Goal: Task Accomplishment & Management: Manage account settings

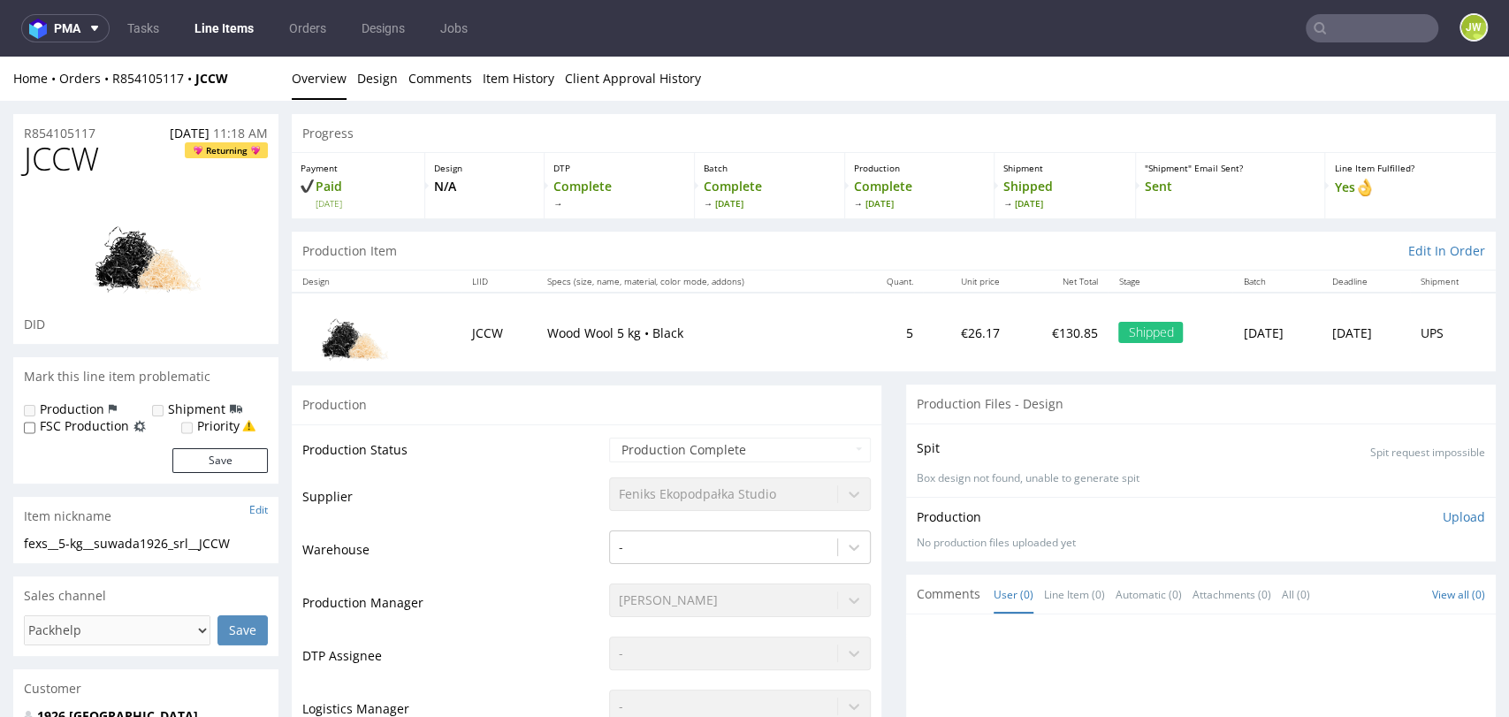
scroll to position [982, 0]
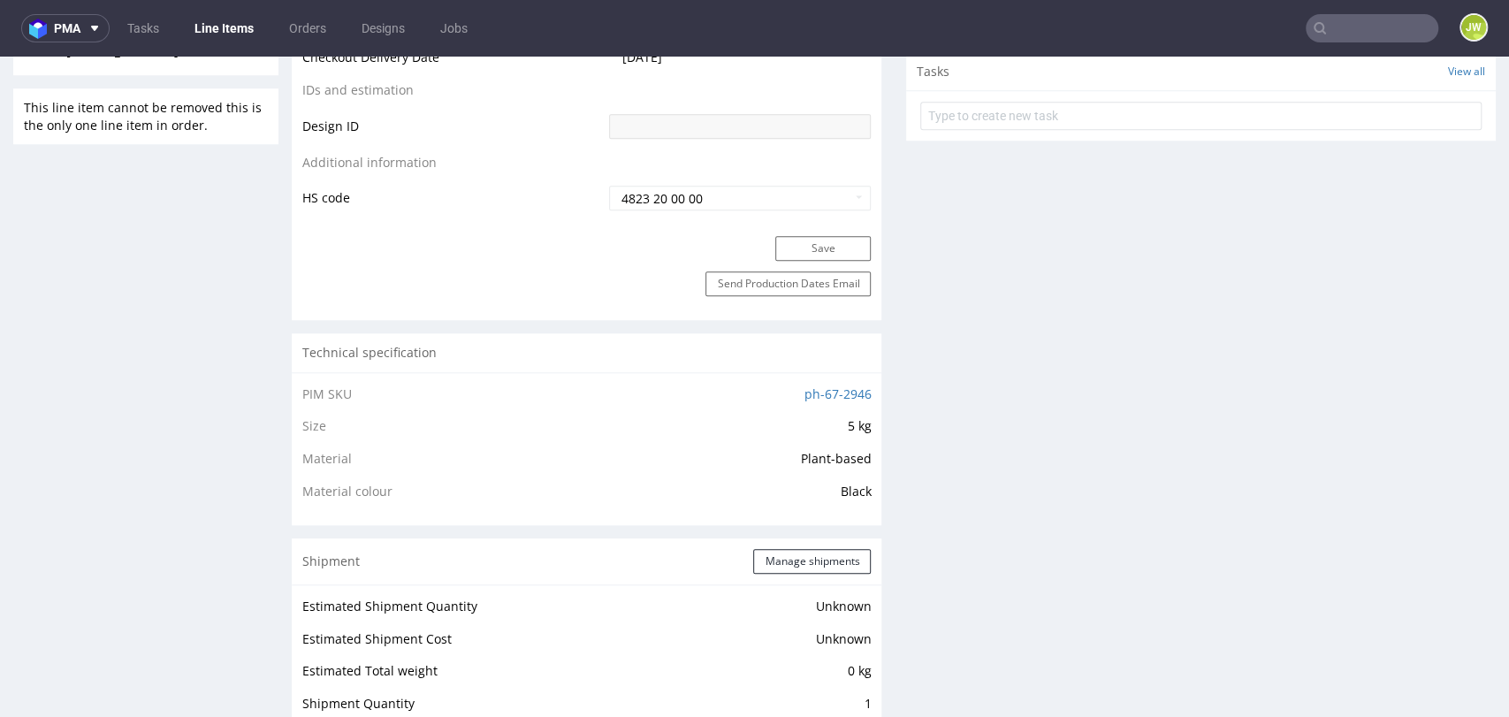
click at [233, 21] on link "Line Items" at bounding box center [224, 28] width 80 height 28
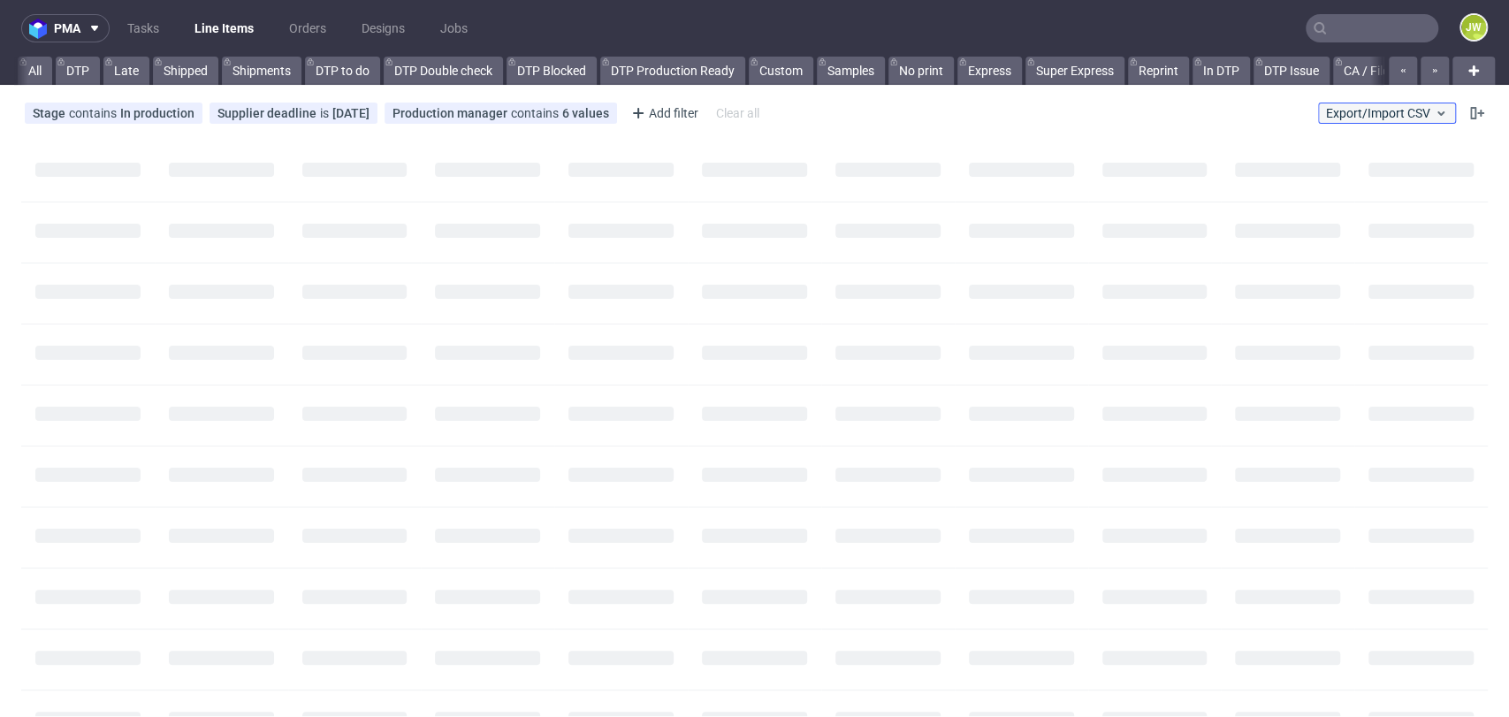
click at [1387, 111] on span "Export/Import CSV" at bounding box center [1387, 113] width 122 height 14
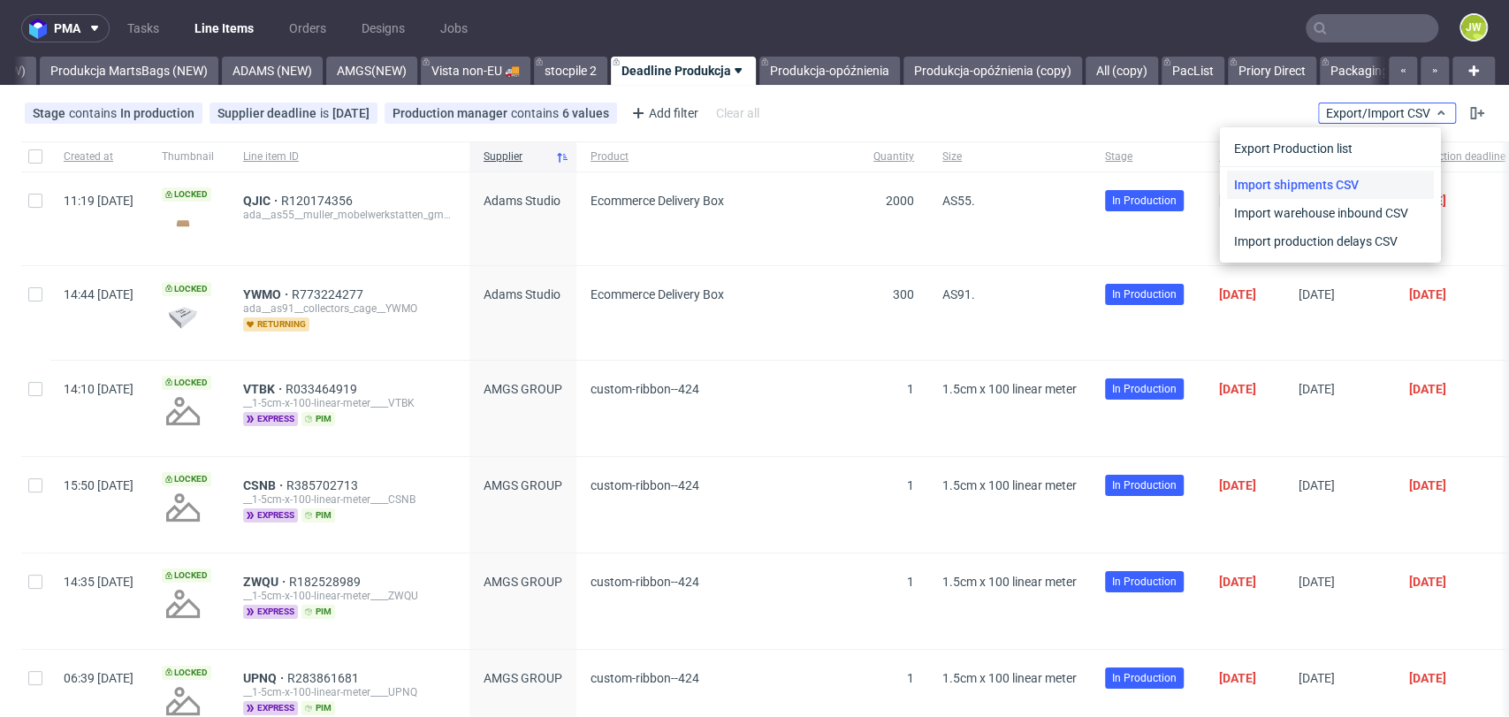
scroll to position [0, 4506]
click at [1328, 177] on link "Import shipments CSV" at bounding box center [1330, 185] width 207 height 28
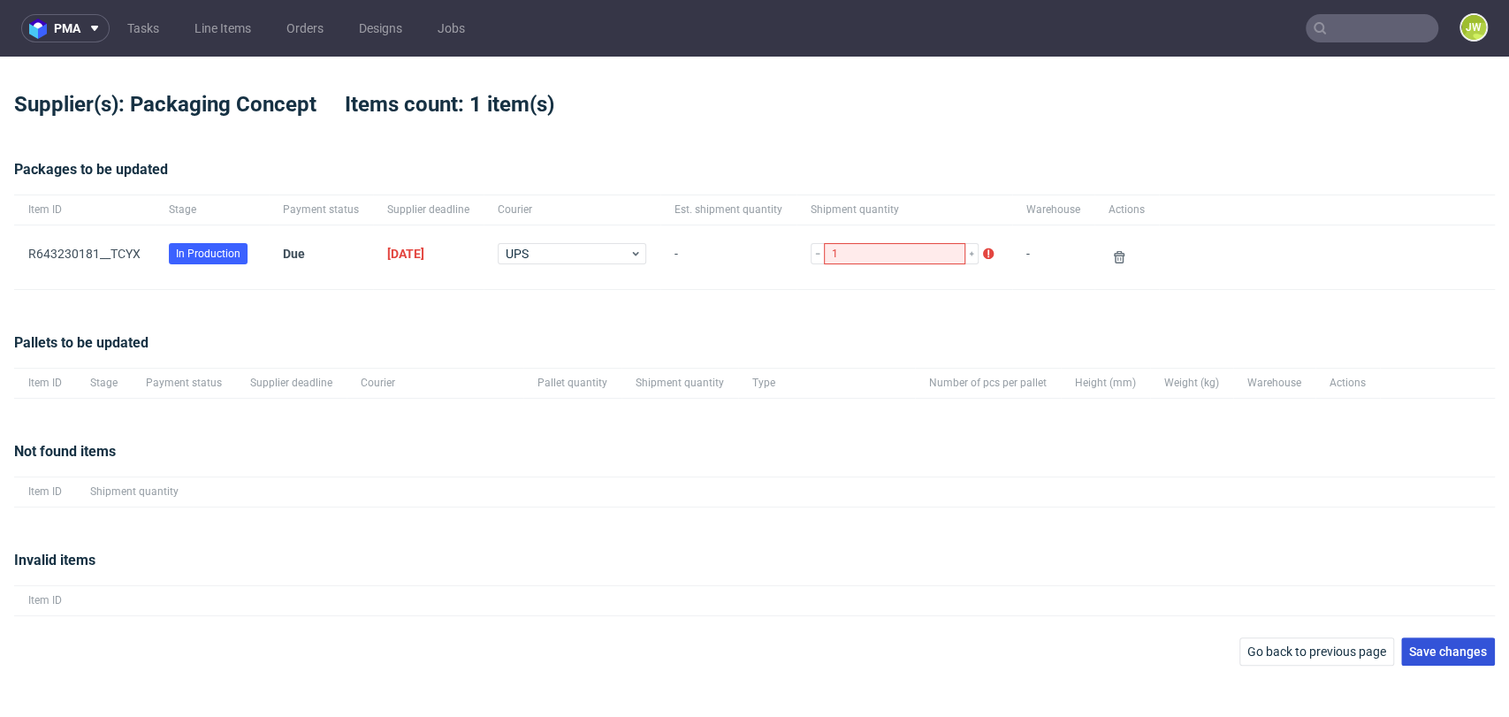
click at [1469, 652] on span "Save changes" at bounding box center [1449, 652] width 78 height 12
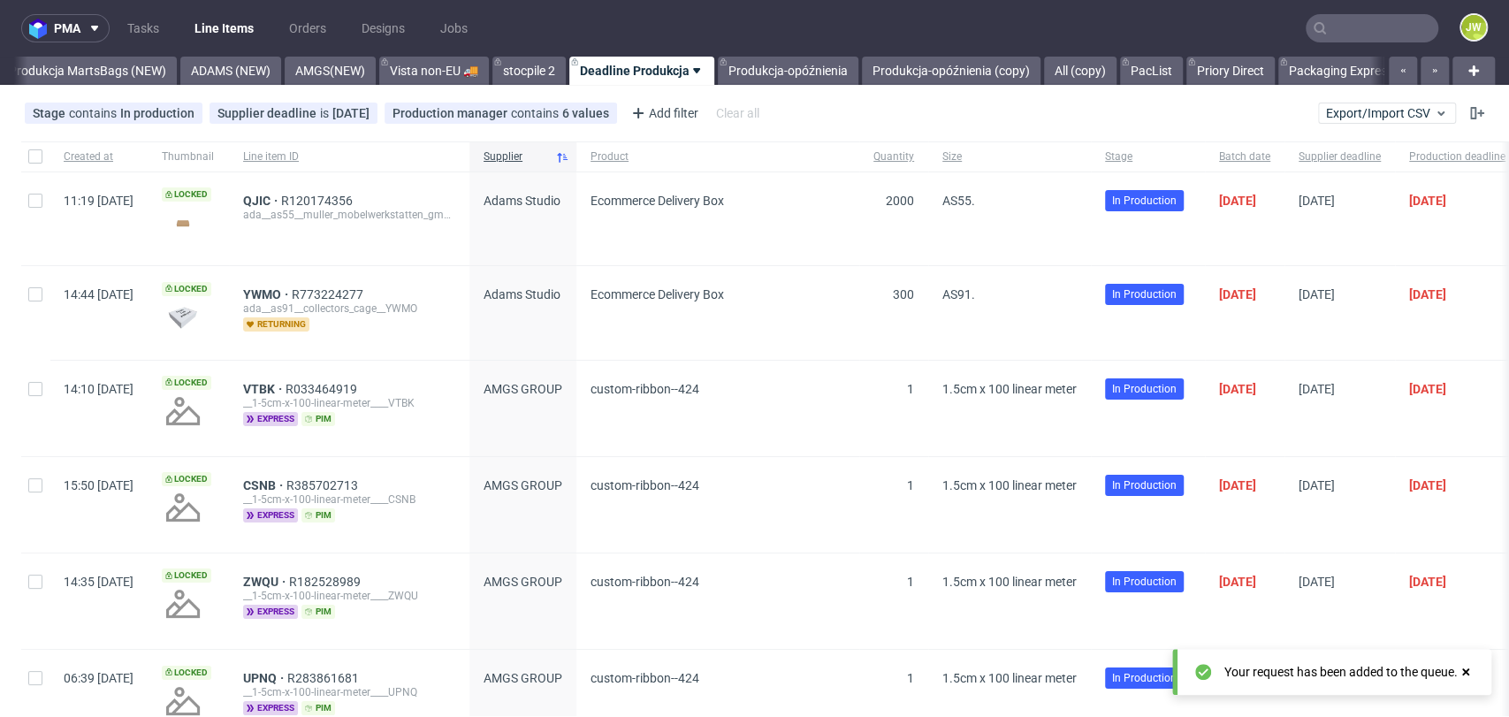
scroll to position [0, 4506]
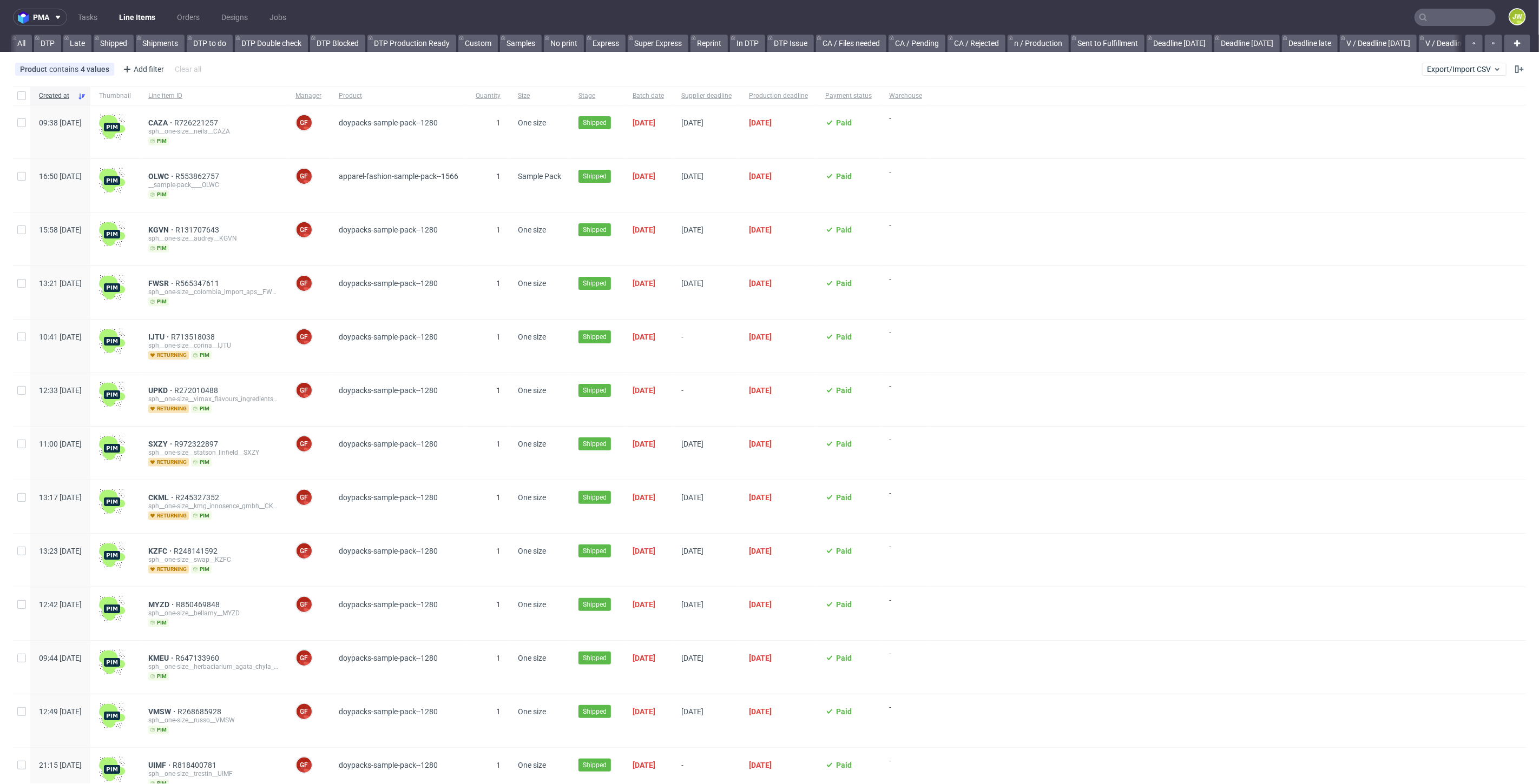
scroll to position [0, 2385]
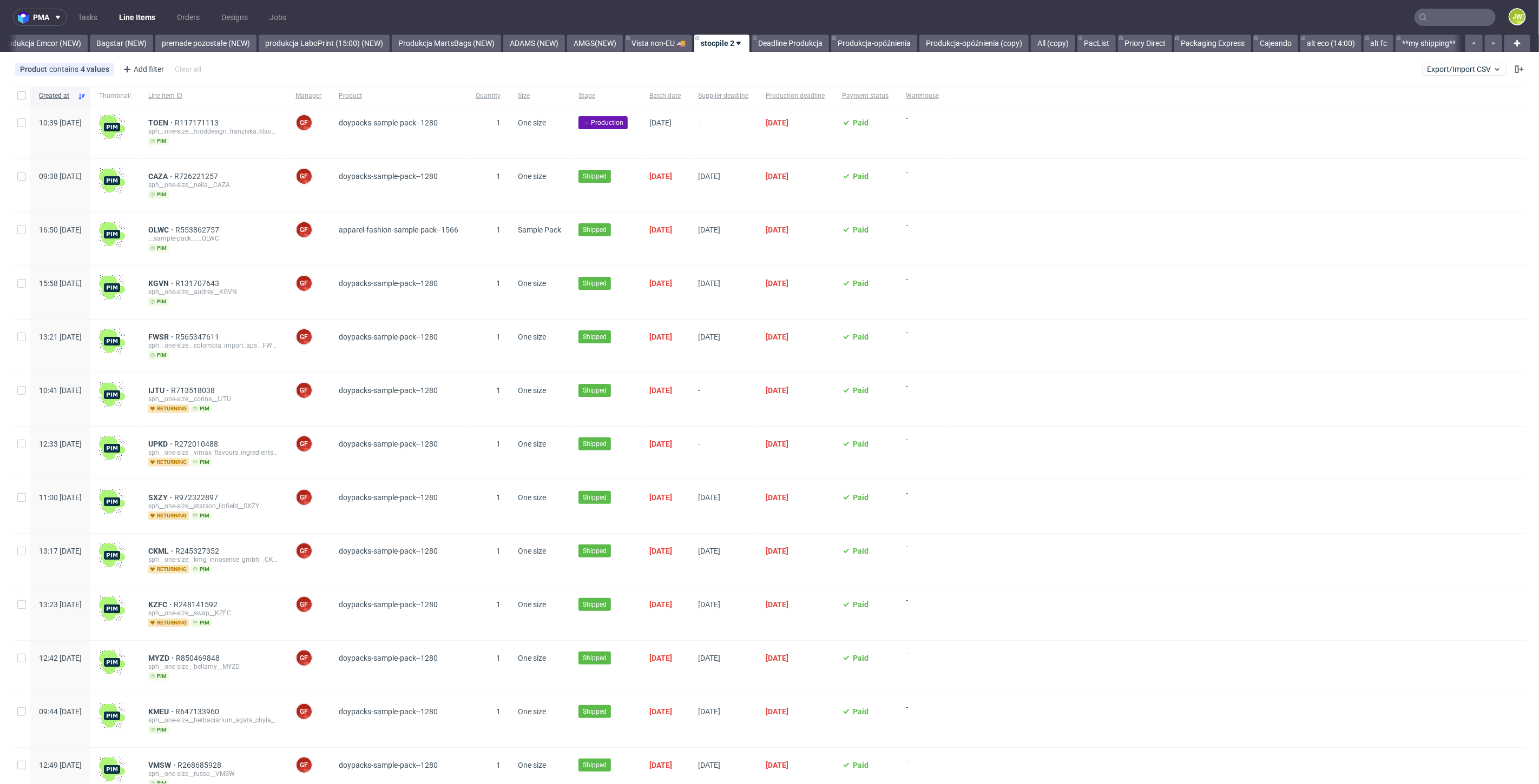
scroll to position [0, 2385]
click at [1469, 72] on span "Export/Import CSV" at bounding box center [1464, 69] width 75 height 9
click at [1404, 114] on link "Import shipments CSV" at bounding box center [1429, 113] width 127 height 17
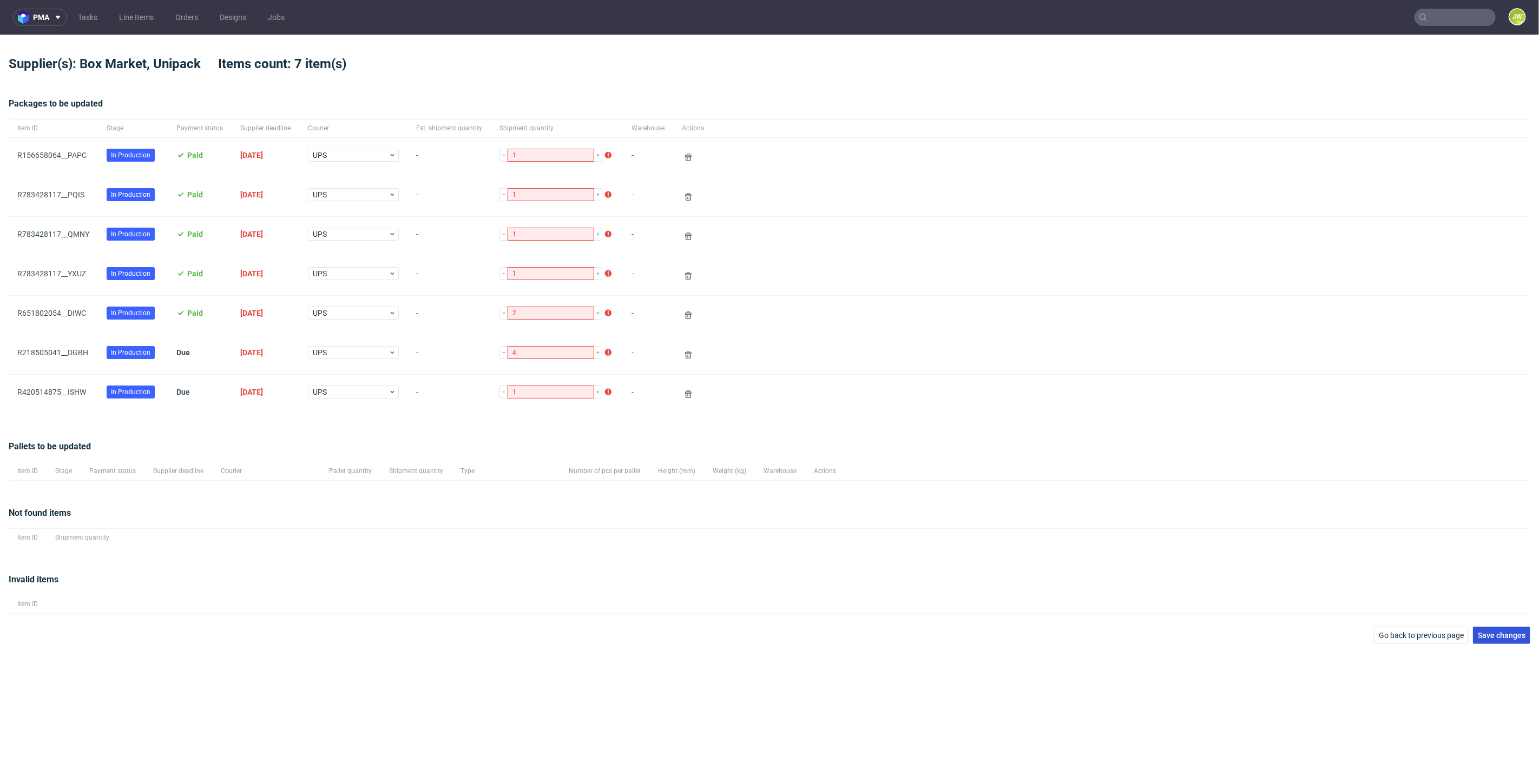
click at [1485, 637] on span "Save changes" at bounding box center [1502, 635] width 48 height 7
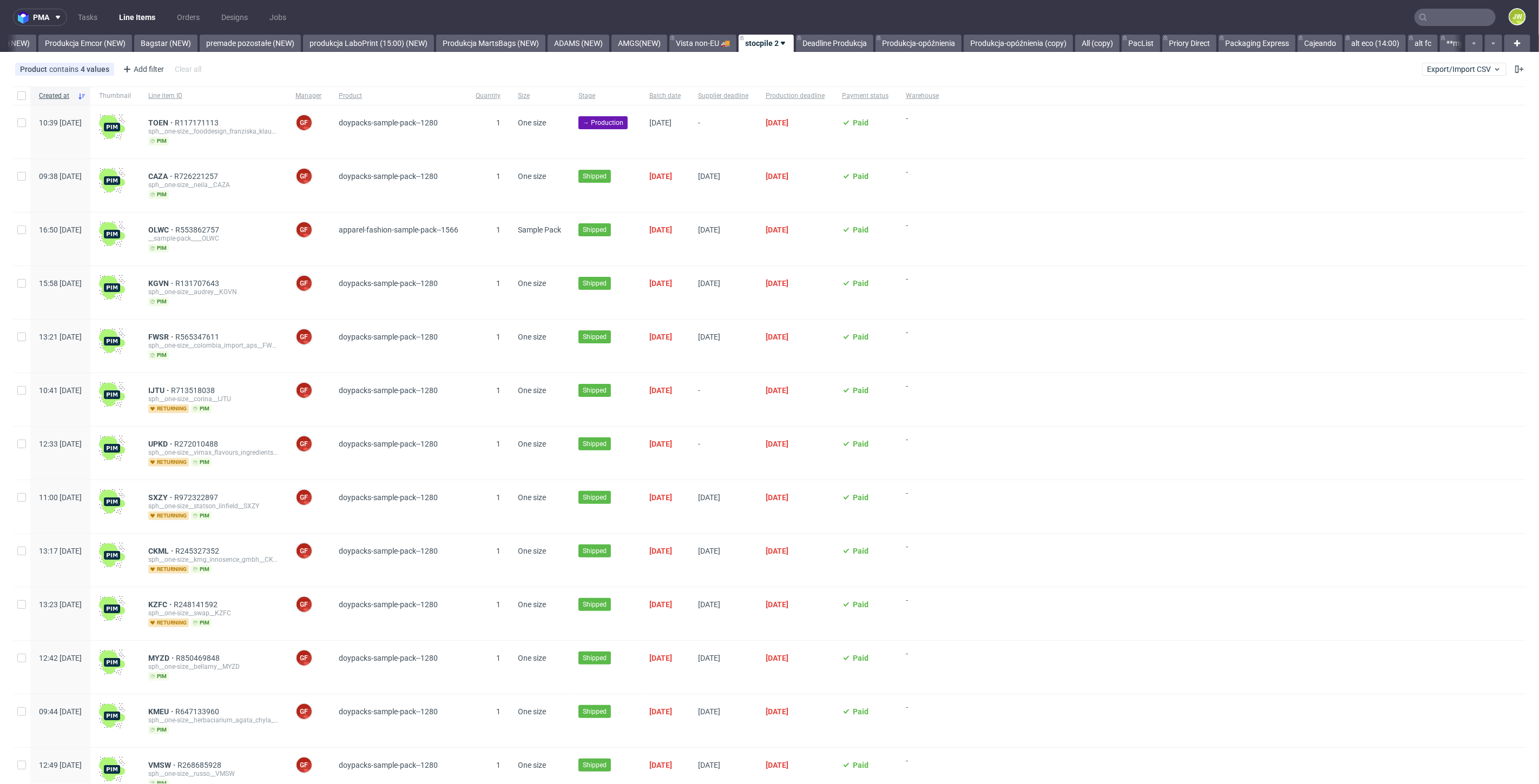
scroll to position [0, 2385]
click at [54, 43] on link "Produkcja Emcor (NEW)" at bounding box center [40, 43] width 94 height 17
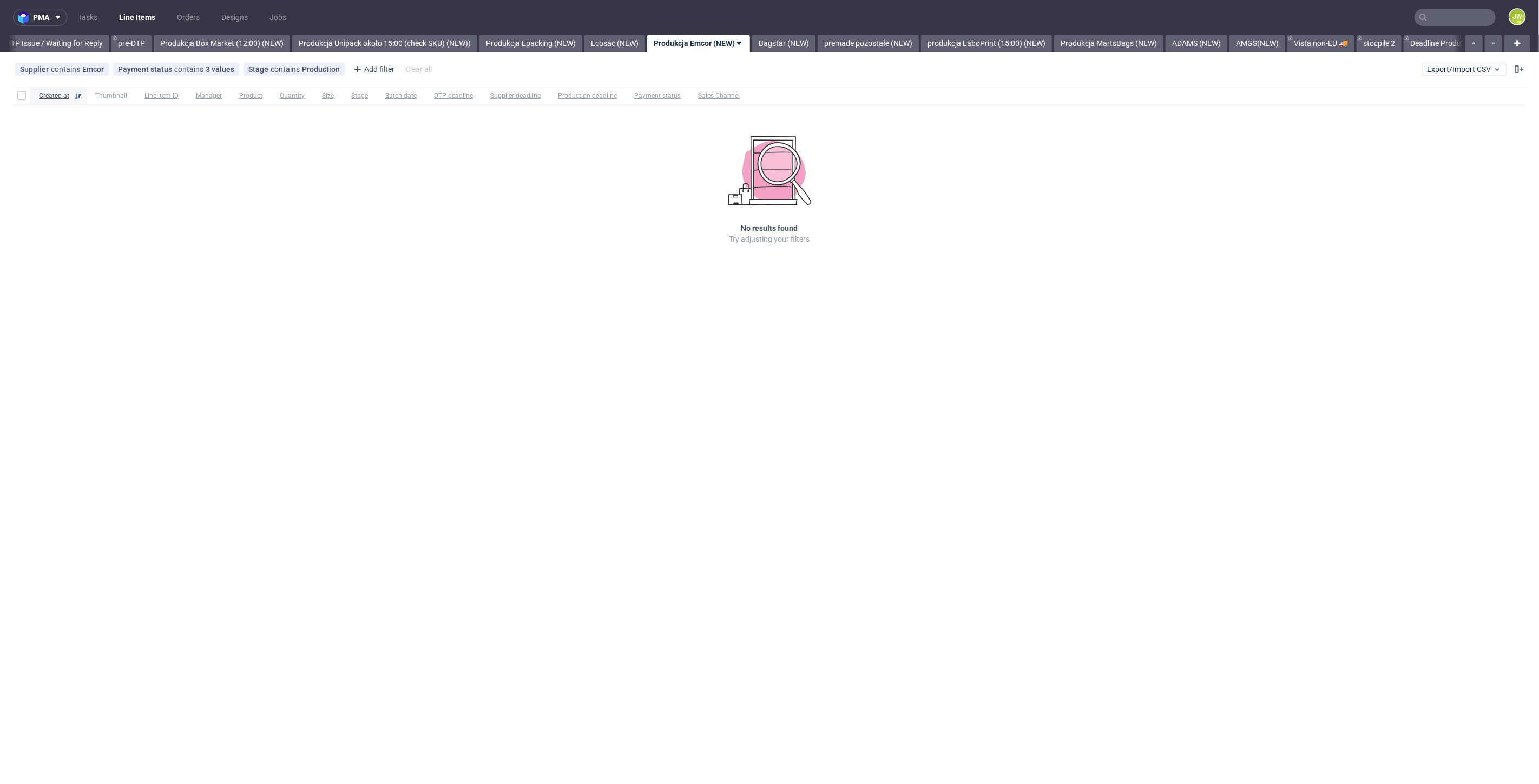
scroll to position [0, 1704]
click at [229, 45] on link "Produkcja Box Market (12:00) (NEW)" at bounding box center [226, 43] width 136 height 17
click at [1037, 46] on link "Produkcja Epacking (NEW)" at bounding box center [1019, 43] width 103 height 17
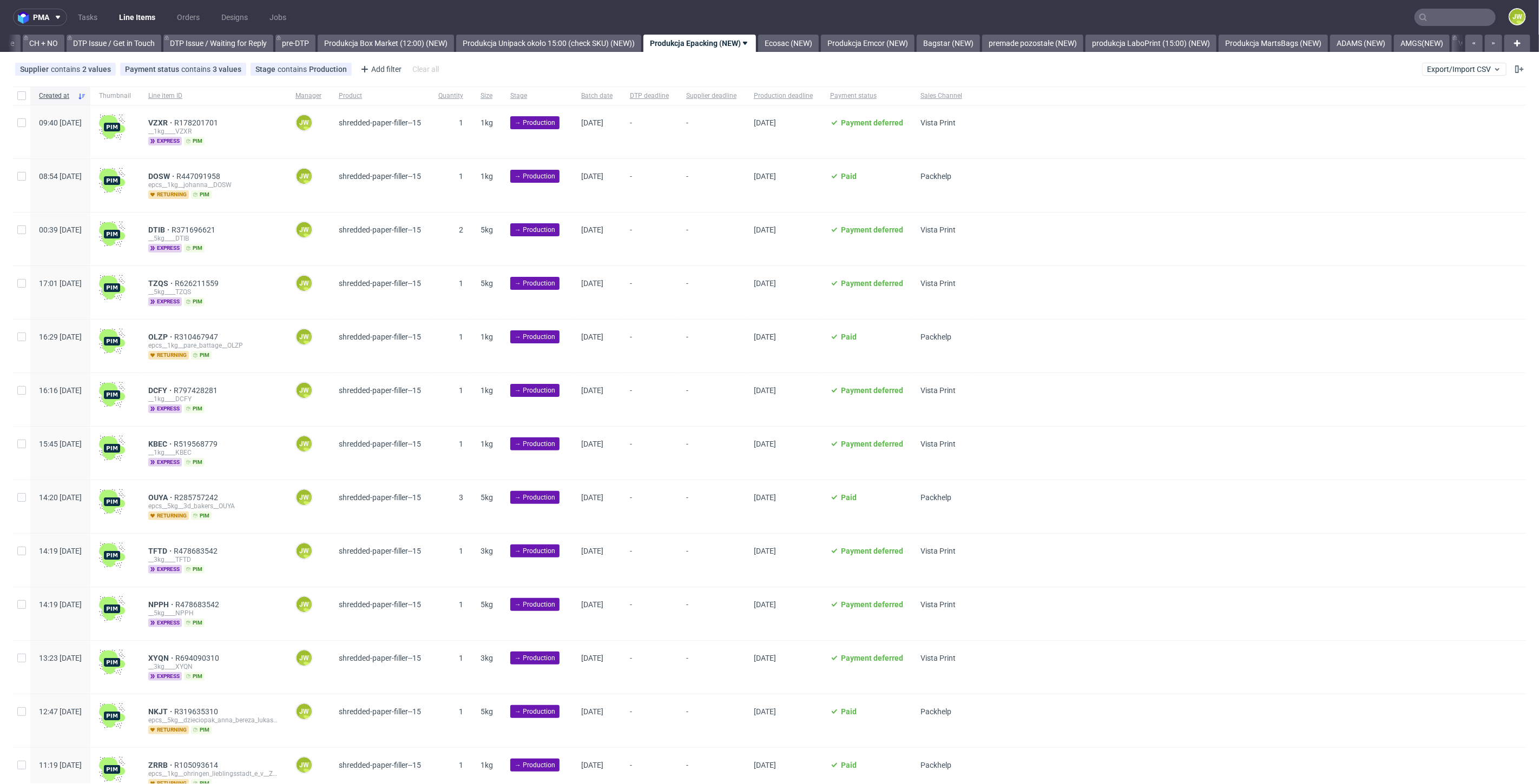
click at [24, 100] on div at bounding box center [21, 95] width 17 height 18
checkbox input "true"
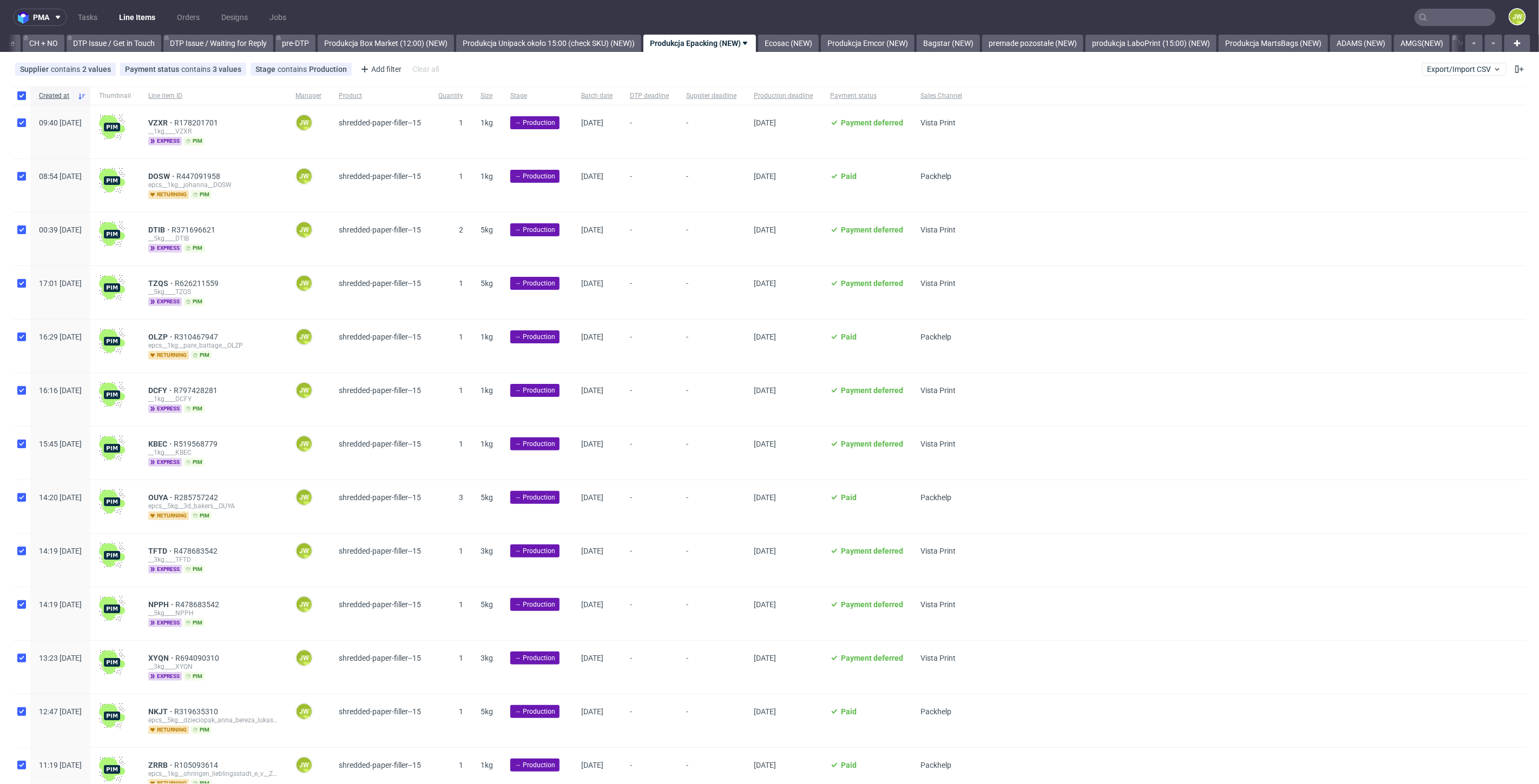
checkbox input "true"
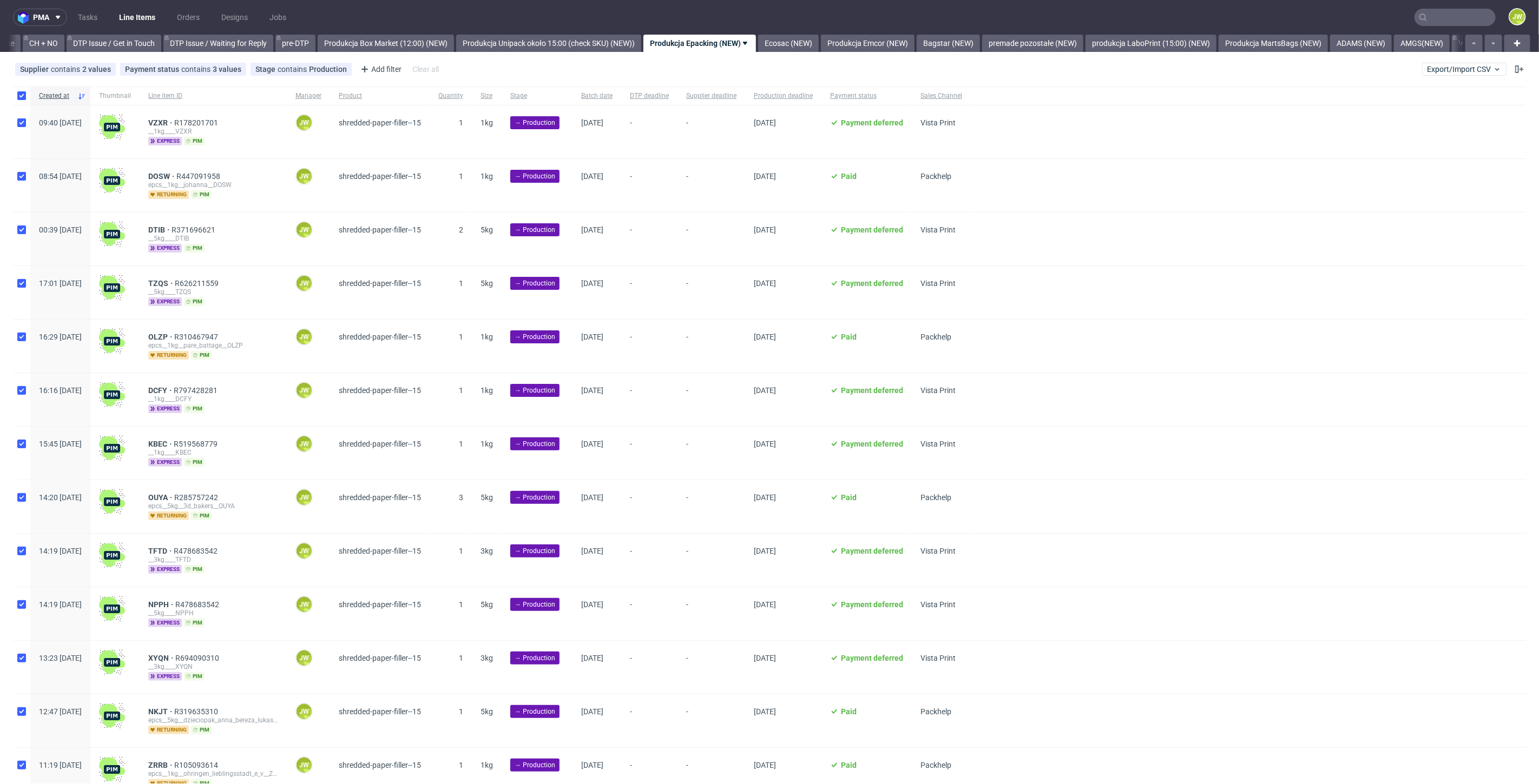
checkbox input "true"
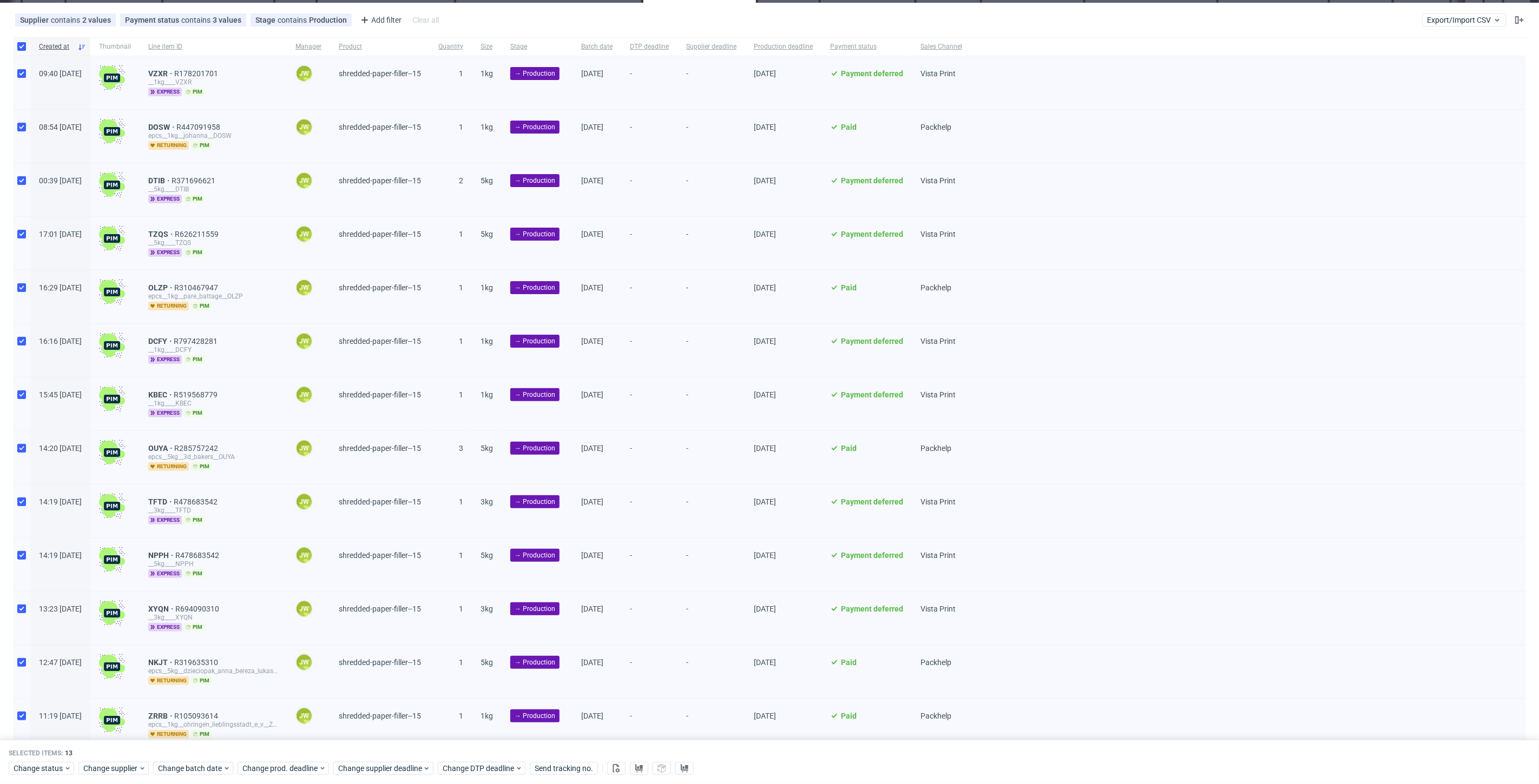
scroll to position [92, 0]
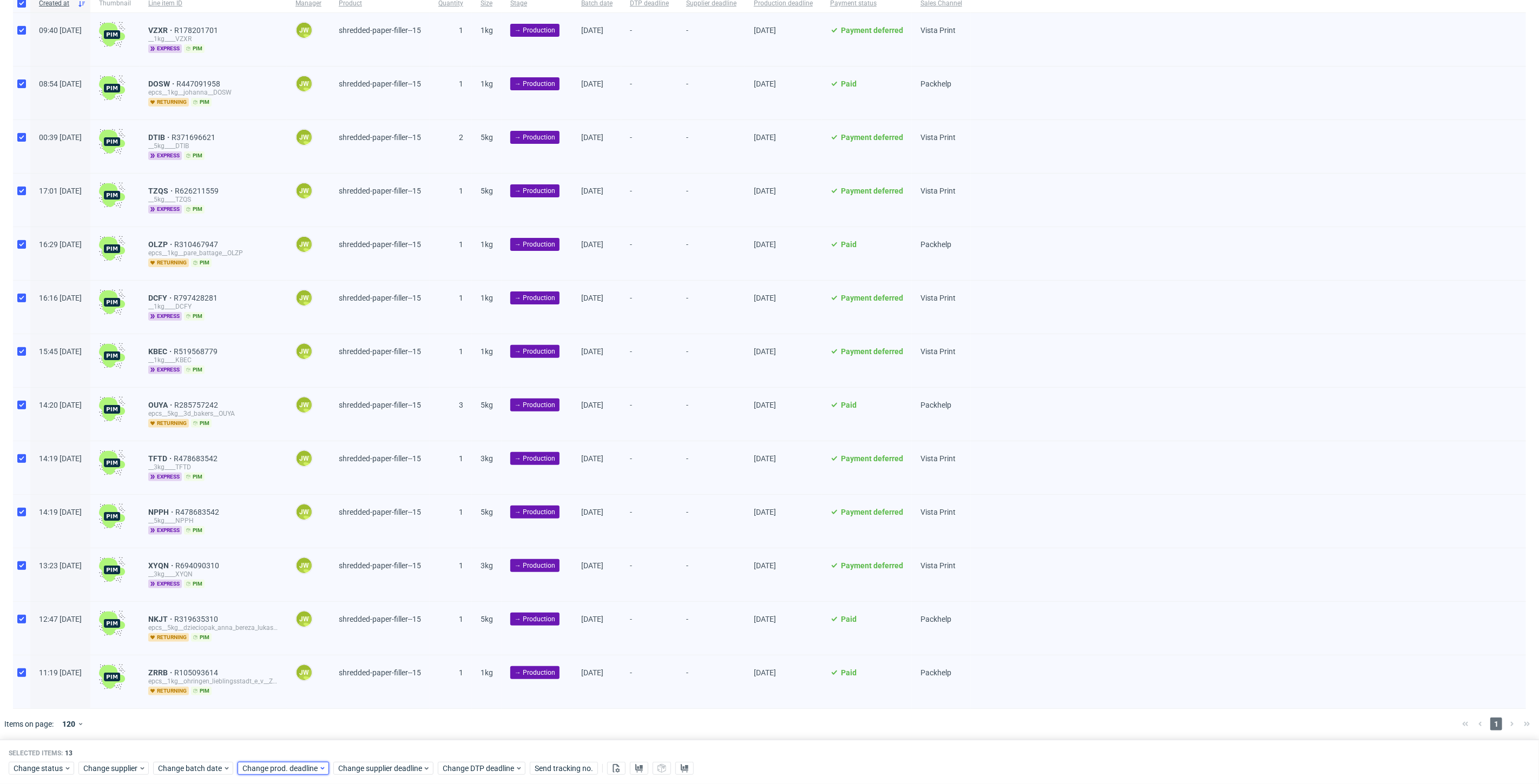
click at [288, 766] on span "Change prod. deadline" at bounding box center [280, 769] width 76 height 11
click at [212, 763] on span "Change batch date" at bounding box center [190, 769] width 65 height 11
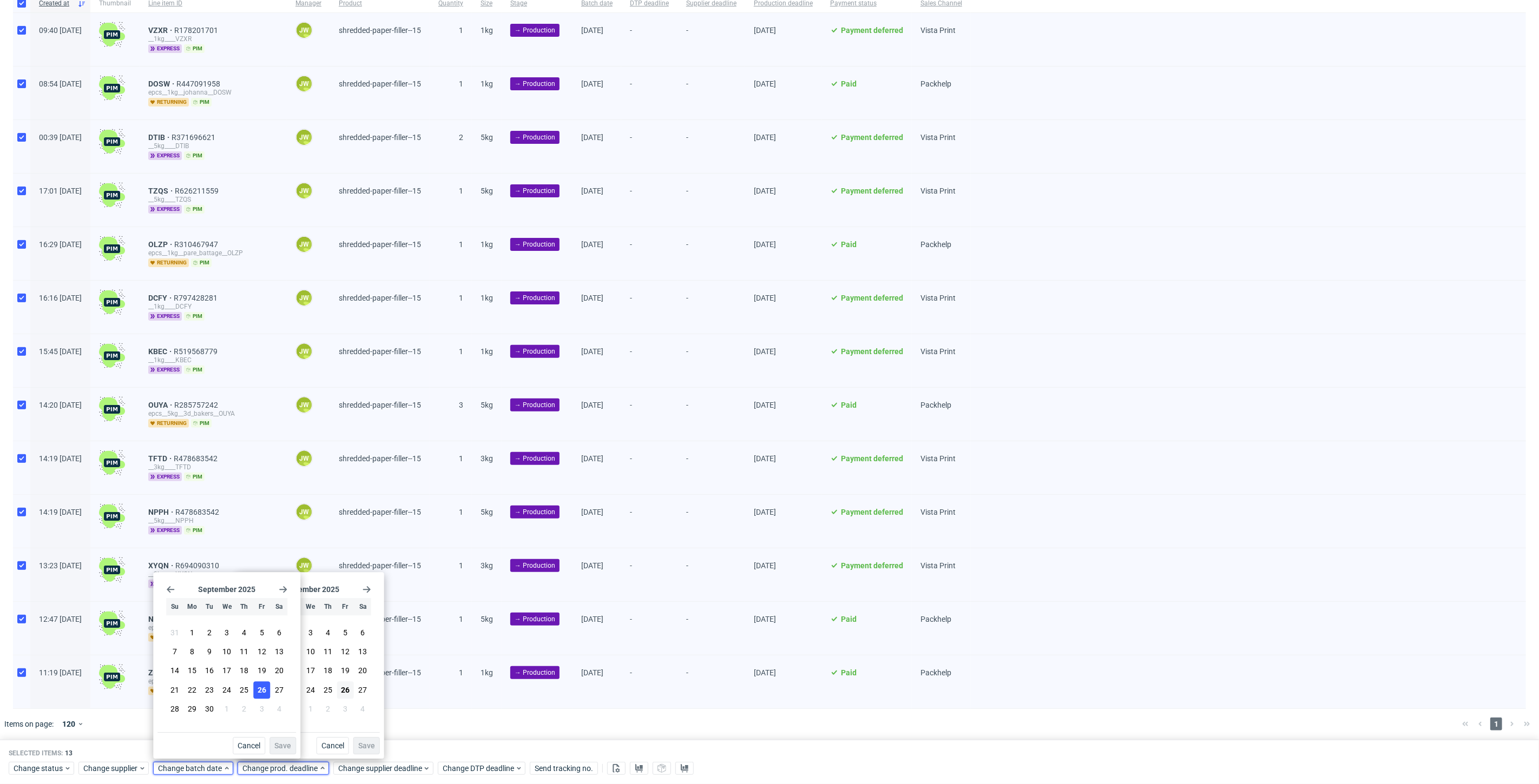
click at [262, 693] on span "26" at bounding box center [262, 690] width 9 height 11
click at [288, 747] on span "Save" at bounding box center [282, 745] width 17 height 7
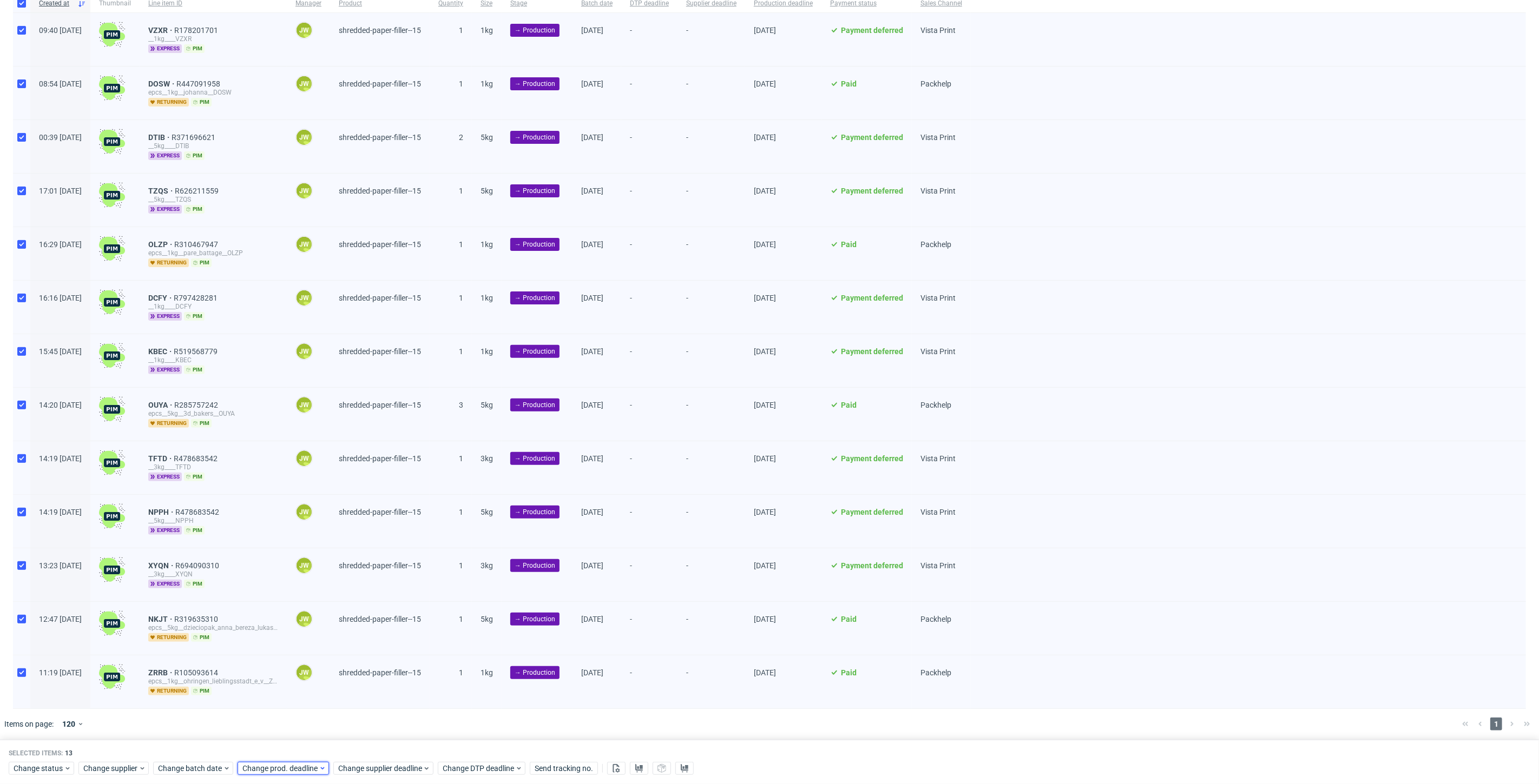
click at [256, 766] on span "Change prod. deadline" at bounding box center [280, 769] width 76 height 11
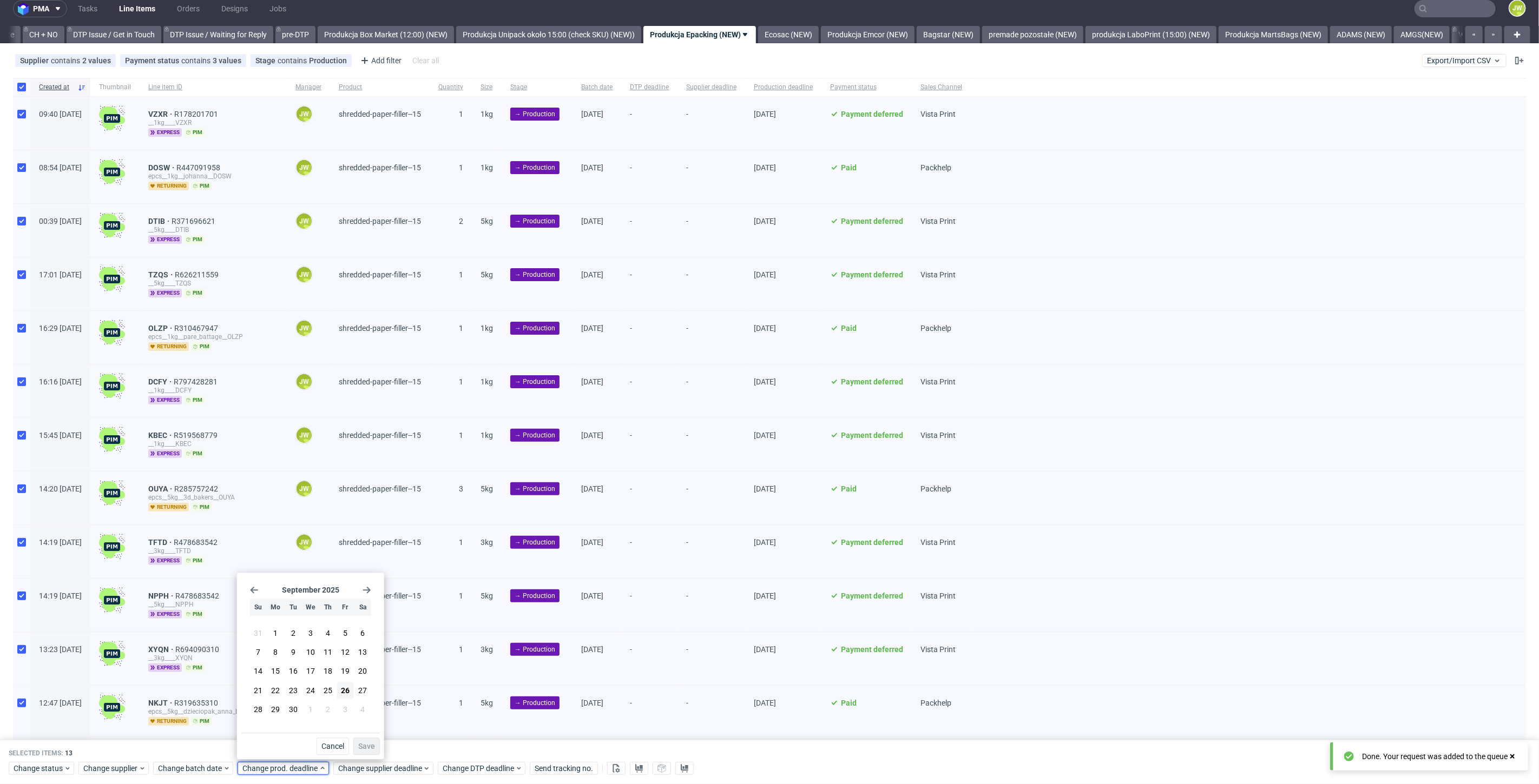
scroll to position [0, 0]
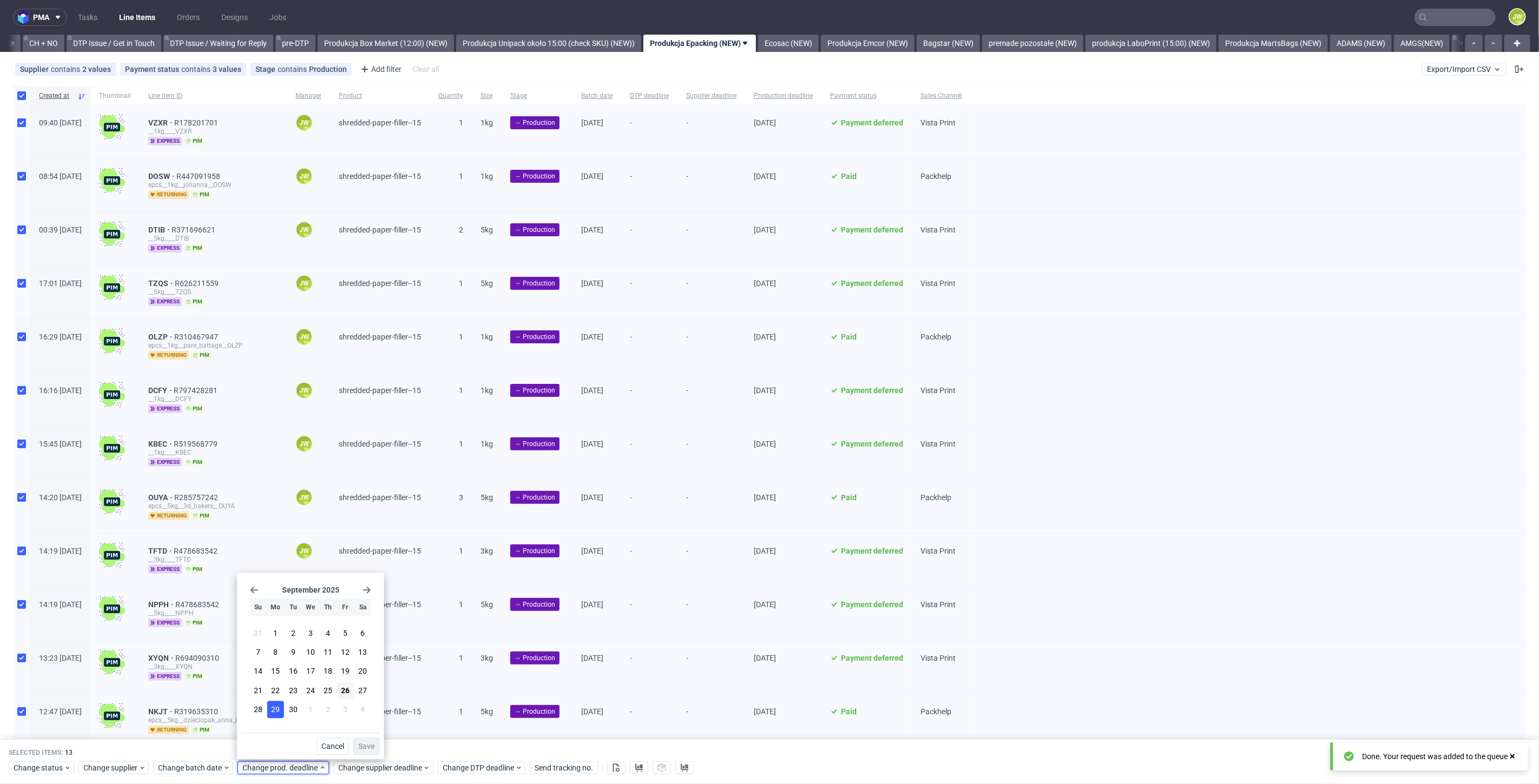
click at [276, 706] on span "29" at bounding box center [275, 709] width 9 height 11
click at [367, 742] on span "Save" at bounding box center [366, 746] width 17 height 7
click at [365, 764] on span "Change supplier deadline" at bounding box center [381, 769] width 84 height 11
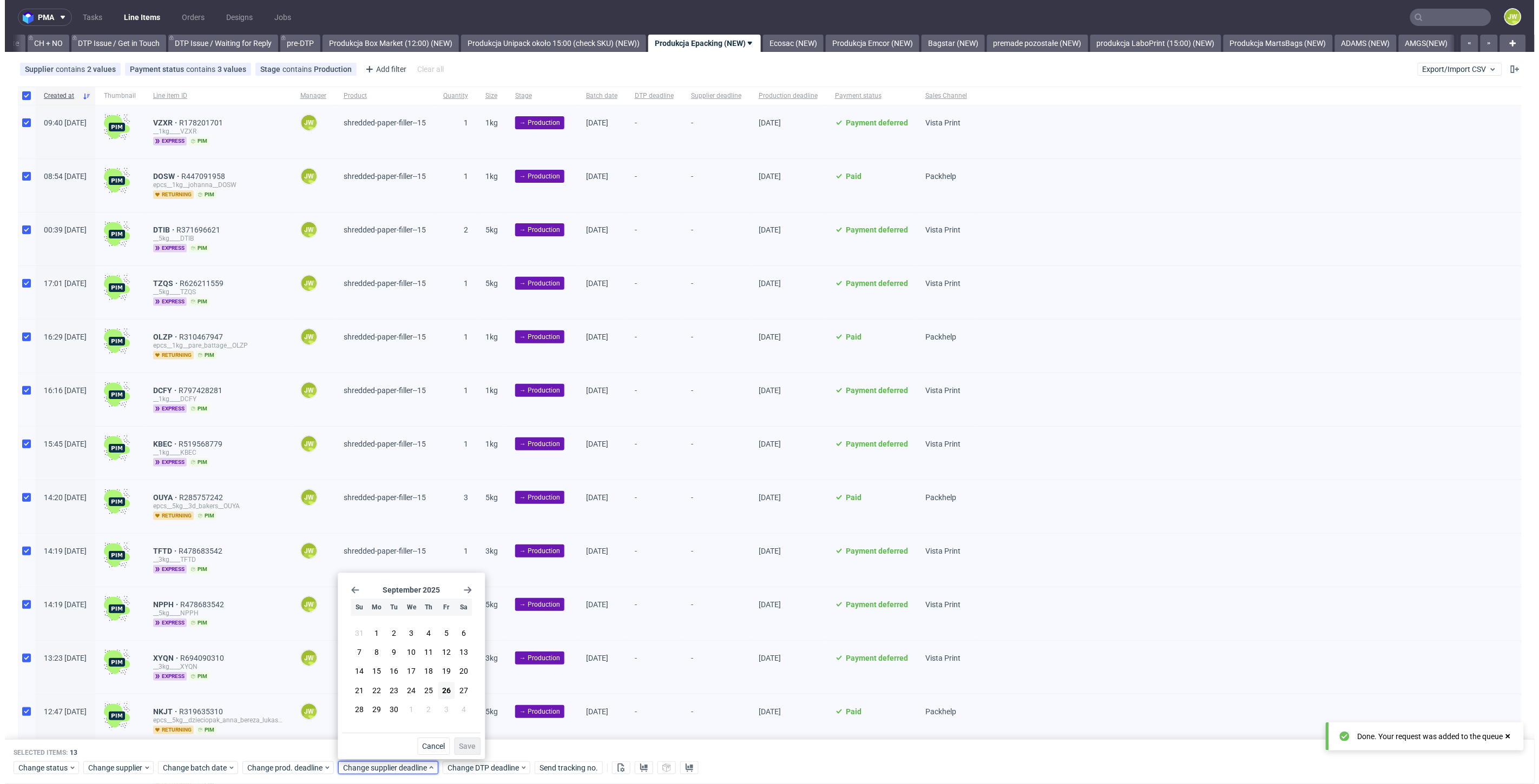
scroll to position [0, 1545]
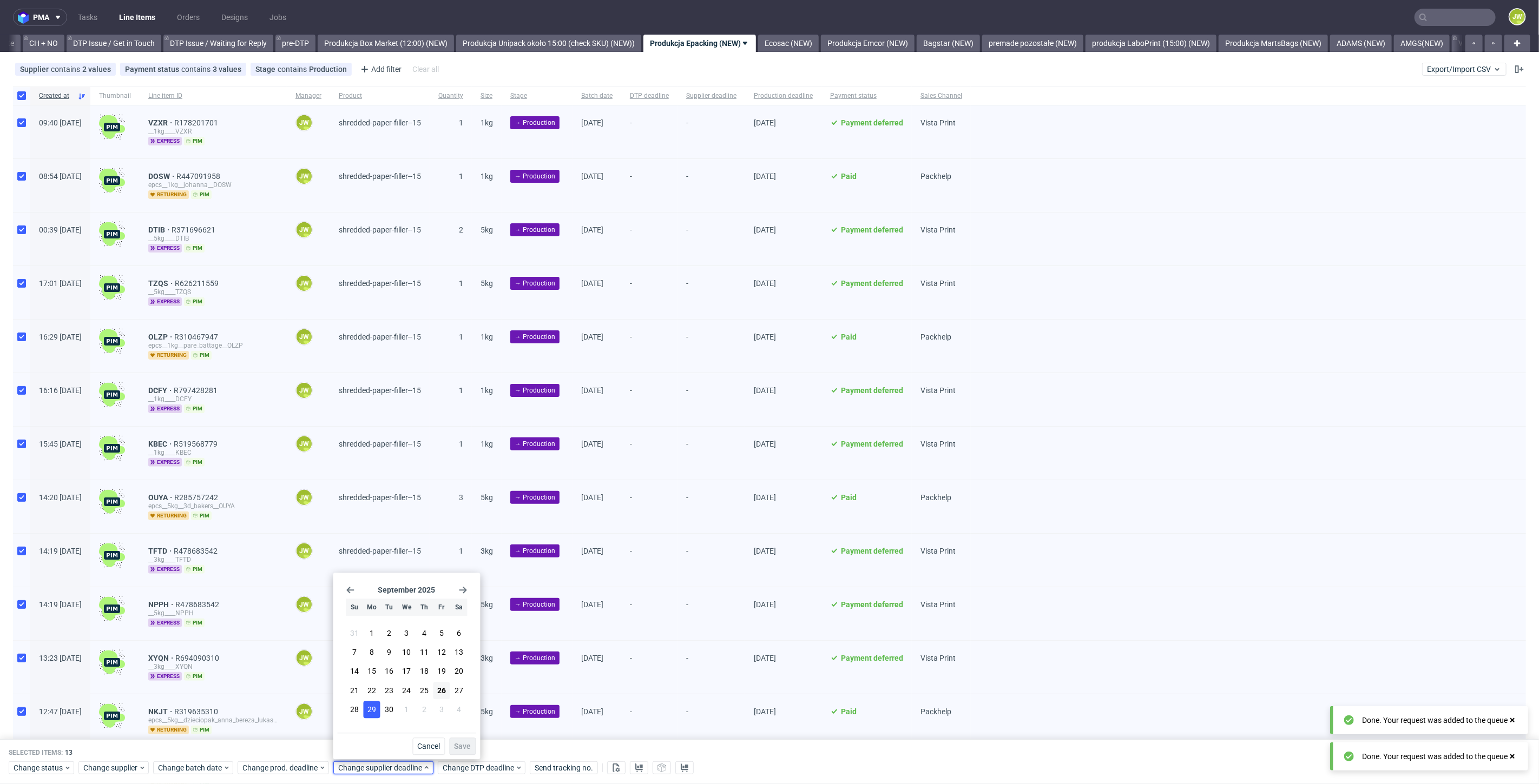
click at [371, 712] on span "29" at bounding box center [371, 709] width 9 height 11
click at [468, 750] on span "Save" at bounding box center [463, 746] width 17 height 7
click at [819, 45] on link "Ecosac (NEW)" at bounding box center [788, 43] width 61 height 17
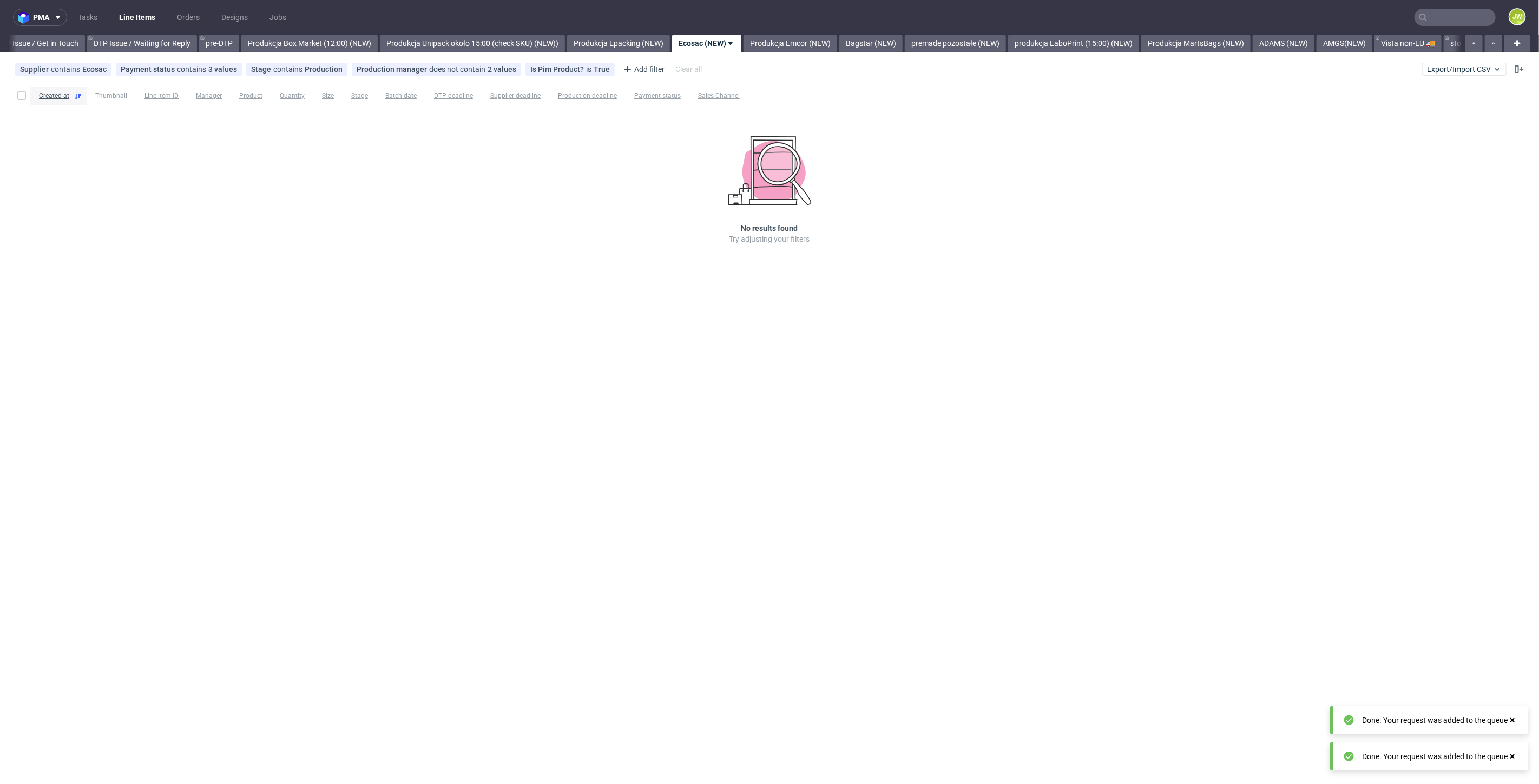
scroll to position [0, 1624]
click at [807, 42] on link "Produkcja Emcor (NEW)" at bounding box center [787, 43] width 94 height 17
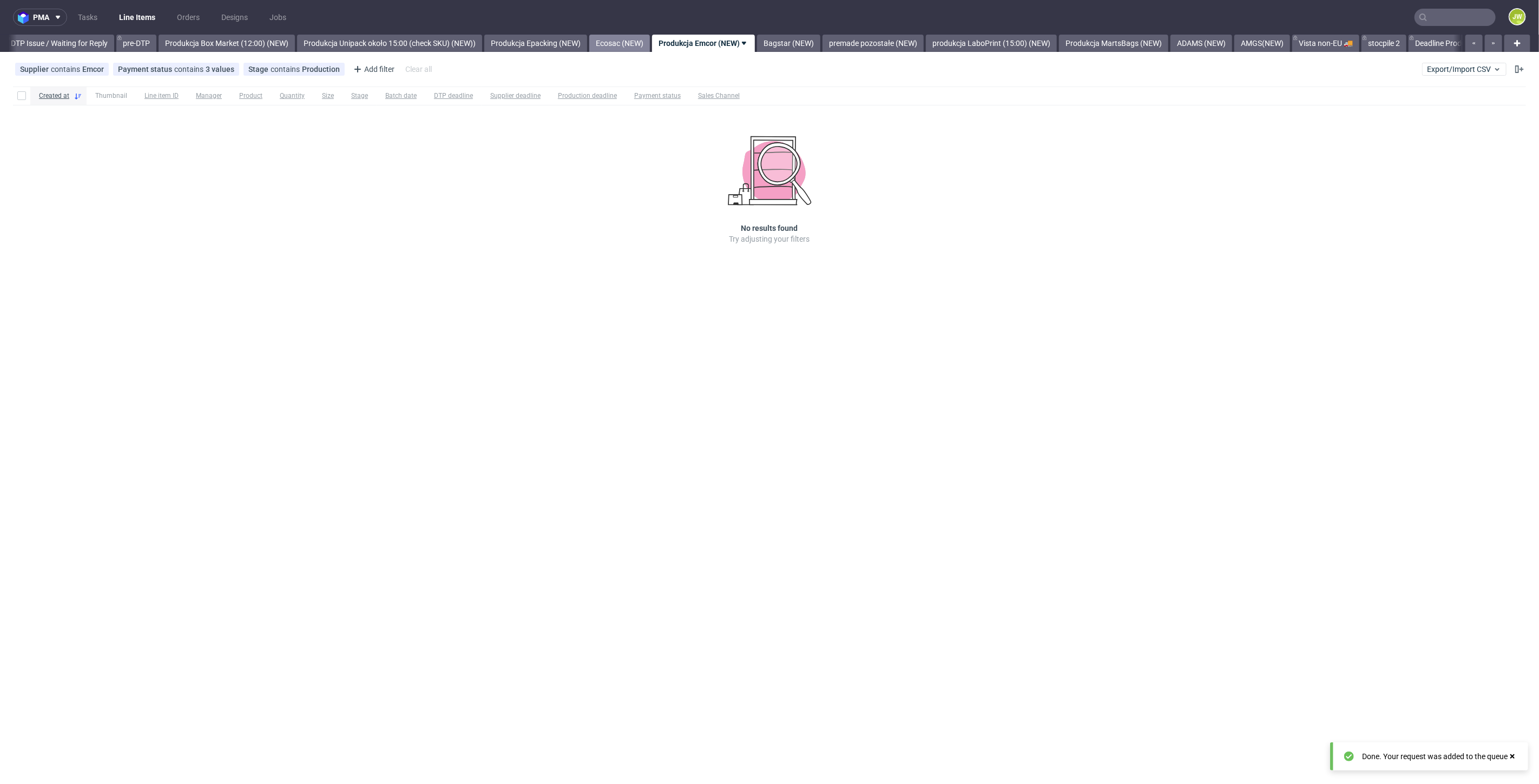
click at [644, 48] on link "Ecosac (NEW)" at bounding box center [619, 43] width 61 height 17
click at [626, 48] on link "Produkcja Epacking (NEW)" at bounding box center [615, 43] width 103 height 17
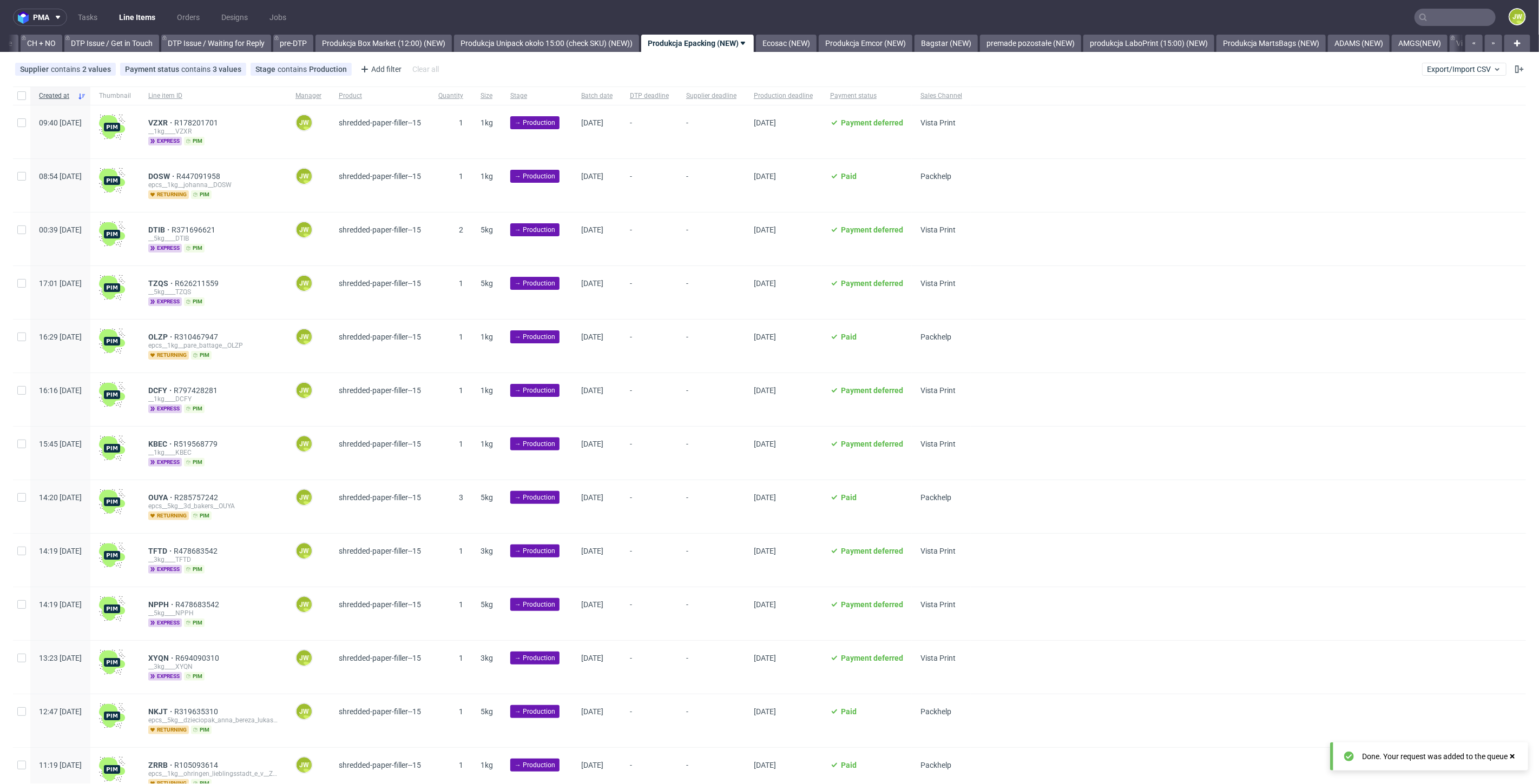
scroll to position [0, 1545]
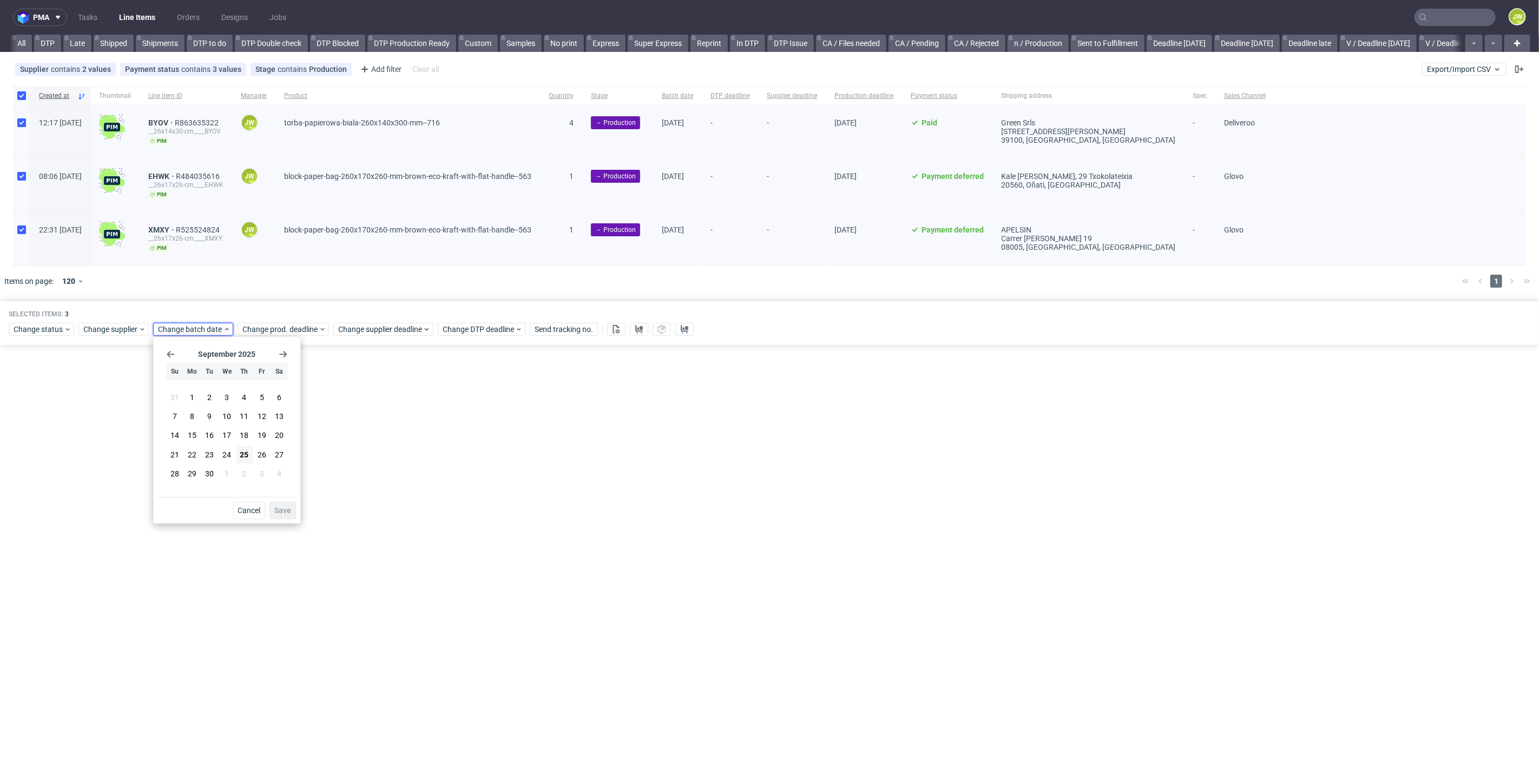
scroll to position [0, 1394]
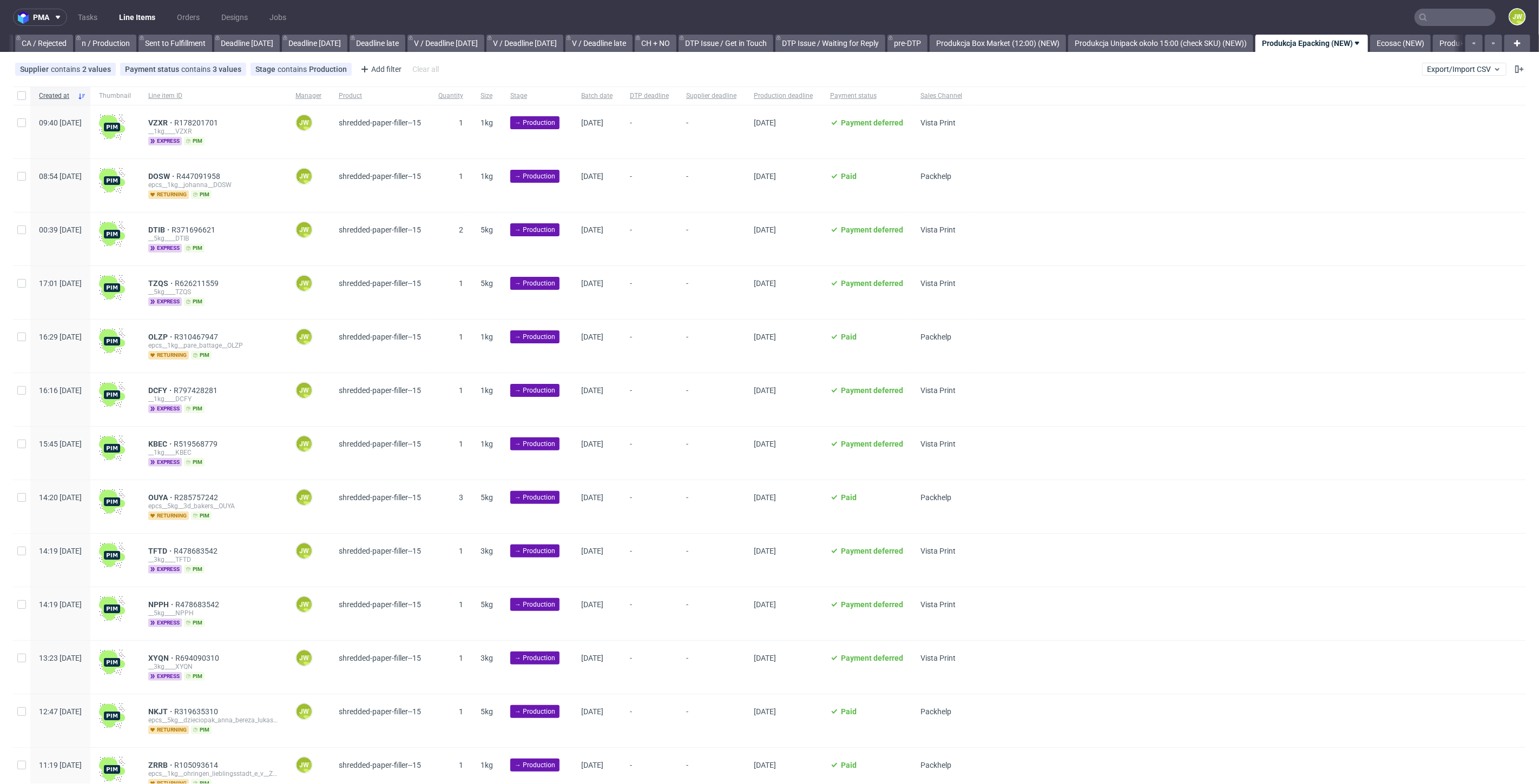
scroll to position [0, 1299]
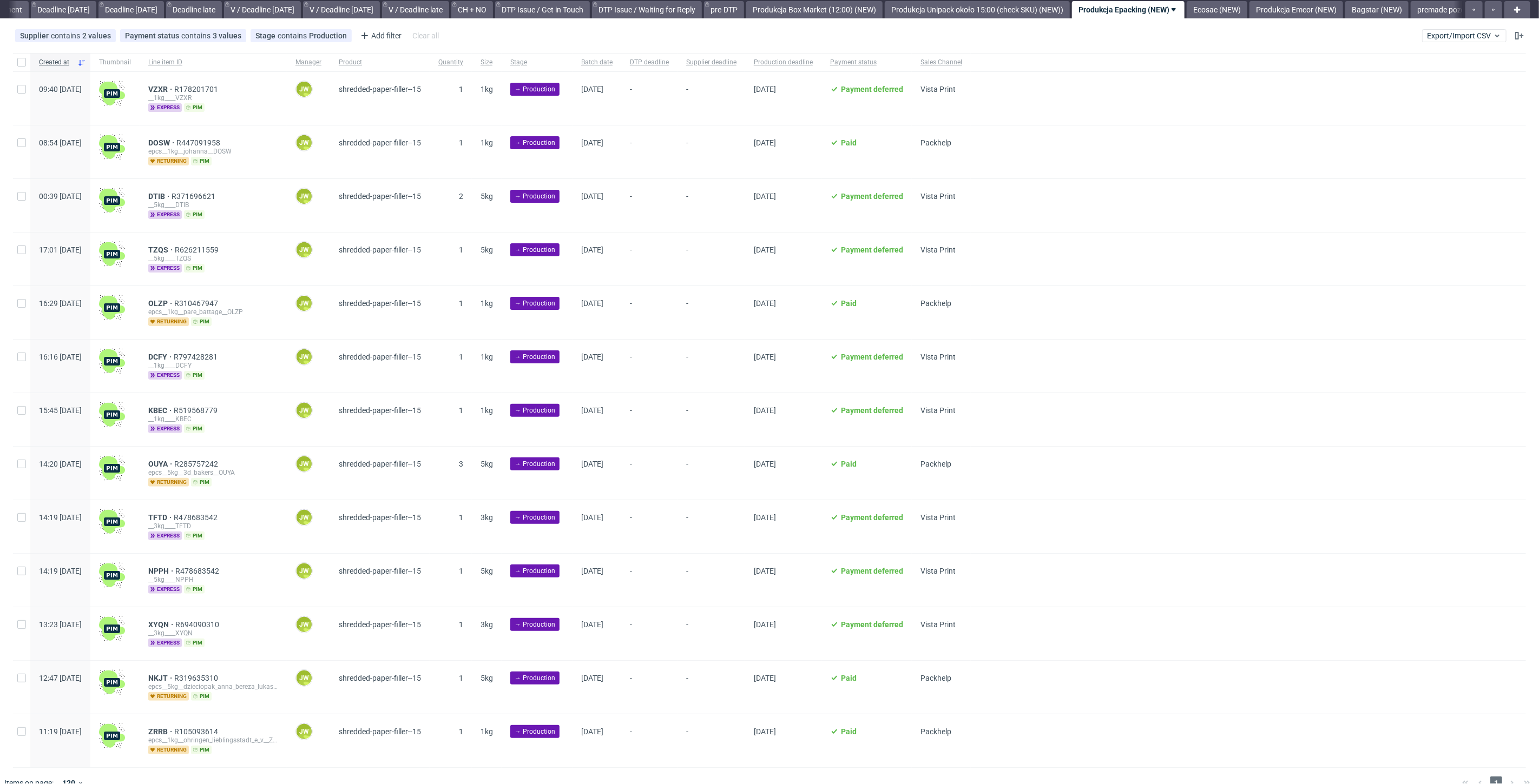
scroll to position [0, 1448]
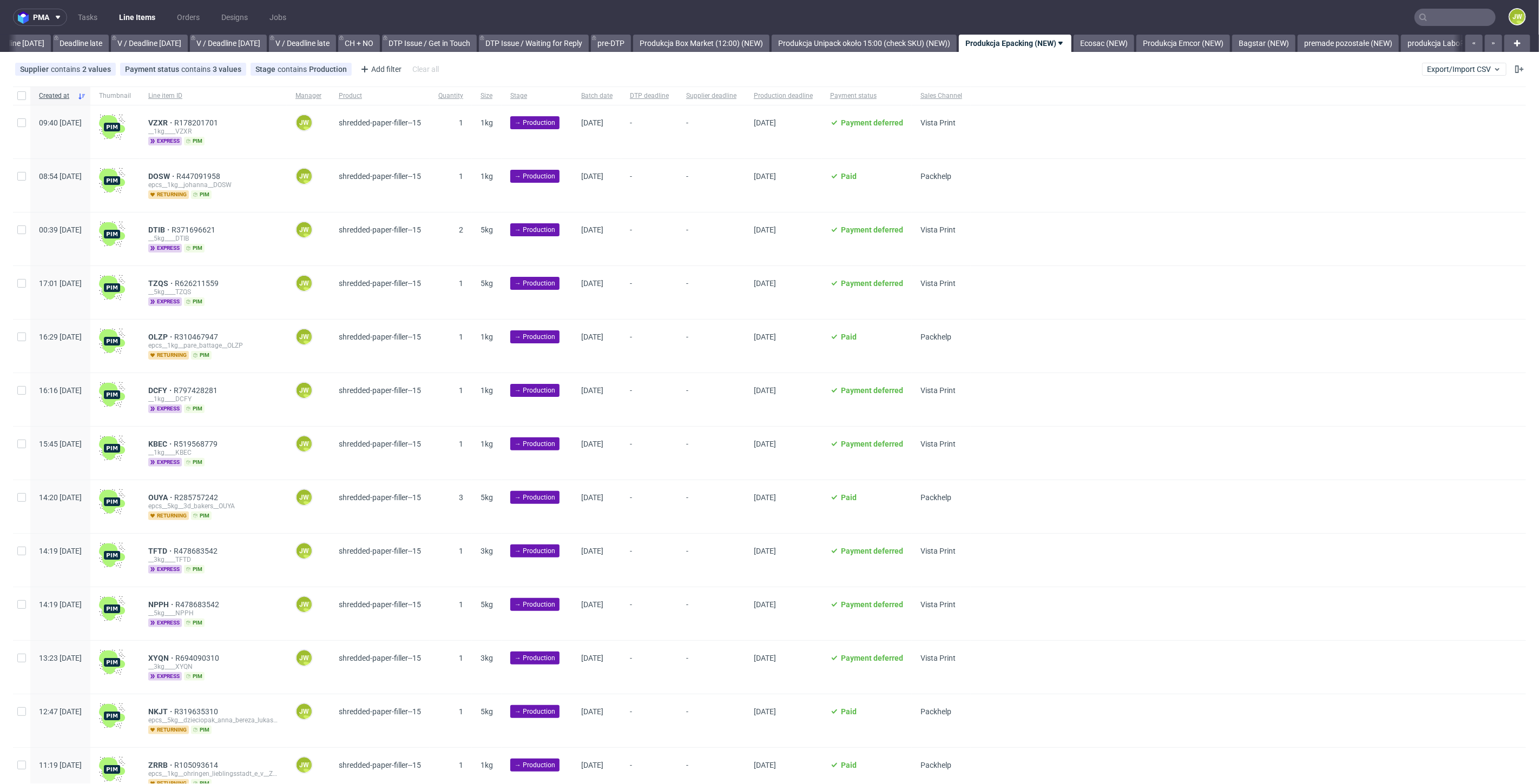
scroll to position [0, 1499]
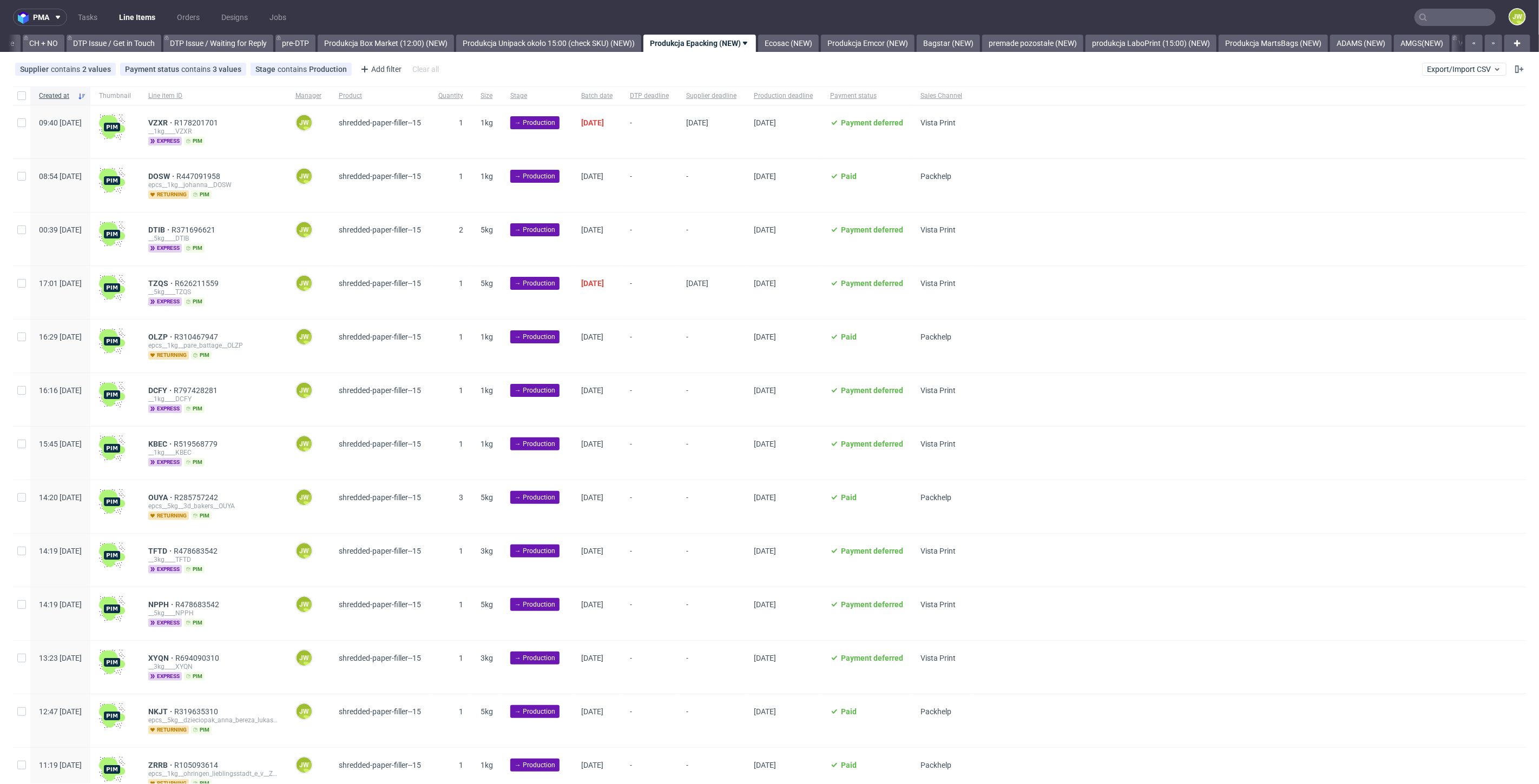
scroll to position [48, 0]
click at [23, 96] on input "checkbox" at bounding box center [21, 95] width 9 height 9
checkbox input "true"
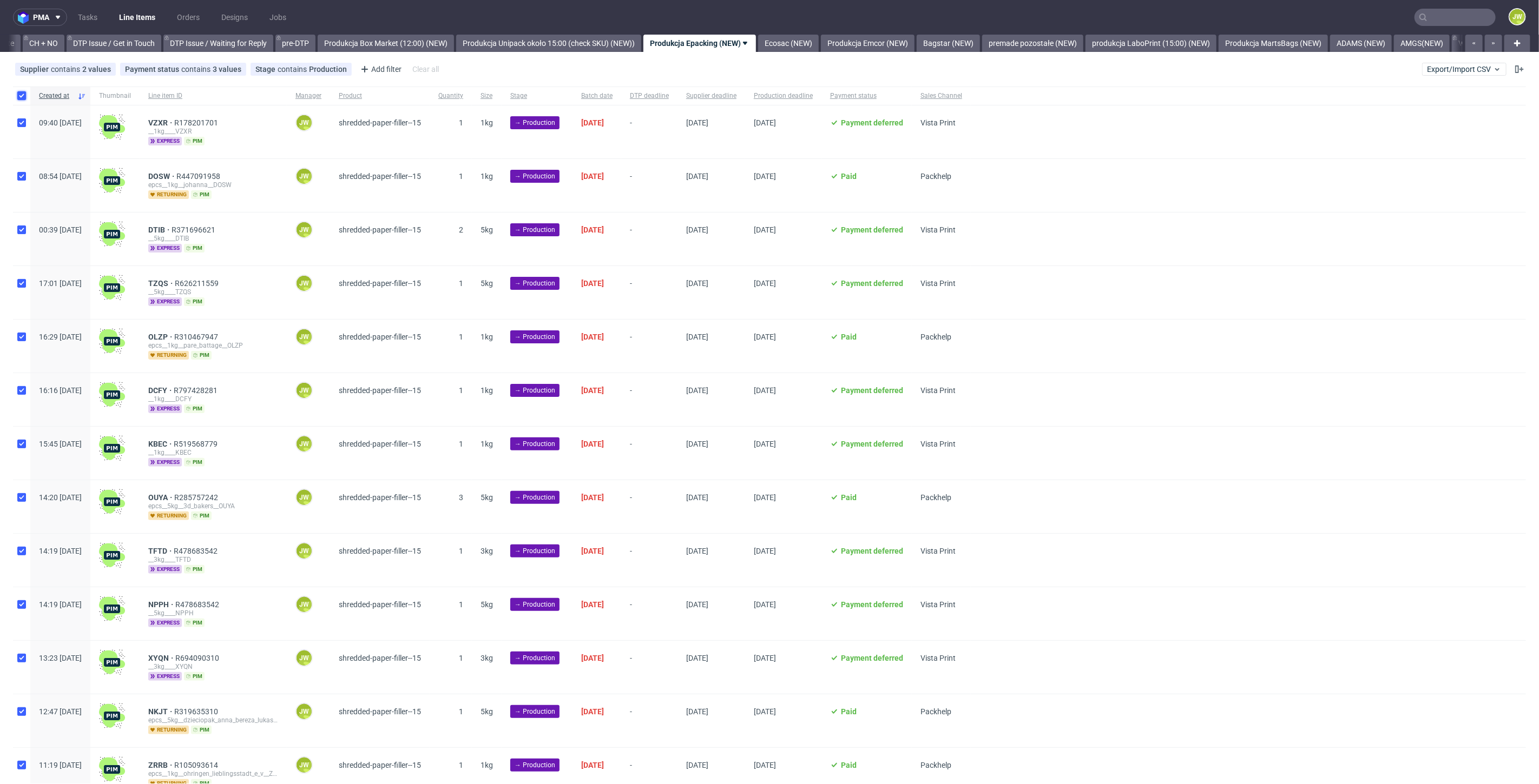
checkbox input "true"
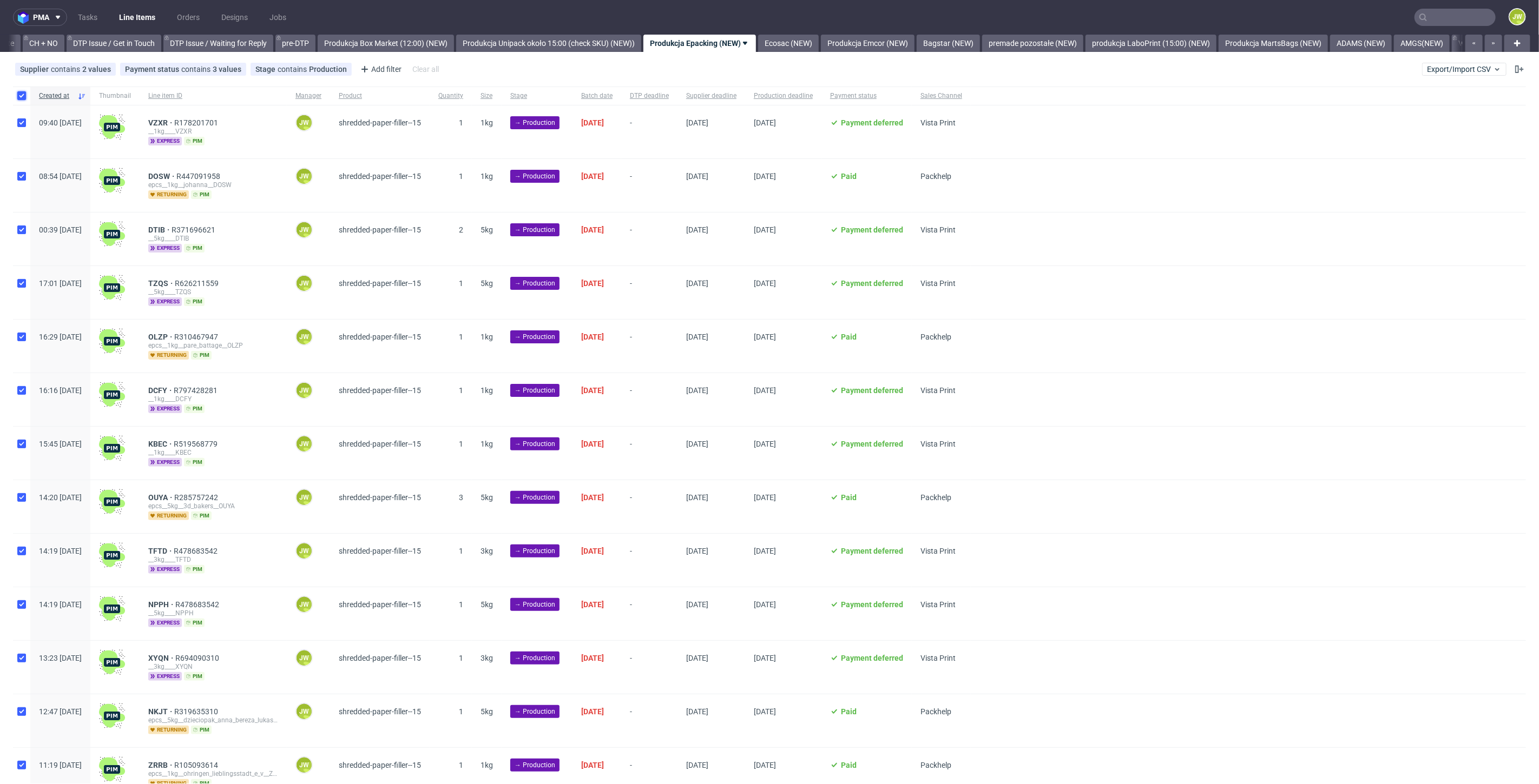
checkbox input "true"
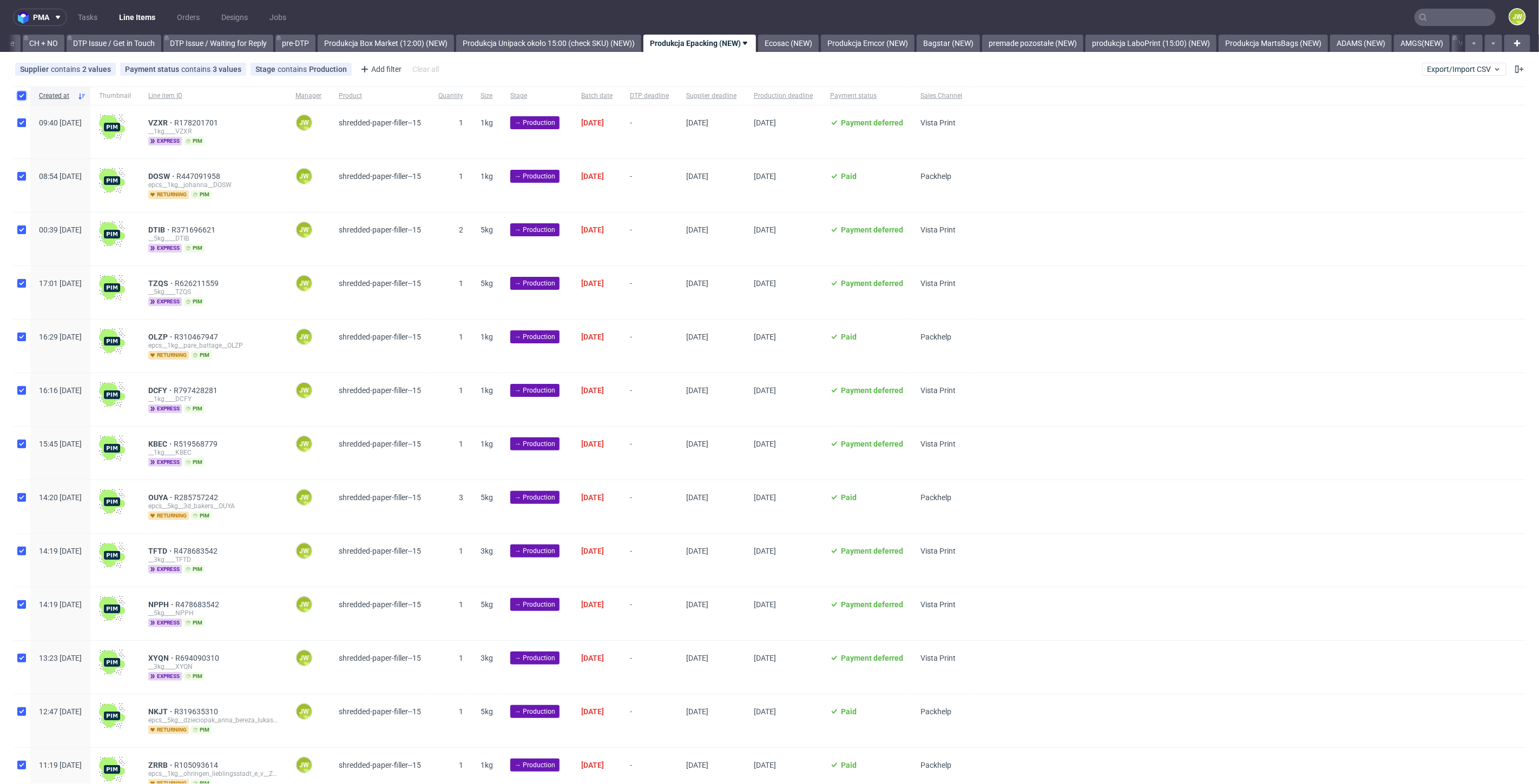
checkbox input "true"
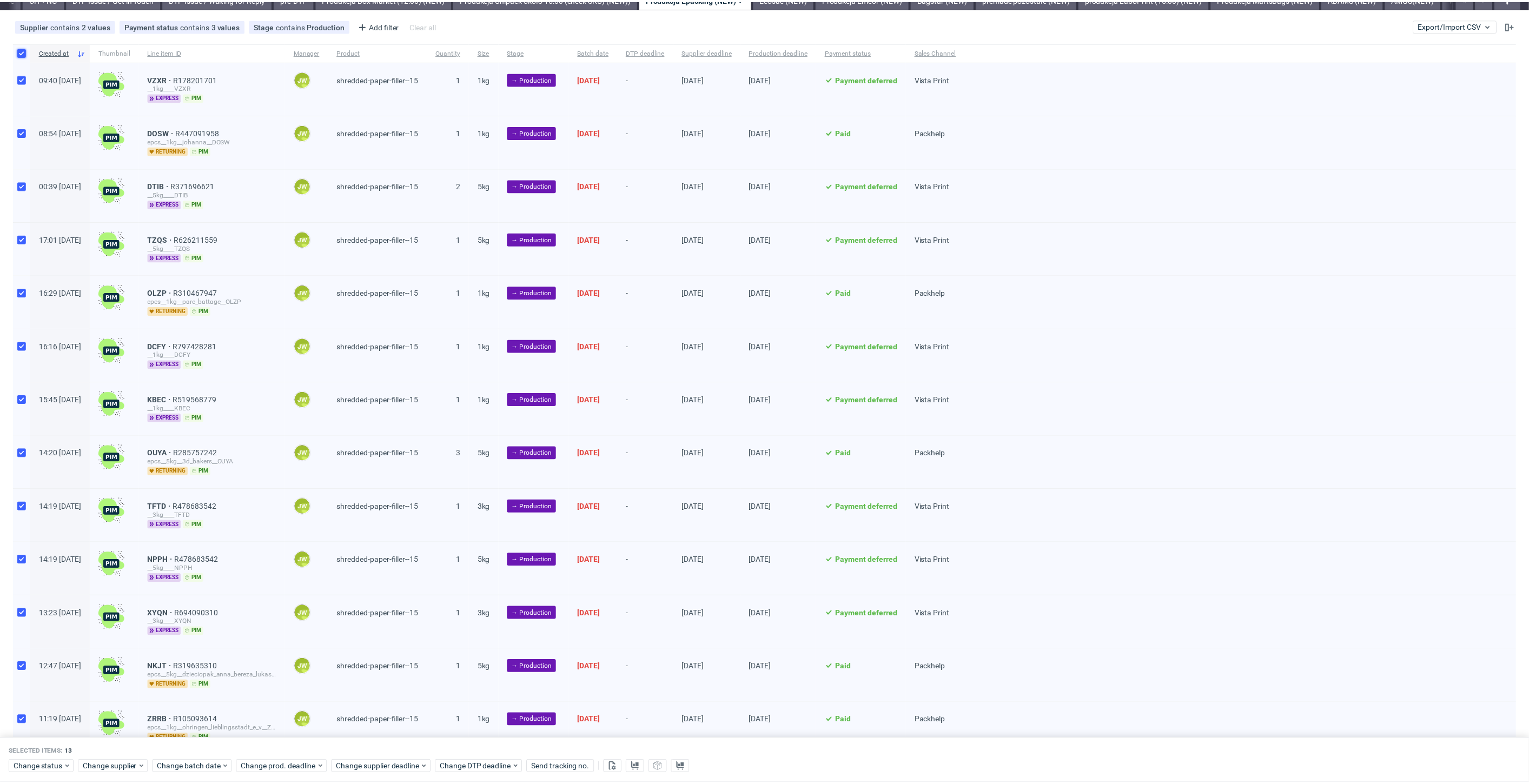
scroll to position [92, 0]
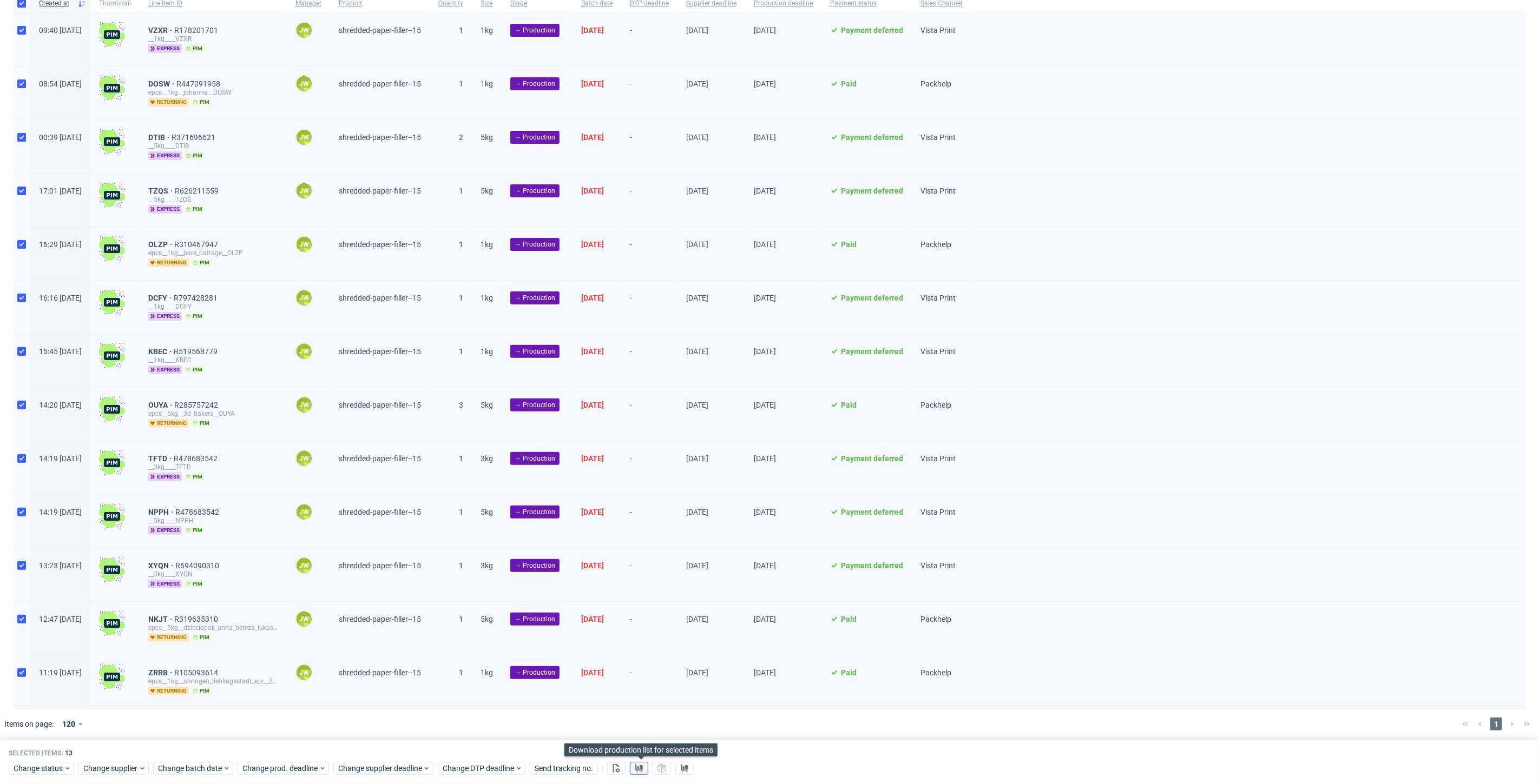
click at [639, 766] on use at bounding box center [639, 768] width 7 height 9
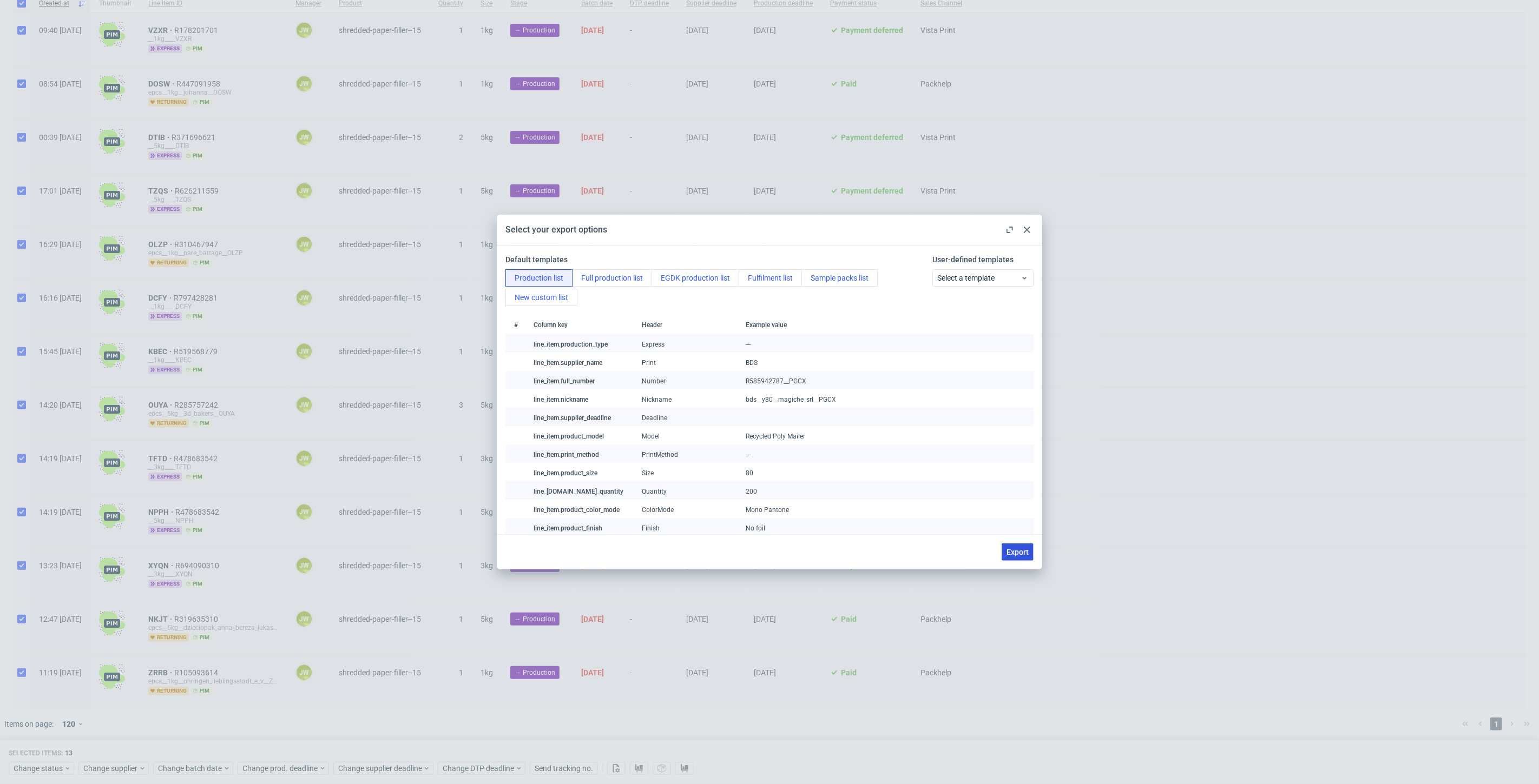
click at [1007, 555] on span "Export" at bounding box center [1018, 552] width 22 height 7
checkbox input "false"
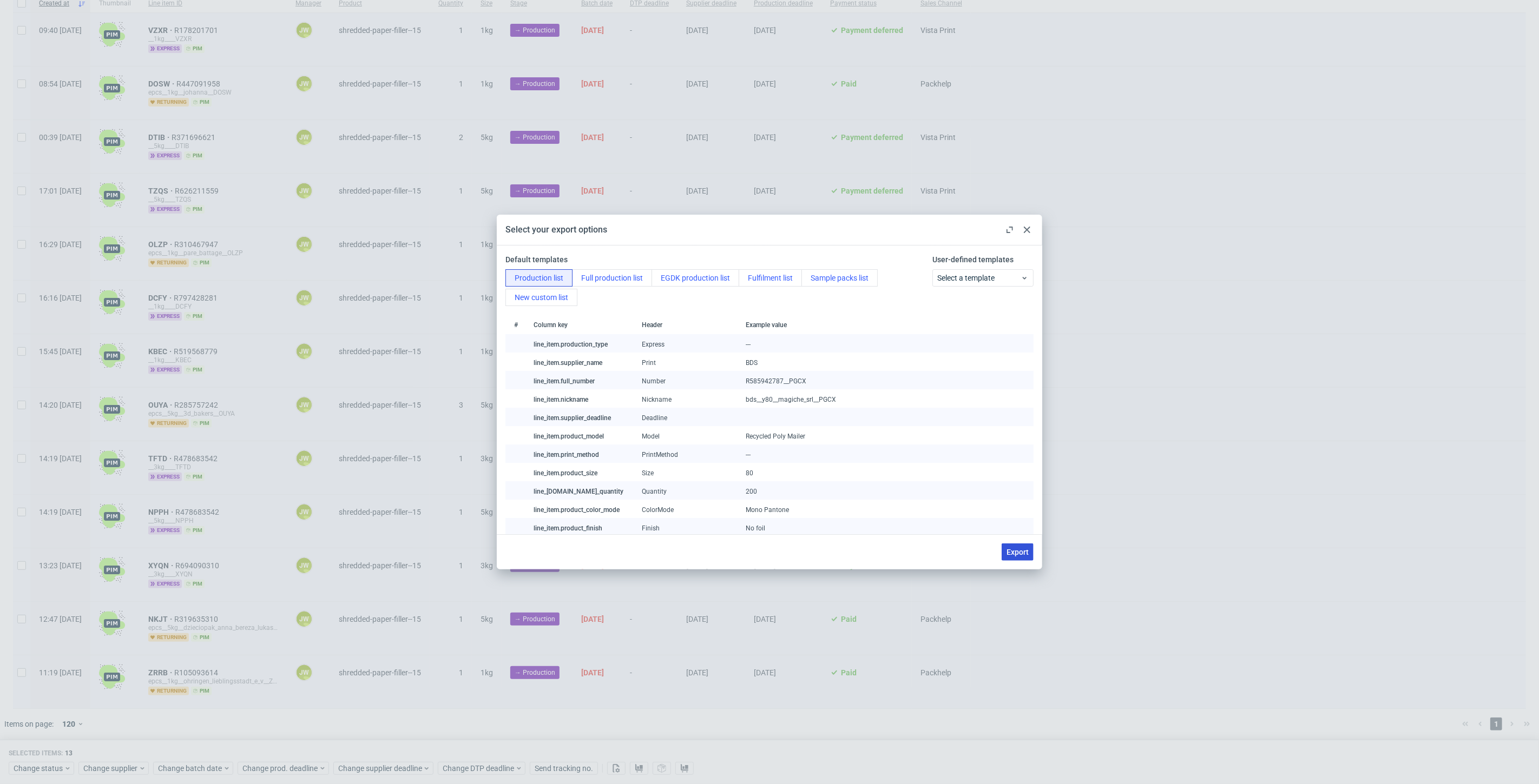
checkbox input "false"
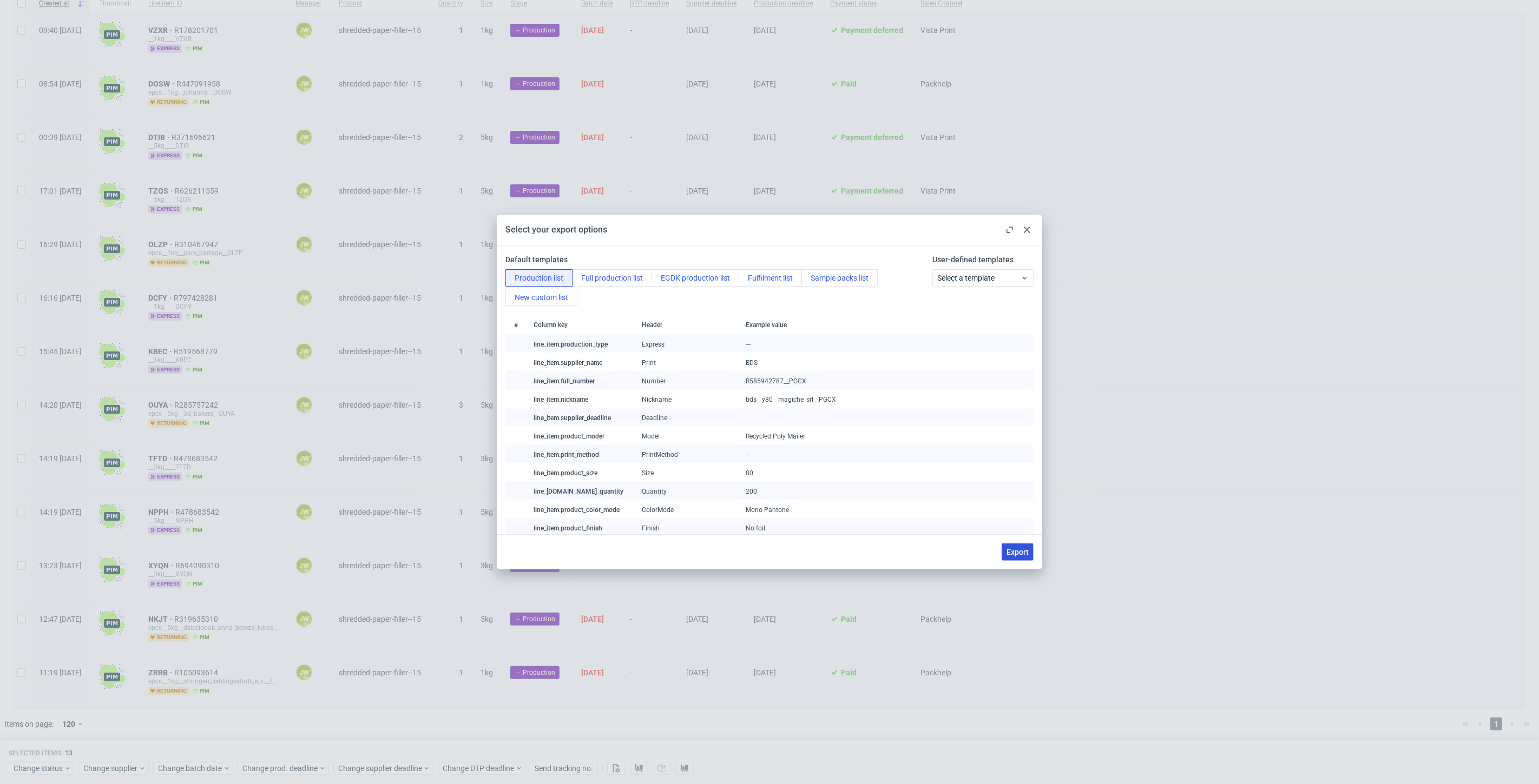
checkbox input "false"
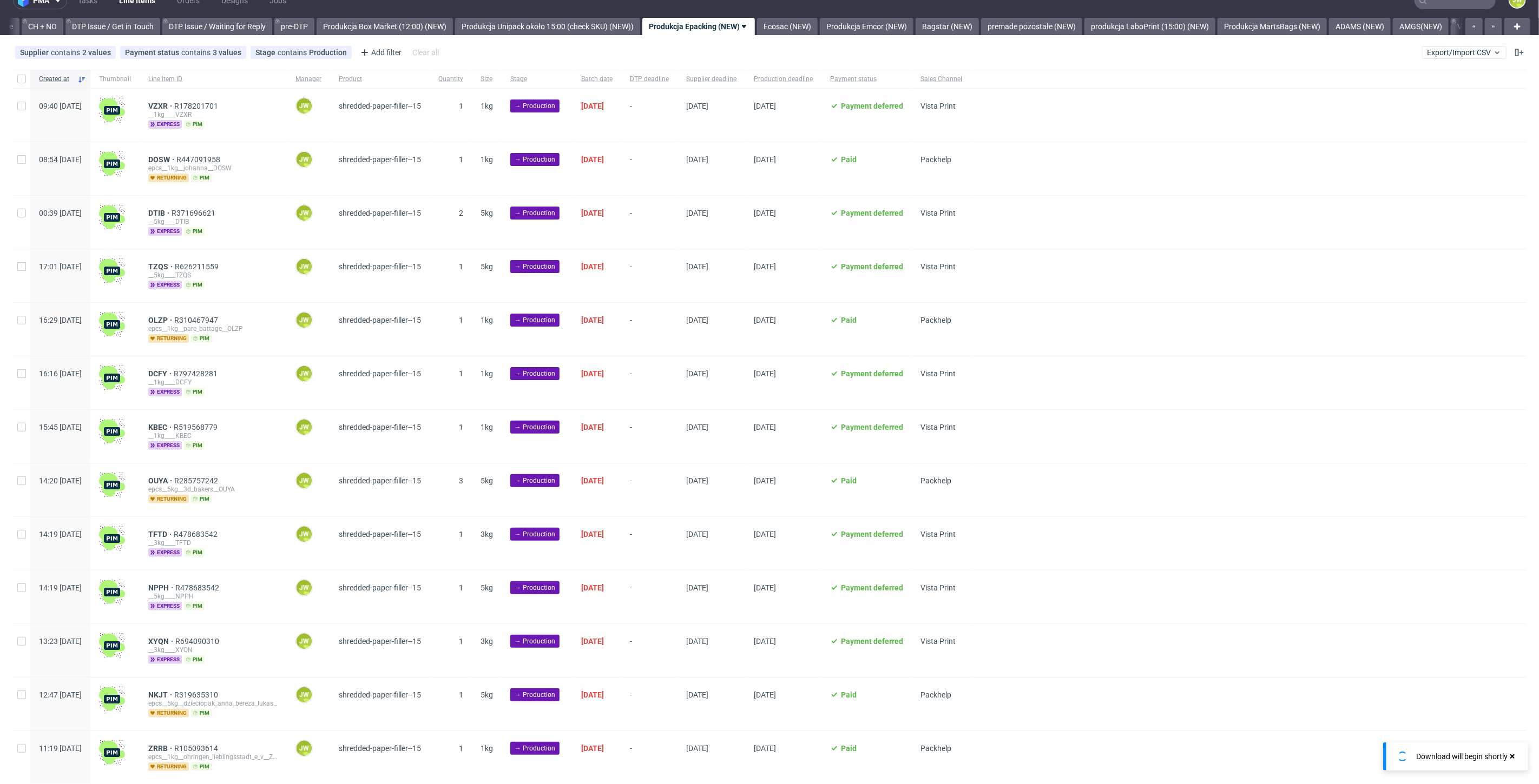
scroll to position [0, 0]
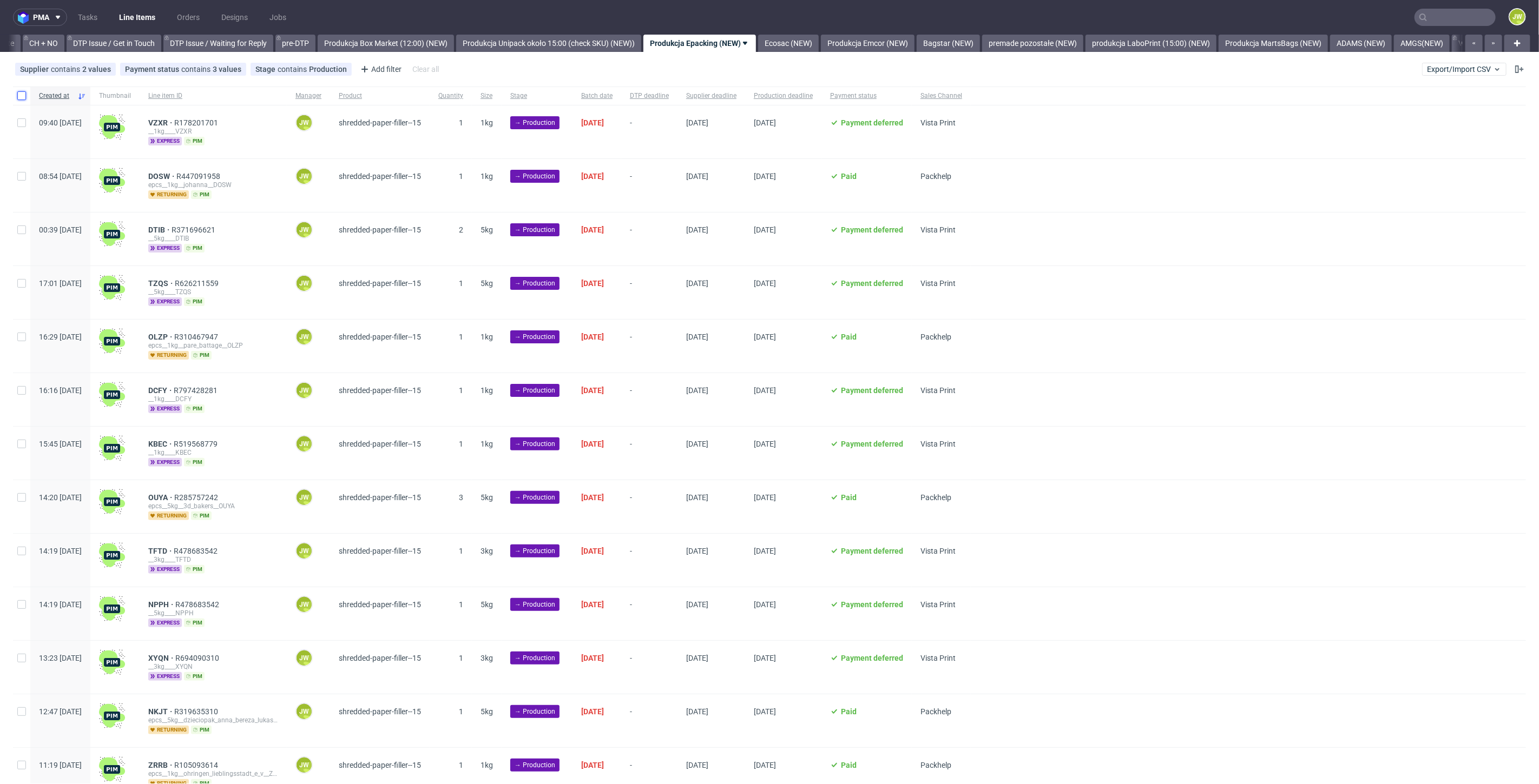
click at [23, 95] on input "checkbox" at bounding box center [21, 95] width 9 height 9
checkbox input "true"
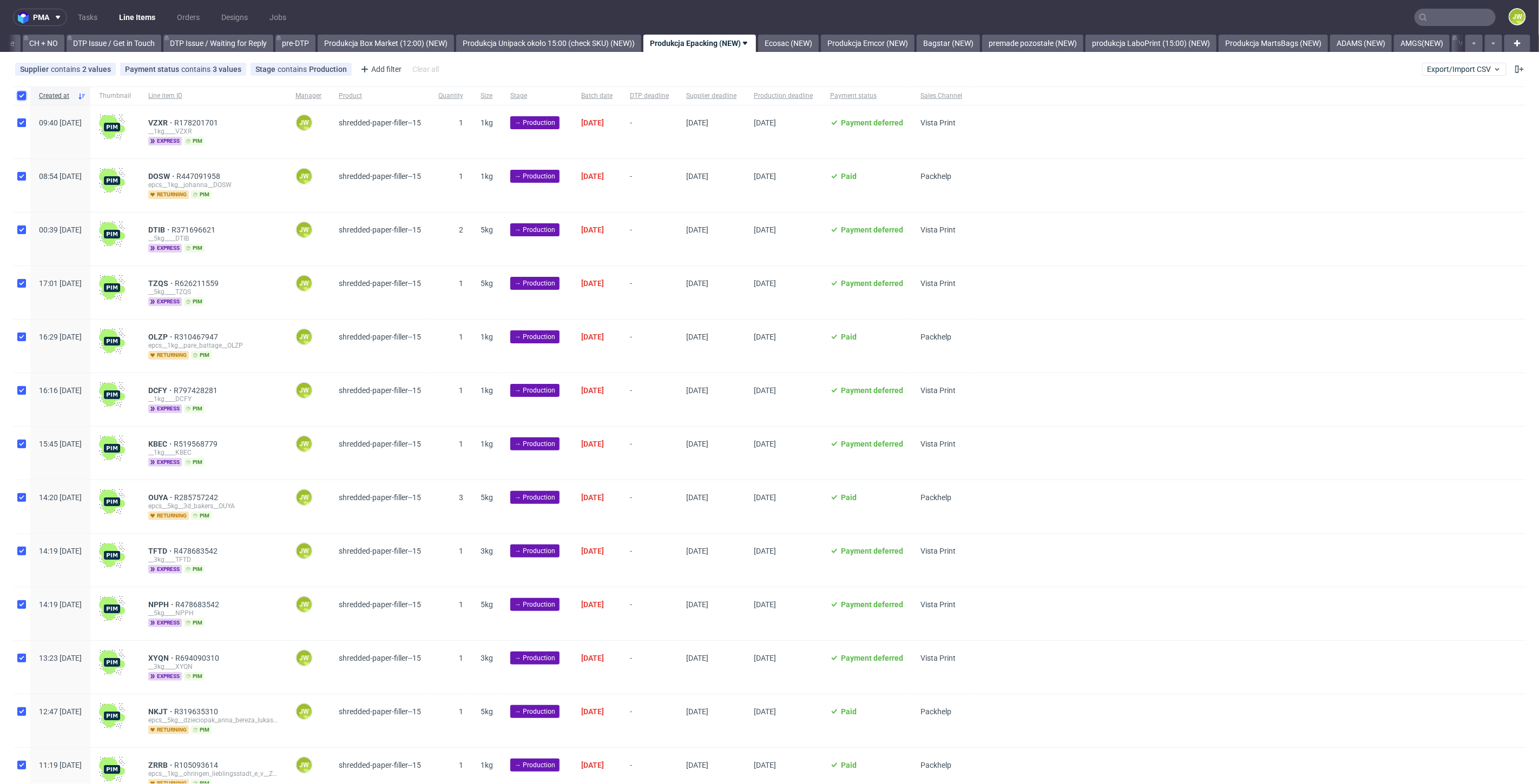
checkbox input "true"
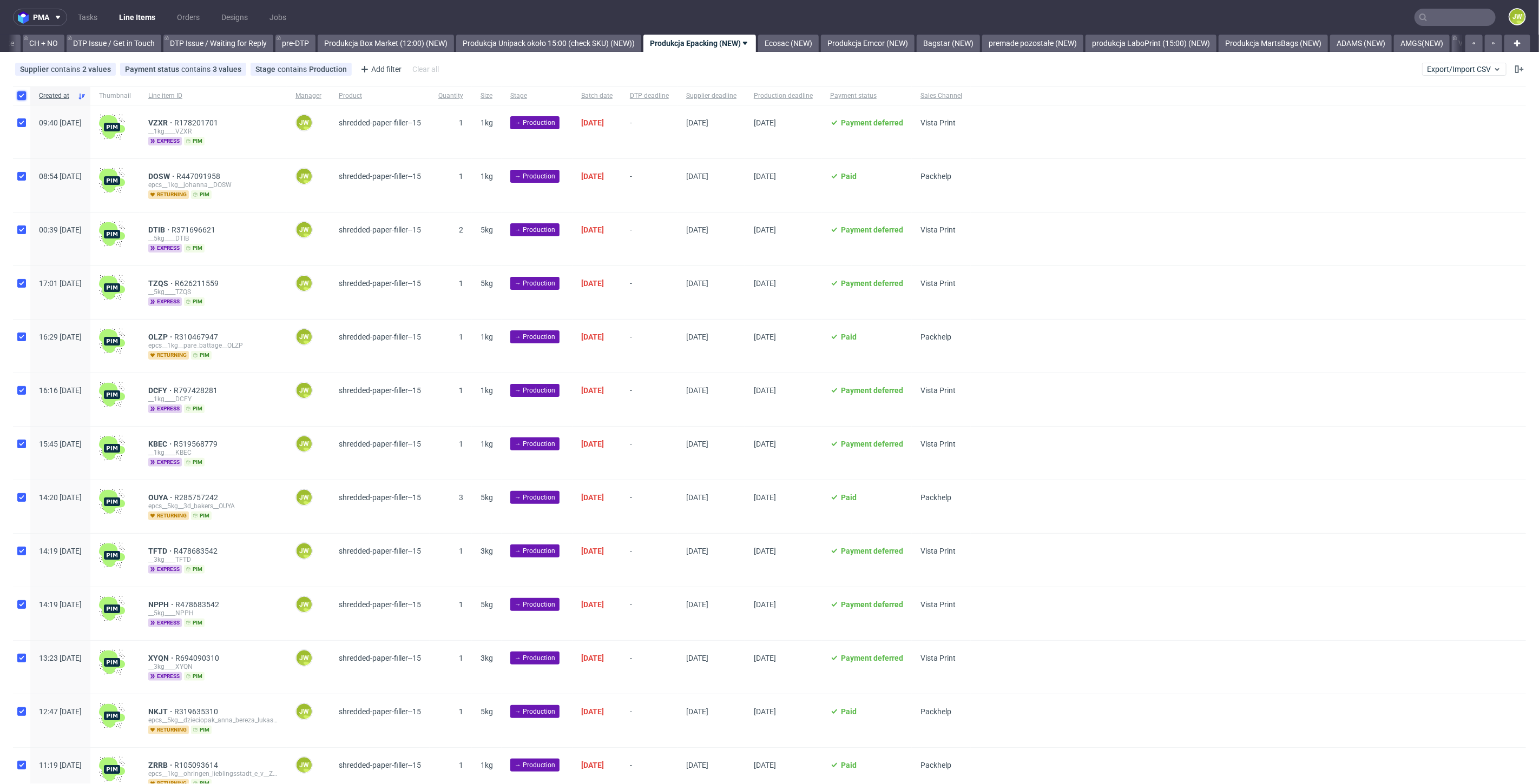
checkbox input "true"
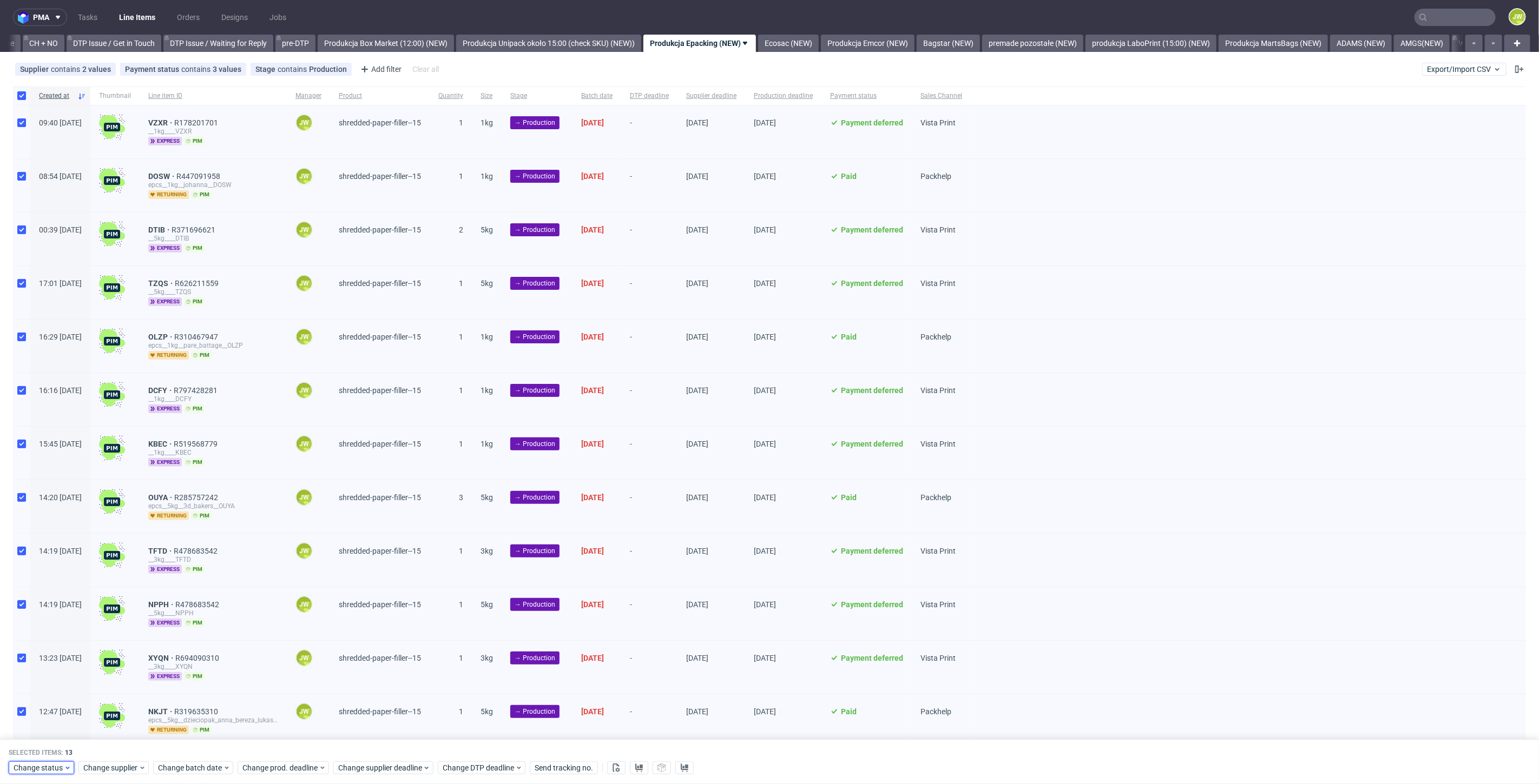
click at [43, 770] on span "Change status" at bounding box center [39, 769] width 50 height 11
click at [29, 671] on span "In Production" at bounding box center [40, 666] width 54 height 15
drag, startPoint x: 114, startPoint y: 743, endPoint x: 231, endPoint y: 579, distance: 201.5
click at [115, 743] on span "Save" at bounding box center [123, 746] width 17 height 7
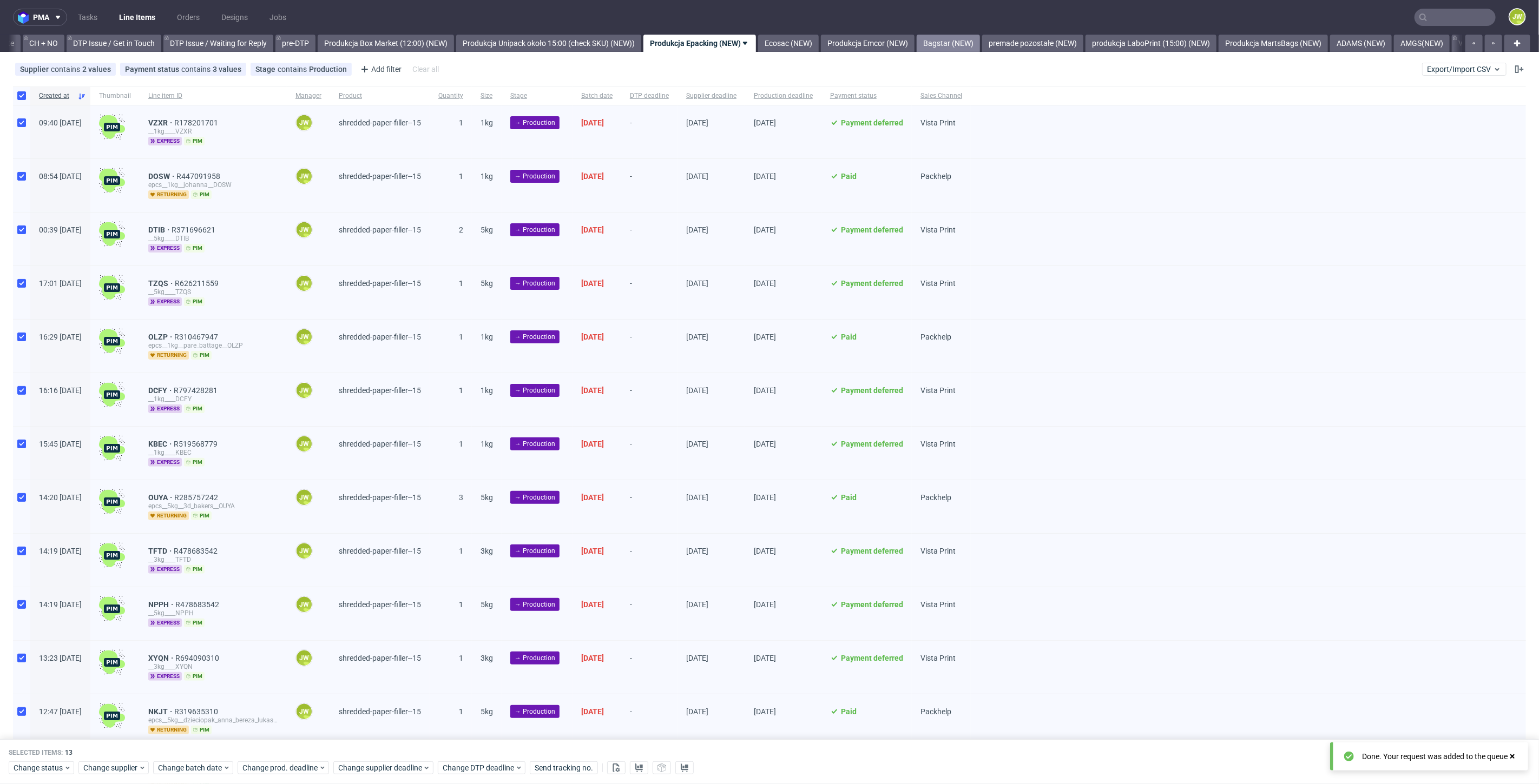
click at [959, 45] on link "Bagstar (NEW)" at bounding box center [948, 43] width 63 height 17
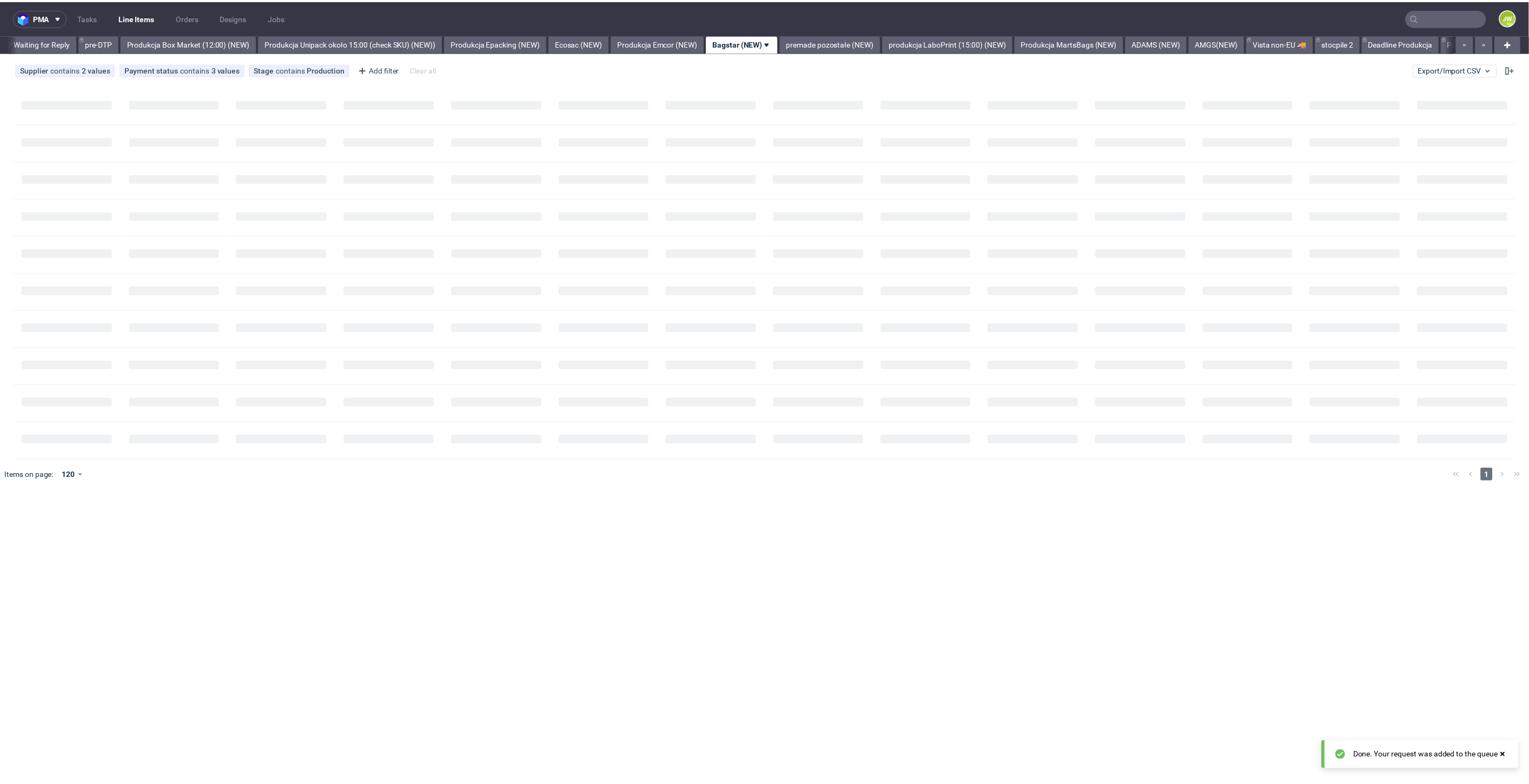
scroll to position [0, 1783]
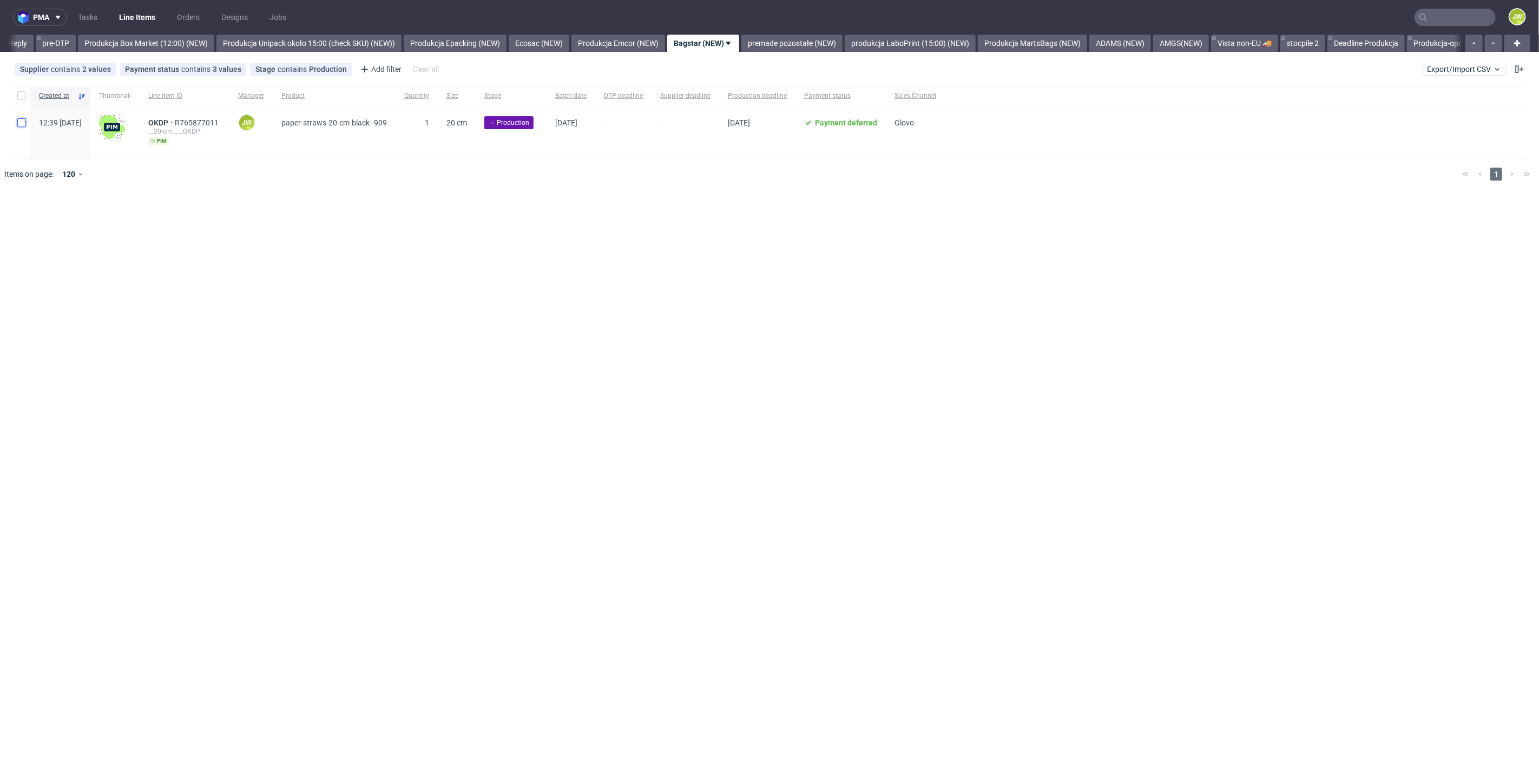
click at [20, 122] on input "checkbox" at bounding box center [21, 123] width 9 height 9
checkbox input "true"
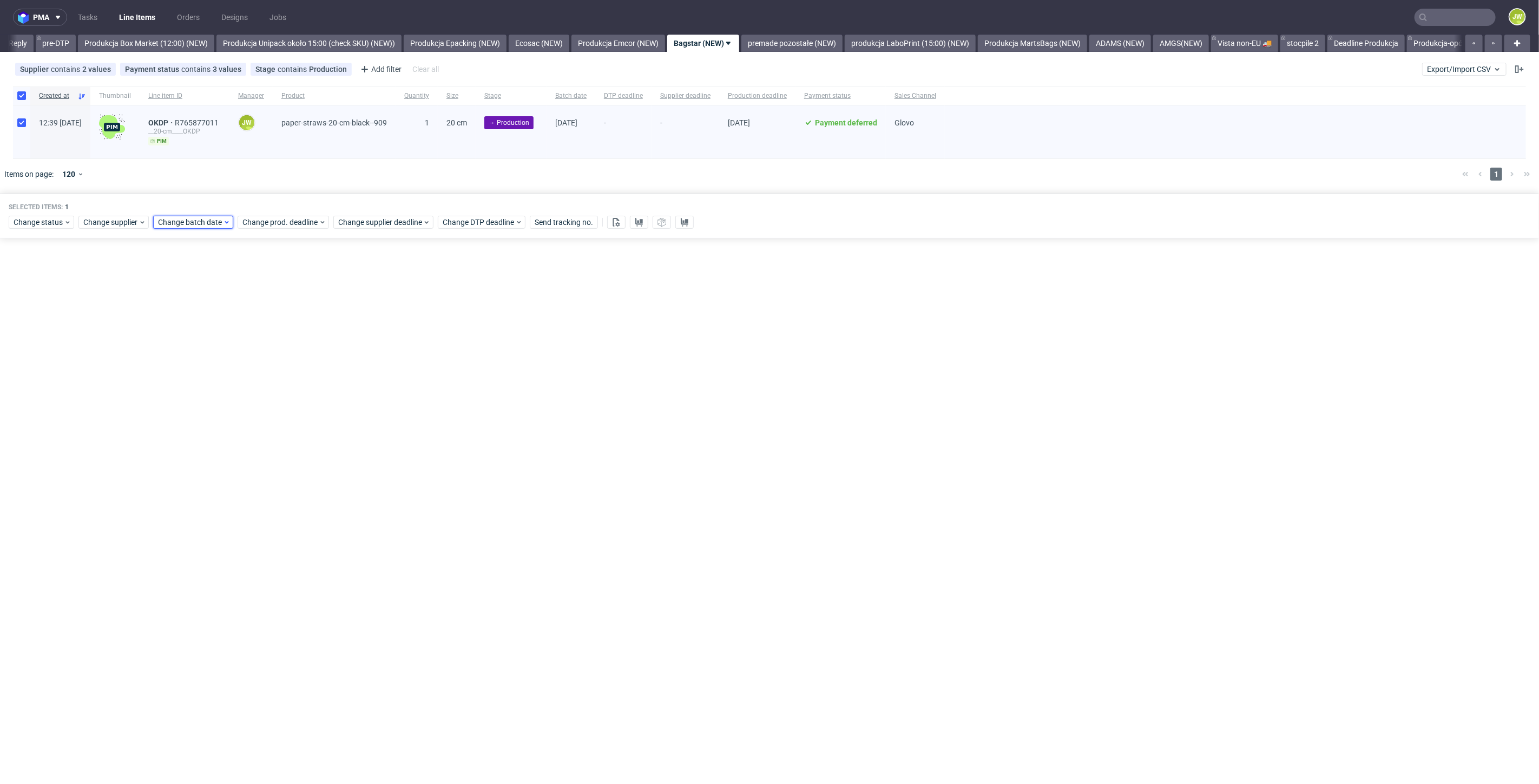
click at [189, 224] on span "Change batch date" at bounding box center [190, 223] width 65 height 11
click at [258, 348] on span "26" at bounding box center [262, 349] width 9 height 11
click at [283, 405] on span "Save" at bounding box center [282, 404] width 17 height 7
click at [278, 218] on span "Change prod. deadline" at bounding box center [280, 223] width 76 height 11
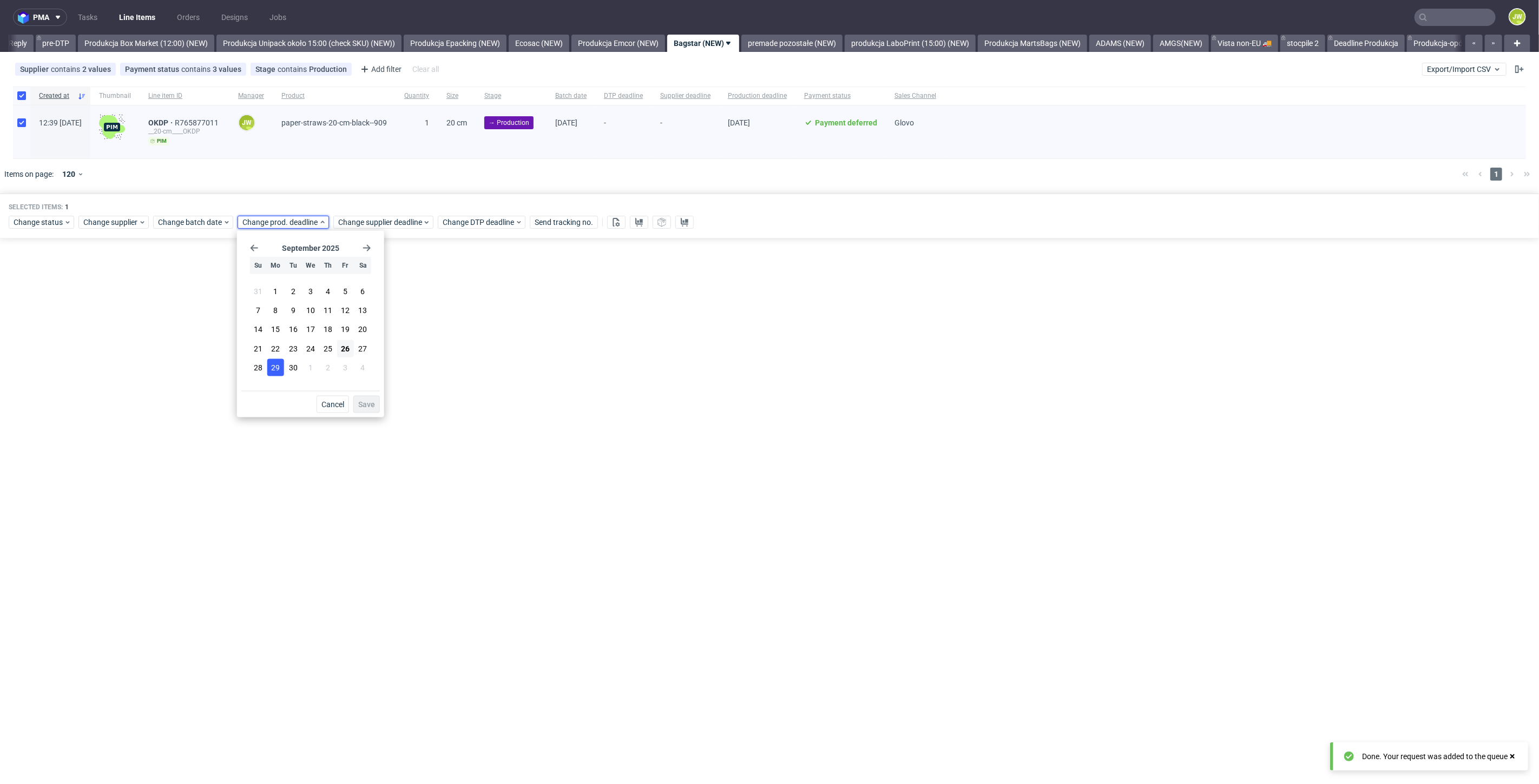
click at [274, 368] on span "29" at bounding box center [275, 368] width 9 height 11
drag, startPoint x: 367, startPoint y: 404, endPoint x: 363, endPoint y: 374, distance: 30.3
click at [367, 404] on span "Save" at bounding box center [366, 404] width 17 height 7
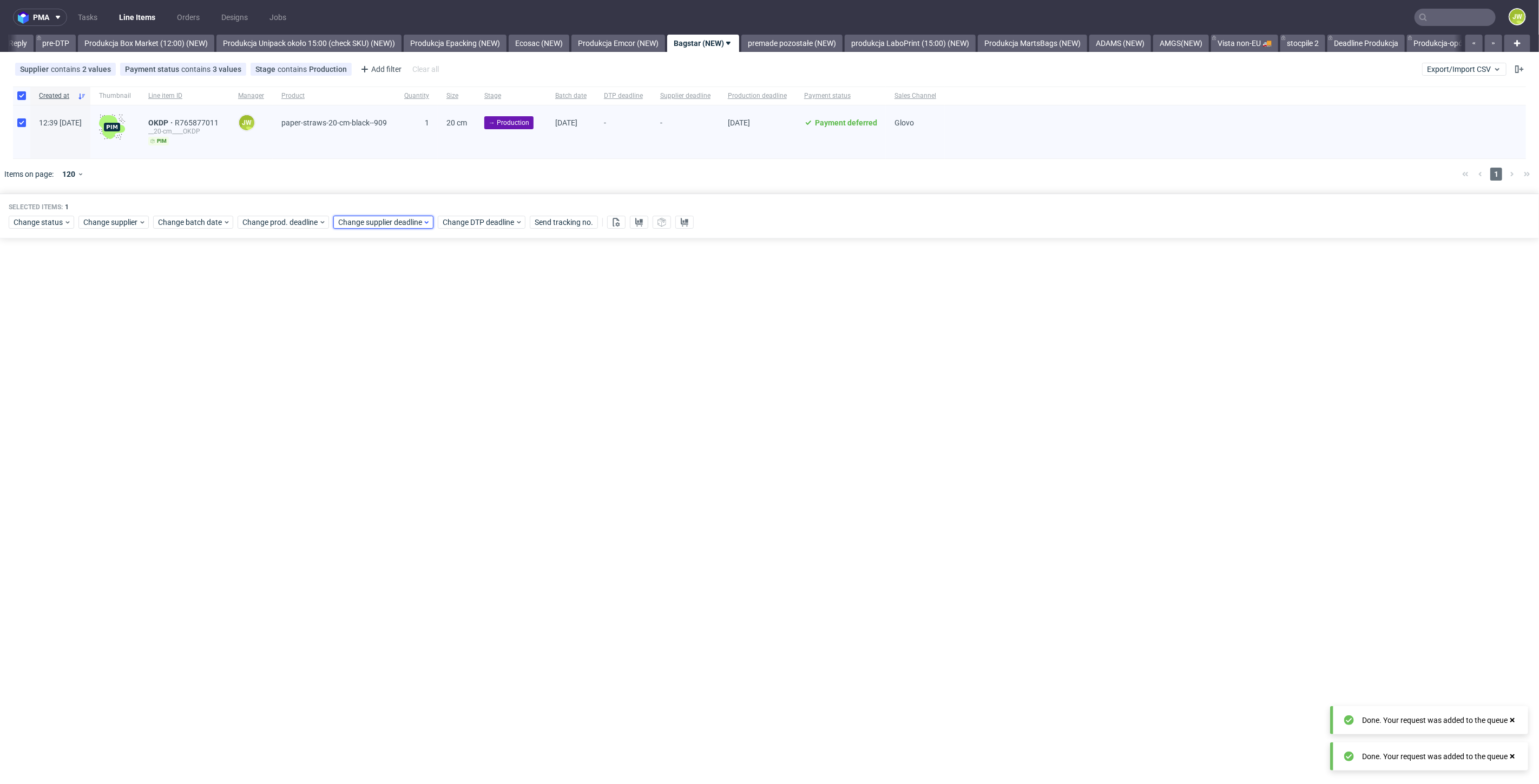
click at [359, 222] on span "Change supplier deadline" at bounding box center [381, 223] width 84 height 11
click at [378, 371] on button "29" at bounding box center [371, 367] width 17 height 17
drag, startPoint x: 464, startPoint y: 404, endPoint x: 485, endPoint y: 130, distance: 274.8
click at [464, 403] on span "Save" at bounding box center [463, 404] width 17 height 7
click at [805, 42] on link "premade pozostałe (NEW)" at bounding box center [791, 43] width 101 height 17
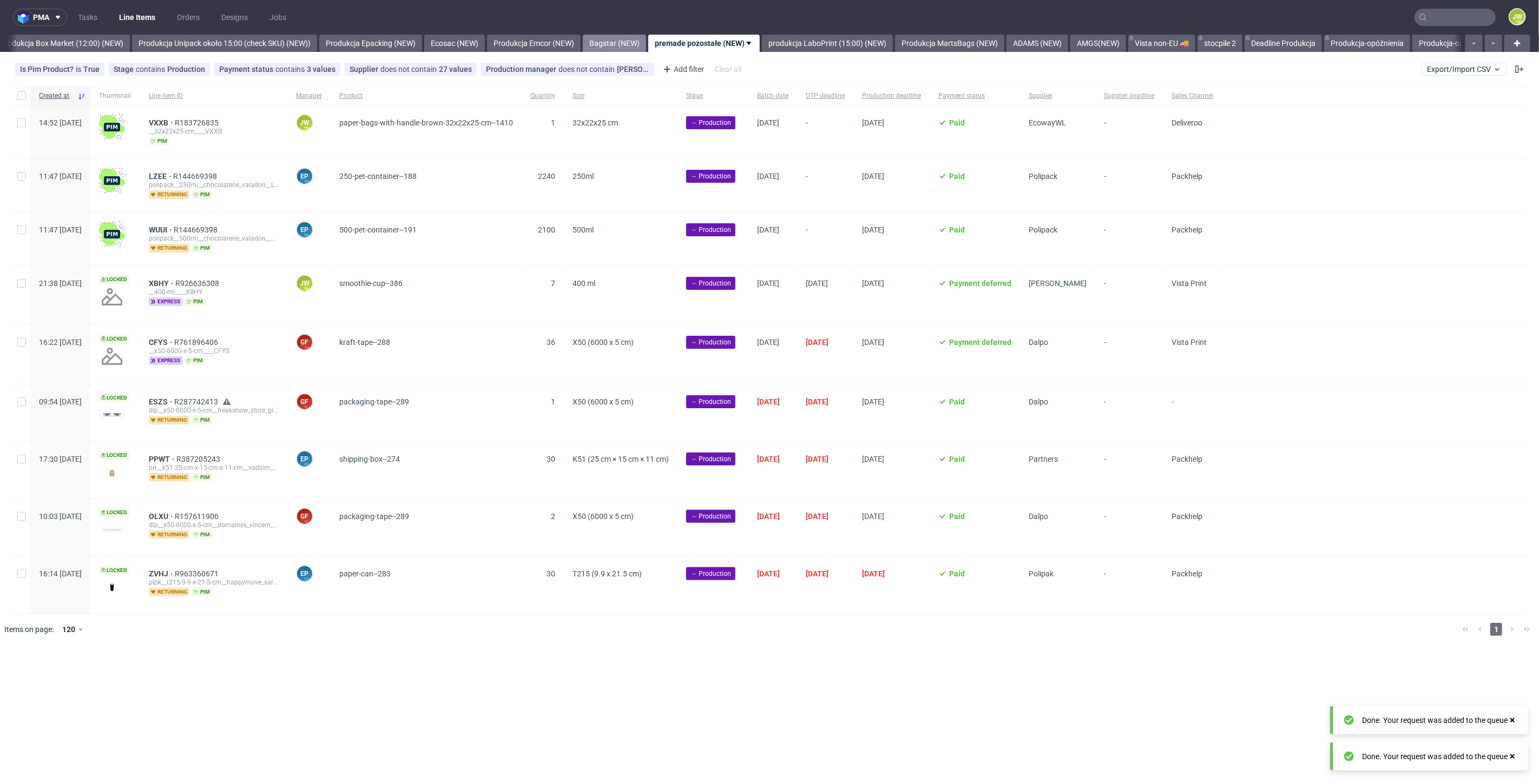
click at [632, 40] on link "Bagstar (NEW)" at bounding box center [614, 43] width 63 height 17
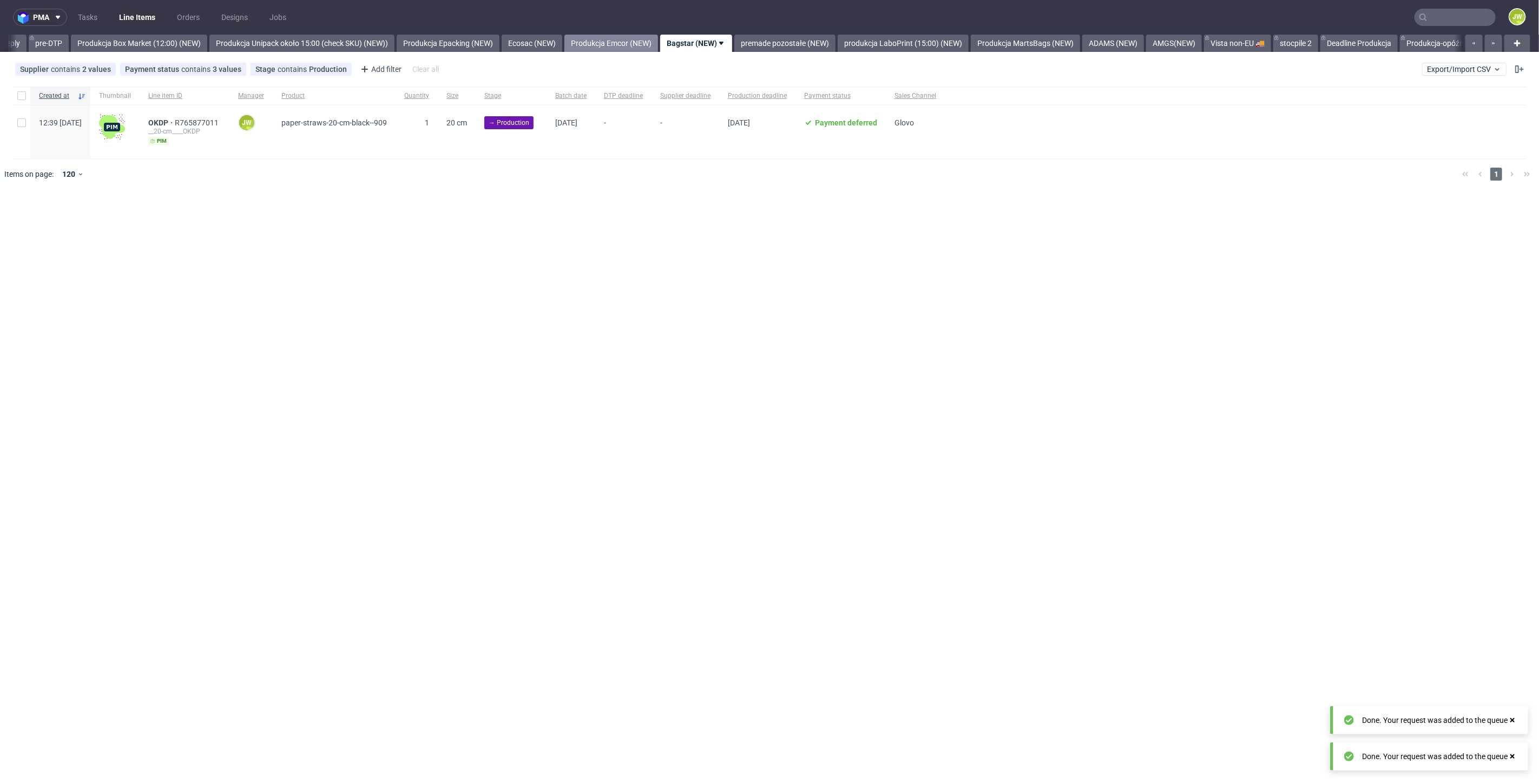
scroll to position [0, 1784]
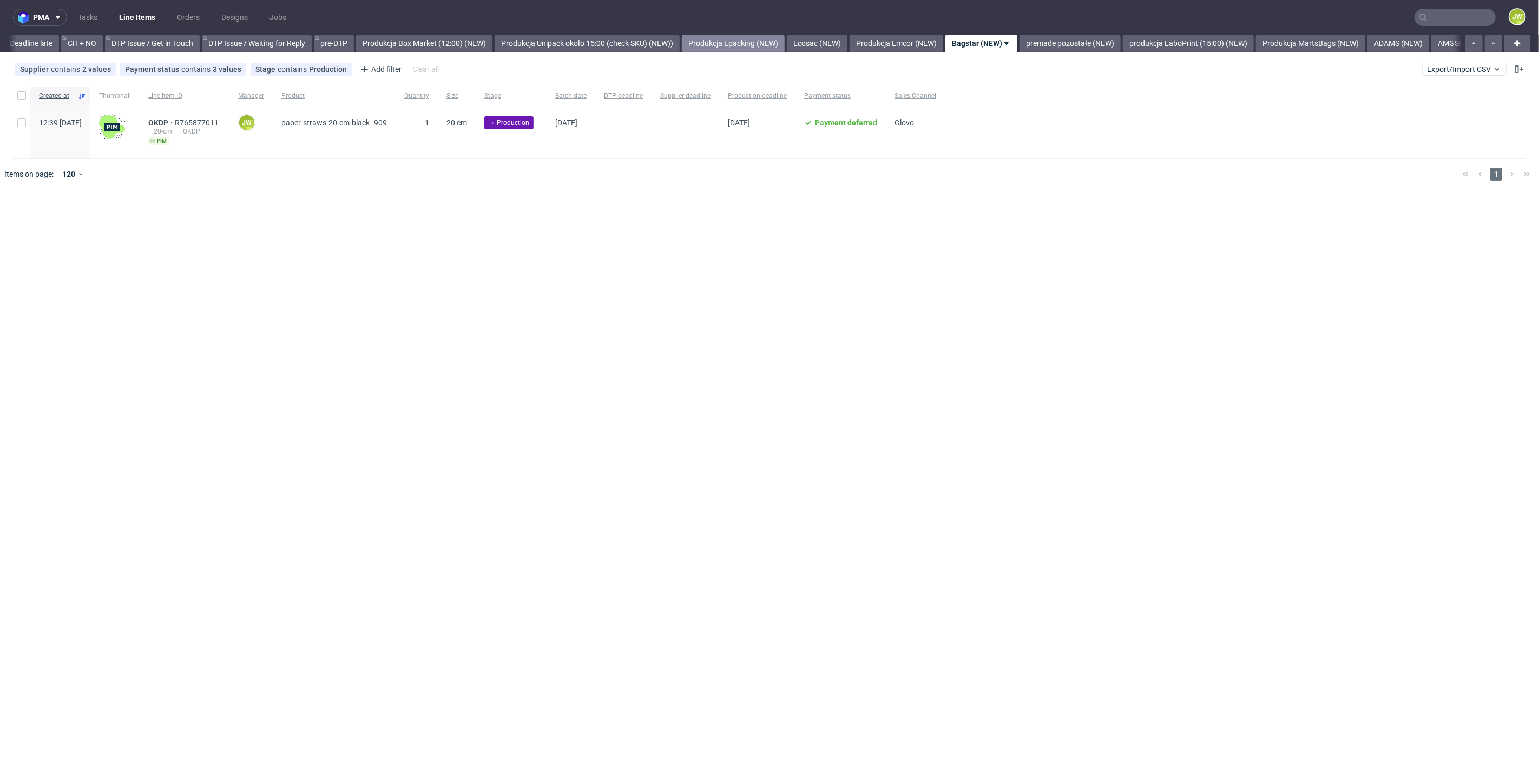
scroll to position [0, 1652]
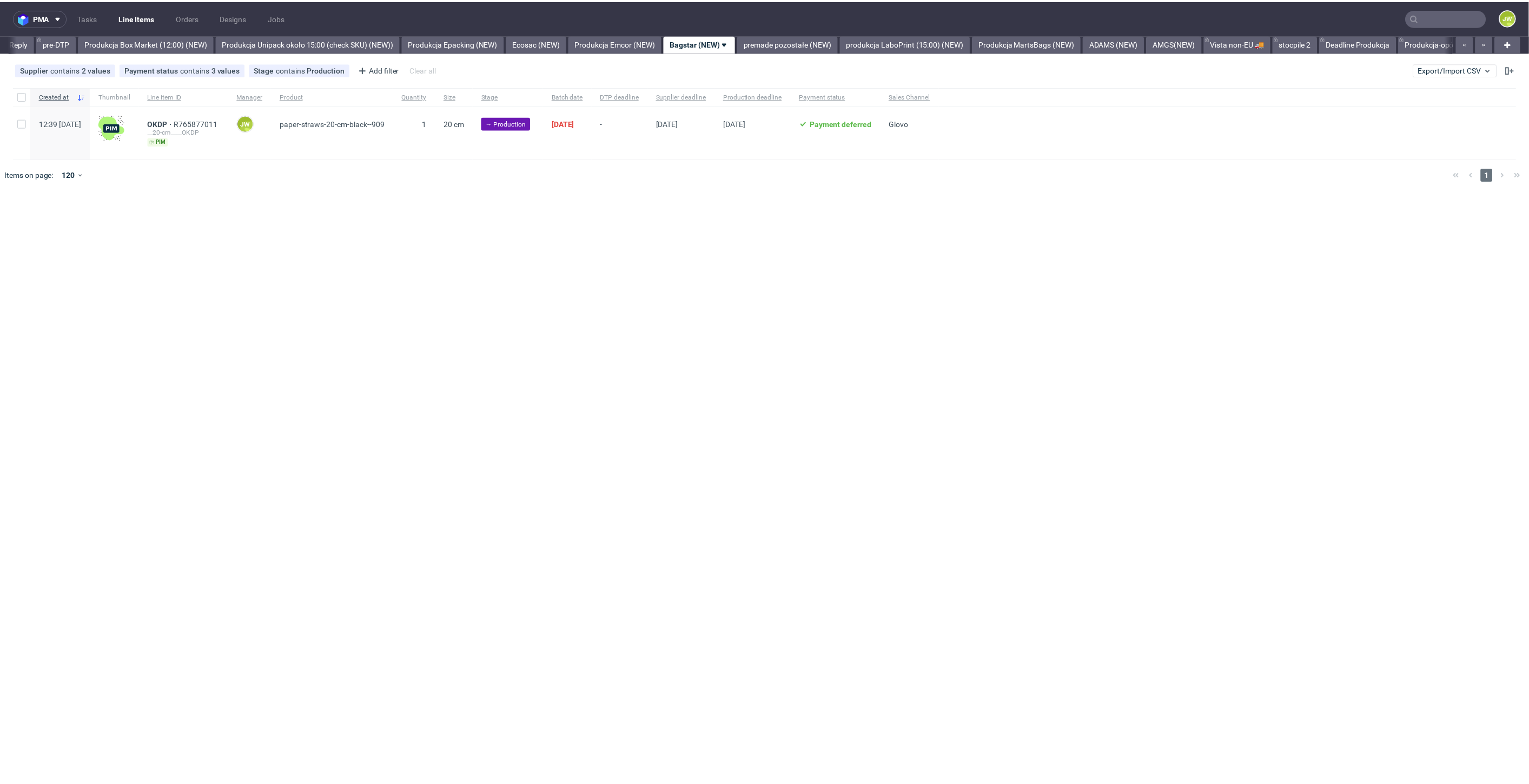
scroll to position [0, 1783]
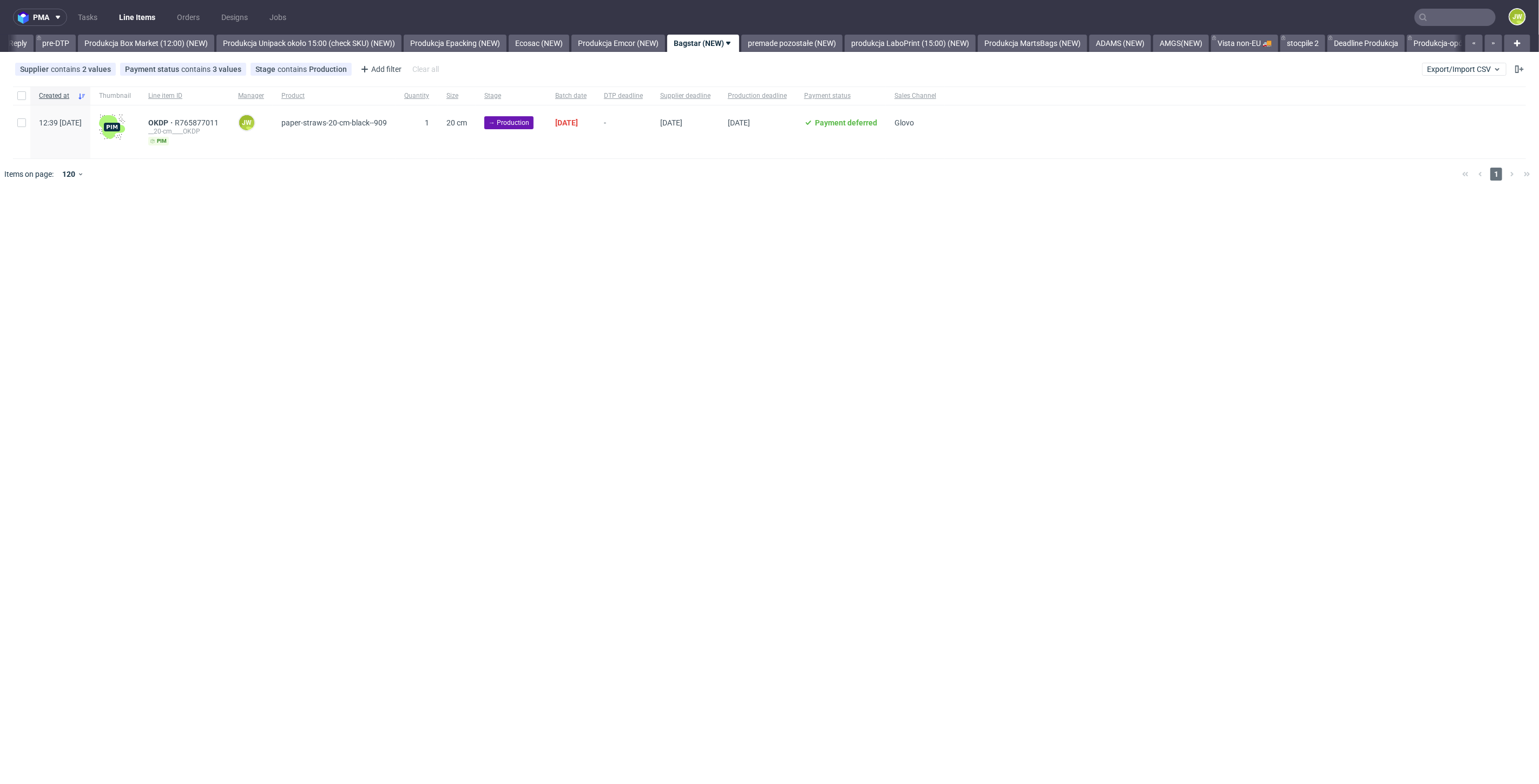
drag, startPoint x: 561, startPoint y: 246, endPoint x: 458, endPoint y: 231, distance: 104.1
click at [557, 243] on div "pma Tasks Line Items Orders Designs Jobs JW All DTP Late Shipped Shipments DTP …" at bounding box center [769, 392] width 1539 height 784
click at [24, 97] on input "checkbox" at bounding box center [21, 95] width 9 height 9
checkbox input "true"
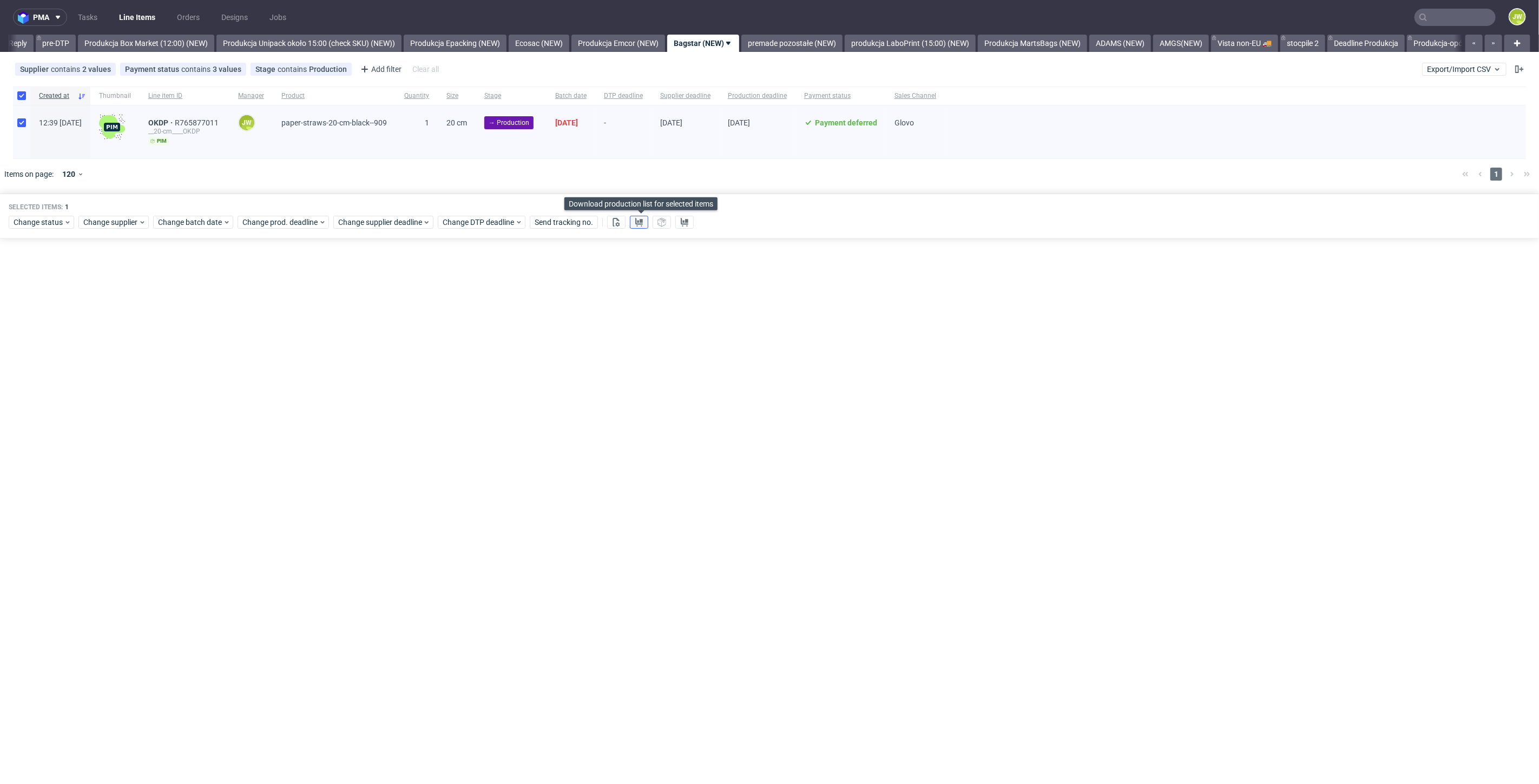
click at [641, 218] on use at bounding box center [639, 222] width 7 height 9
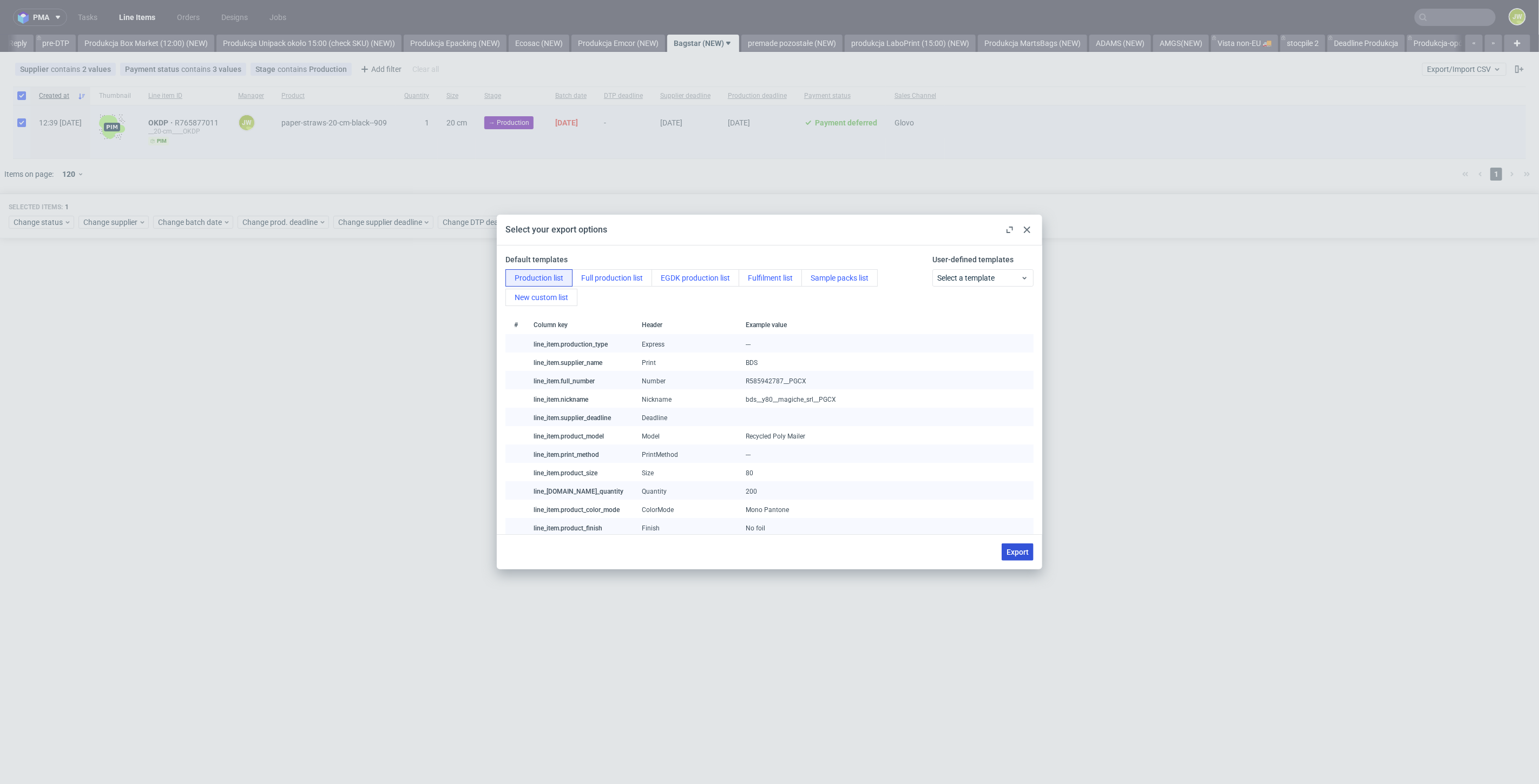
drag, startPoint x: 1012, startPoint y: 552, endPoint x: 967, endPoint y: 624, distance: 84.9
click at [1012, 552] on span "Export" at bounding box center [1018, 552] width 22 height 7
checkbox input "false"
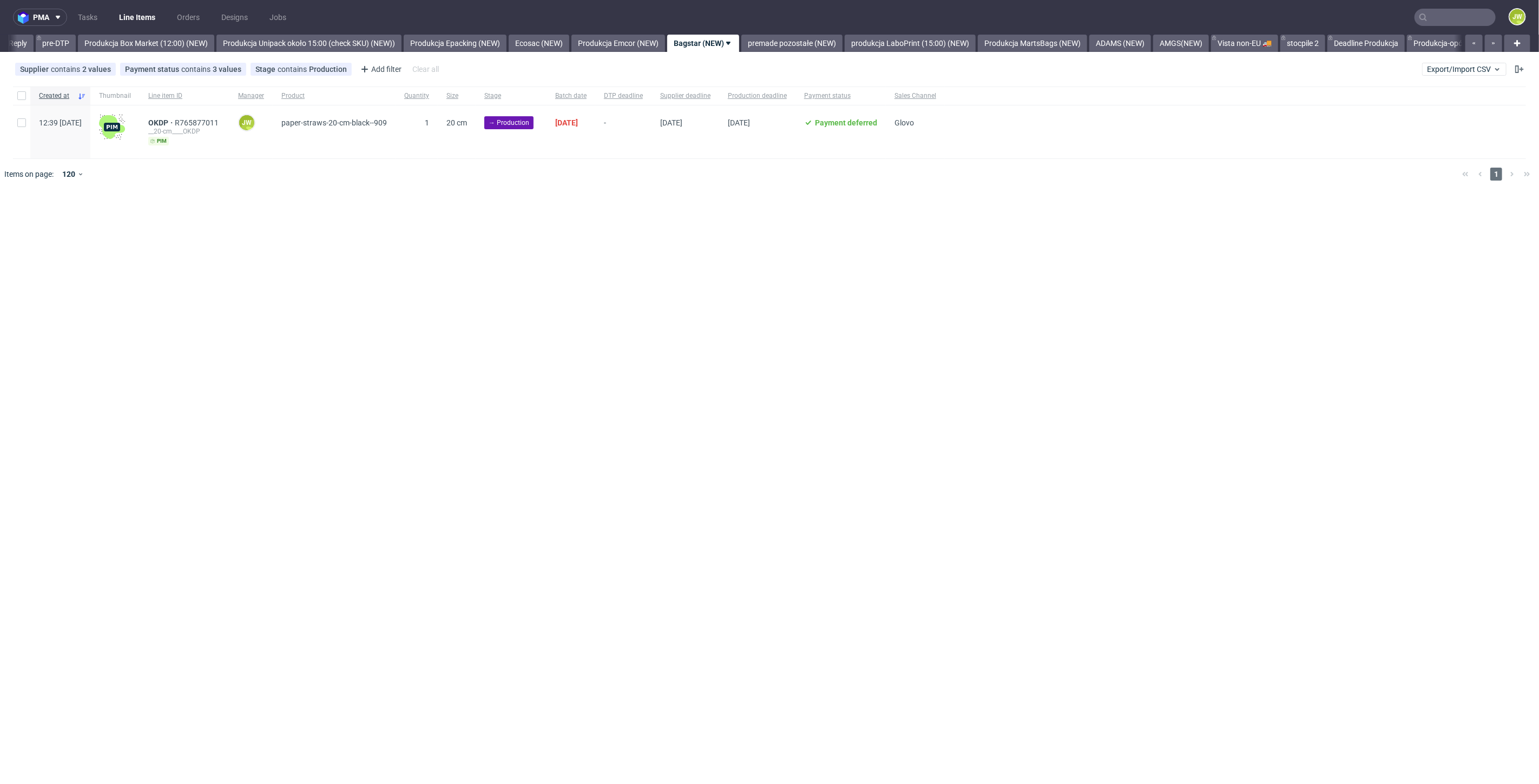
drag, startPoint x: 498, startPoint y: 256, endPoint x: 477, endPoint y: 213, distance: 47.9
click at [498, 256] on div "pma Tasks Line Items Orders Designs Jobs JW All DTP Late Shipped Shipments DTP …" at bounding box center [769, 392] width 1539 height 784
click at [15, 94] on div at bounding box center [21, 95] width 17 height 18
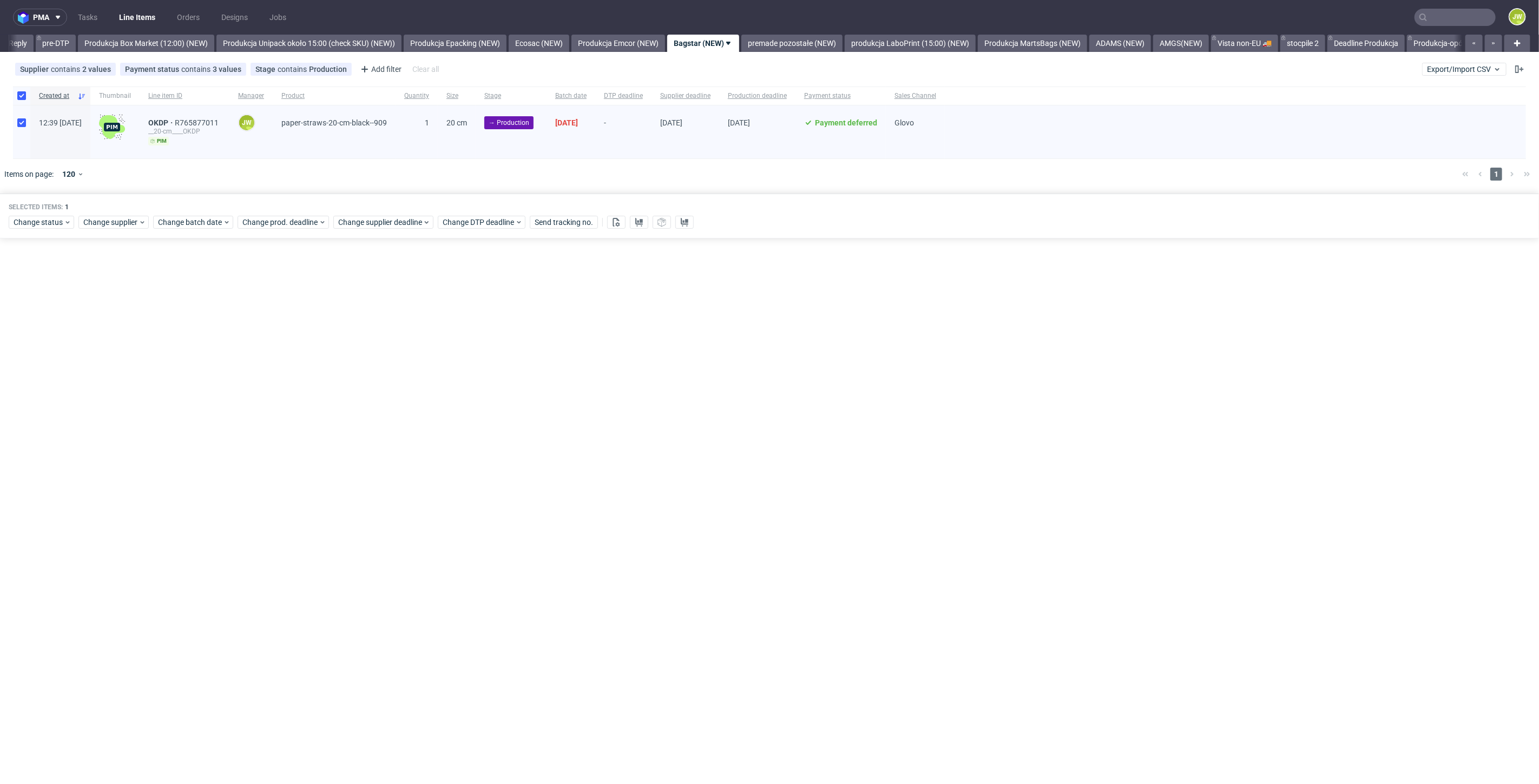
checkbox input "true"
click at [20, 216] on div "Change status" at bounding box center [41, 222] width 65 height 13
drag, startPoint x: 31, startPoint y: 307, endPoint x: 58, endPoint y: 328, distance: 34.2
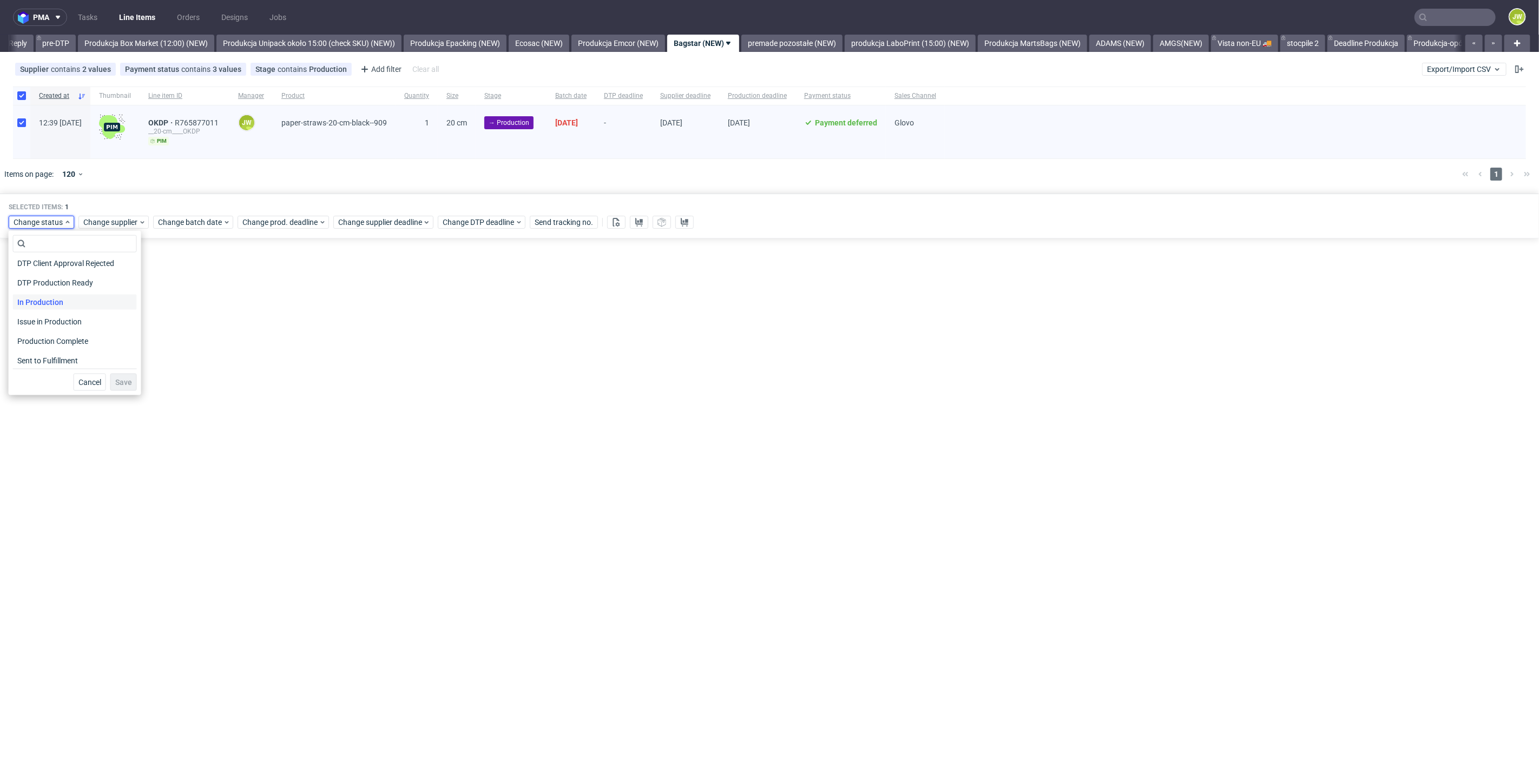
click at [31, 306] on span "In Production" at bounding box center [40, 302] width 54 height 15
click at [119, 376] on button "Save" at bounding box center [123, 382] width 26 height 17
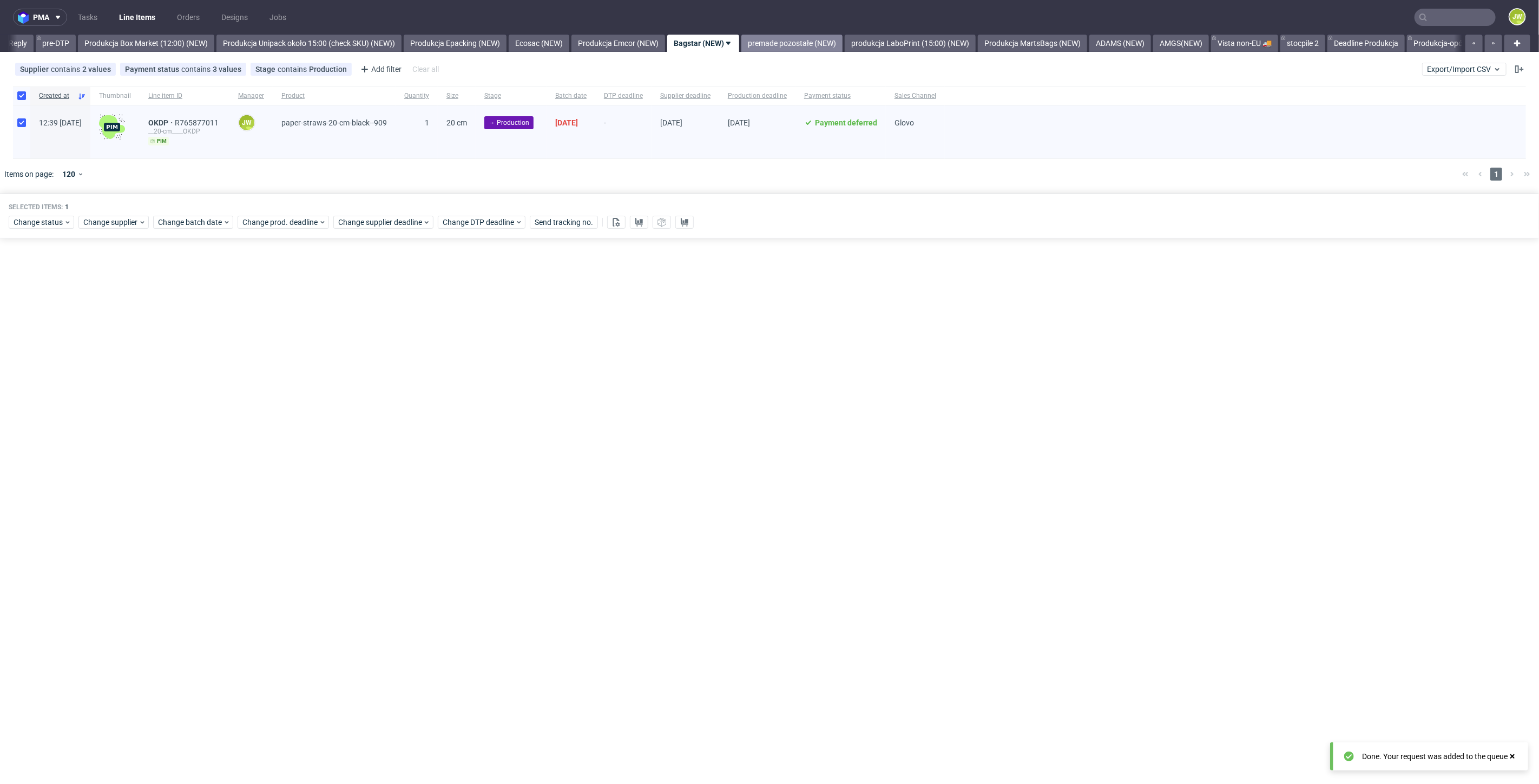
click at [797, 50] on link "premade pozostałe (NEW)" at bounding box center [791, 43] width 101 height 17
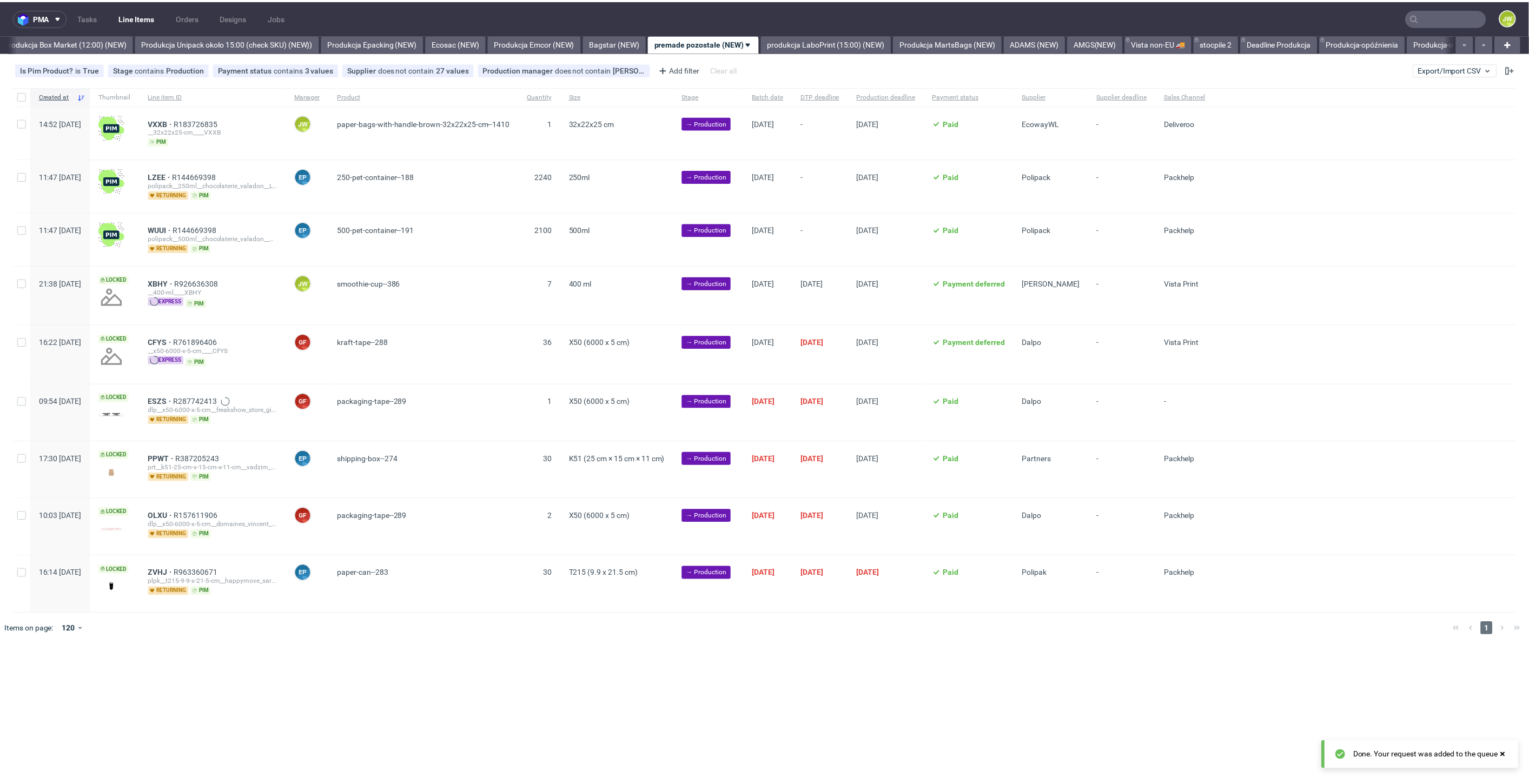
scroll to position [0, 1867]
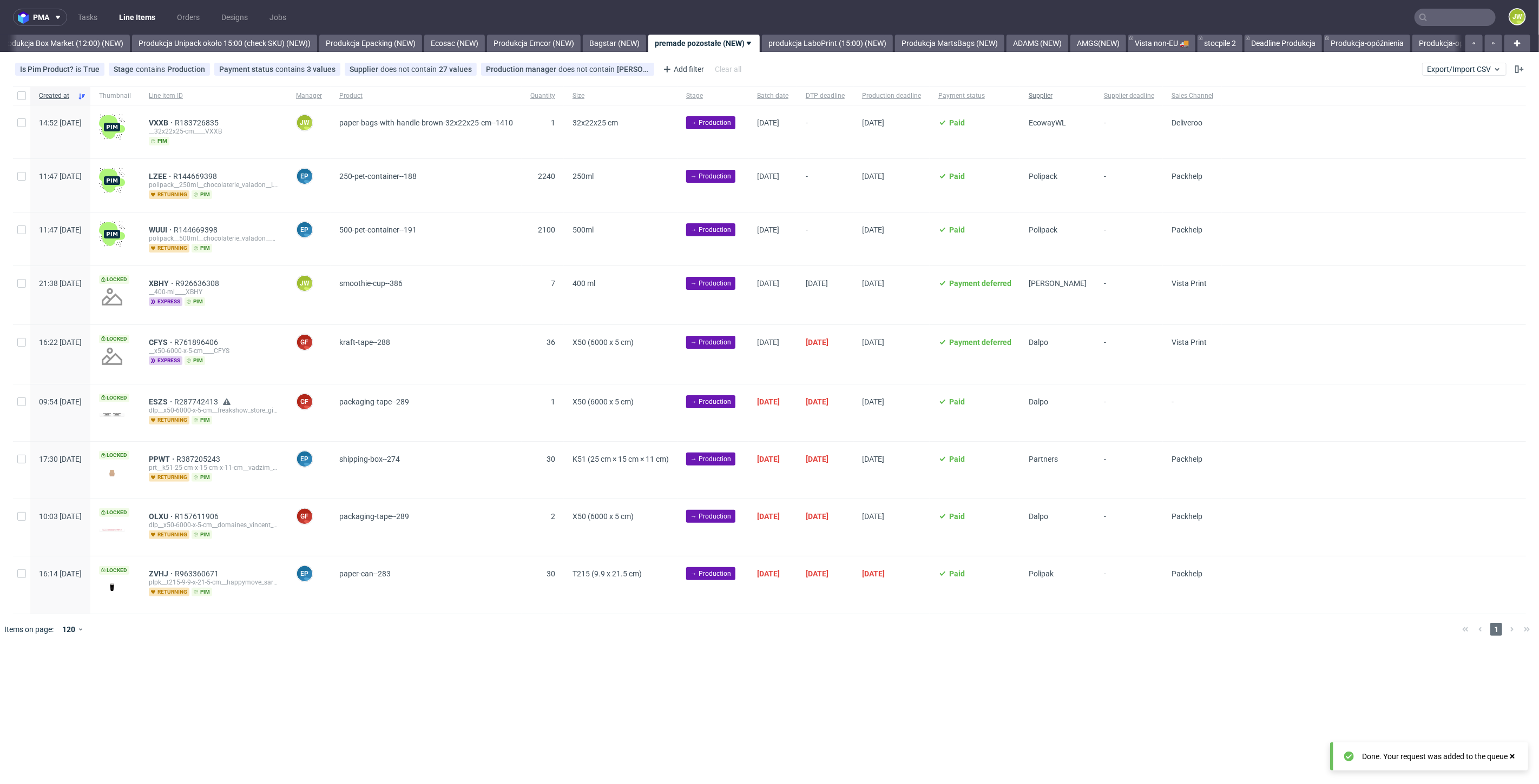
click at [1095, 105] on div "EcowayWL" at bounding box center [1057, 131] width 75 height 53
click at [1087, 100] on span "Supplier" at bounding box center [1057, 95] width 58 height 9
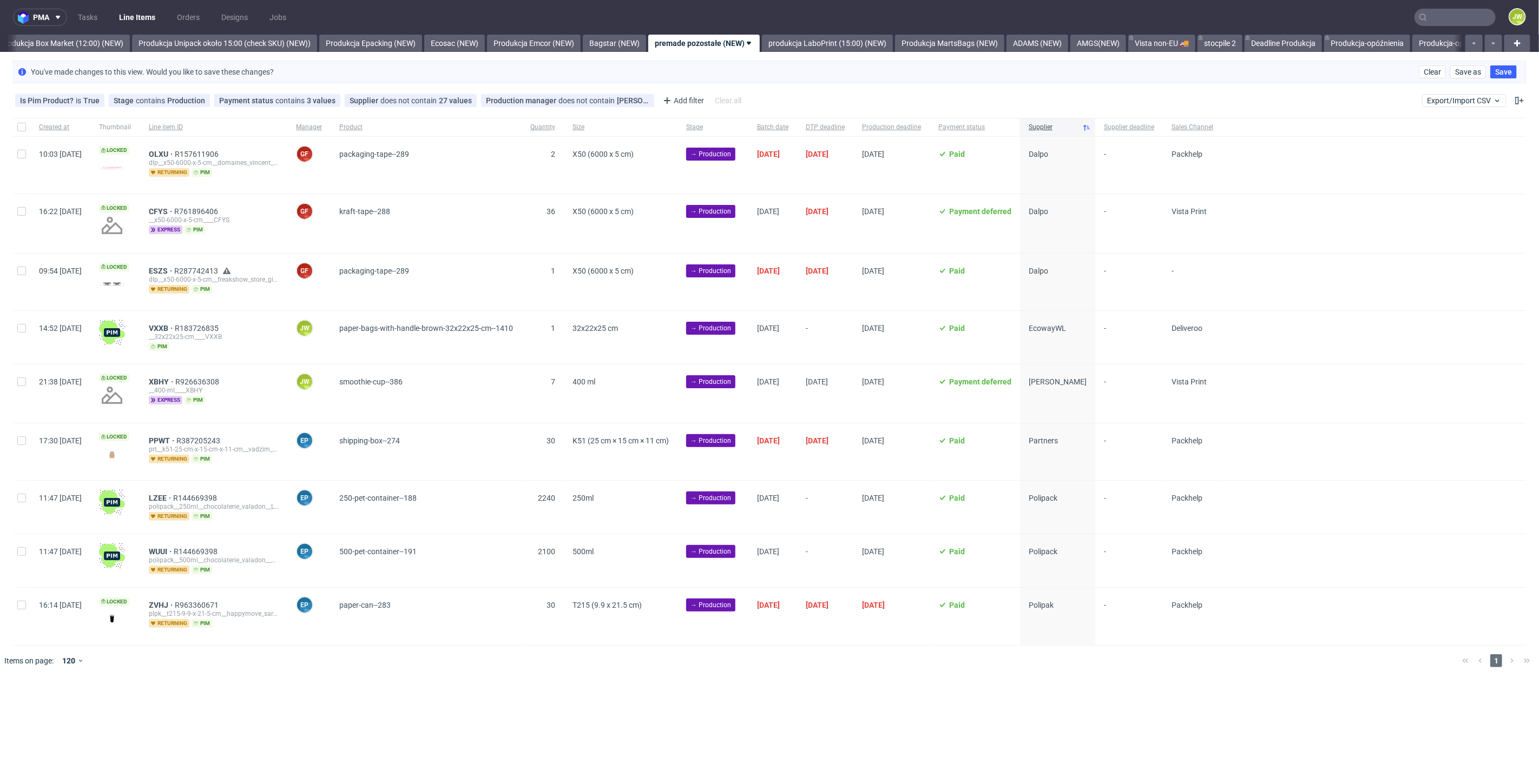
click at [15, 337] on div at bounding box center [21, 337] width 17 height 53
checkbox input "true"
click at [129, 707] on span "Change supplier" at bounding box center [111, 709] width 55 height 11
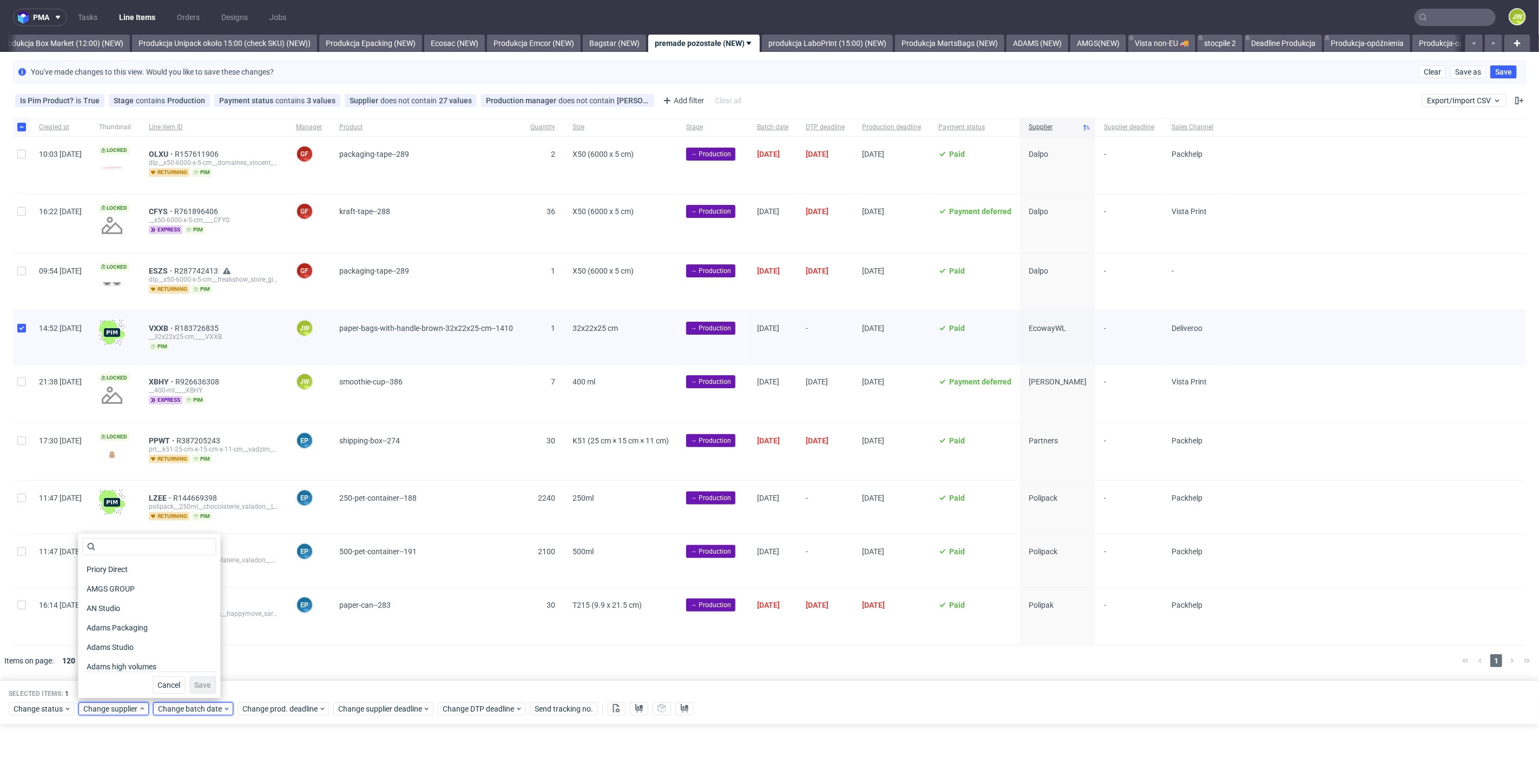
click at [177, 708] on span "Change batch date" at bounding box center [190, 709] width 65 height 11
drag, startPoint x: 249, startPoint y: 630, endPoint x: 262, endPoint y: 629, distance: 13.0
click at [252, 629] on button "25" at bounding box center [244, 629] width 17 height 17
click at [262, 629] on span "26" at bounding box center [262, 629] width 9 height 11
click at [280, 681] on span "Save" at bounding box center [282, 685] width 17 height 7
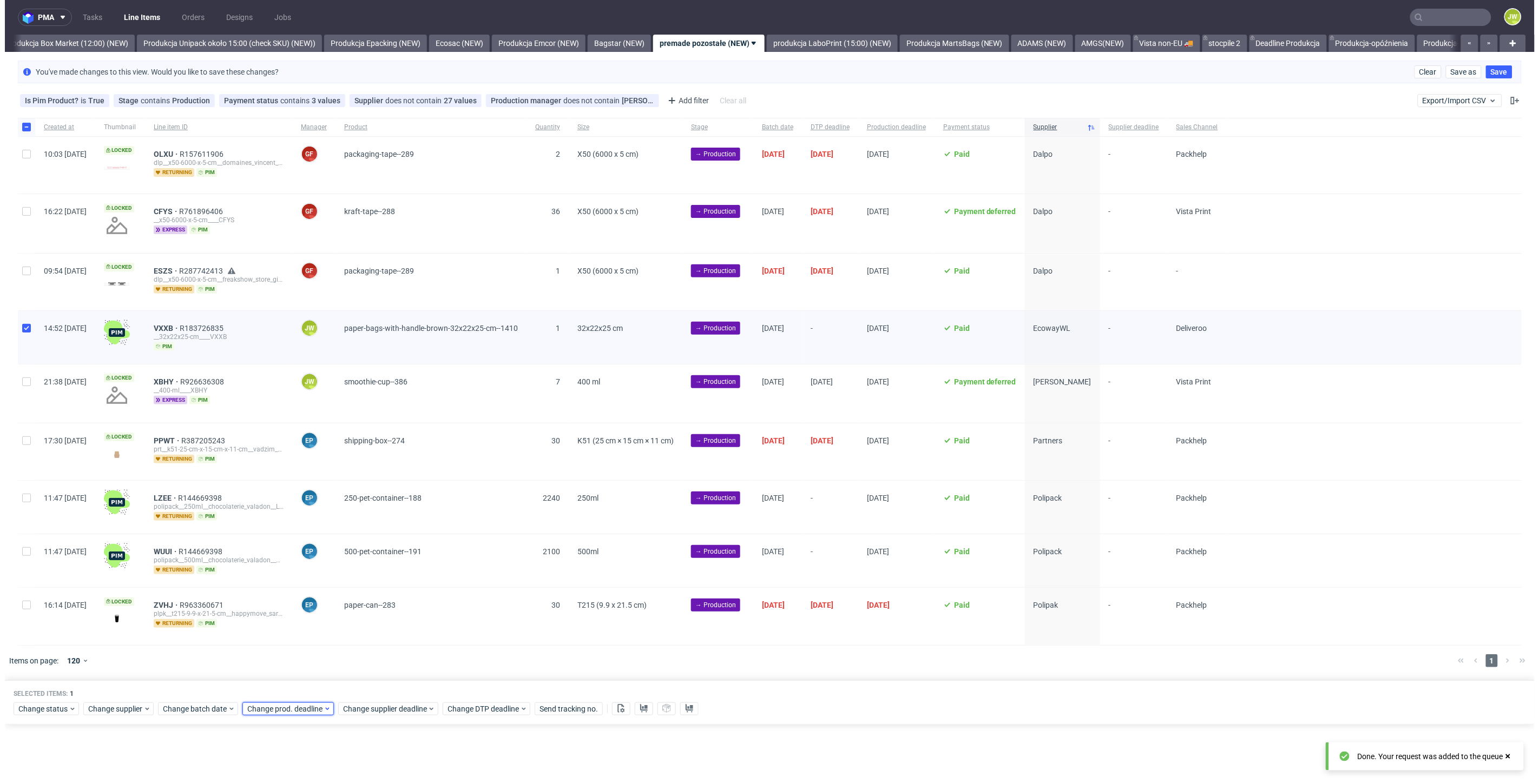
scroll to position [0, 1868]
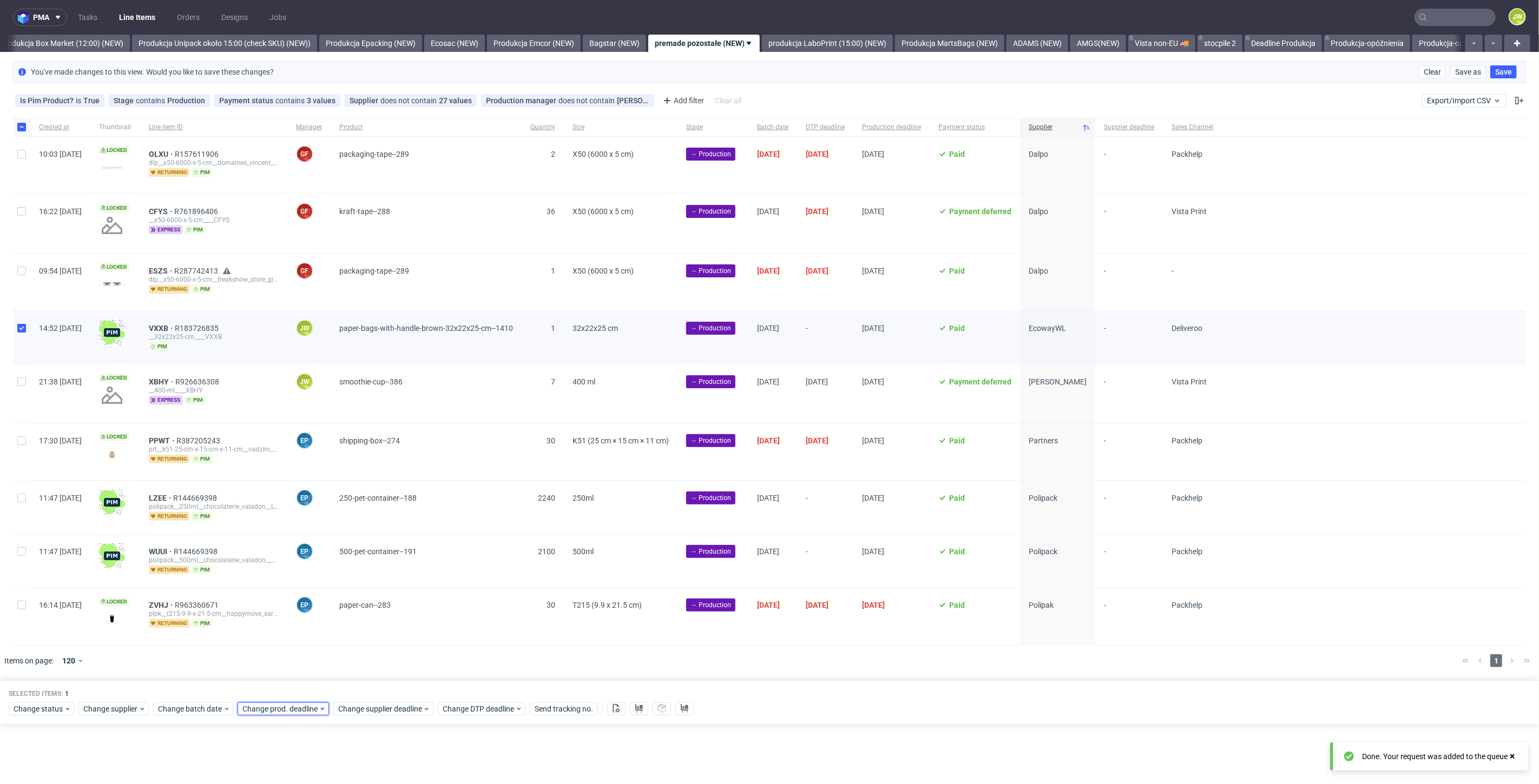
click at [275, 711] on span "Change prod. deadline" at bounding box center [280, 709] width 76 height 11
click at [293, 646] on span "30" at bounding box center [293, 648] width 9 height 11
drag, startPoint x: 370, startPoint y: 685, endPoint x: 363, endPoint y: 716, distance: 31.8
click at [370, 689] on span "Save" at bounding box center [366, 685] width 17 height 7
click at [363, 716] on div "Selected items: 1 Change status Change supplier Change batch date Change prod. …" at bounding box center [769, 702] width 1539 height 45
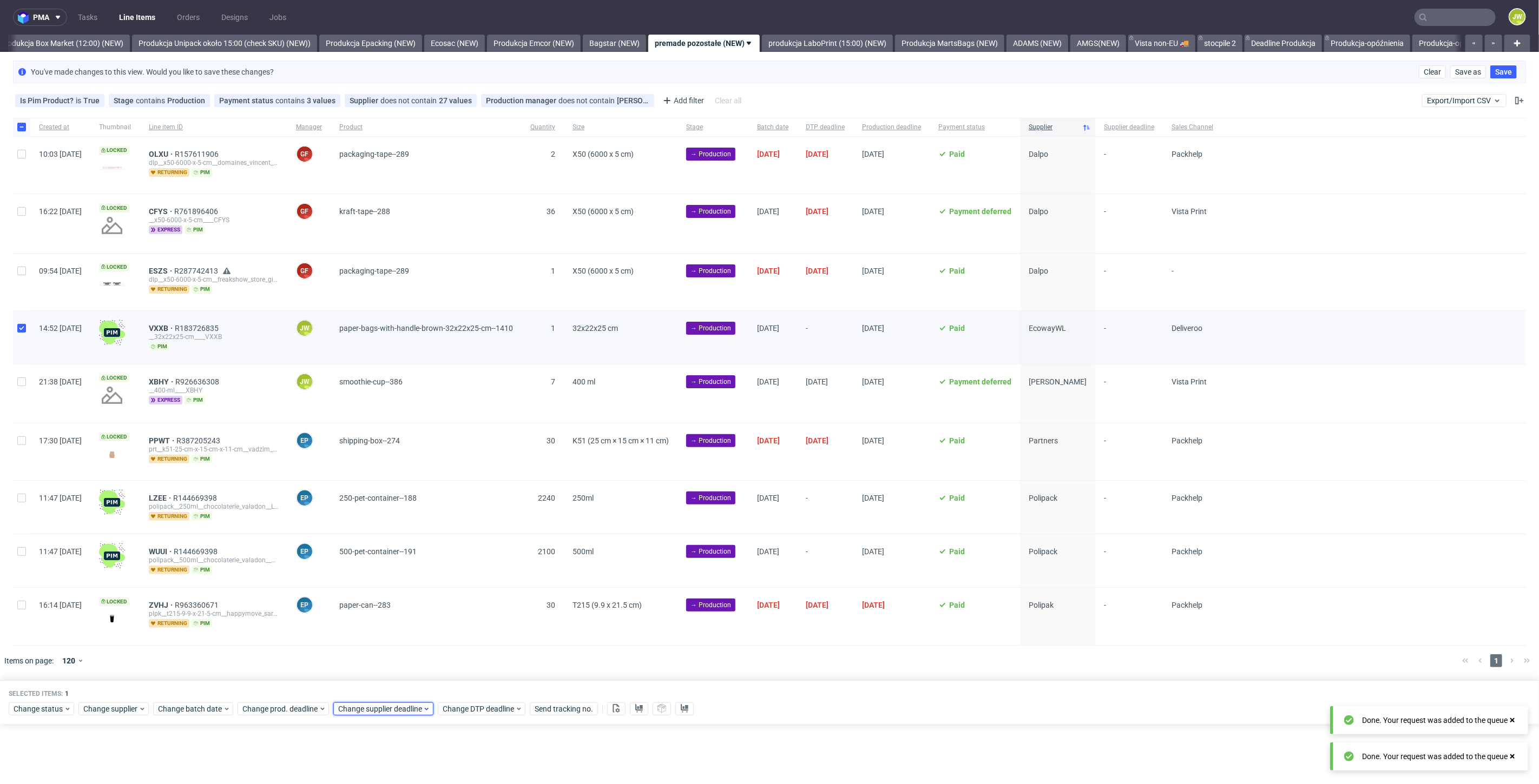
click at [365, 710] on span "Change supplier deadline" at bounding box center [381, 709] width 84 height 11
click at [383, 645] on button "30" at bounding box center [389, 648] width 17 height 17
click at [457, 685] on span "Save" at bounding box center [463, 685] width 17 height 7
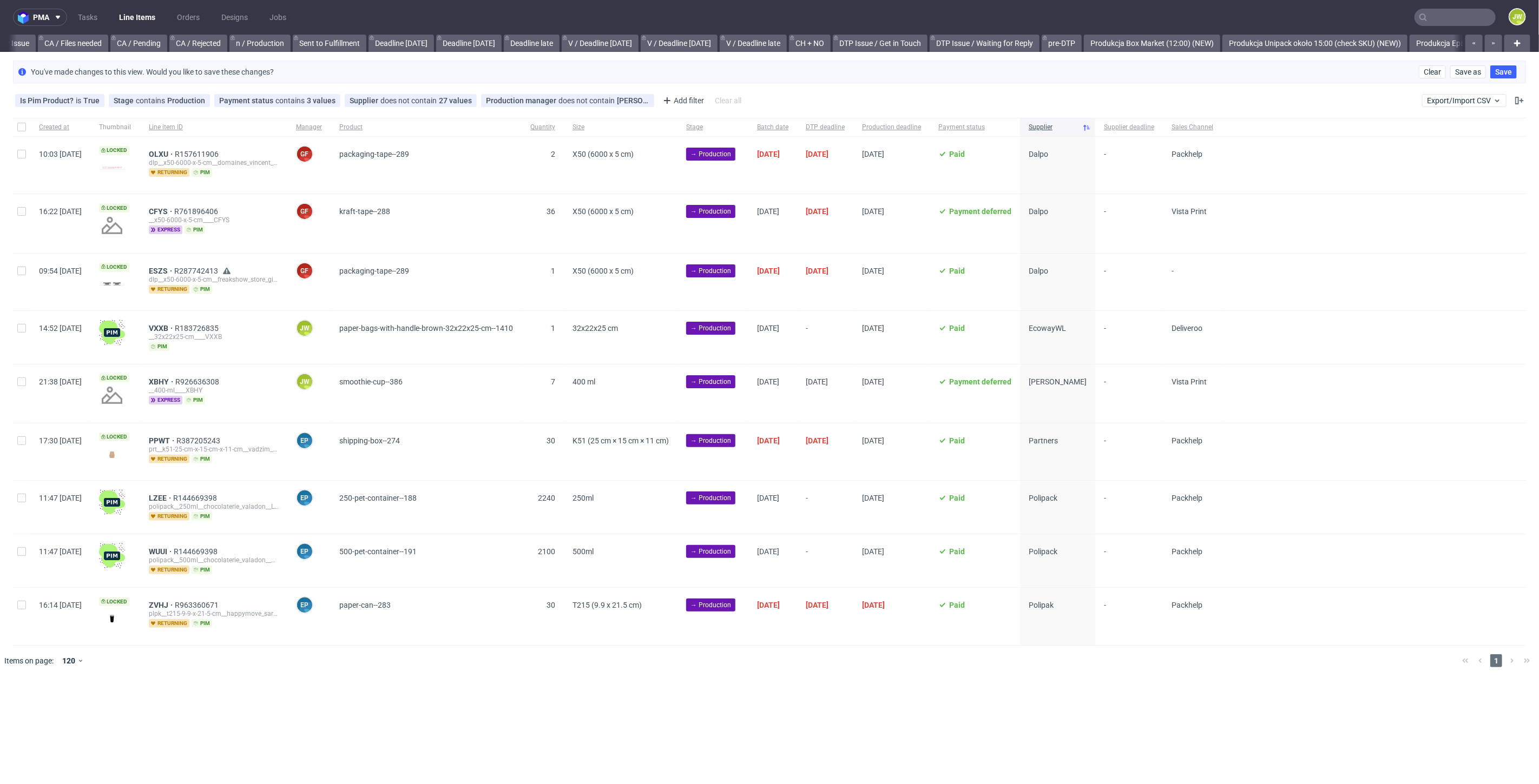
scroll to position [0, 1365]
click at [844, 339] on span "-" at bounding box center [825, 338] width 39 height 27
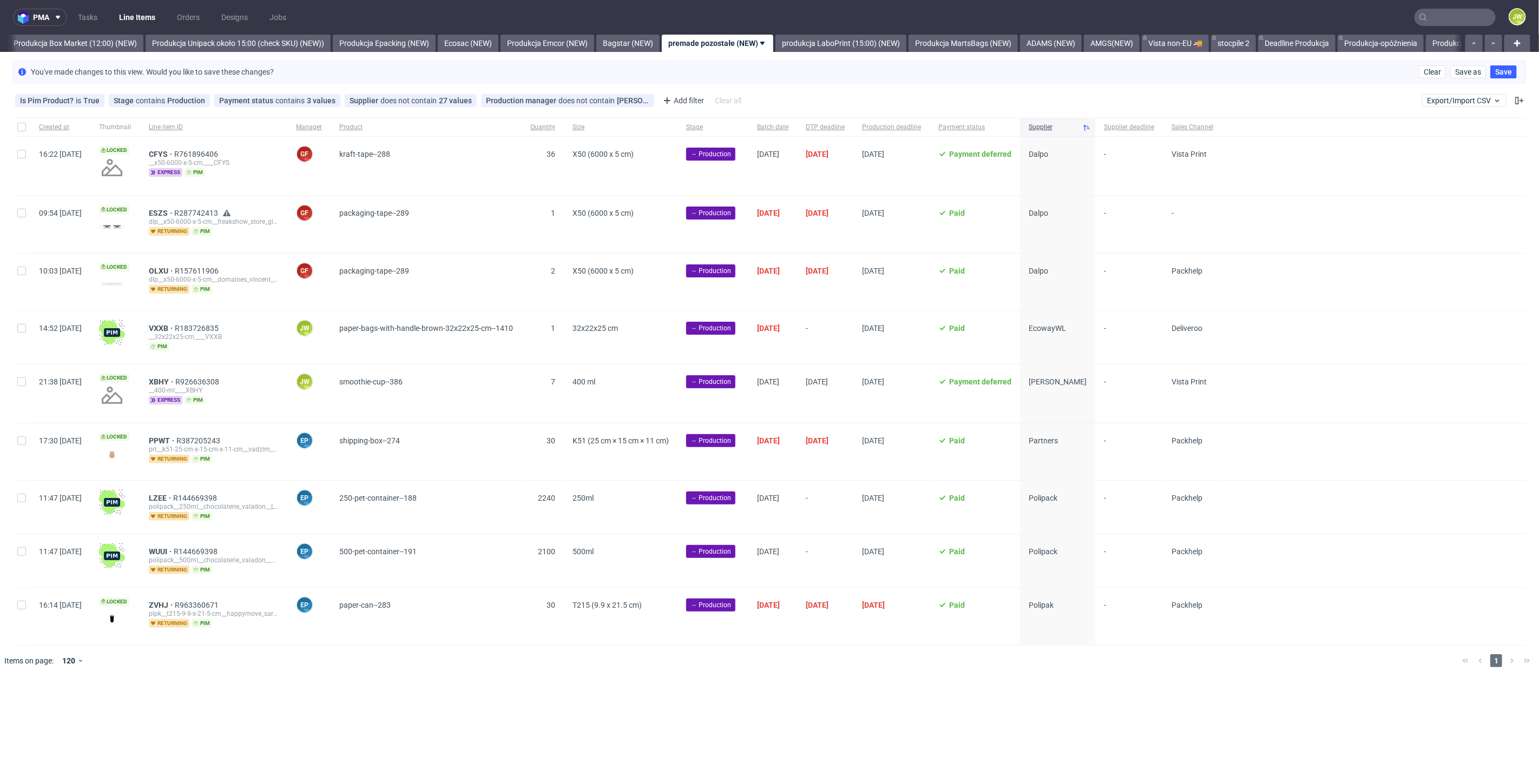
scroll to position [0, 1868]
click at [844, 398] on span "[DATE]" at bounding box center [825, 393] width 39 height 32
click at [844, 453] on span "[DATE]" at bounding box center [825, 452] width 39 height 31
click at [844, 347] on span "-" at bounding box center [825, 338] width 39 height 27
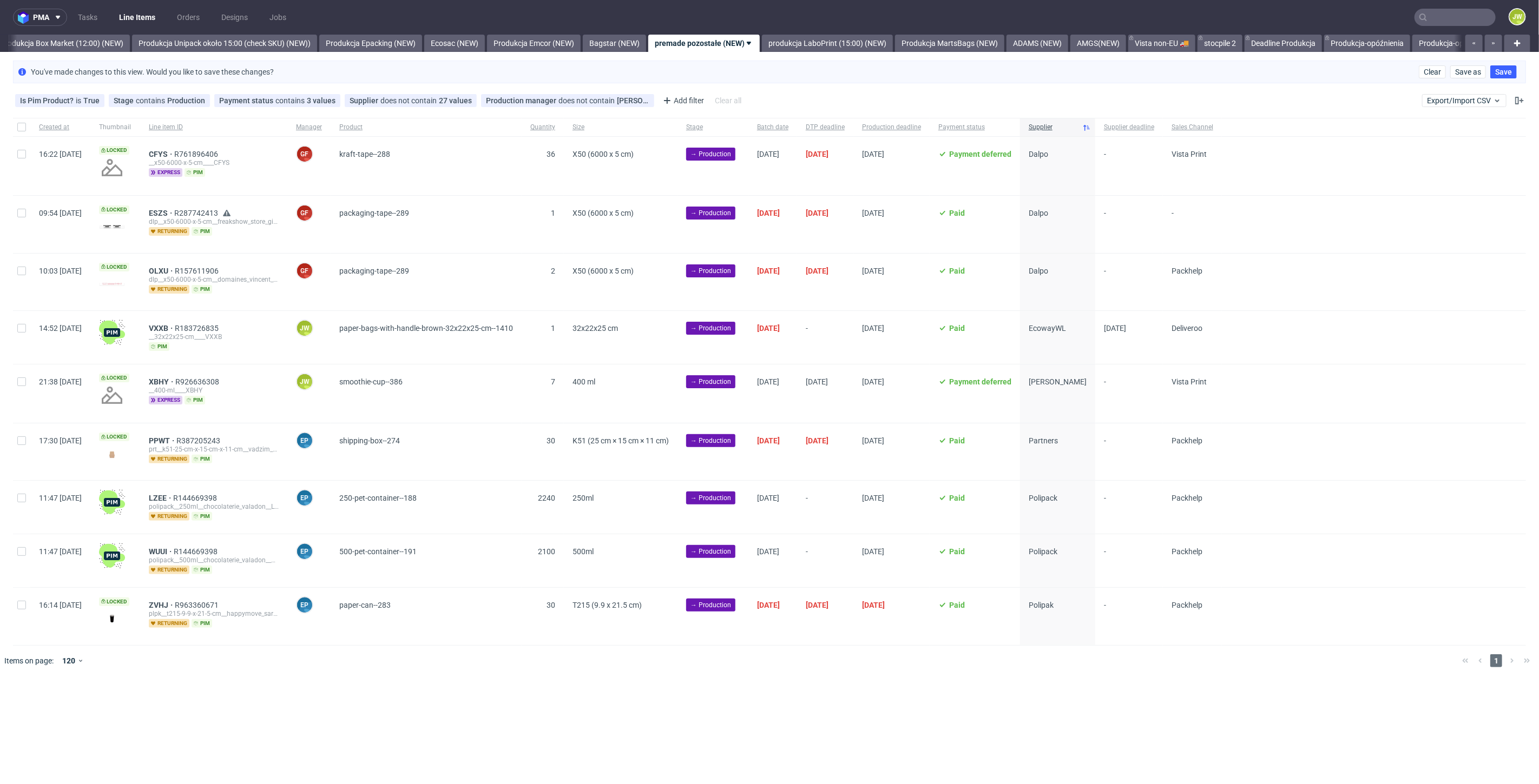
click at [844, 336] on span "-" at bounding box center [825, 338] width 39 height 27
drag, startPoint x: 23, startPoint y: 330, endPoint x: 82, endPoint y: 368, distance: 70.2
click at [23, 330] on input "checkbox" at bounding box center [21, 328] width 9 height 9
checkbox input "true"
click at [638, 708] on use at bounding box center [639, 708] width 7 height 9
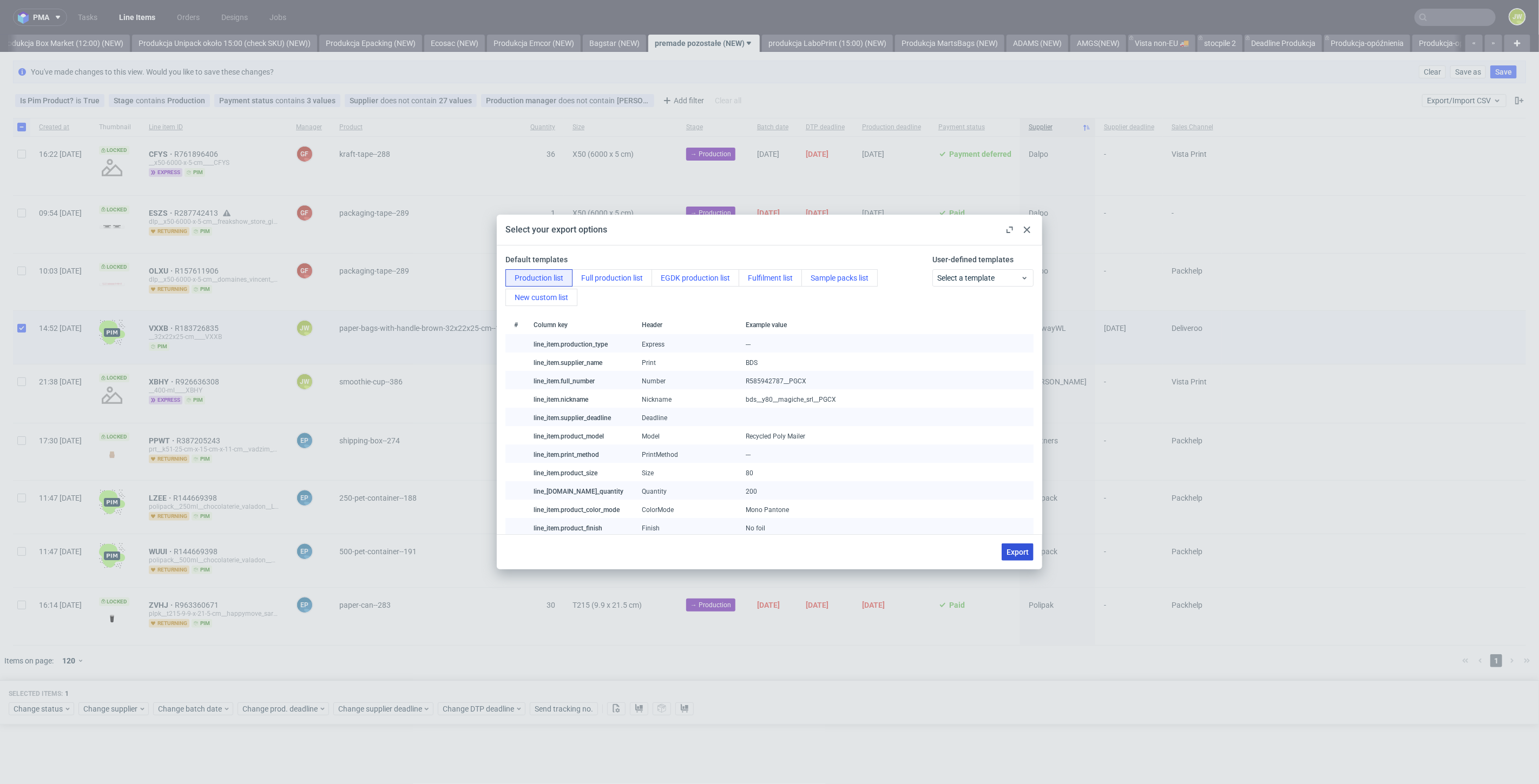
click at [1017, 554] on span "Export" at bounding box center [1018, 552] width 22 height 7
checkbox input "false"
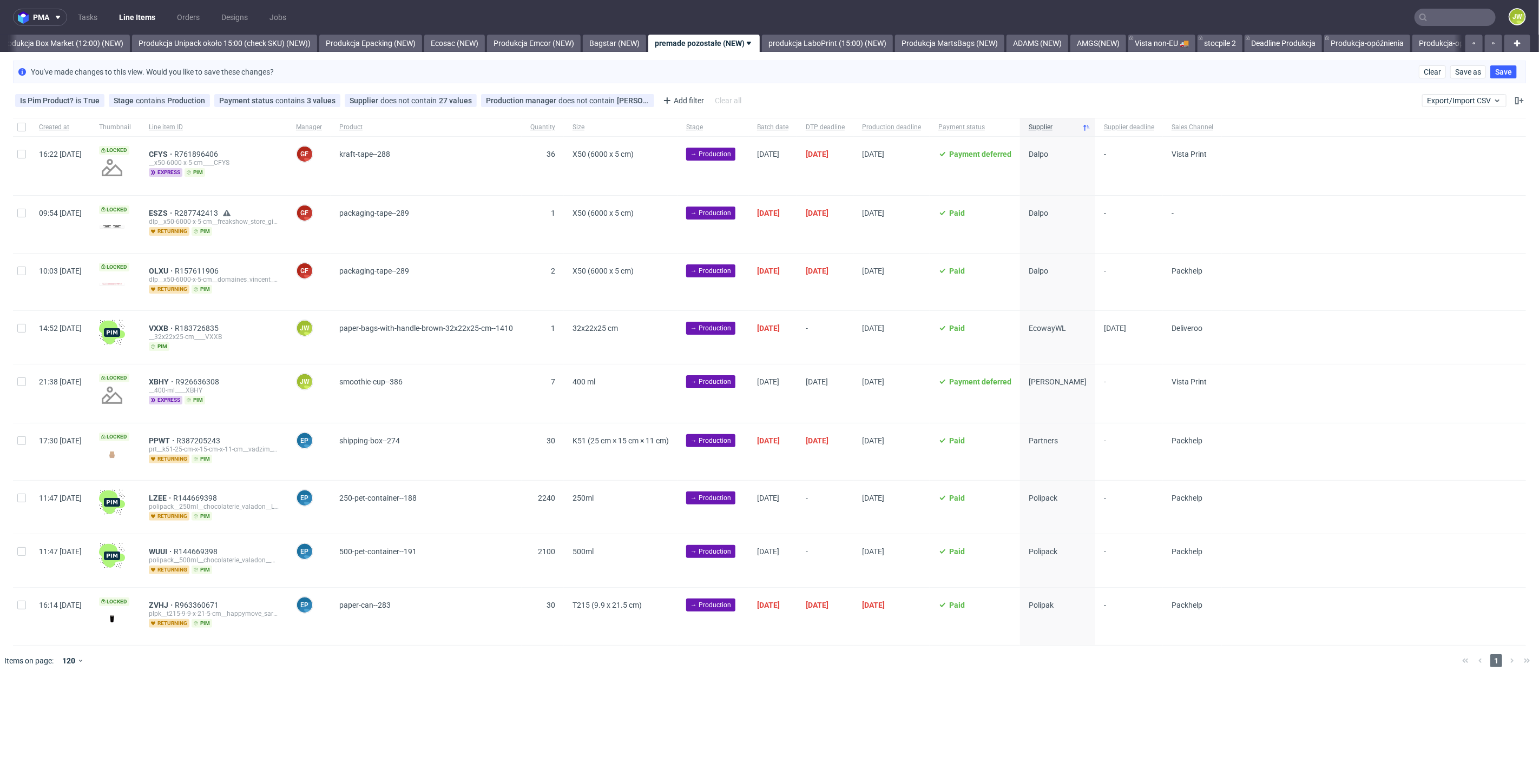
click at [23, 333] on div at bounding box center [21, 337] width 17 height 53
checkbox input "true"
click at [15, 709] on span "Change status" at bounding box center [39, 709] width 50 height 11
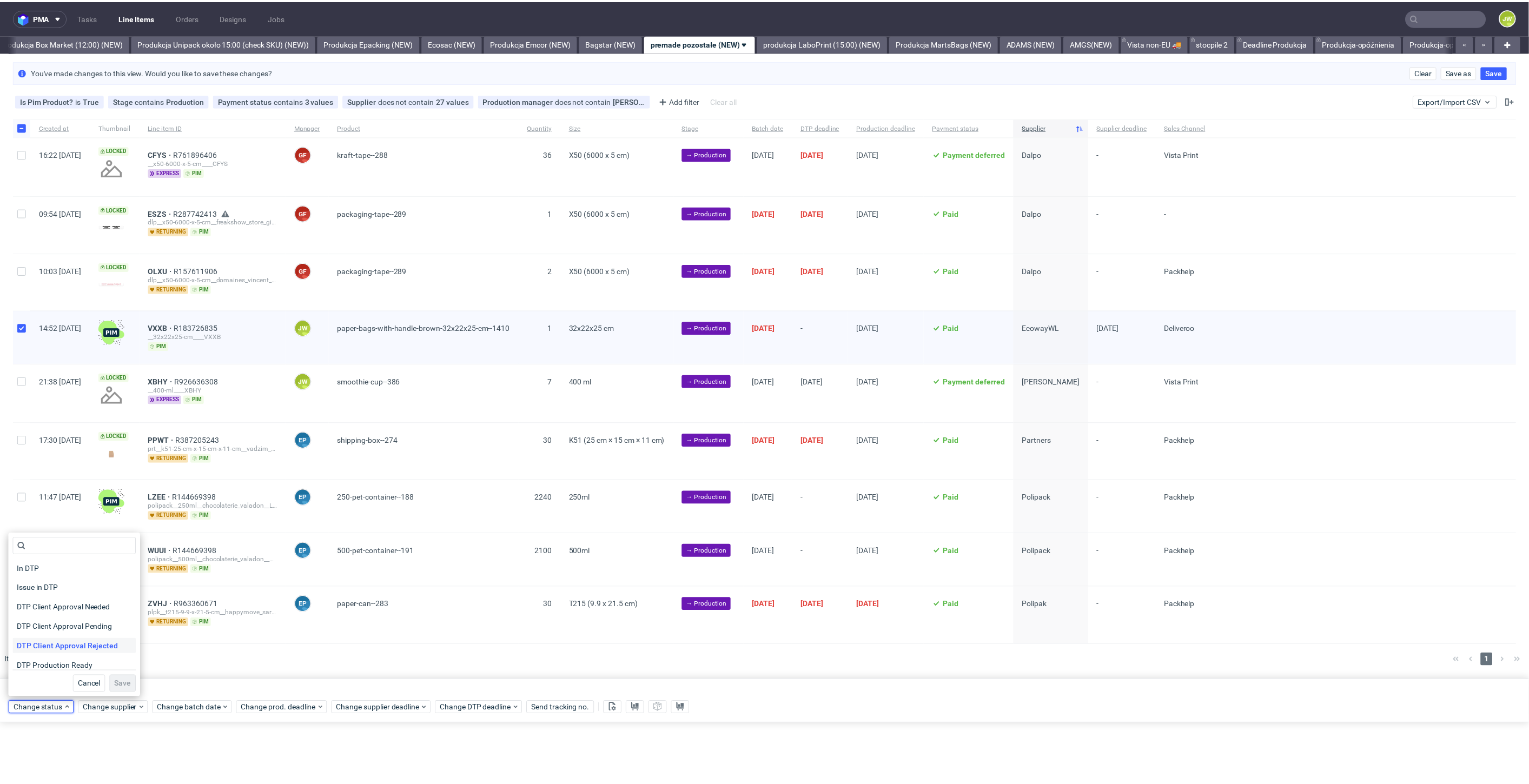
scroll to position [60, 0]
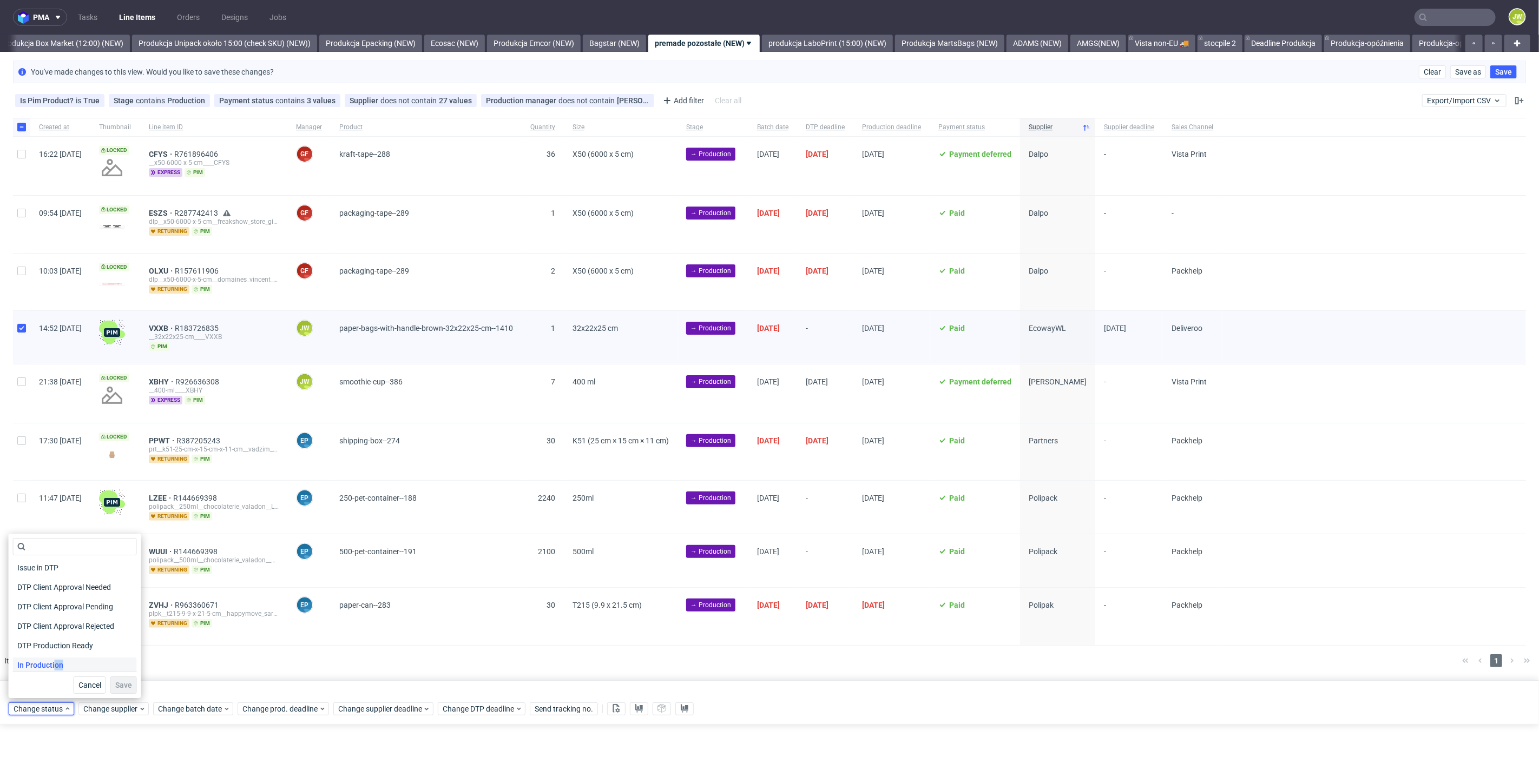
drag, startPoint x: 45, startPoint y: 671, endPoint x: 40, endPoint y: 667, distance: 6.4
click at [39, 668] on span "In Production" at bounding box center [40, 665] width 54 height 15
click at [40, 667] on span "In Production" at bounding box center [40, 665] width 54 height 15
drag, startPoint x: 119, startPoint y: 685, endPoint x: 114, endPoint y: 665, distance: 20.6
click at [119, 686] on span "Save" at bounding box center [123, 685] width 17 height 7
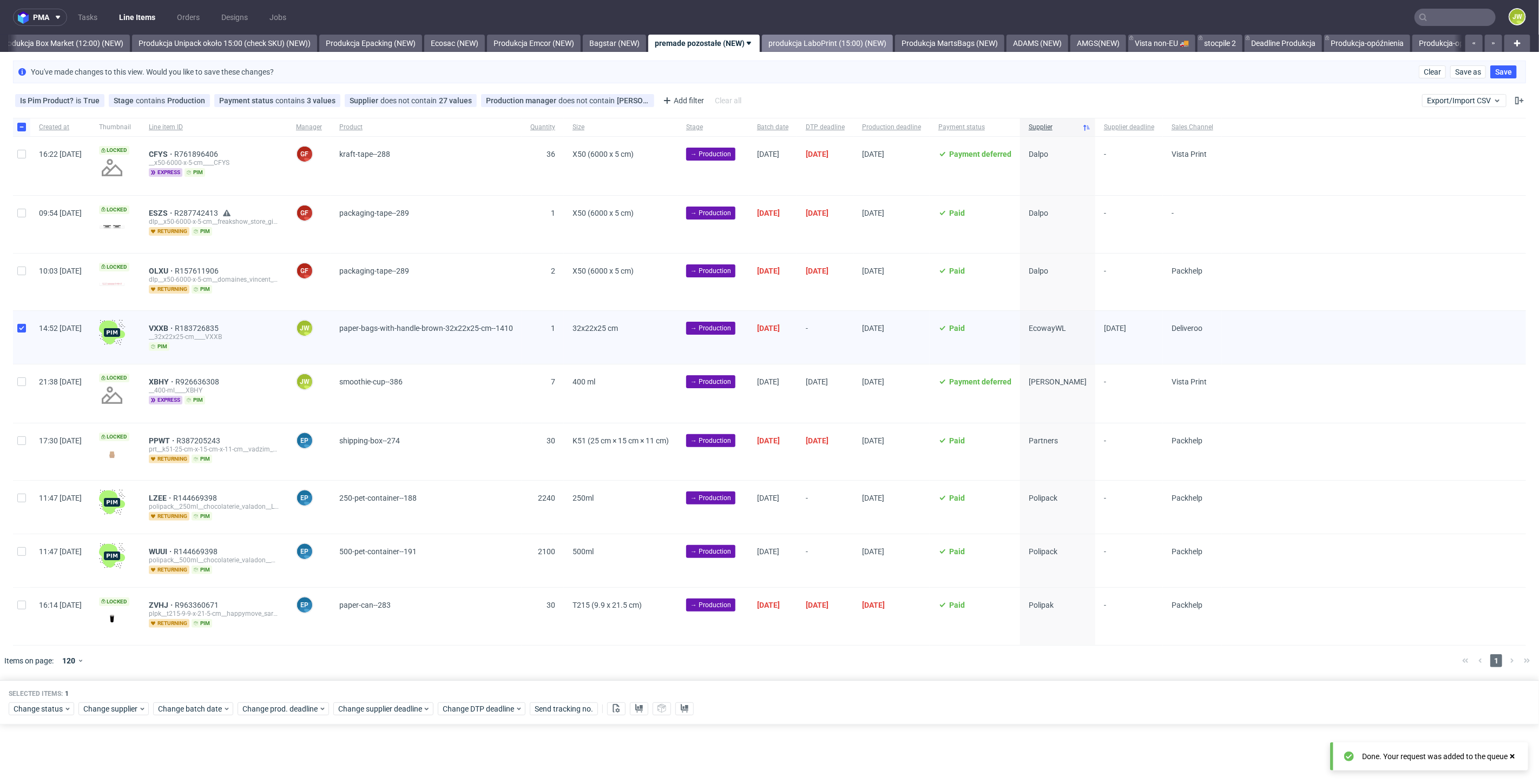
click at [825, 50] on link "produkcja LaboPrint (15:00) (NEW)" at bounding box center [827, 43] width 131 height 17
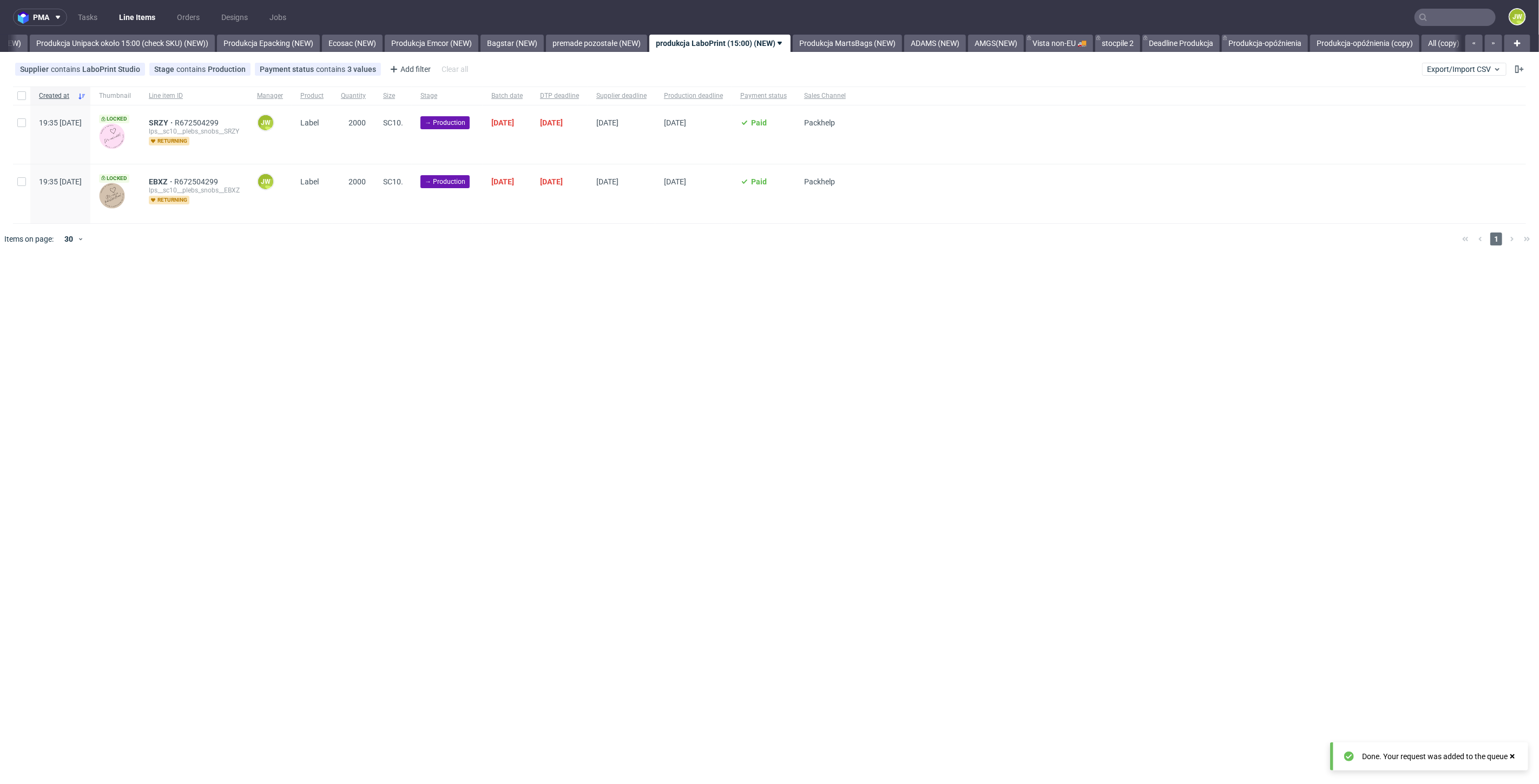
scroll to position [0, 1987]
drag, startPoint x: 875, startPoint y: 46, endPoint x: 869, endPoint y: 45, distance: 6.1
click at [873, 46] on link "Produkcja MartsBags (NEW)" at bounding box center [831, 43] width 110 height 17
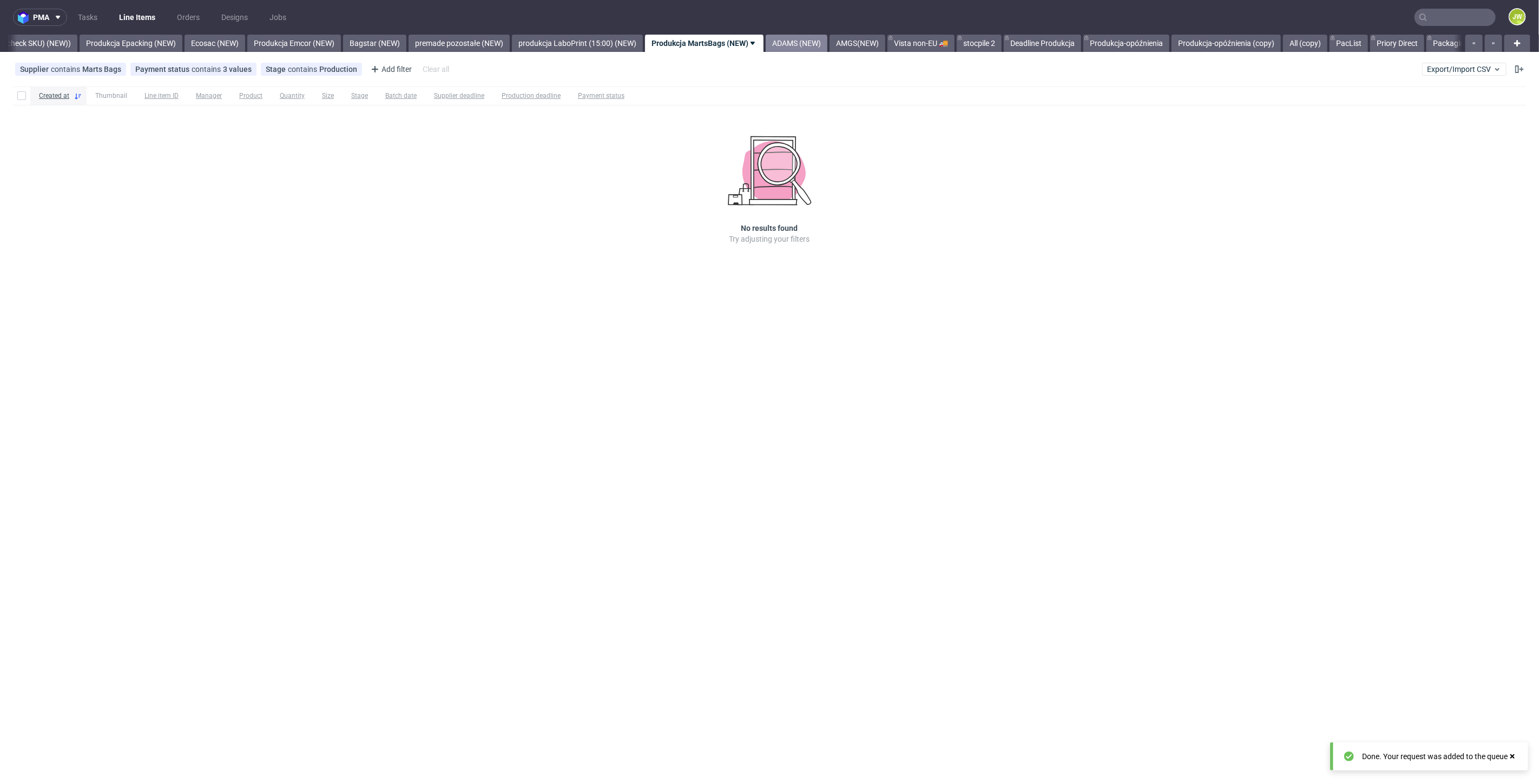
click at [821, 38] on link "ADAMS (NEW)" at bounding box center [796, 43] width 62 height 17
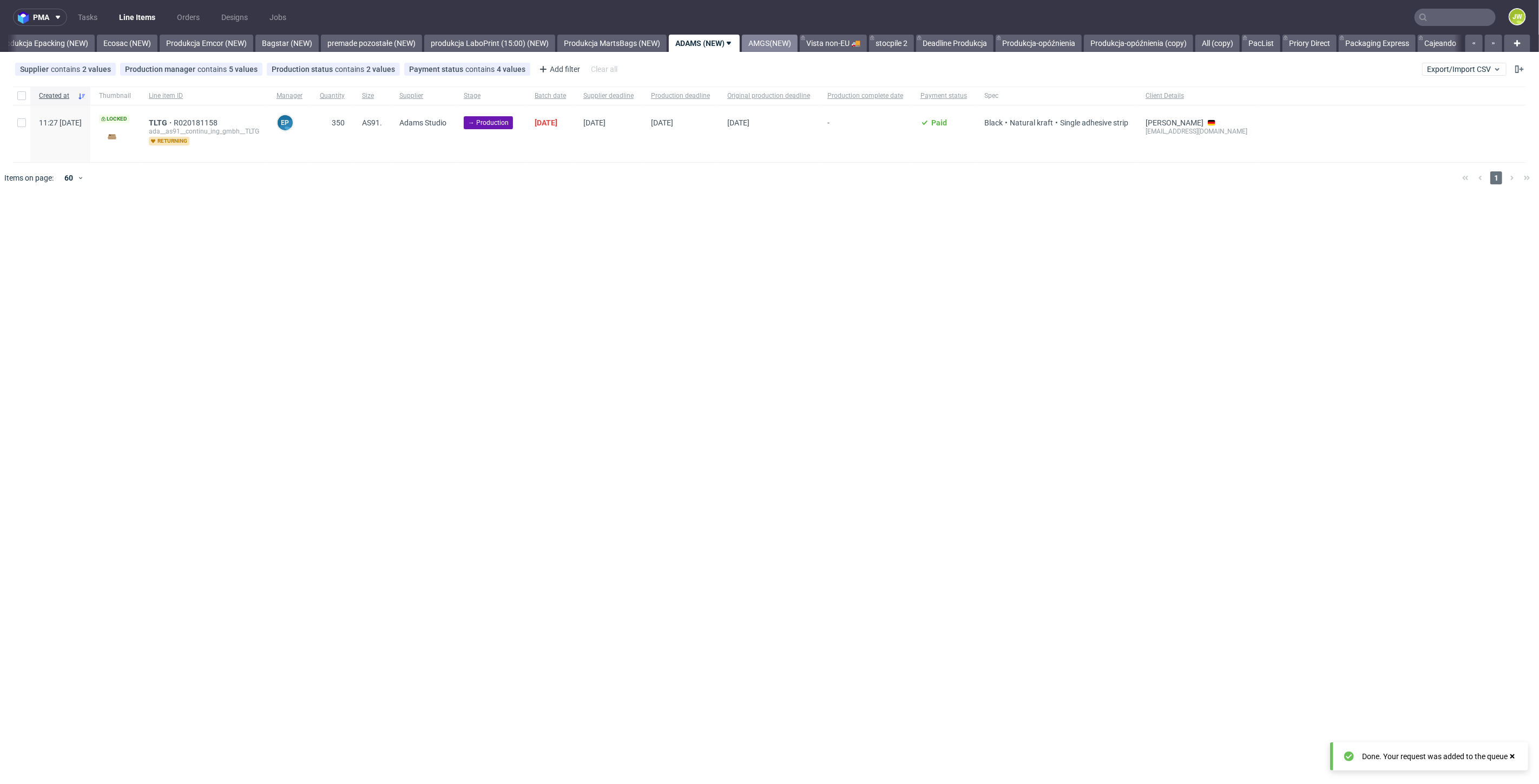
click at [788, 48] on link "AMGS(NEW)" at bounding box center [769, 43] width 56 height 17
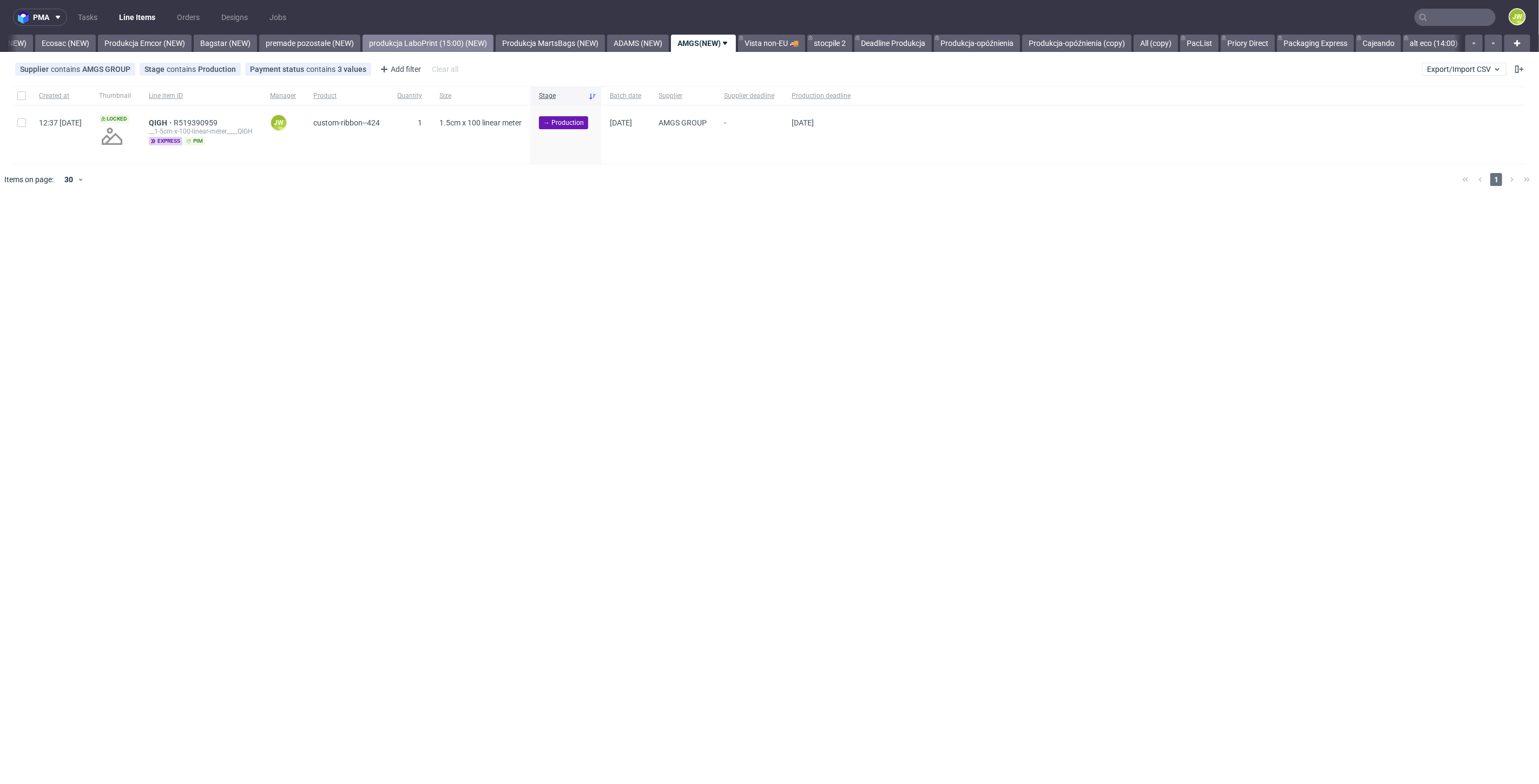
click at [437, 45] on link "produkcja LaboPrint (15:00) (NEW)" at bounding box center [428, 43] width 131 height 17
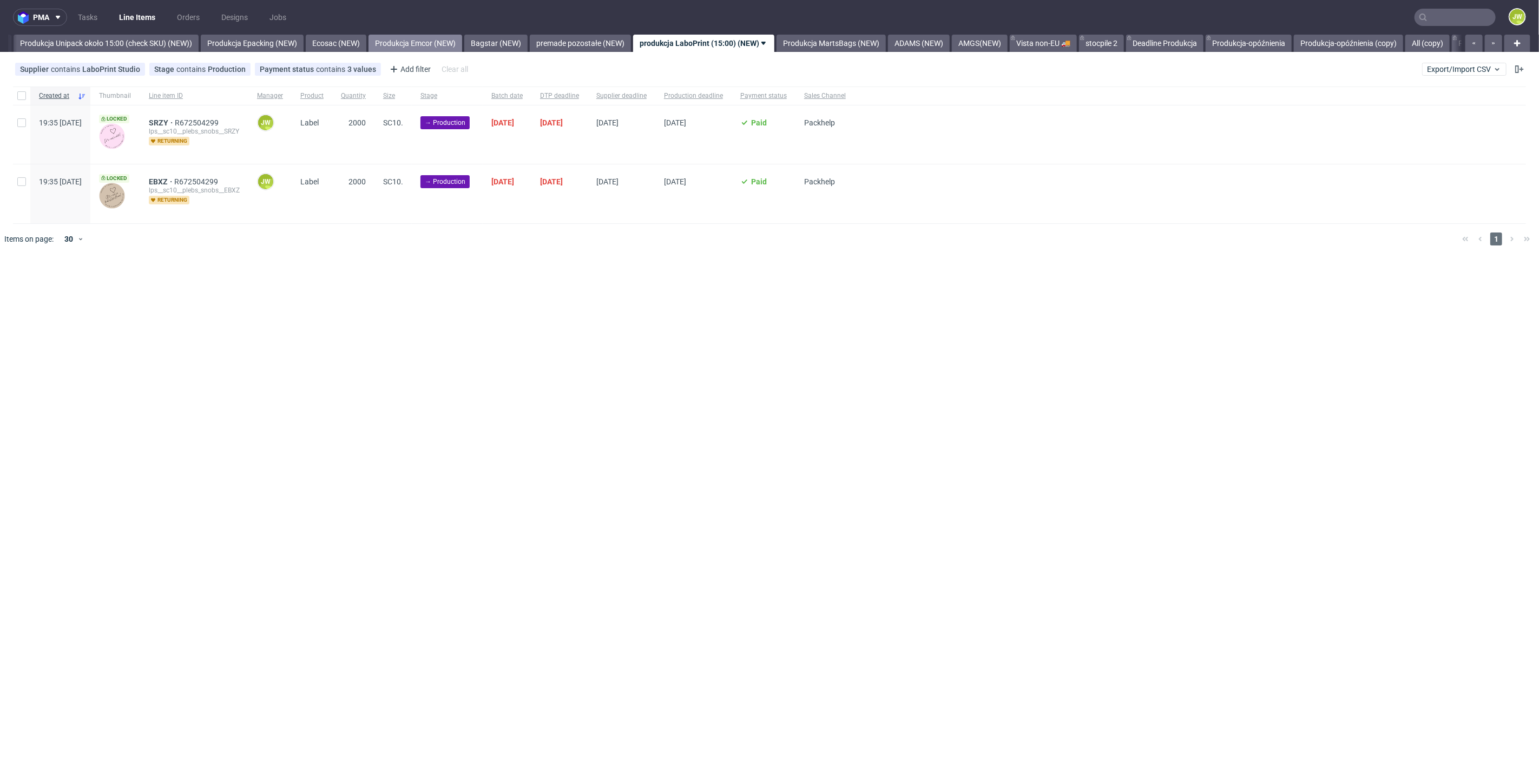
click at [429, 43] on link "Produkcja Emcor (NEW)" at bounding box center [415, 43] width 94 height 17
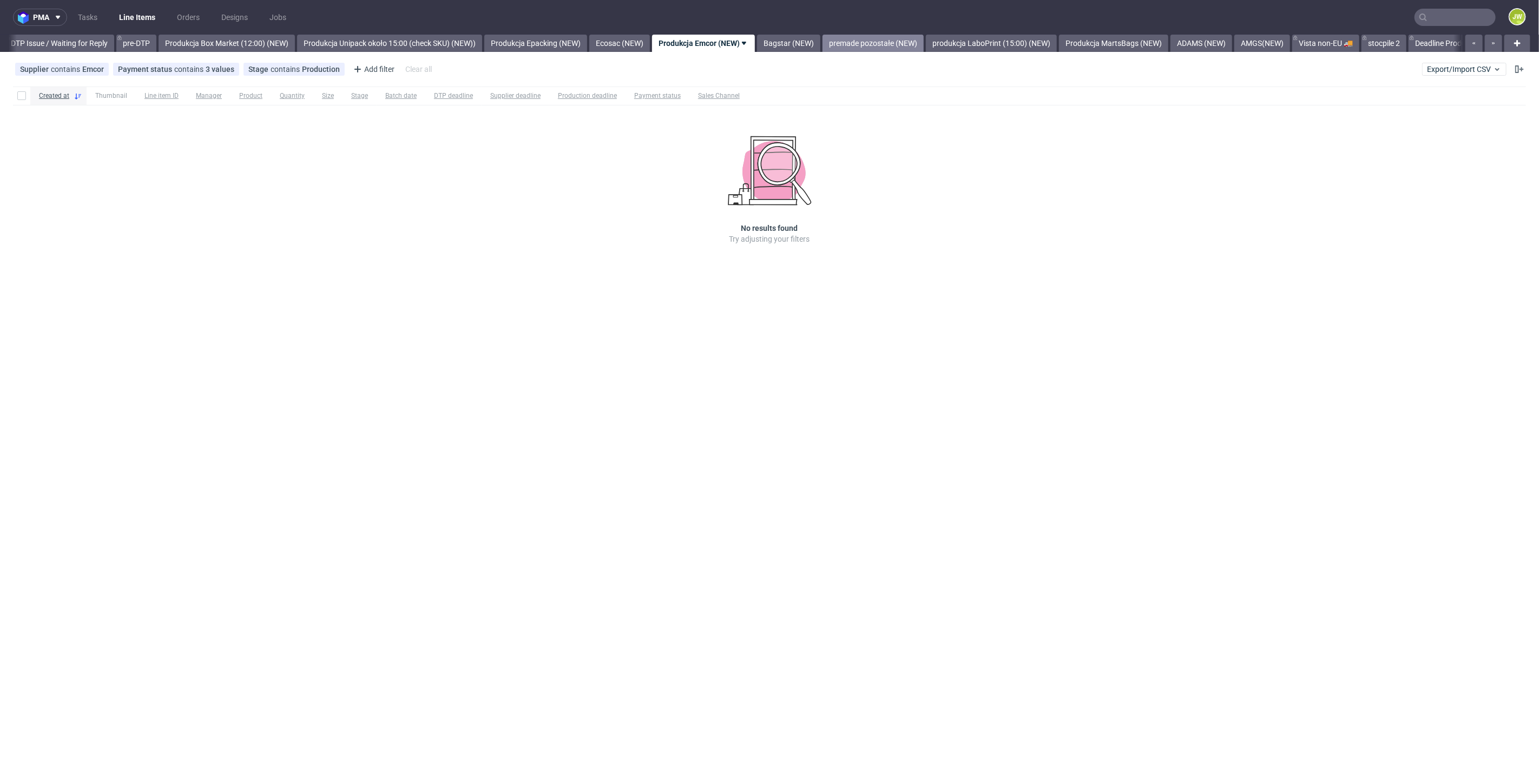
click at [885, 50] on link "premade pozostałe (NEW)" at bounding box center [873, 43] width 101 height 17
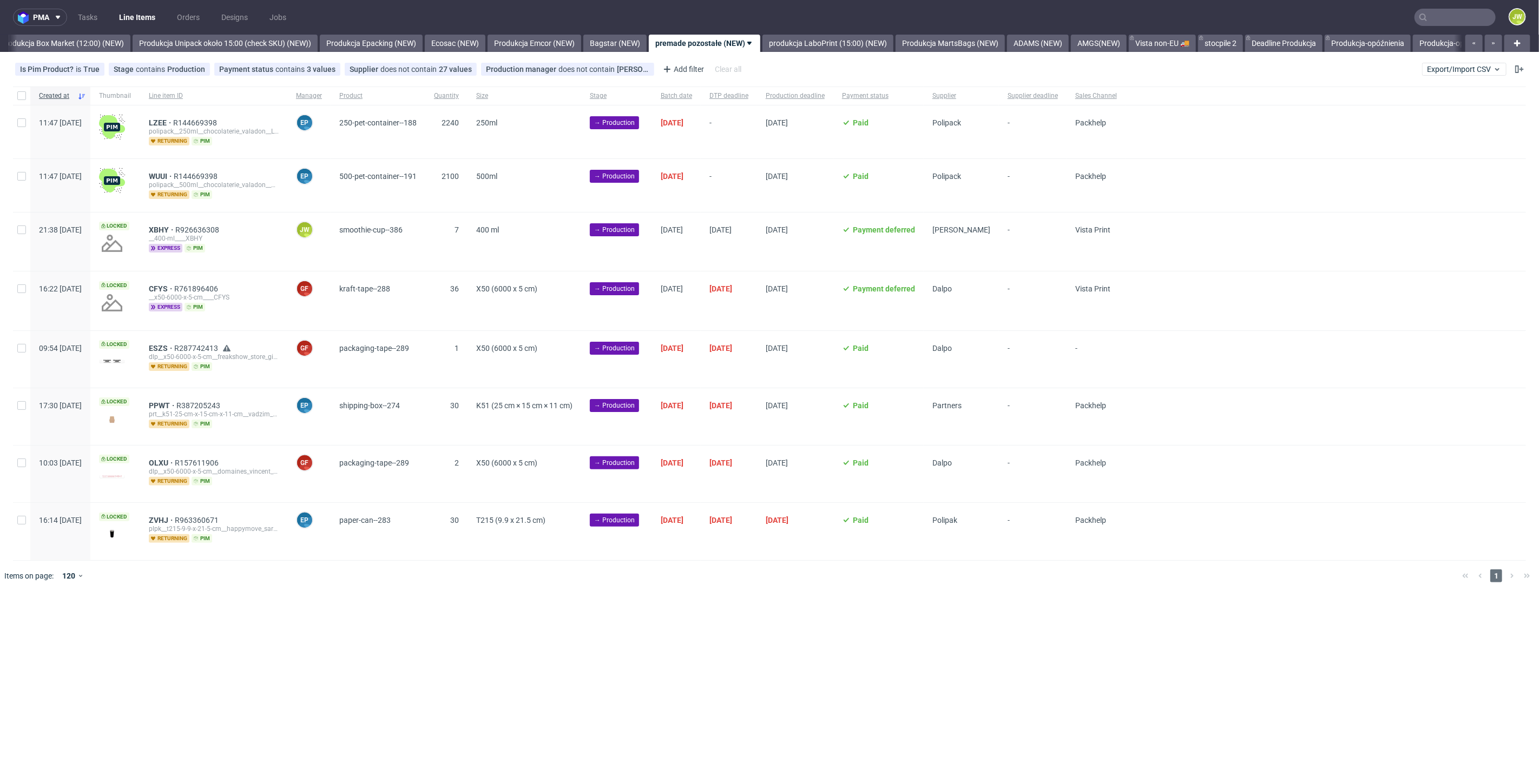
scroll to position [0, 1868]
click at [543, 601] on div "pma Tasks Line Items Orders Designs Jobs JW All DTP Late Shipped Shipments DTP …" at bounding box center [769, 392] width 1539 height 784
click at [21, 233] on input "checkbox" at bounding box center [21, 230] width 9 height 9
checkbox input "true"
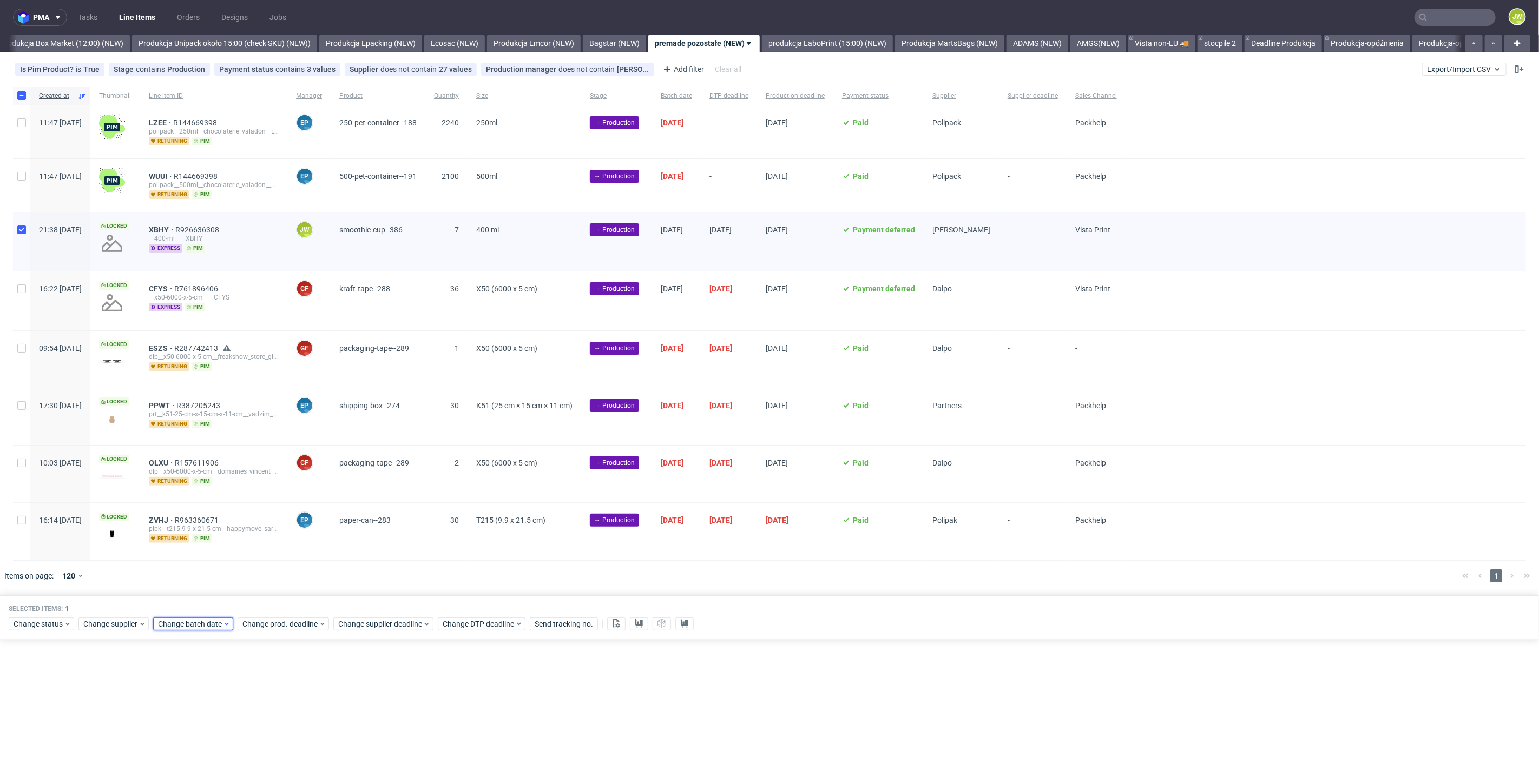
click at [186, 624] on span "Change batch date" at bounding box center [190, 624] width 65 height 11
click at [255, 544] on button "26" at bounding box center [261, 544] width 17 height 17
click at [278, 601] on span "Save" at bounding box center [282, 600] width 17 height 7
click at [278, 620] on span "Change prod. deadline" at bounding box center [280, 624] width 76 height 11
click at [367, 445] on use "Go forward 1 month" at bounding box center [367, 444] width 7 height 7
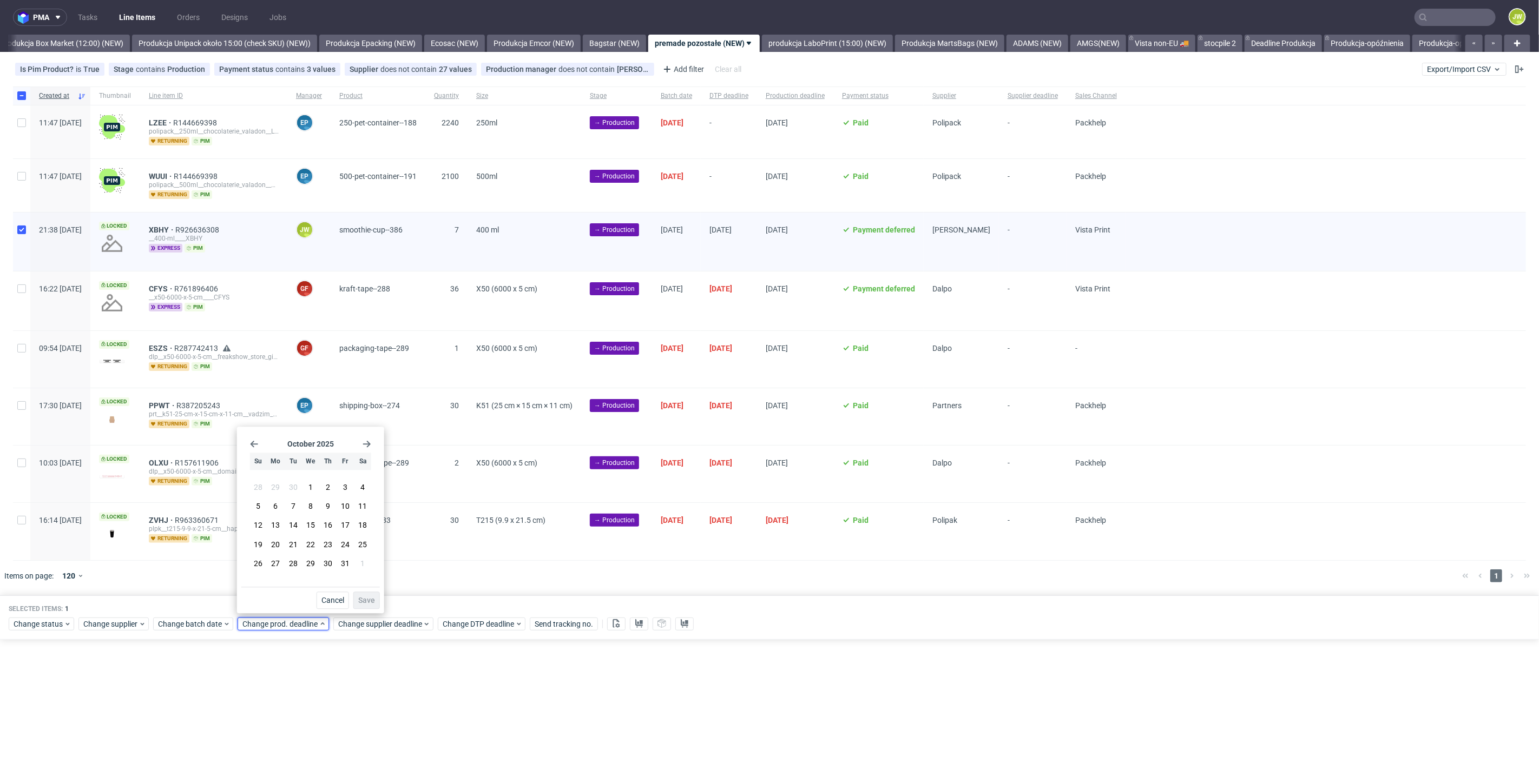
click at [372, 444] on div "October 2025 Su Mo Tu We Th Fr Sa 28 29 30 1 2 3 4 5 6 7 8 9 10 11 12 13 14 15 …" at bounding box center [310, 509] width 138 height 156
click at [368, 446] on use "Go forward 1 month" at bounding box center [367, 444] width 7 height 7
click at [304, 505] on button "5" at bounding box center [310, 505] width 17 height 17
click at [360, 601] on span "Save" at bounding box center [366, 600] width 17 height 7
click at [364, 620] on span "Change supplier deadline" at bounding box center [381, 624] width 84 height 11
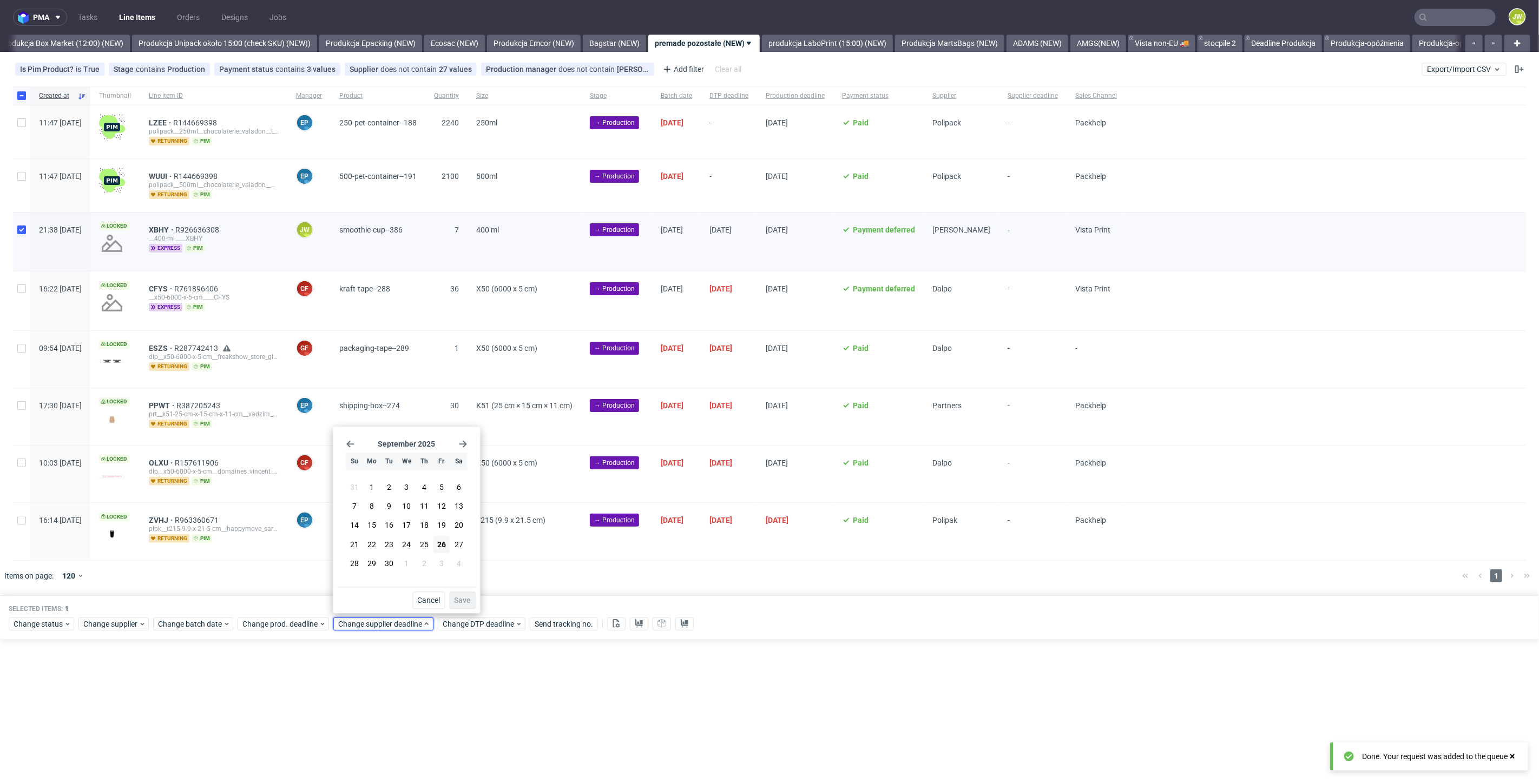
click at [461, 442] on icon "Go forward 1 month" at bounding box center [463, 444] width 9 height 9
click at [461, 443] on icon "Go forward 1 month" at bounding box center [463, 444] width 9 height 9
click at [404, 507] on span "5" at bounding box center [406, 505] width 4 height 11
click at [462, 603] on span "Save" at bounding box center [463, 600] width 17 height 7
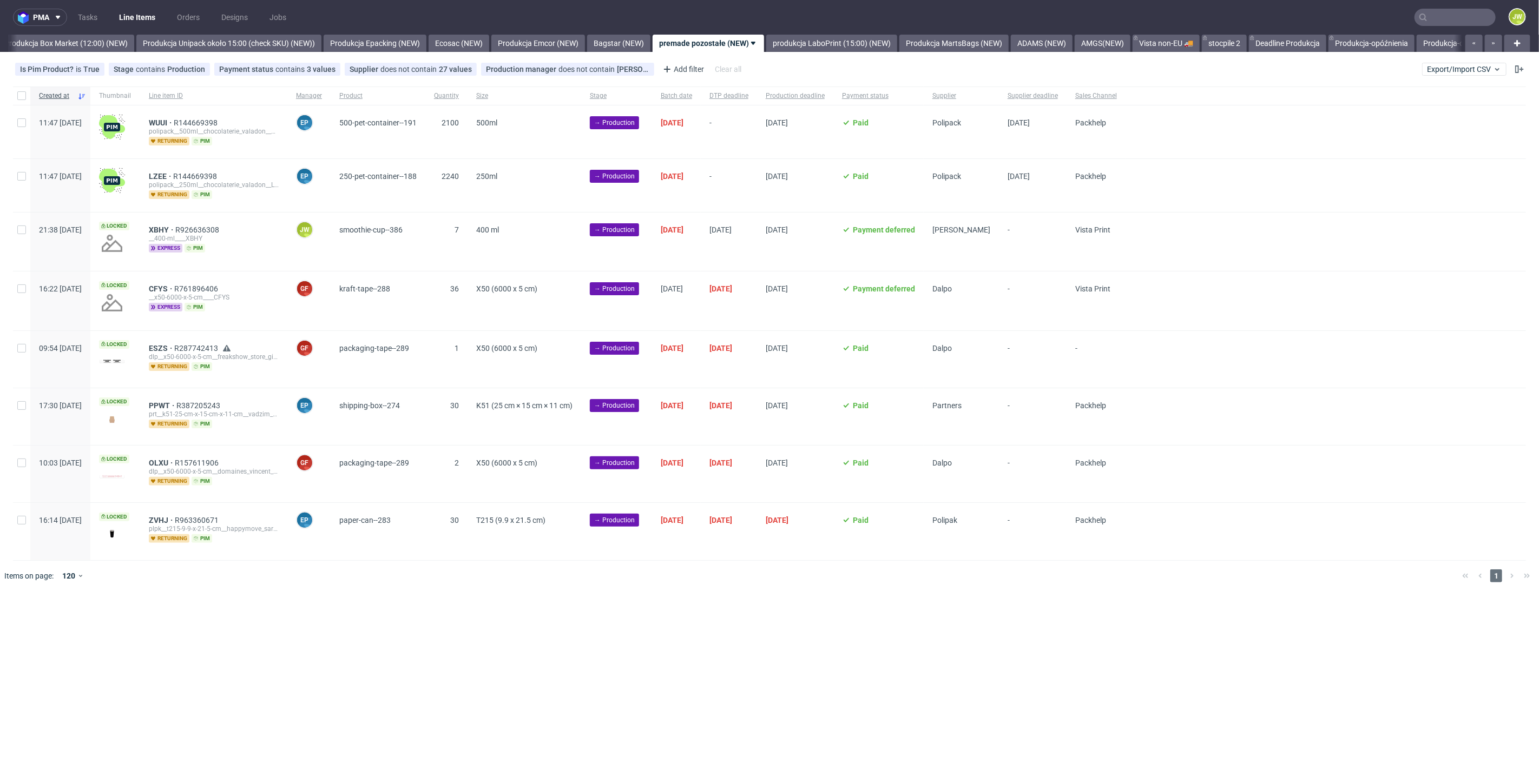
scroll to position [0, 1868]
click at [22, 228] on input "checkbox" at bounding box center [21, 230] width 9 height 9
checkbox input "true"
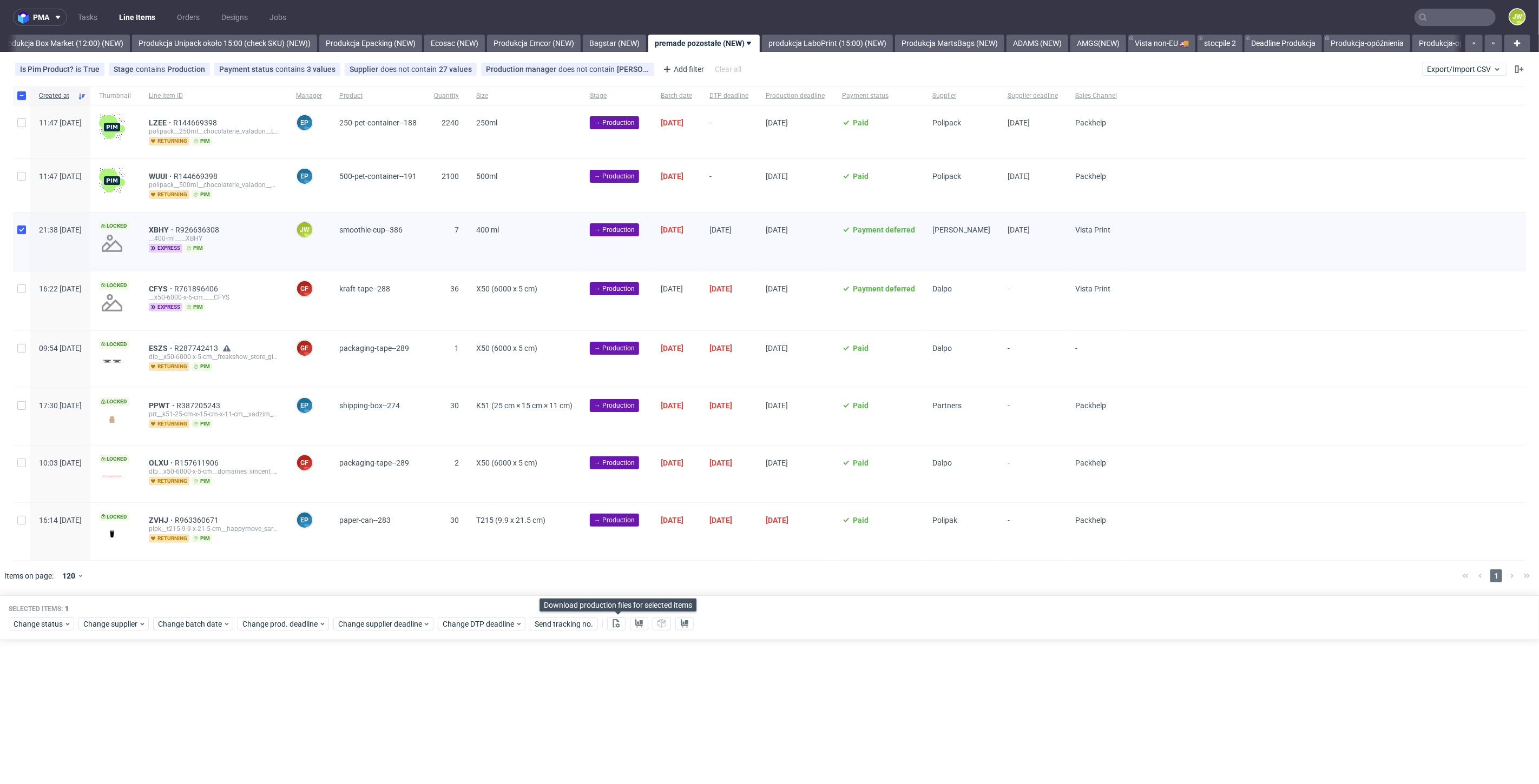
click at [620, 629] on div at bounding box center [616, 624] width 18 height 13
click at [615, 621] on icon at bounding box center [616, 623] width 9 height 9
click at [633, 621] on button at bounding box center [639, 624] width 18 height 13
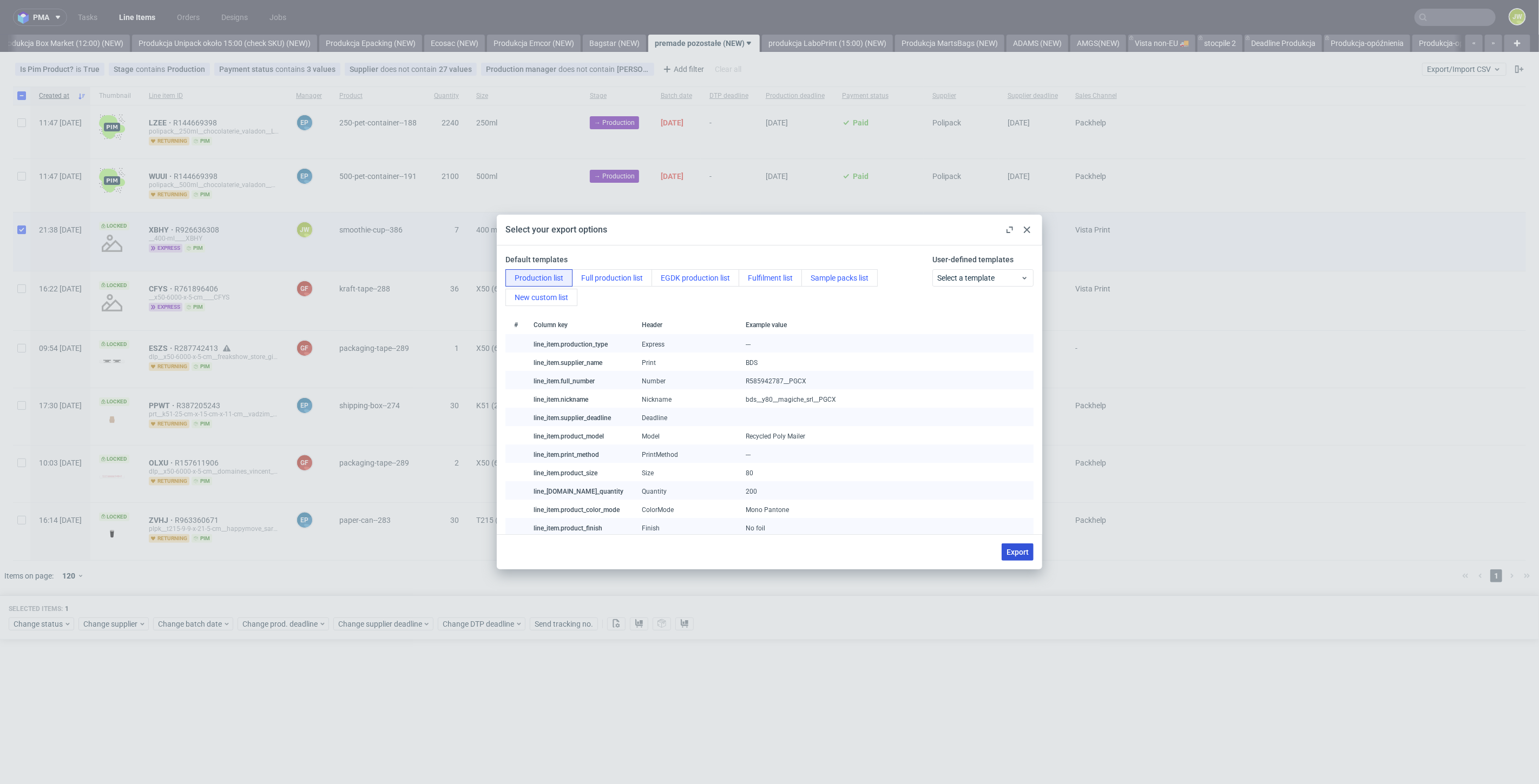
click at [1009, 553] on span "Export" at bounding box center [1018, 552] width 22 height 7
checkbox input "false"
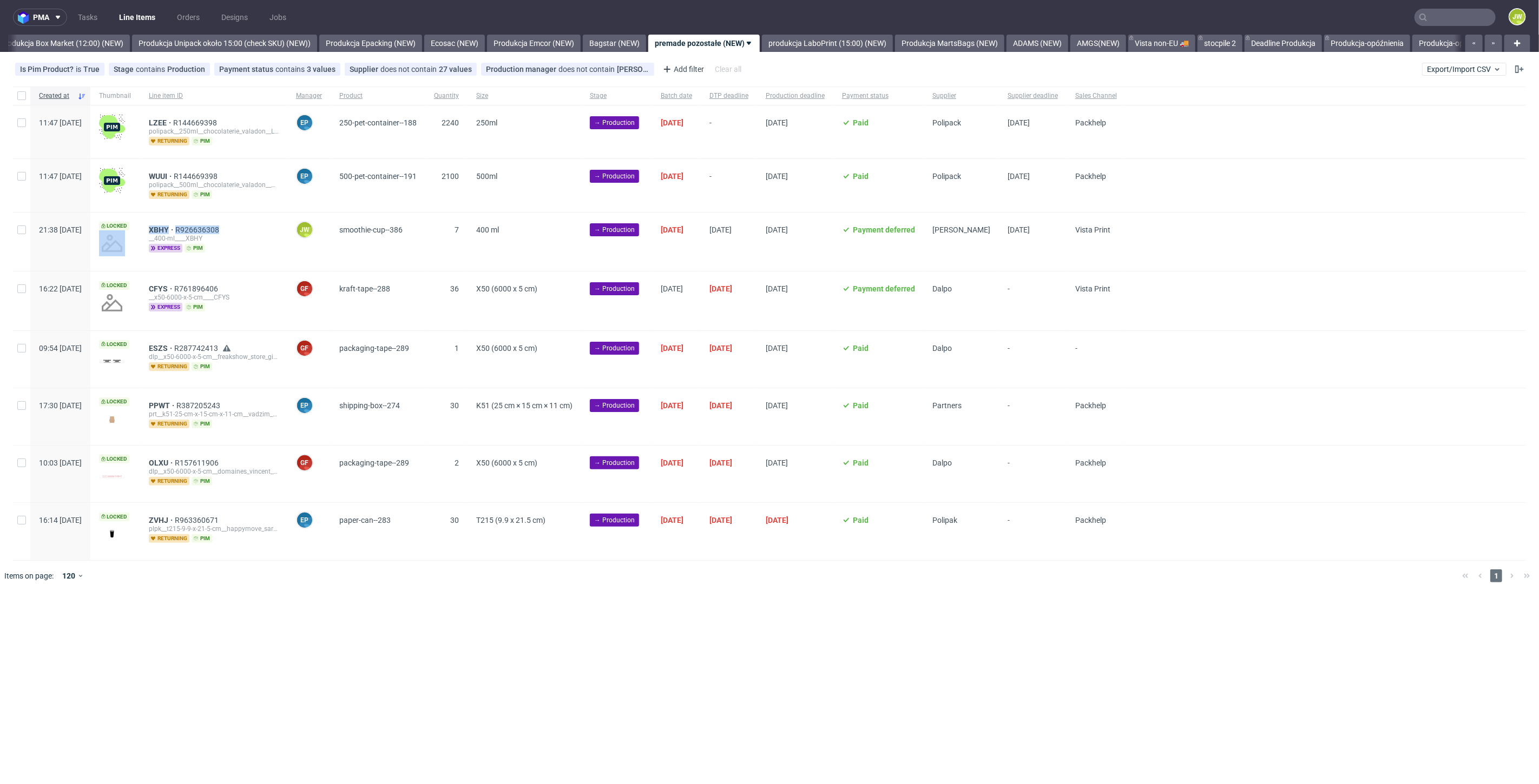
drag, startPoint x: 256, startPoint y: 227, endPoint x: 171, endPoint y: 229, distance: 85.0
click at [171, 229] on div "21:38 Wed 24.09.2025 Locked XBHY R926636308 __400-ml____XBHY express pim JW Jęd…" at bounding box center [769, 242] width 1513 height 59
copy div "XBHY R926636308"
drag, startPoint x: 21, startPoint y: 234, endPoint x: 40, endPoint y: 262, distance: 33.8
click at [21, 234] on div at bounding box center [21, 242] width 17 height 58
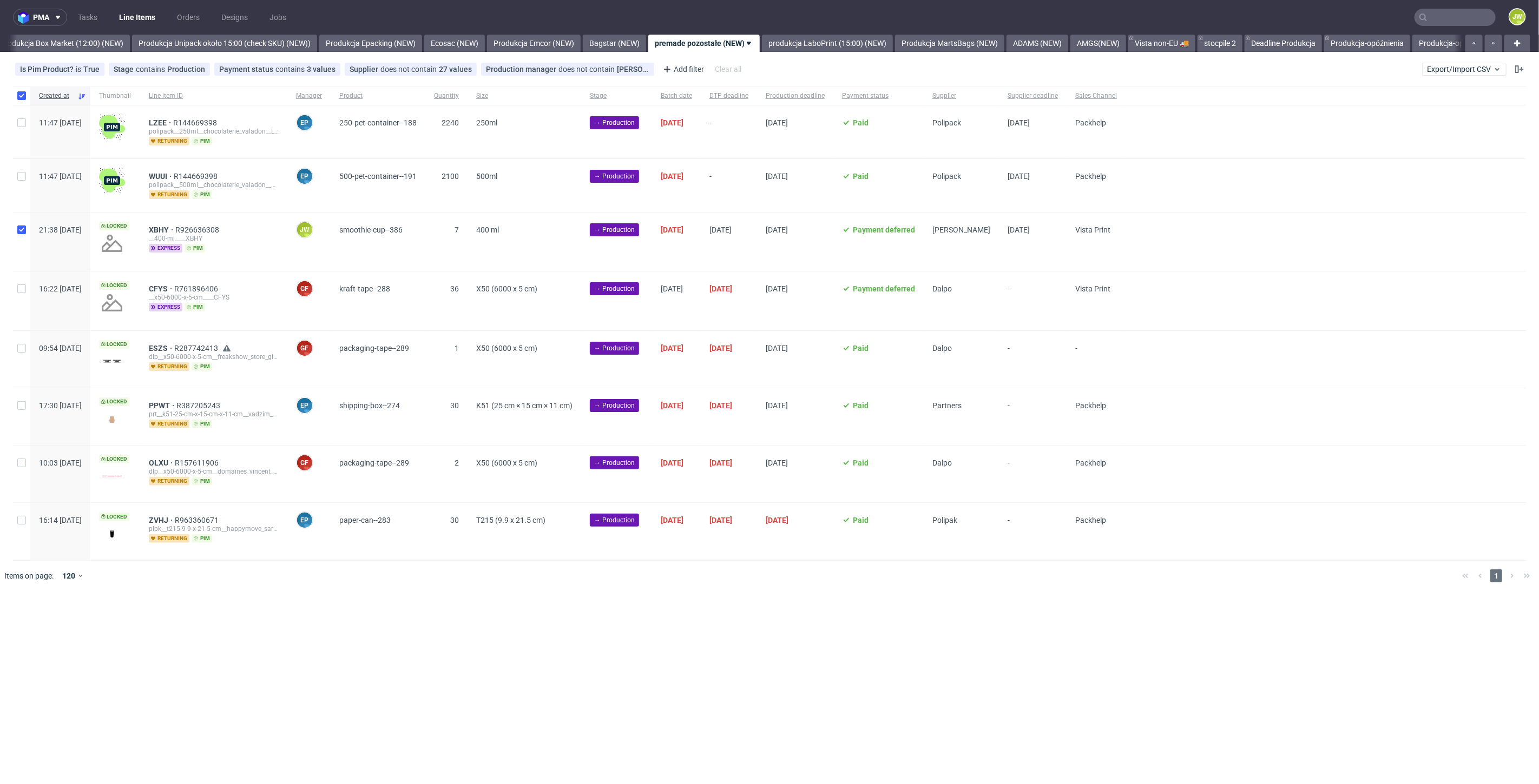
checkbox input "true"
click at [36, 619] on span "Change status" at bounding box center [39, 624] width 50 height 11
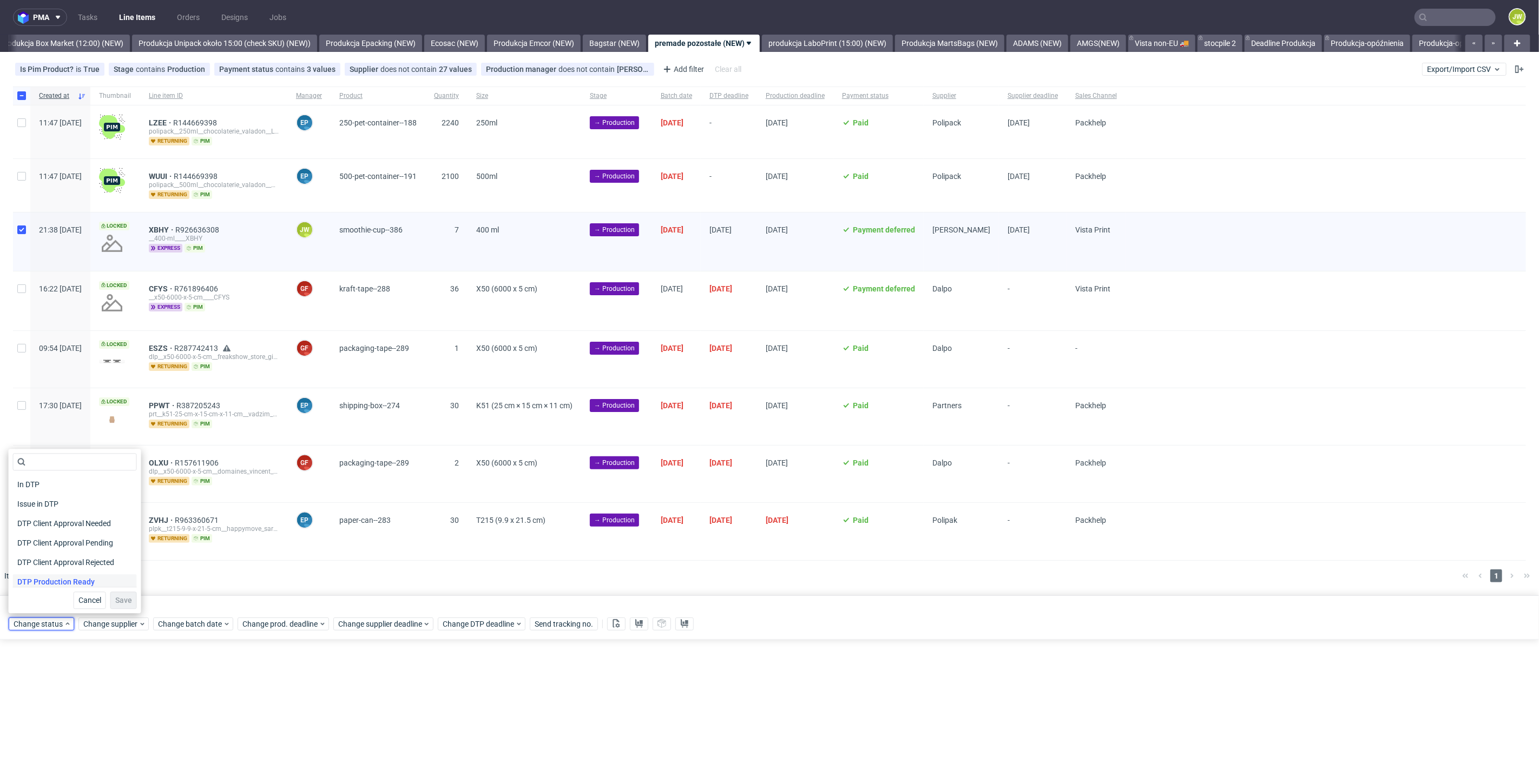
scroll to position [60, 0]
click at [31, 582] on span "In Production" at bounding box center [40, 580] width 54 height 15
click at [110, 596] on button "Save" at bounding box center [123, 600] width 26 height 17
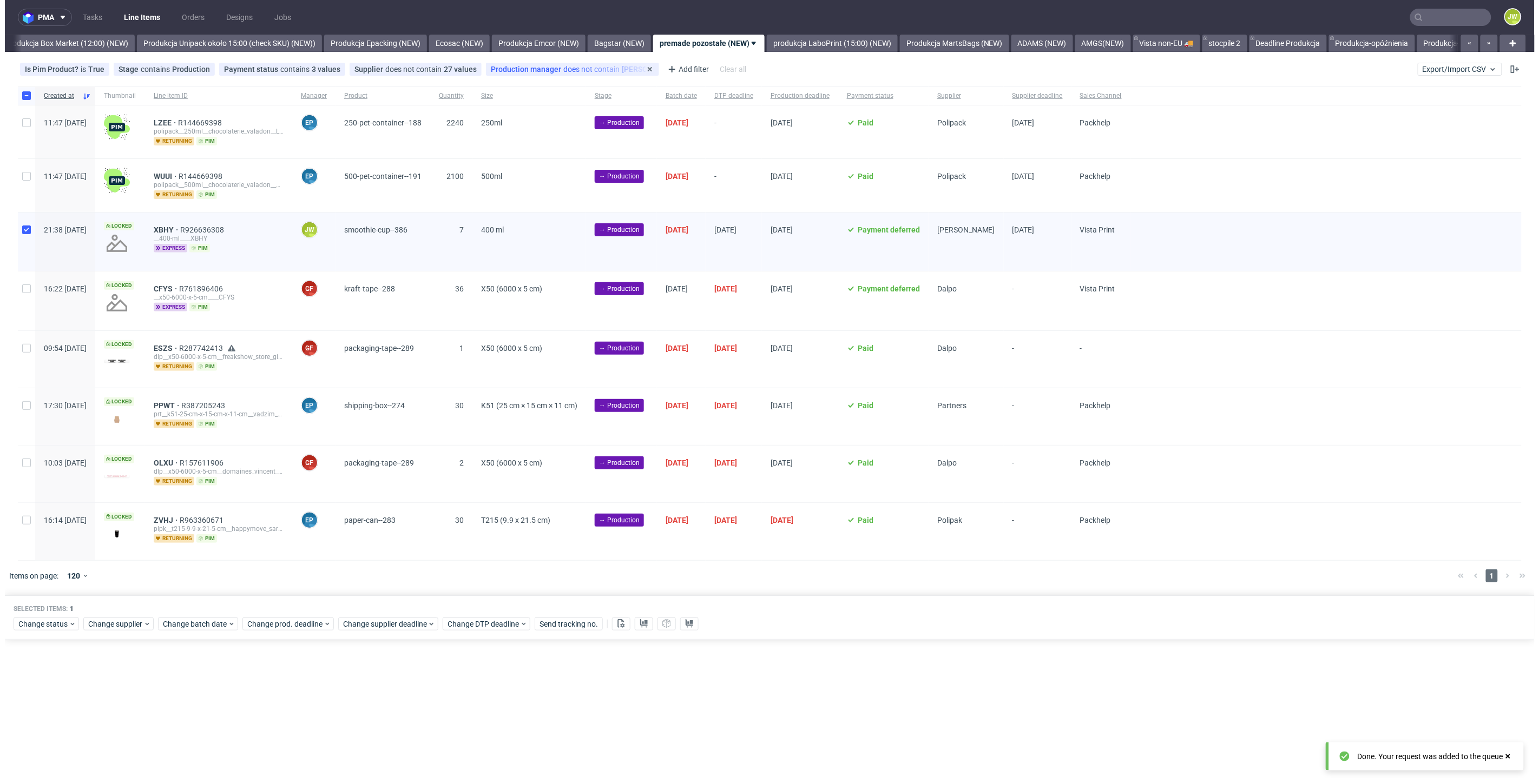
scroll to position [0, 1868]
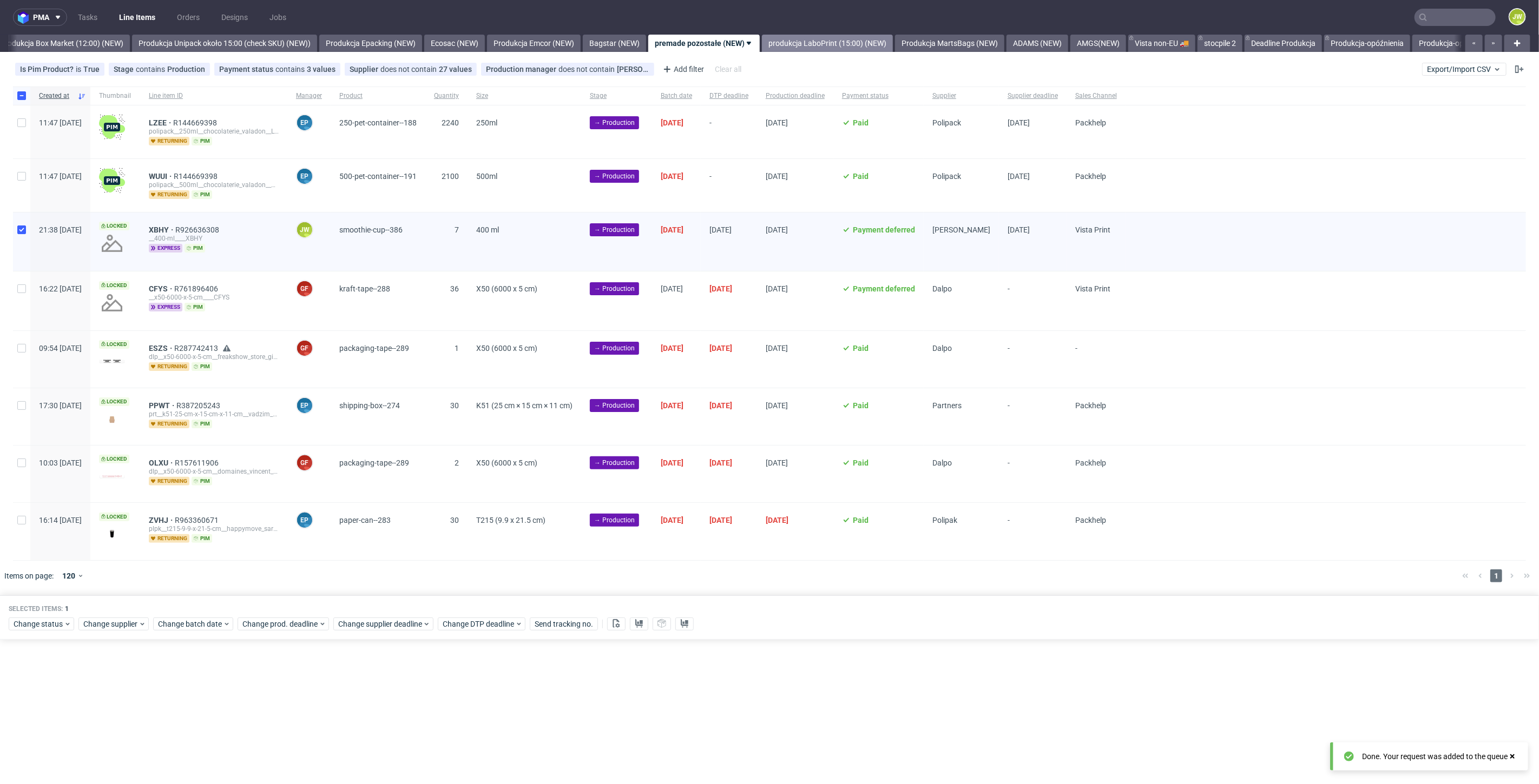
click at [824, 40] on link "produkcja LaboPrint (15:00) (NEW)" at bounding box center [827, 43] width 131 height 17
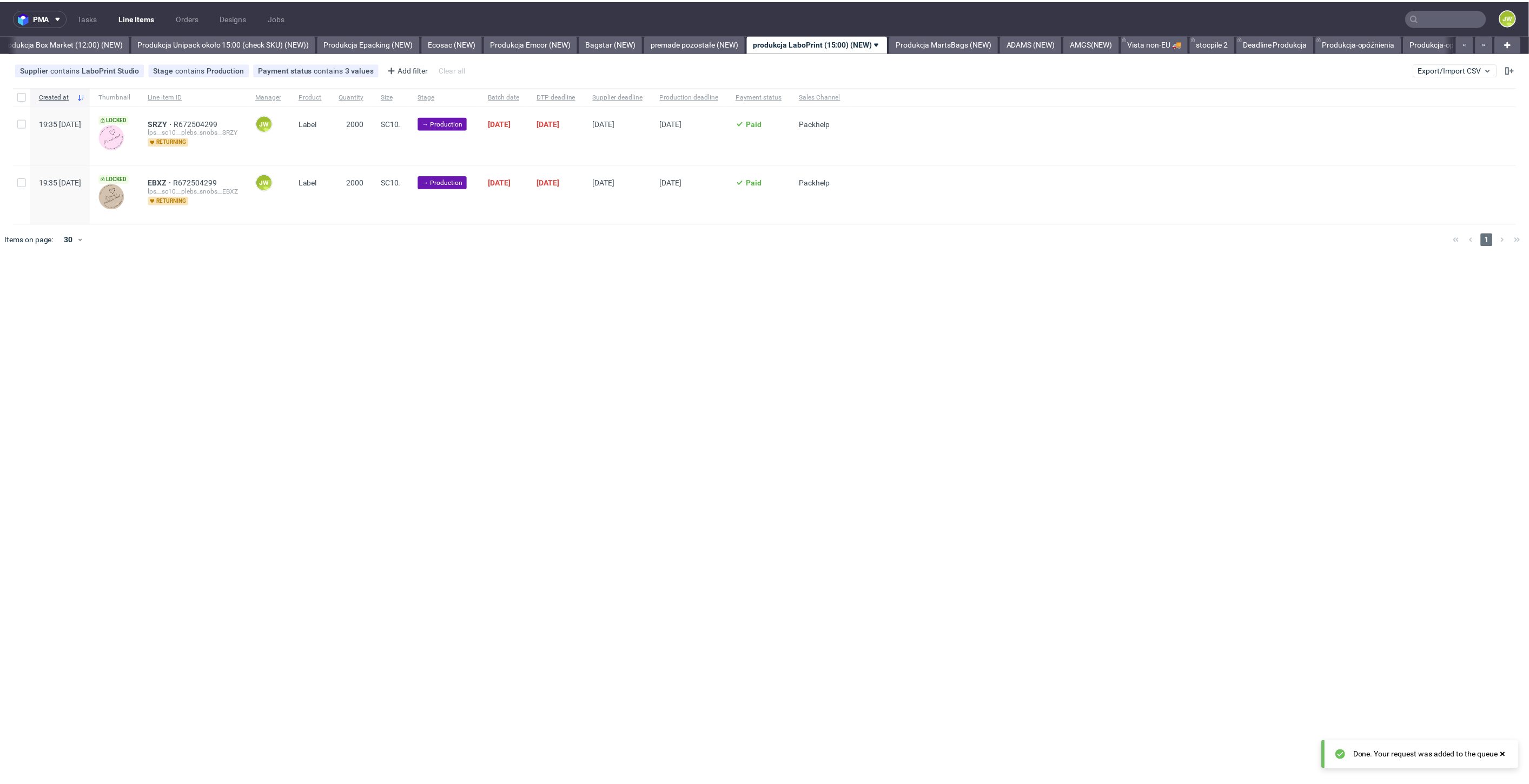
scroll to position [0, 1986]
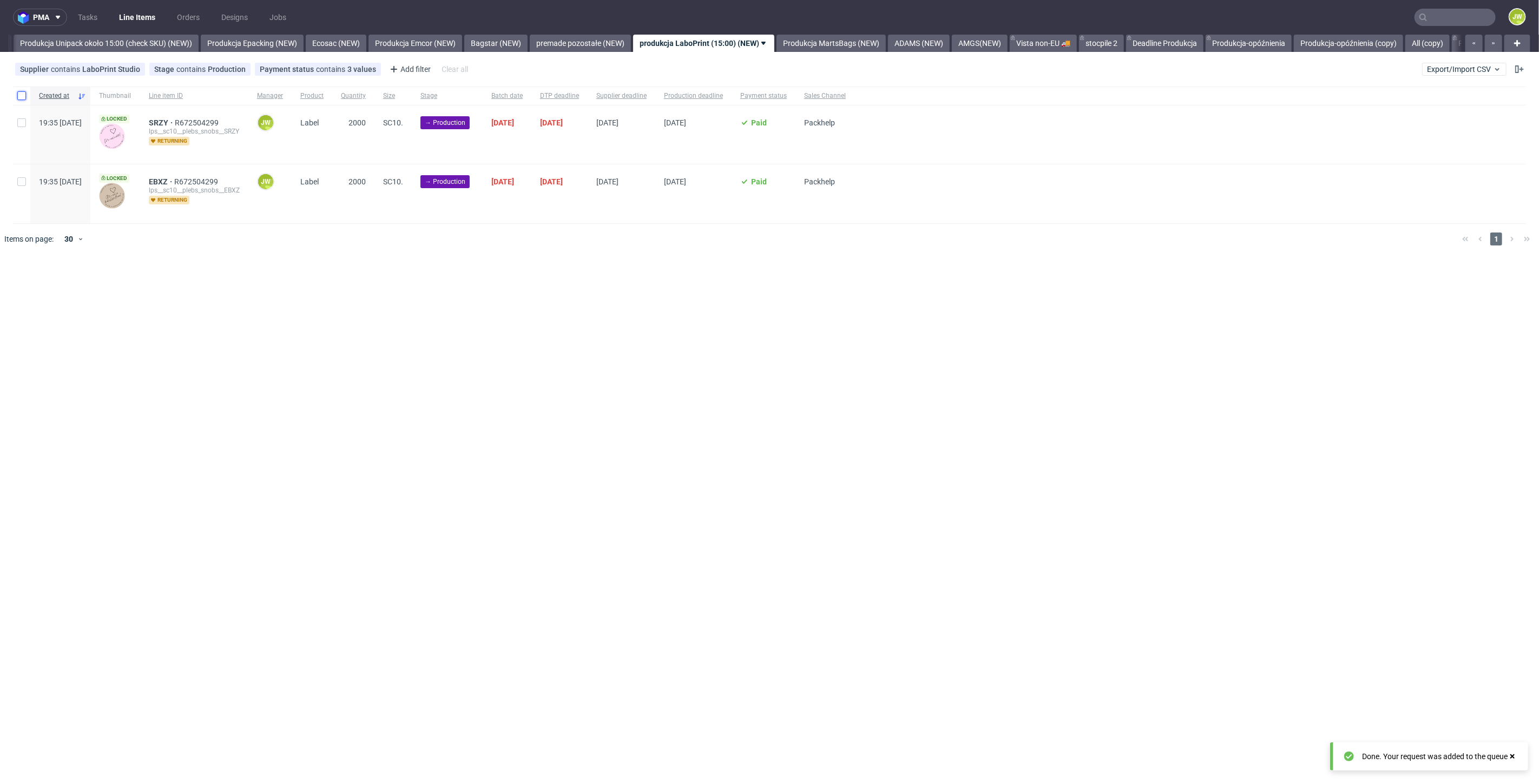
click at [20, 92] on input "checkbox" at bounding box center [21, 95] width 9 height 9
checkbox input "true"
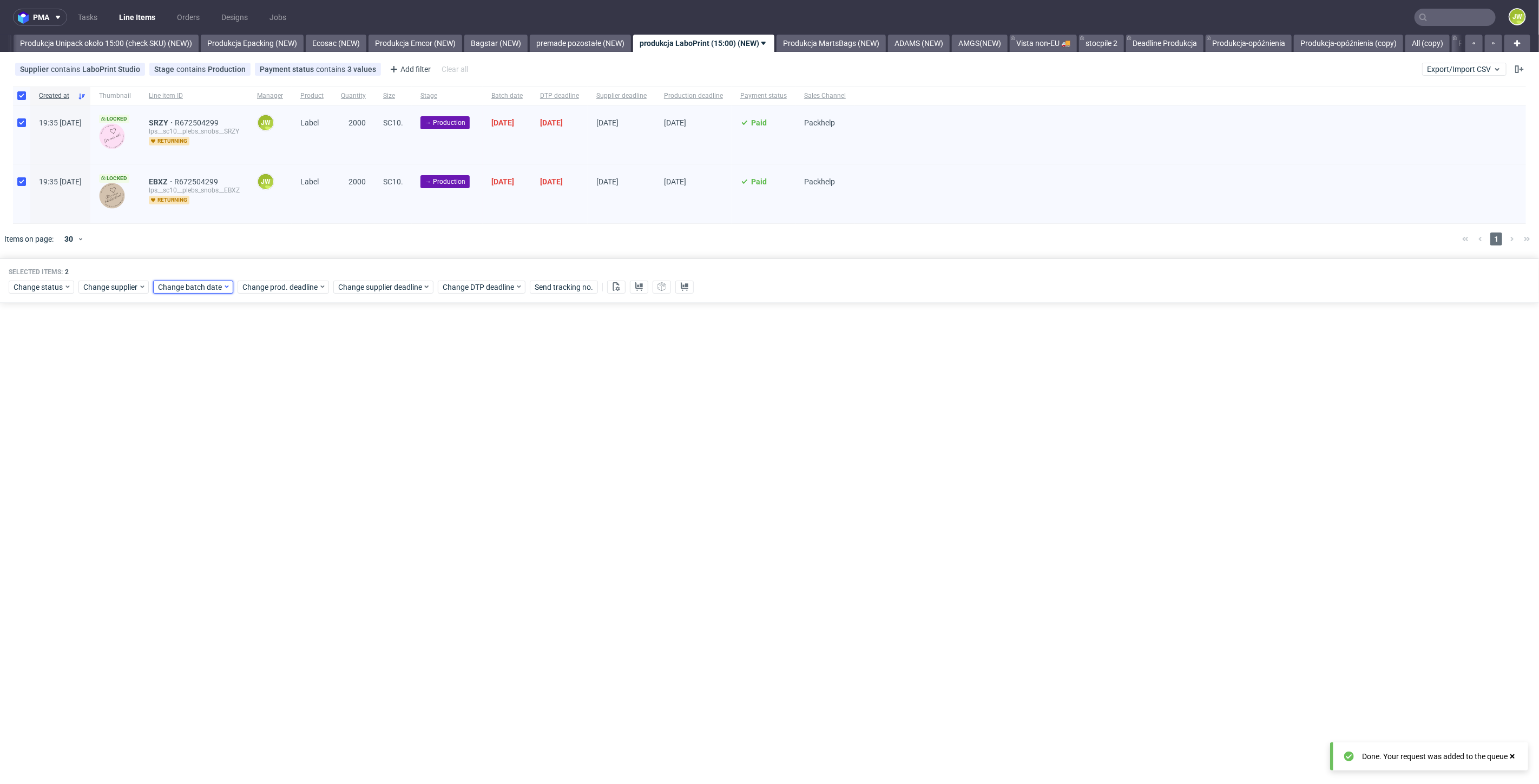
click at [176, 284] on span "Change batch date" at bounding box center [190, 287] width 65 height 11
click at [263, 412] on span "26" at bounding box center [262, 414] width 9 height 11
drag, startPoint x: 282, startPoint y: 465, endPoint x: 288, endPoint y: 401, distance: 64.3
click at [282, 466] on span "Save" at bounding box center [282, 470] width 17 height 7
click at [293, 288] on span "Change prod. deadline" at bounding box center [280, 287] width 76 height 11
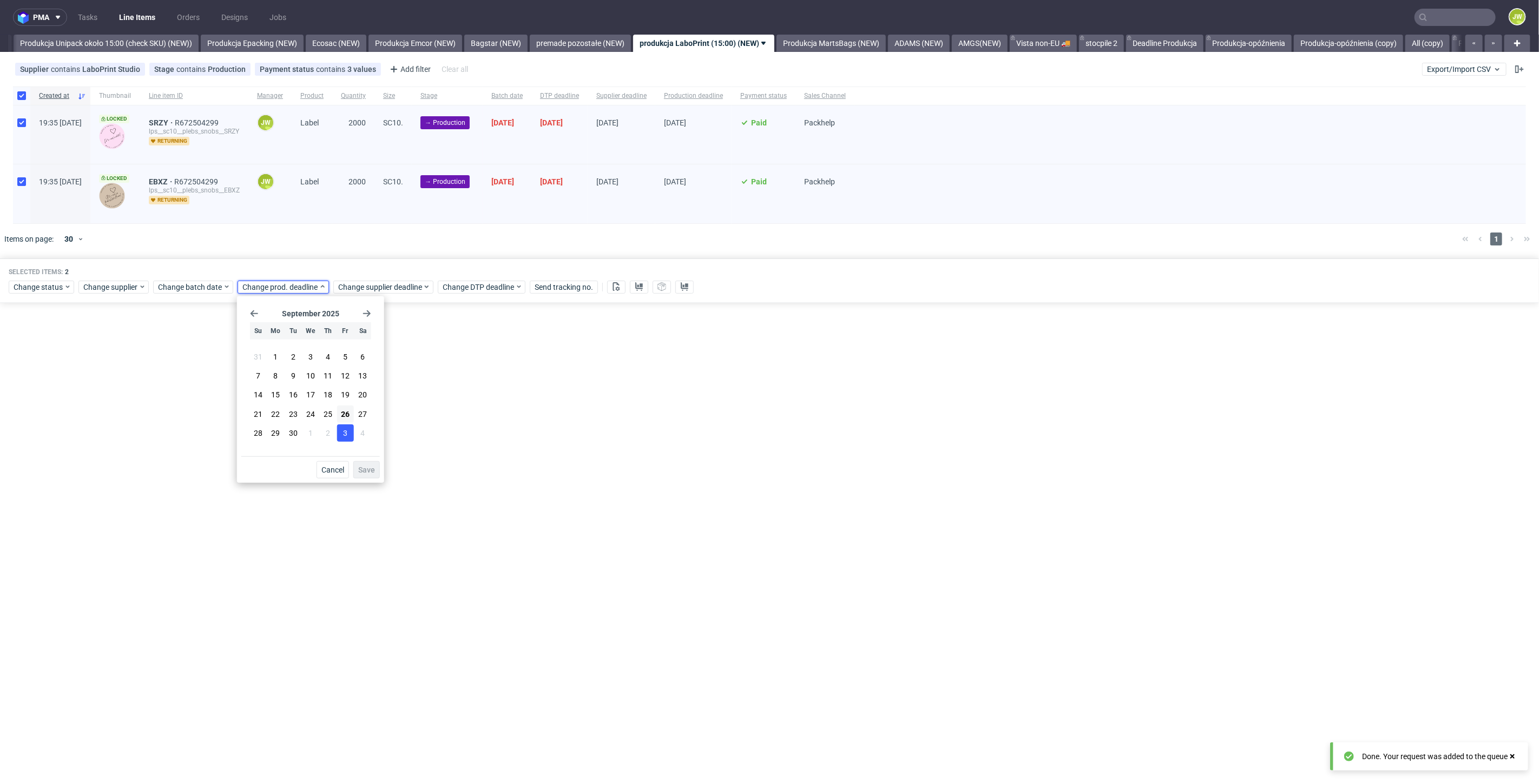
click at [342, 432] on button "3" at bounding box center [345, 433] width 17 height 17
click at [364, 472] on span "Save" at bounding box center [366, 470] width 17 height 7
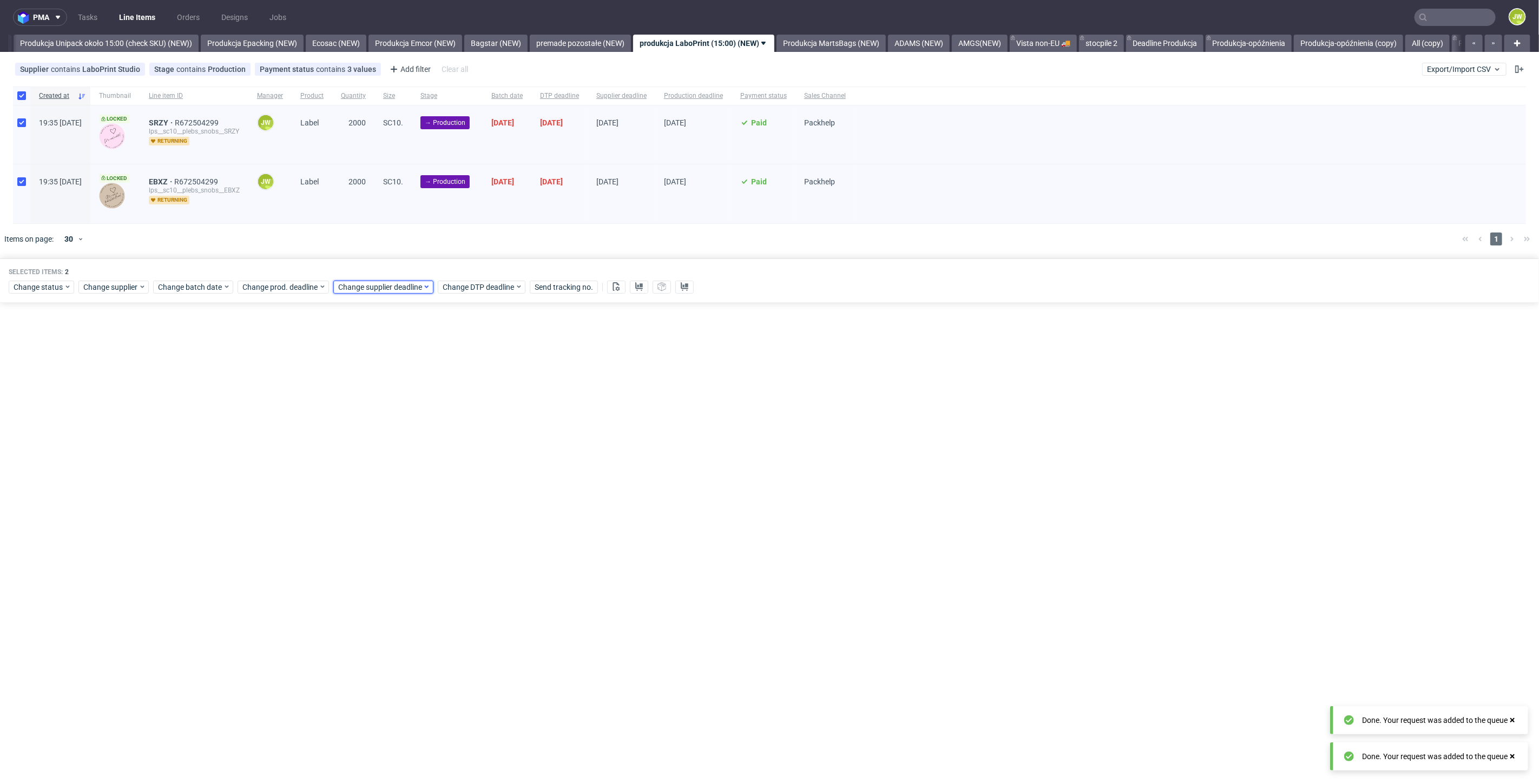
click at [375, 289] on span "Change supplier deadline" at bounding box center [381, 287] width 84 height 11
click at [439, 428] on span "3" at bounding box center [441, 433] width 4 height 11
click at [466, 466] on span "Save" at bounding box center [463, 470] width 17 height 7
click at [442, 446] on div "pma Tasks Line Items Orders Designs Jobs JW All DTP Late Shipped Shipments DTP …" at bounding box center [769, 392] width 1539 height 784
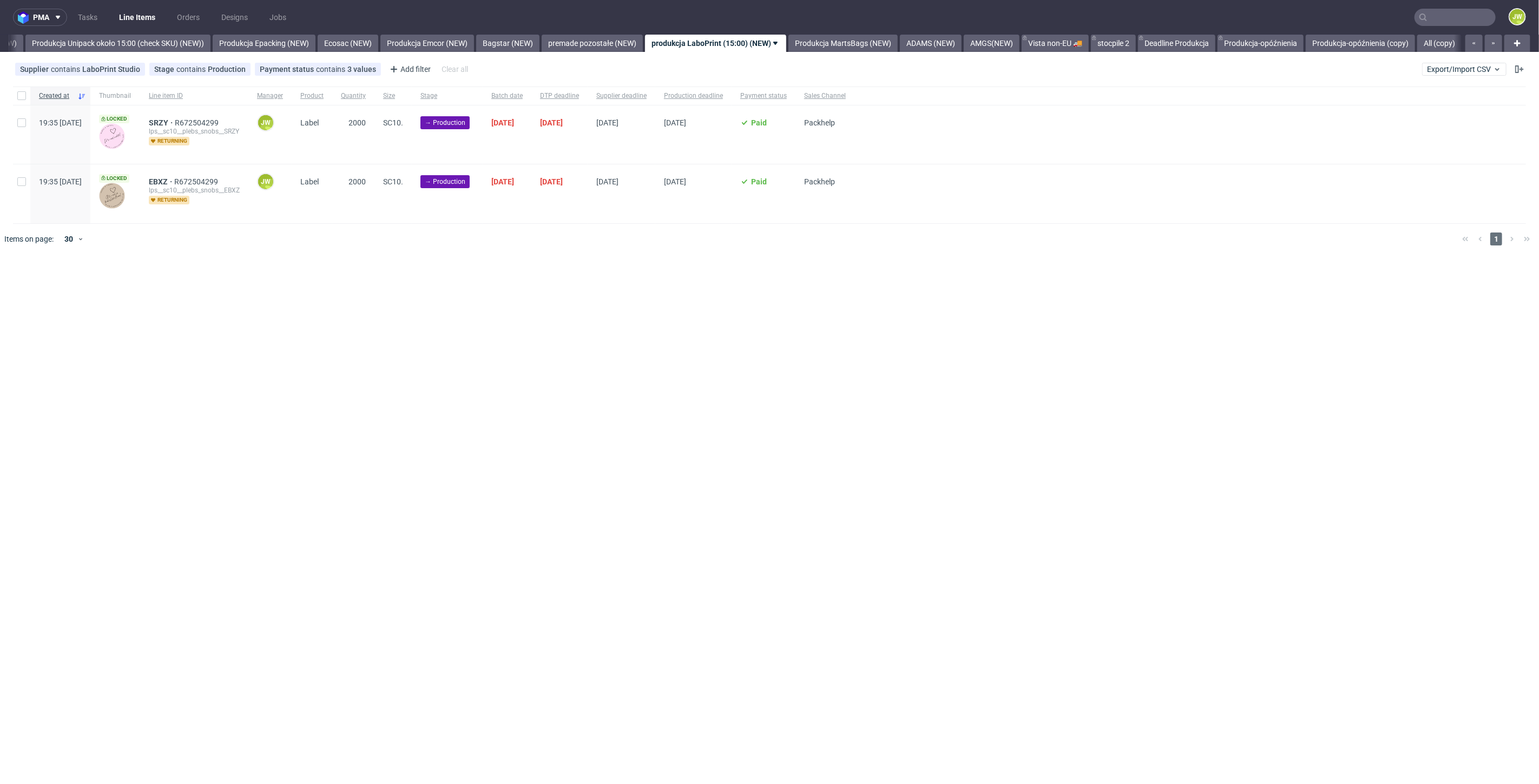
drag, startPoint x: 420, startPoint y: 300, endPoint x: 419, endPoint y: 292, distance: 8.1
click at [420, 295] on div "pma Tasks Line Items Orders Designs Jobs JW All DTP Late Shipped Shipments DTP …" at bounding box center [769, 392] width 1539 height 784
click at [305, 324] on div "pma Tasks Line Items Orders Designs Jobs JW All DTP Late Shipped Shipments DTP …" at bounding box center [769, 392] width 1539 height 784
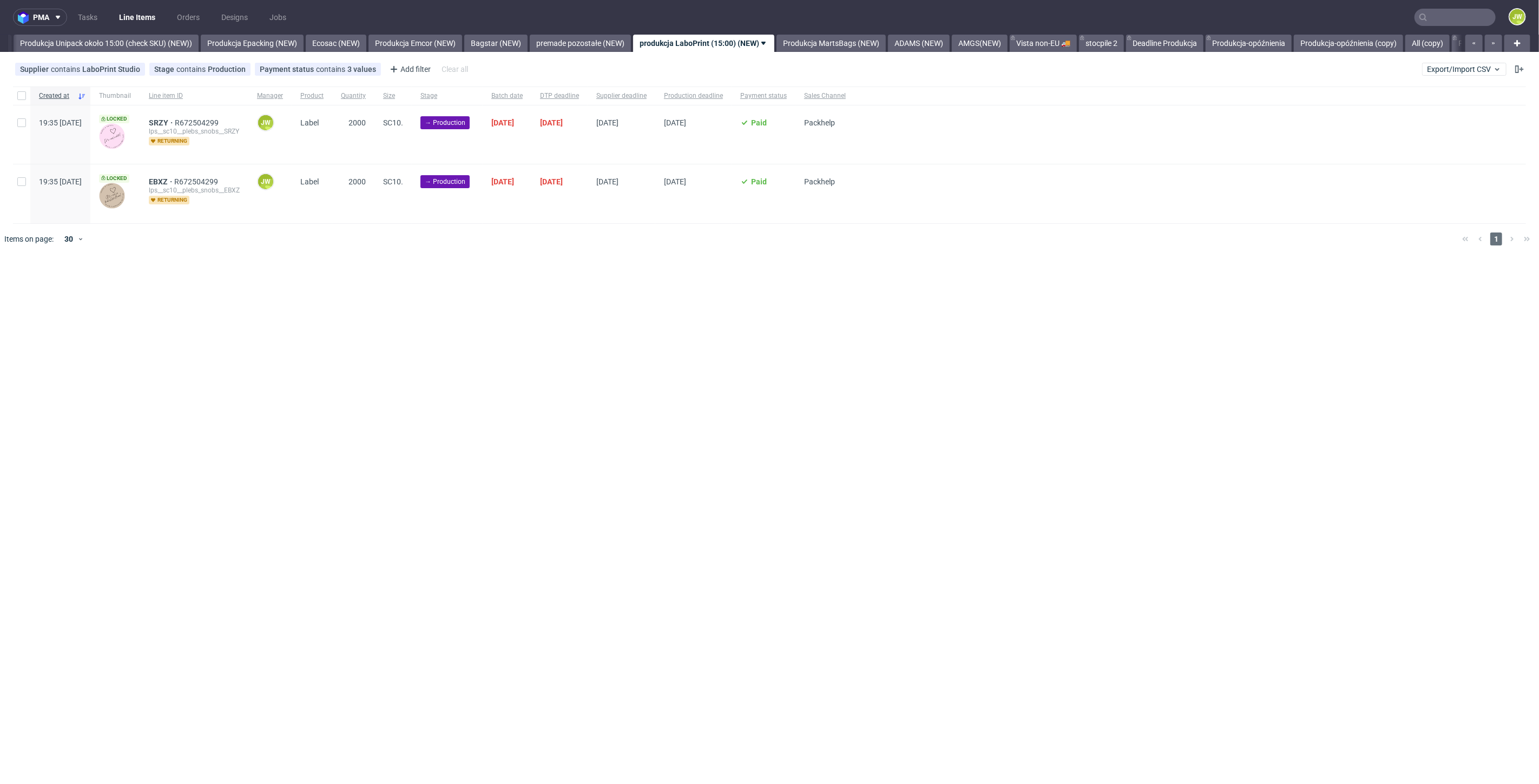
drag, startPoint x: 1157, startPoint y: 390, endPoint x: 1069, endPoint y: 344, distance: 99.3
click at [1134, 385] on div "pma Tasks Line Items Orders Designs Jobs JW All DTP Late Shipped Shipments DTP …" at bounding box center [769, 392] width 1539 height 784
click at [710, 380] on div "pma Tasks Line Items Orders Designs Jobs JW All DTP Late Shipped Shipments DTP …" at bounding box center [769, 392] width 1539 height 784
drag, startPoint x: 554, startPoint y: 289, endPoint x: 274, endPoint y: 171, distance: 303.8
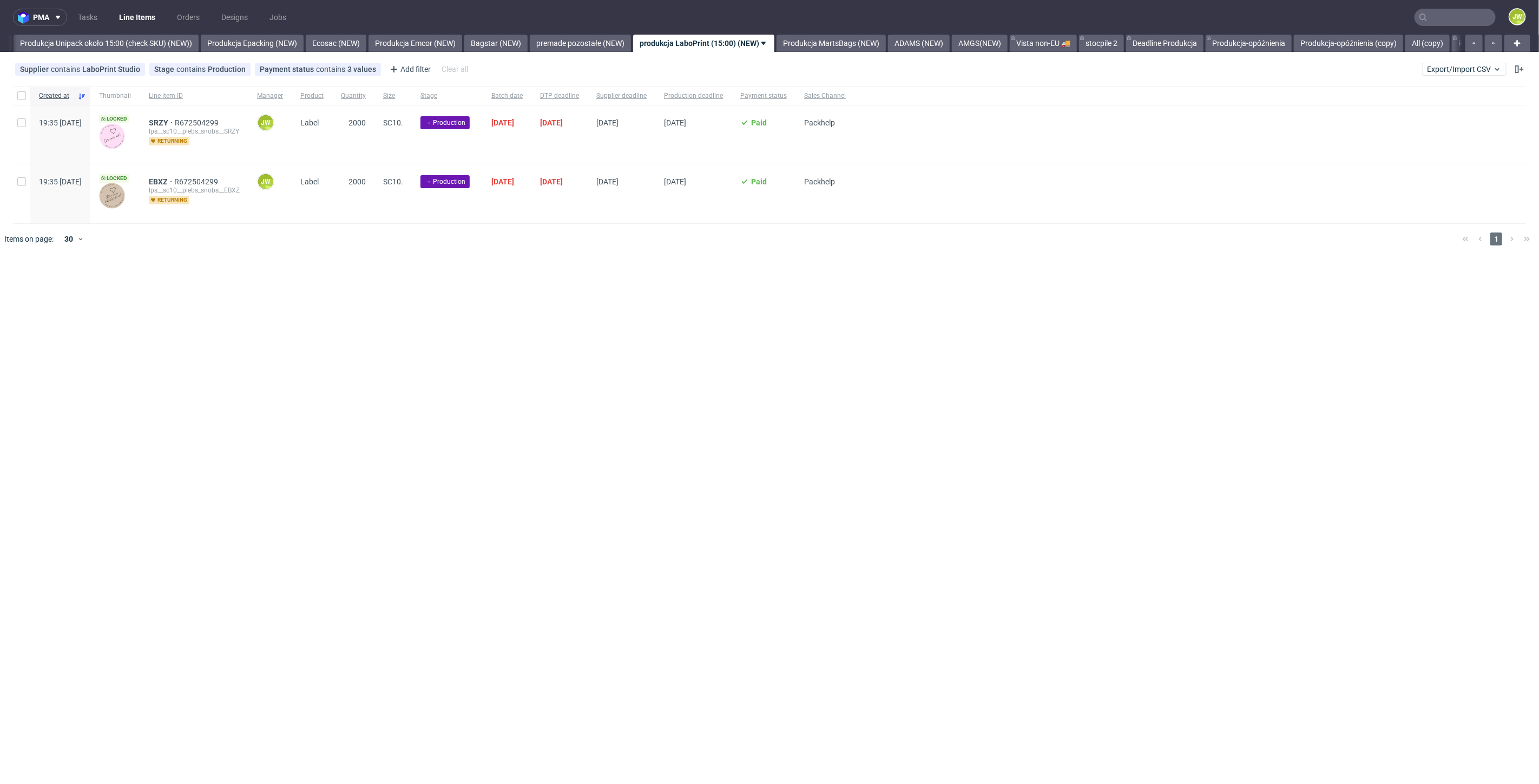
click at [549, 289] on div "pma Tasks Line Items Orders Designs Jobs JW All DTP Late Shipped Shipments DTP …" at bounding box center [769, 392] width 1539 height 784
click at [15, 94] on div at bounding box center [21, 95] width 17 height 18
checkbox input "true"
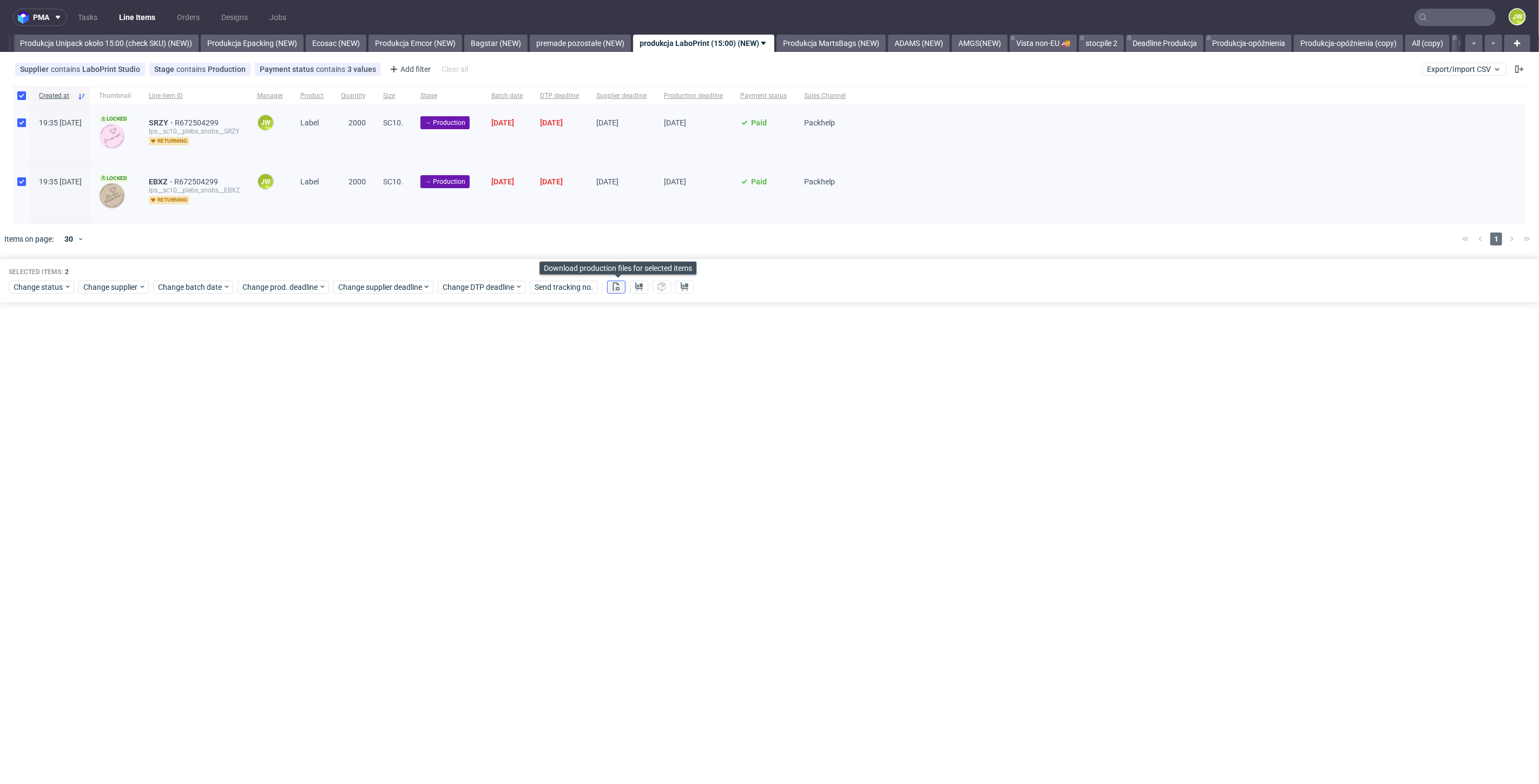
click at [619, 284] on use at bounding box center [616, 287] width 7 height 9
click at [639, 287] on use at bounding box center [639, 287] width 7 height 9
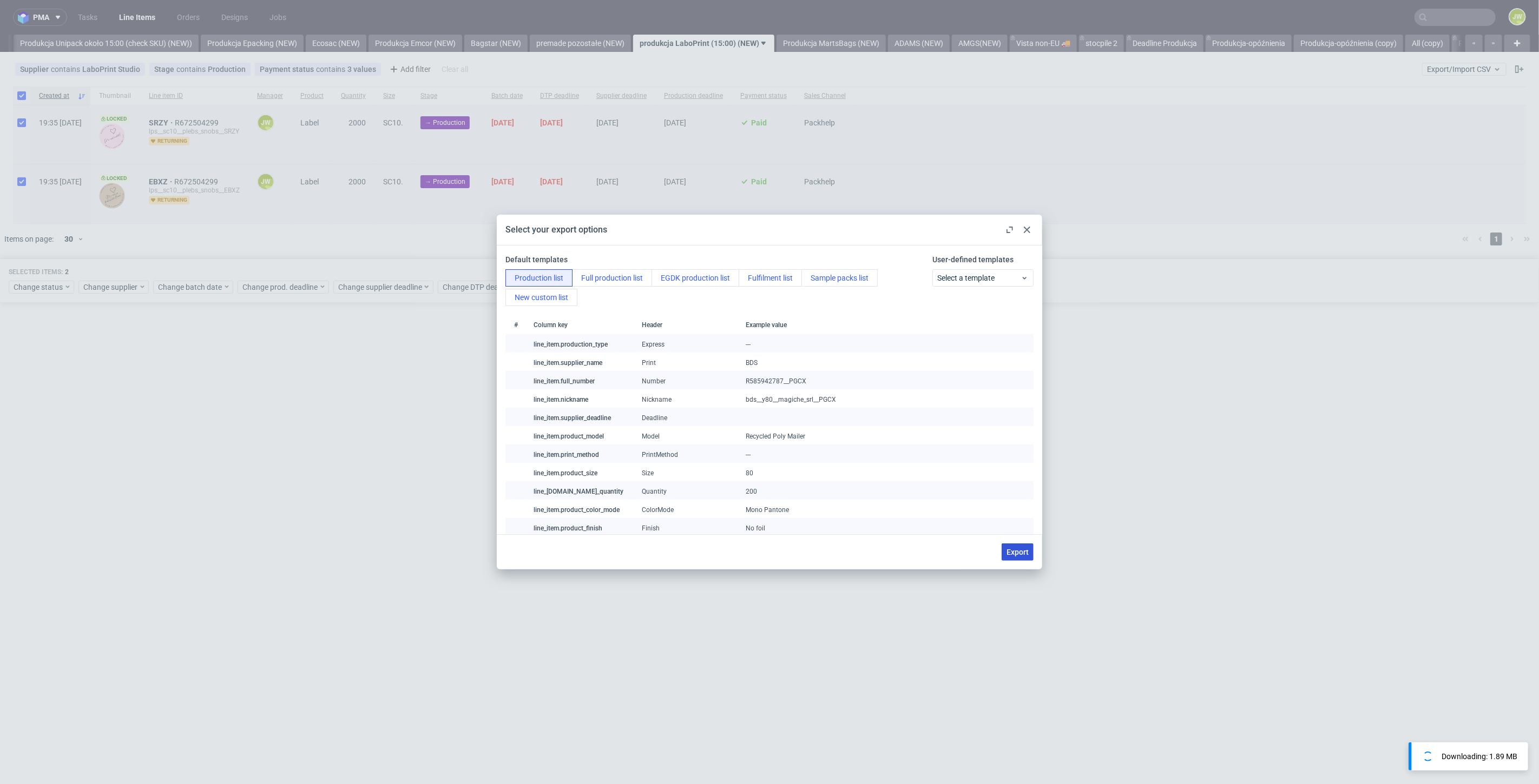
drag, startPoint x: 1012, startPoint y: 549, endPoint x: 985, endPoint y: 566, distance: 31.9
click at [1012, 549] on span "Export" at bounding box center [1018, 552] width 22 height 7
checkbox input "false"
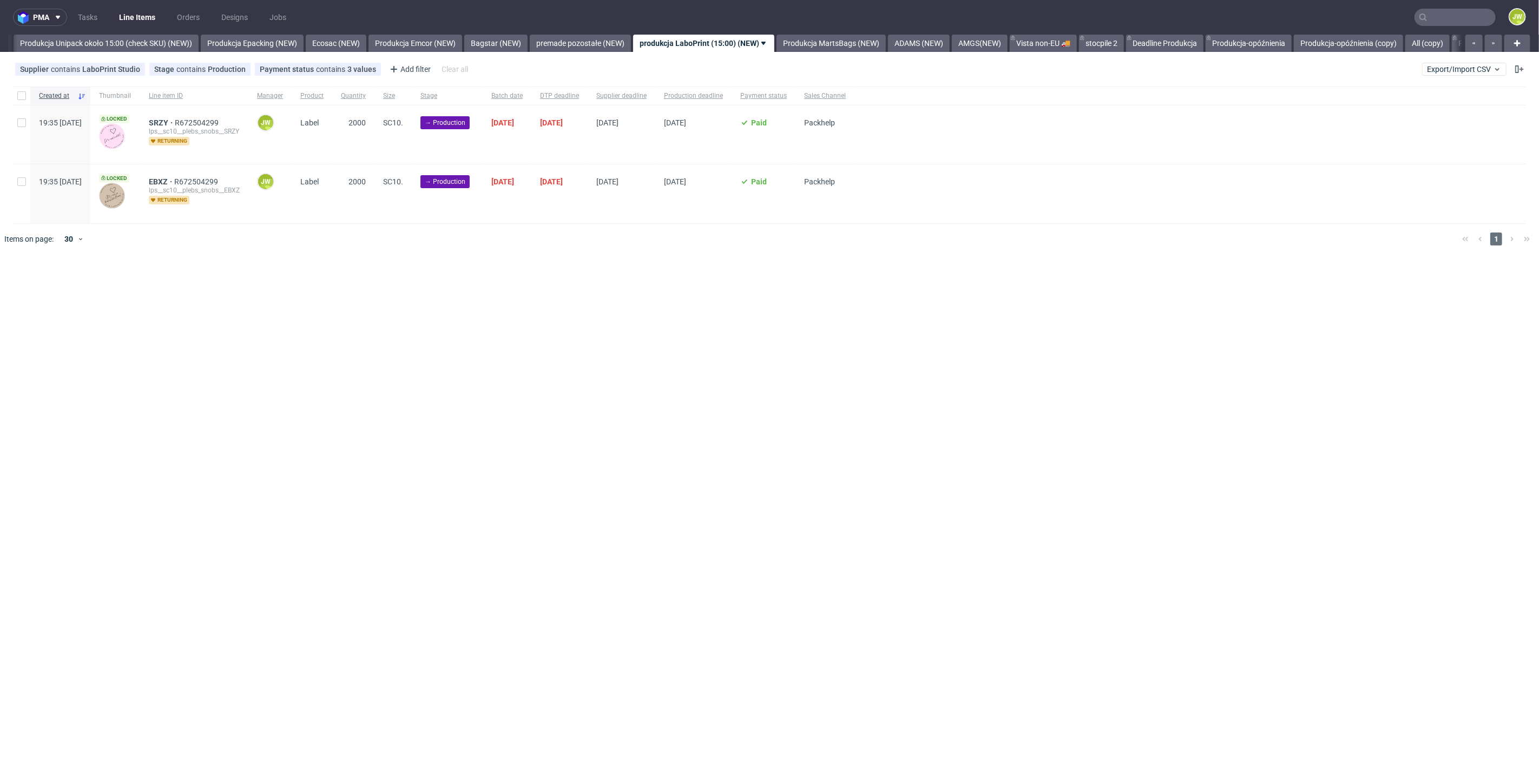
drag, startPoint x: 652, startPoint y: 385, endPoint x: 201, endPoint y: 149, distance: 509.0
click at [652, 384] on div "pma Tasks Line Items Orders Designs Jobs JW All DTP Late Shipped Shipments DTP …" at bounding box center [769, 392] width 1539 height 784
click at [34, 94] on div "Created at" at bounding box center [61, 95] width 60 height 18
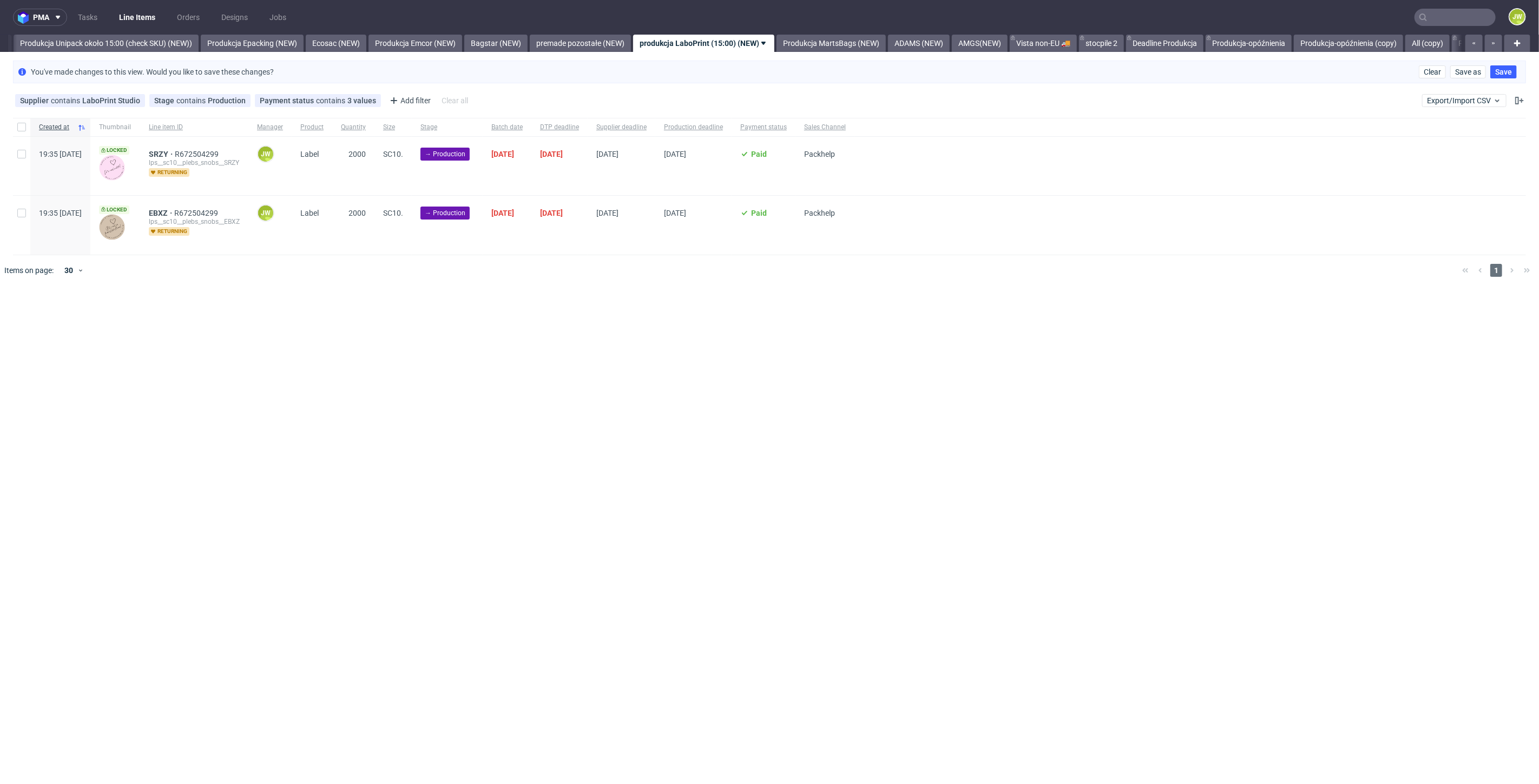
click at [13, 134] on div at bounding box center [21, 127] width 17 height 18
checkbox input "true"
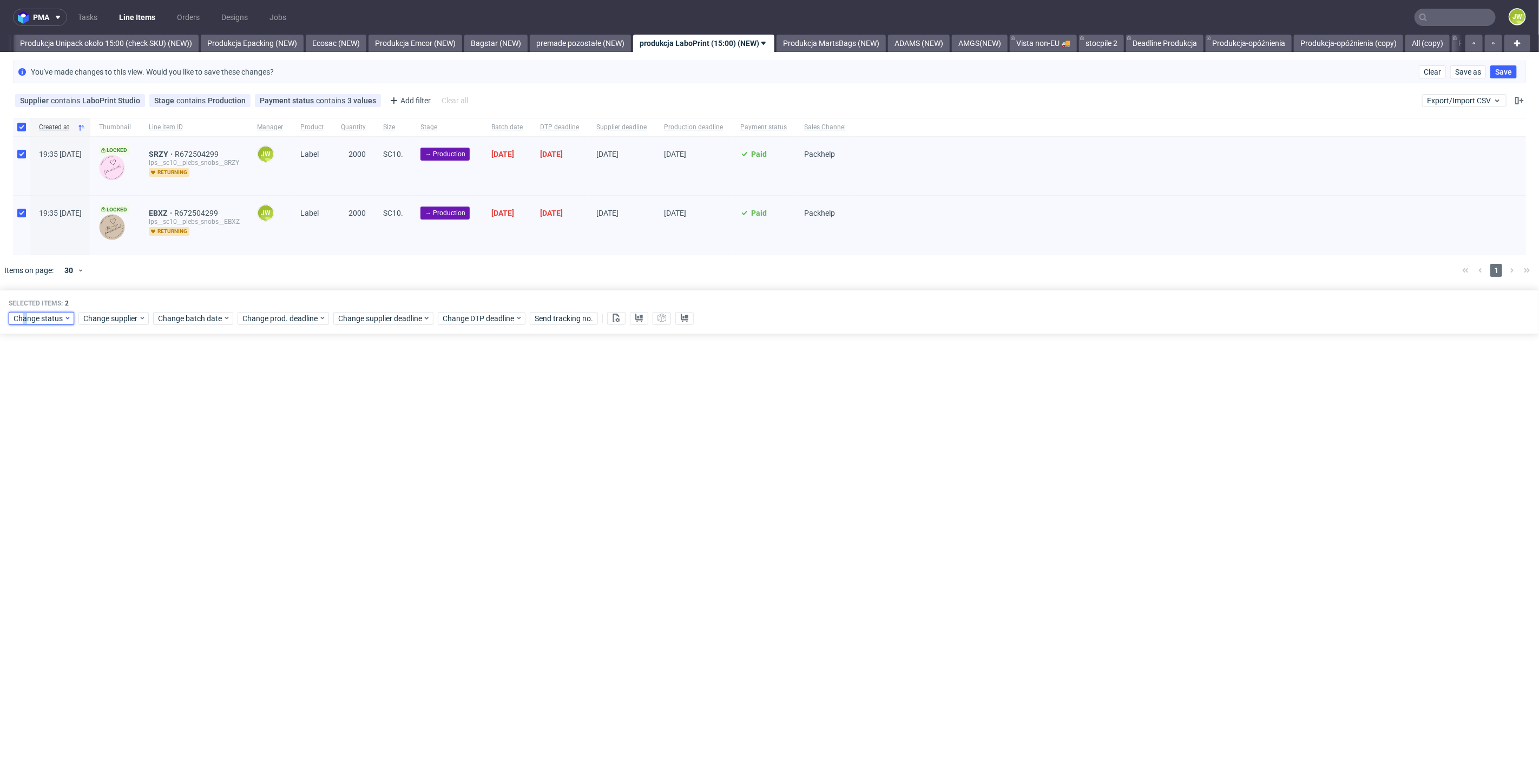
drag, startPoint x: 26, startPoint y: 325, endPoint x: 34, endPoint y: 322, distance: 8.5
click at [31, 322] on div "Change status" at bounding box center [41, 318] width 65 height 13
click at [46, 393] on span "In Production" at bounding box center [40, 399] width 54 height 15
click at [116, 484] on button "Save" at bounding box center [123, 479] width 26 height 17
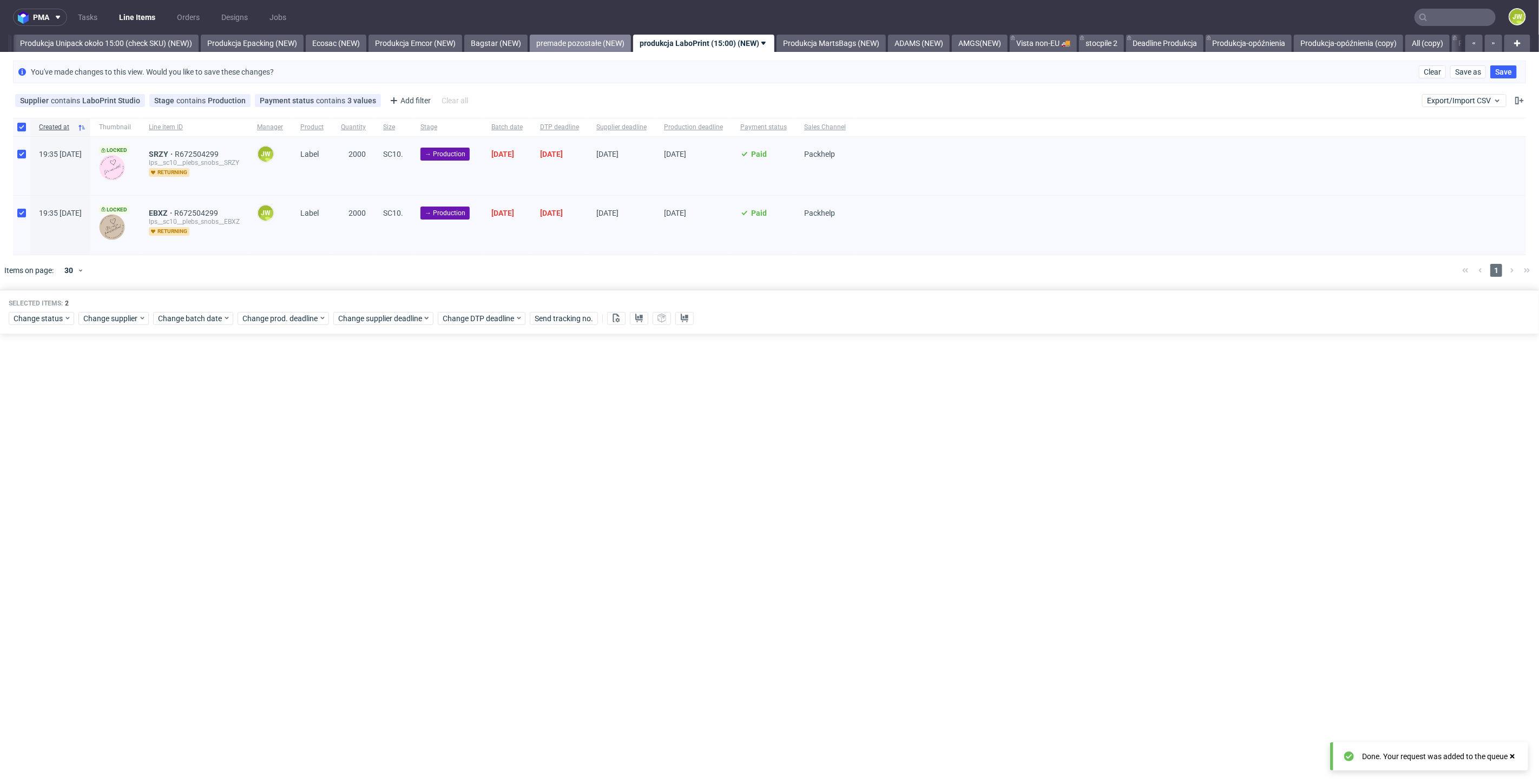
click at [601, 45] on link "premade pozostałe (NEW)" at bounding box center [580, 43] width 101 height 17
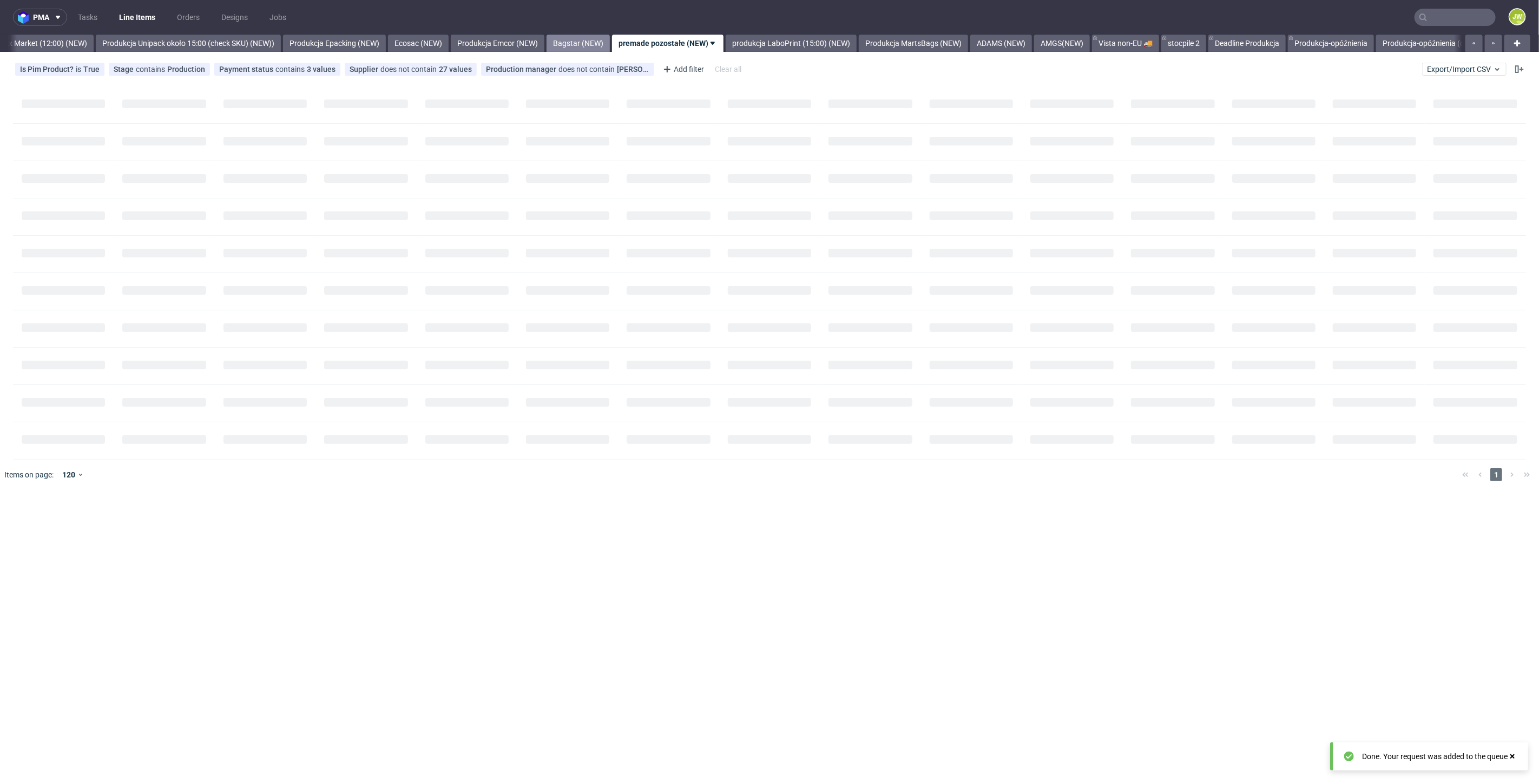
scroll to position [0, 1868]
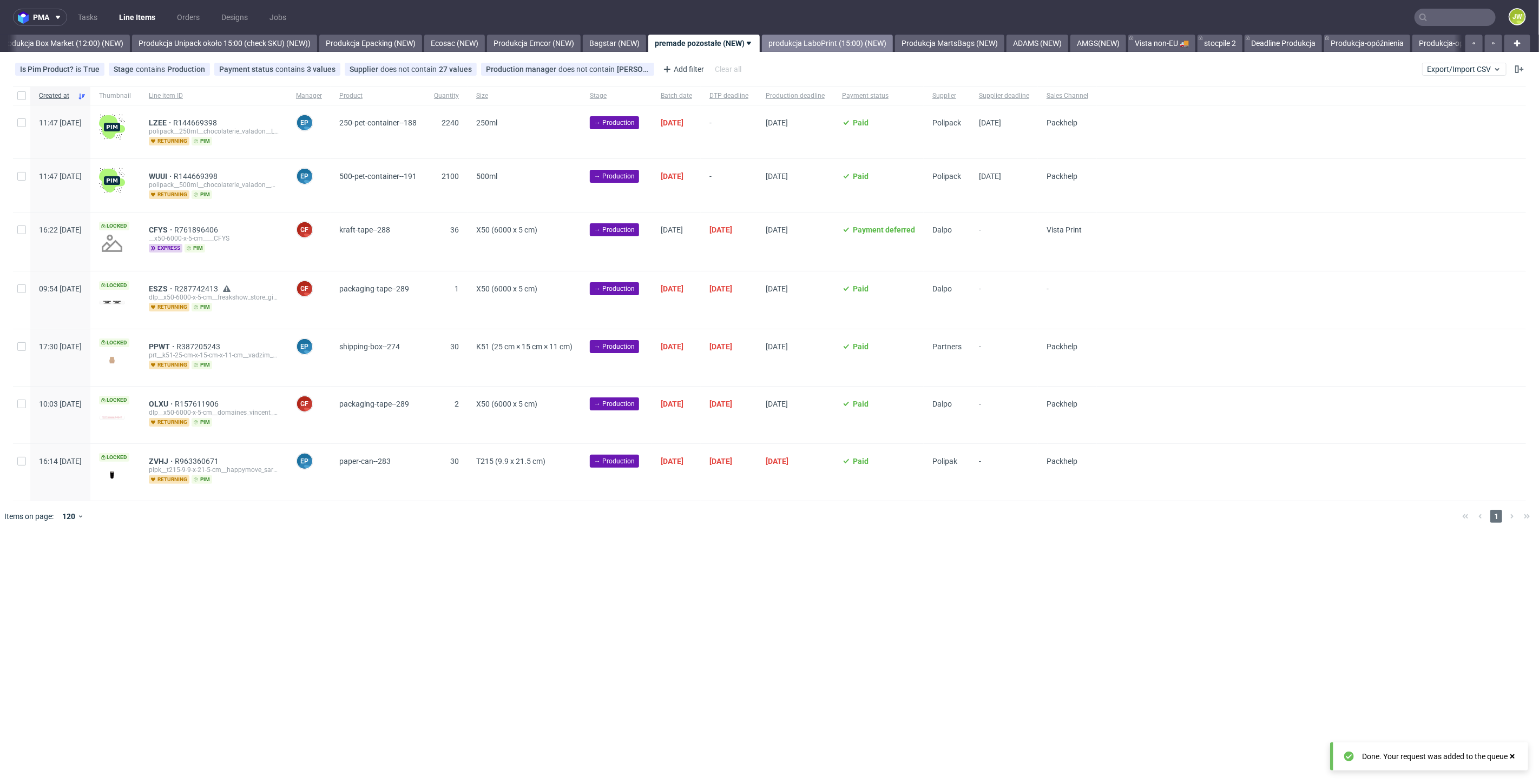
click at [841, 44] on link "produkcja LaboPrint (15:00) (NEW)" at bounding box center [827, 43] width 131 height 17
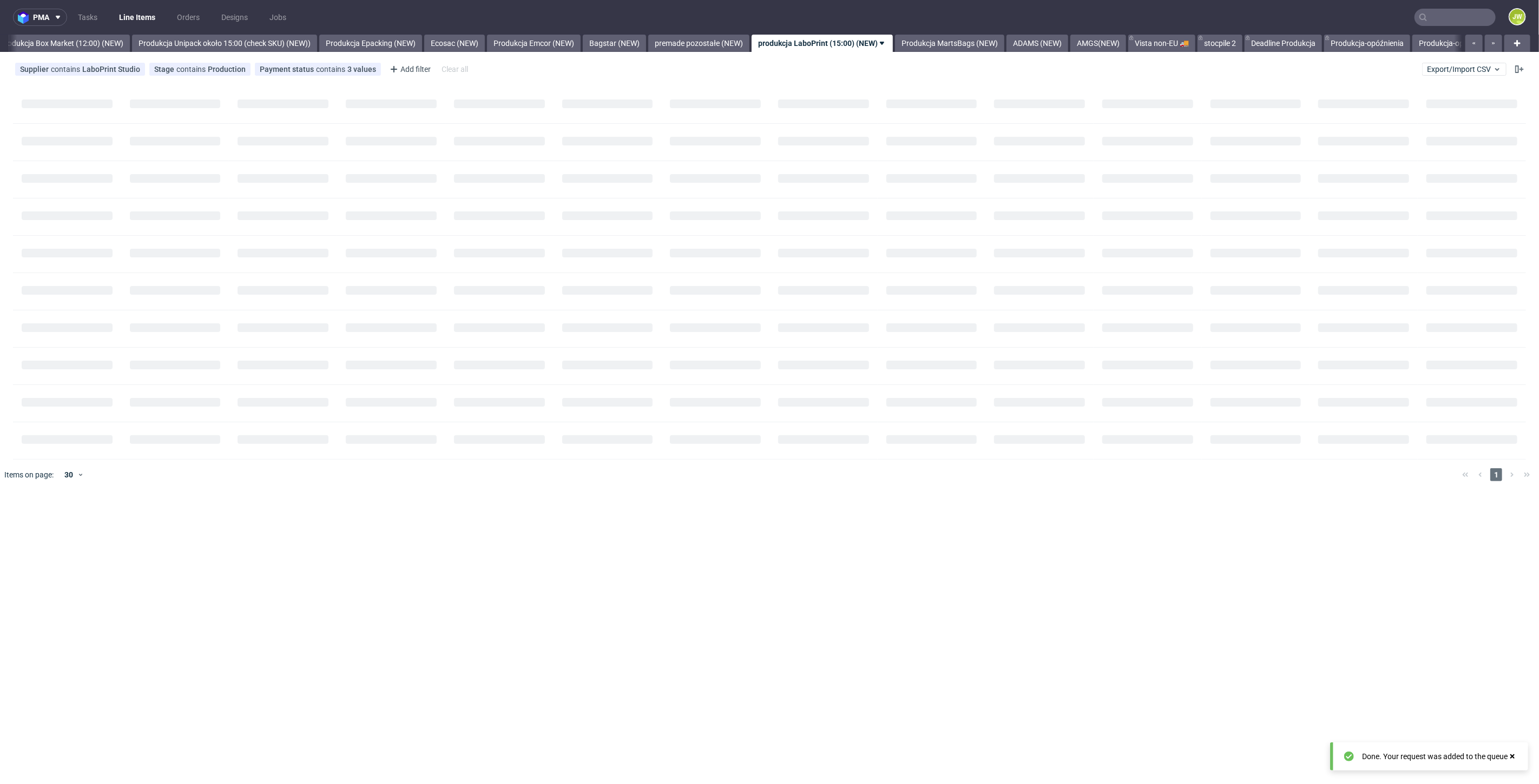
scroll to position [0, 1987]
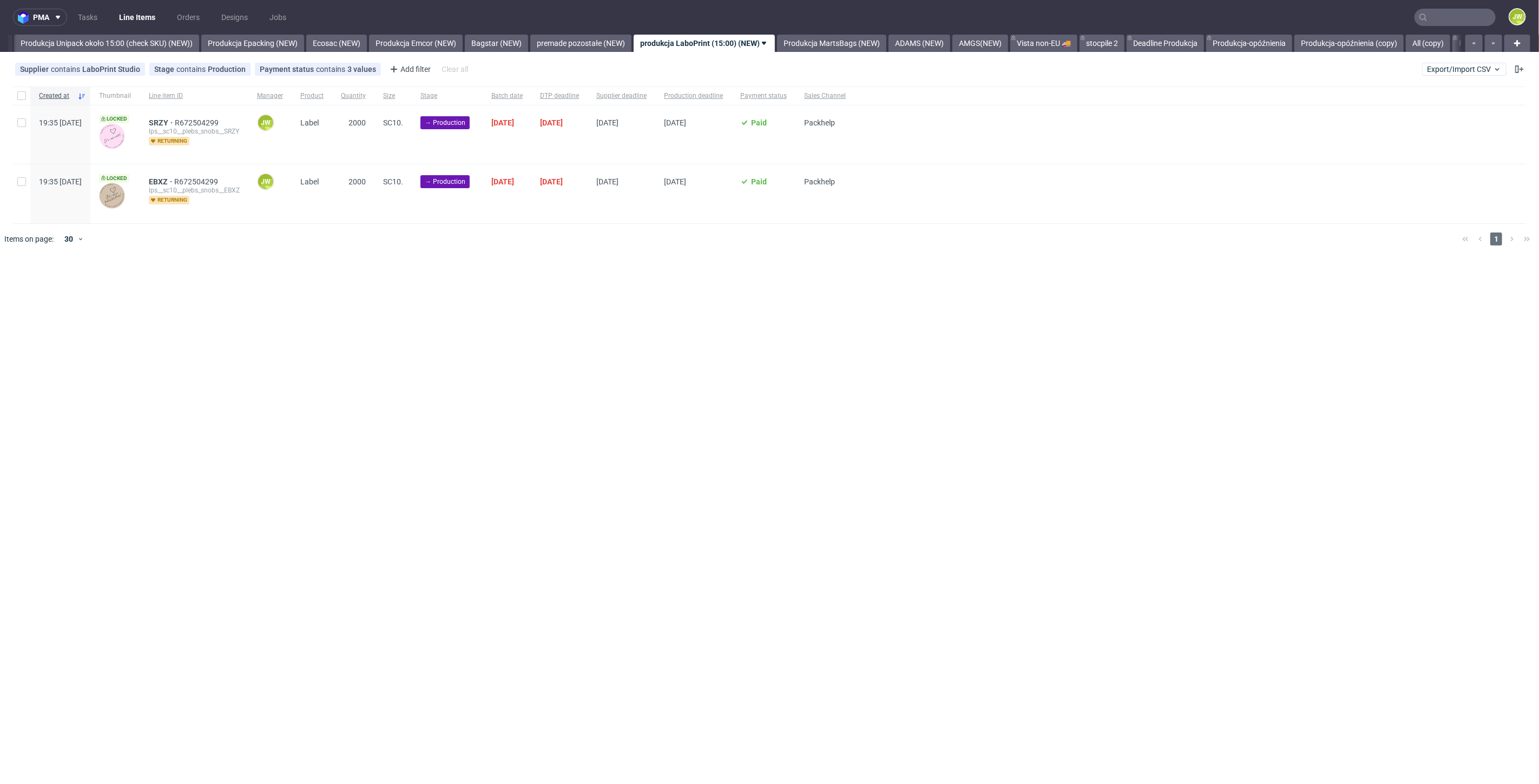
scroll to position [0, 1987]
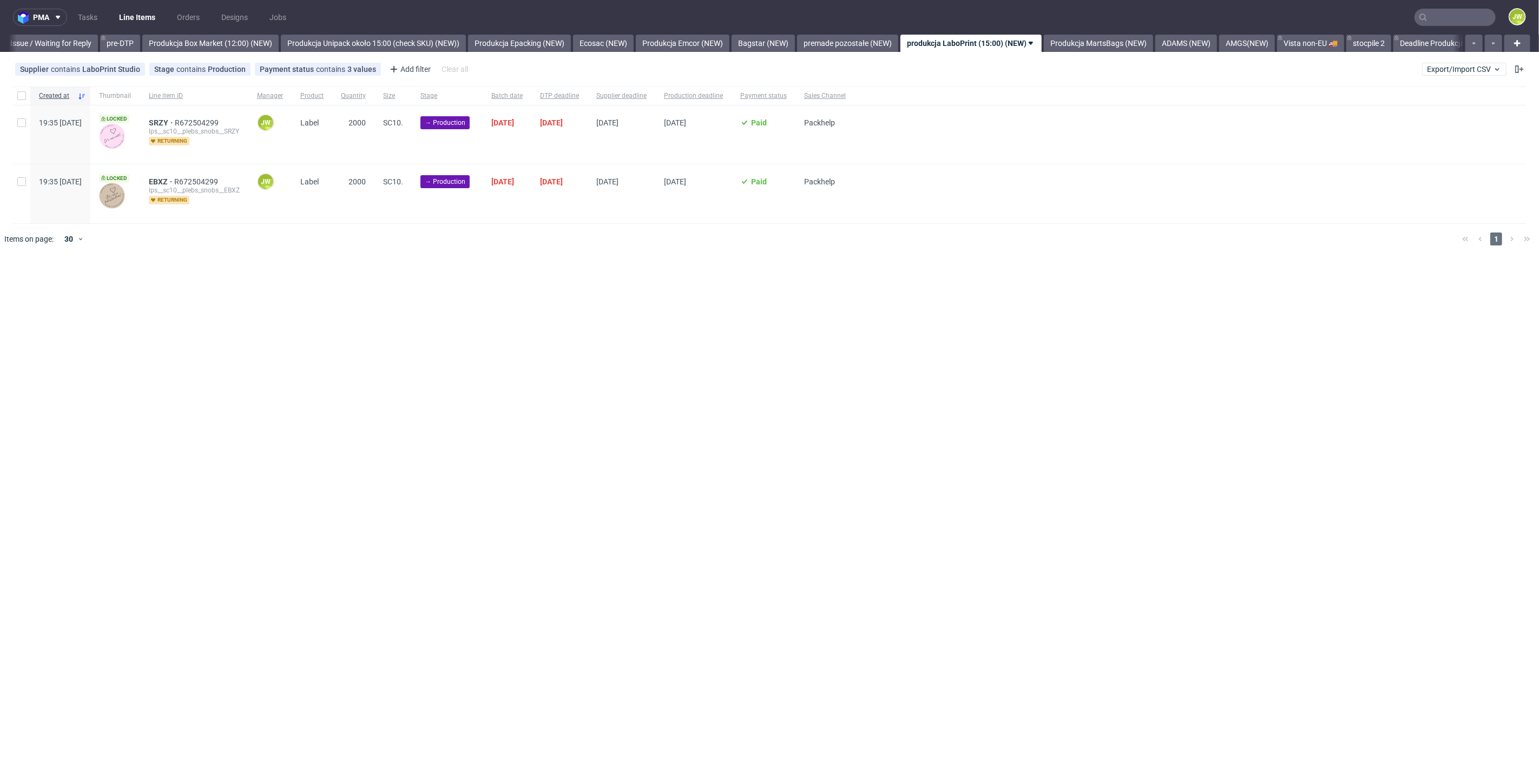
scroll to position [0, 1858]
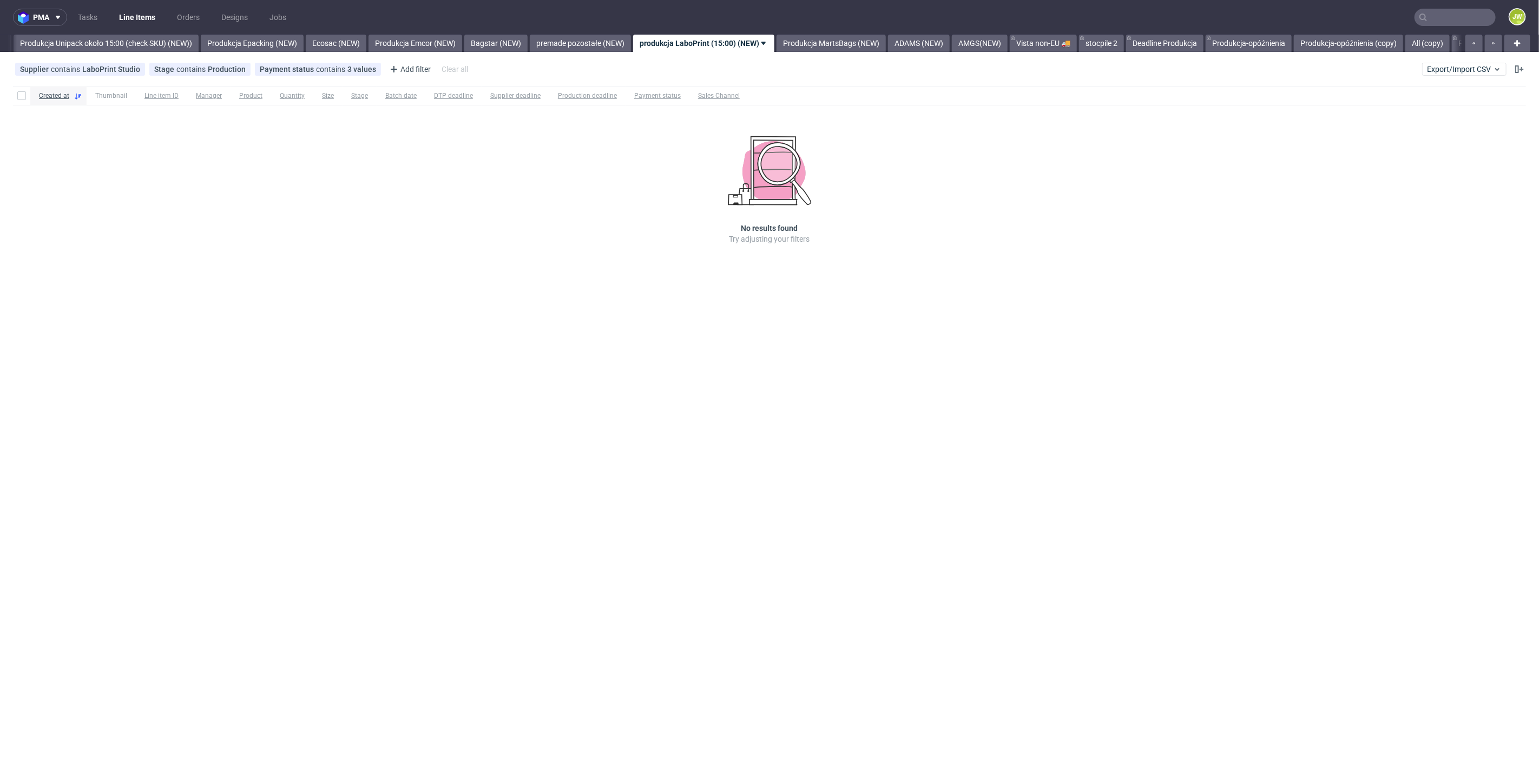
click at [845, 52] on div "pma Tasks Line Items Orders Designs Jobs JW All DTP Late Shipped Shipments DTP …" at bounding box center [769, 392] width 1539 height 784
click at [844, 50] on link "Produkcja MartsBags (NEW)" at bounding box center [831, 43] width 110 height 17
click at [827, 42] on link "ADAMS (NEW)" at bounding box center [796, 43] width 62 height 17
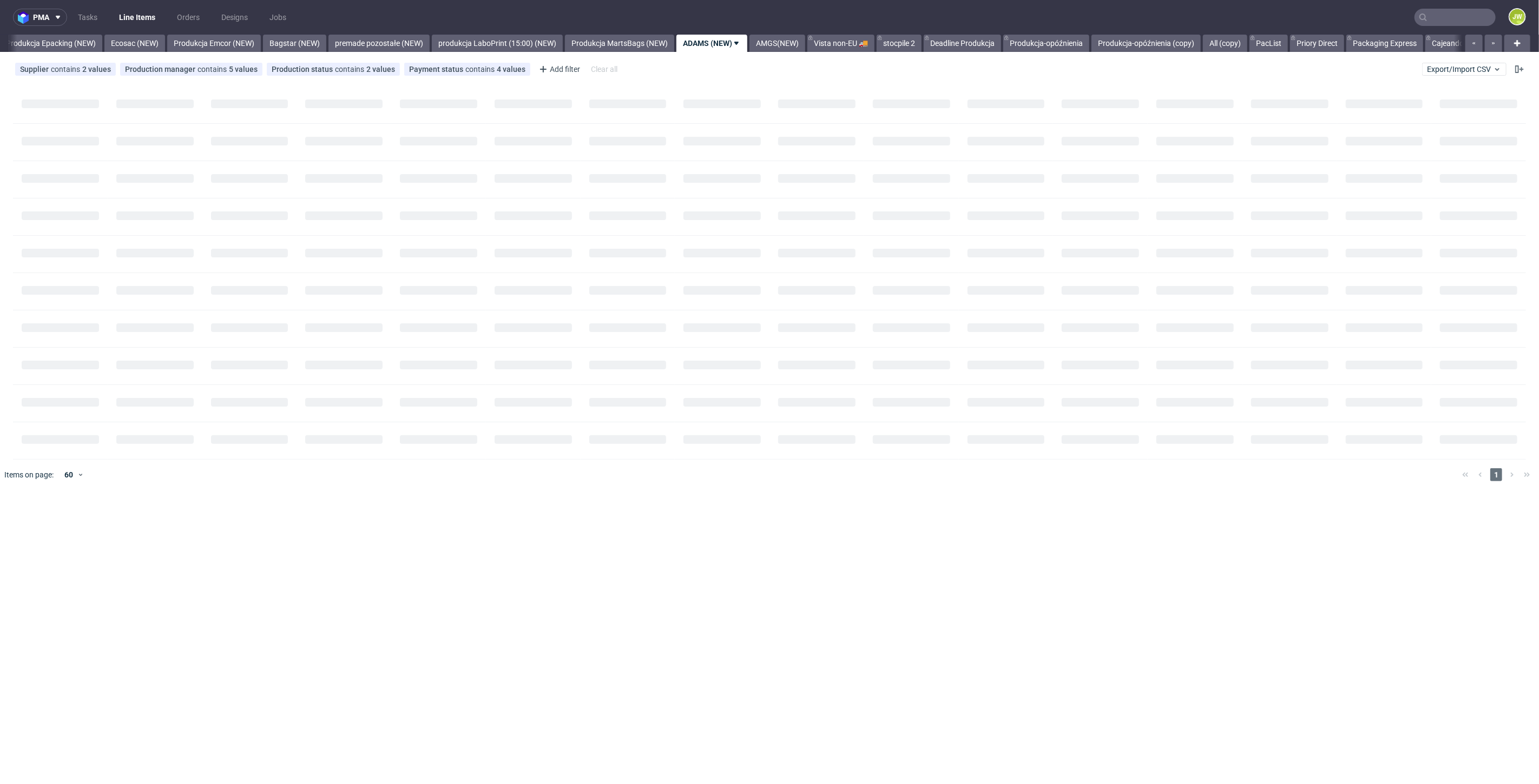
scroll to position [0, 2196]
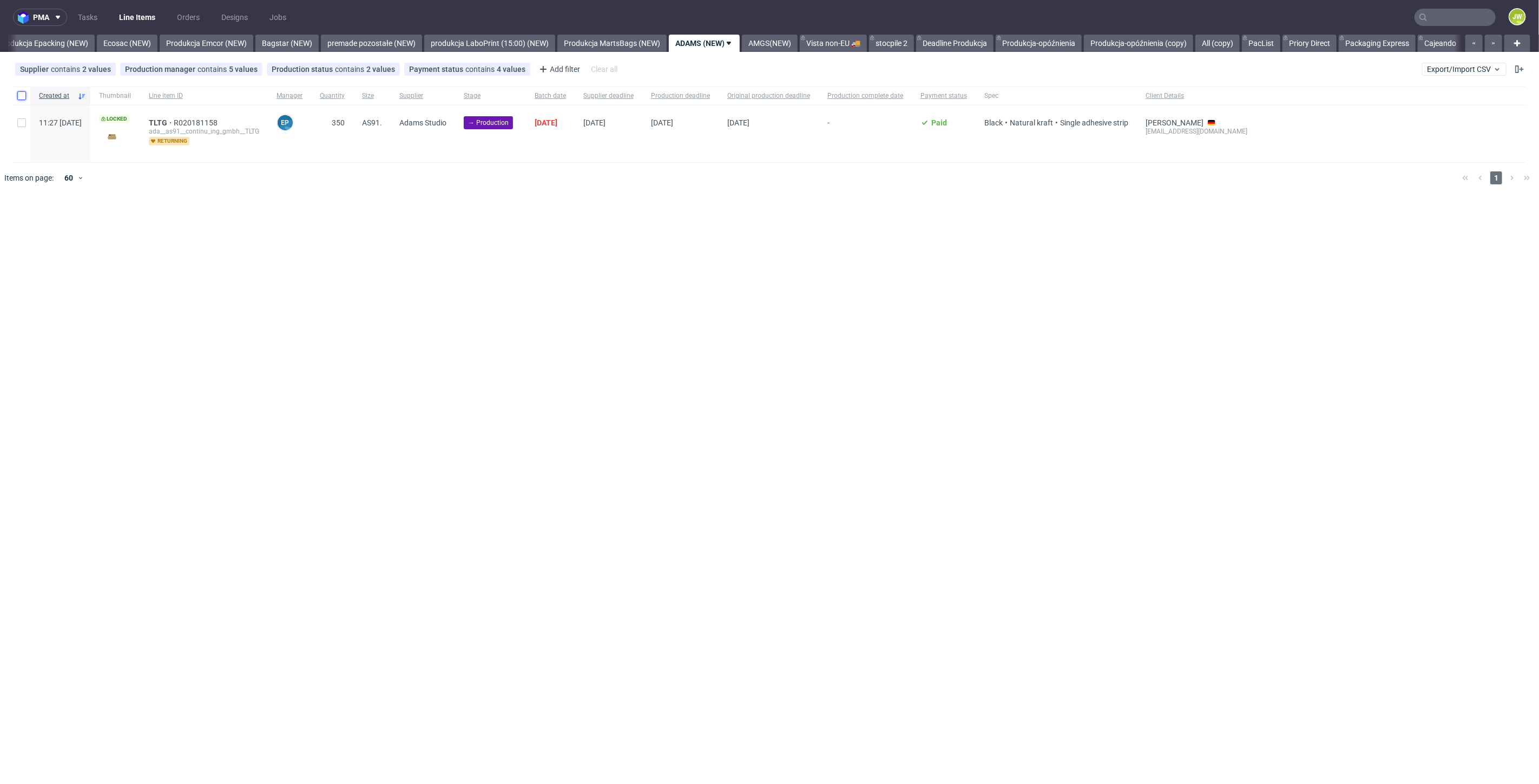
click at [26, 96] on input "checkbox" at bounding box center [21, 95] width 9 height 9
checkbox input "true"
click at [203, 227] on span "Change batch date" at bounding box center [190, 227] width 65 height 11
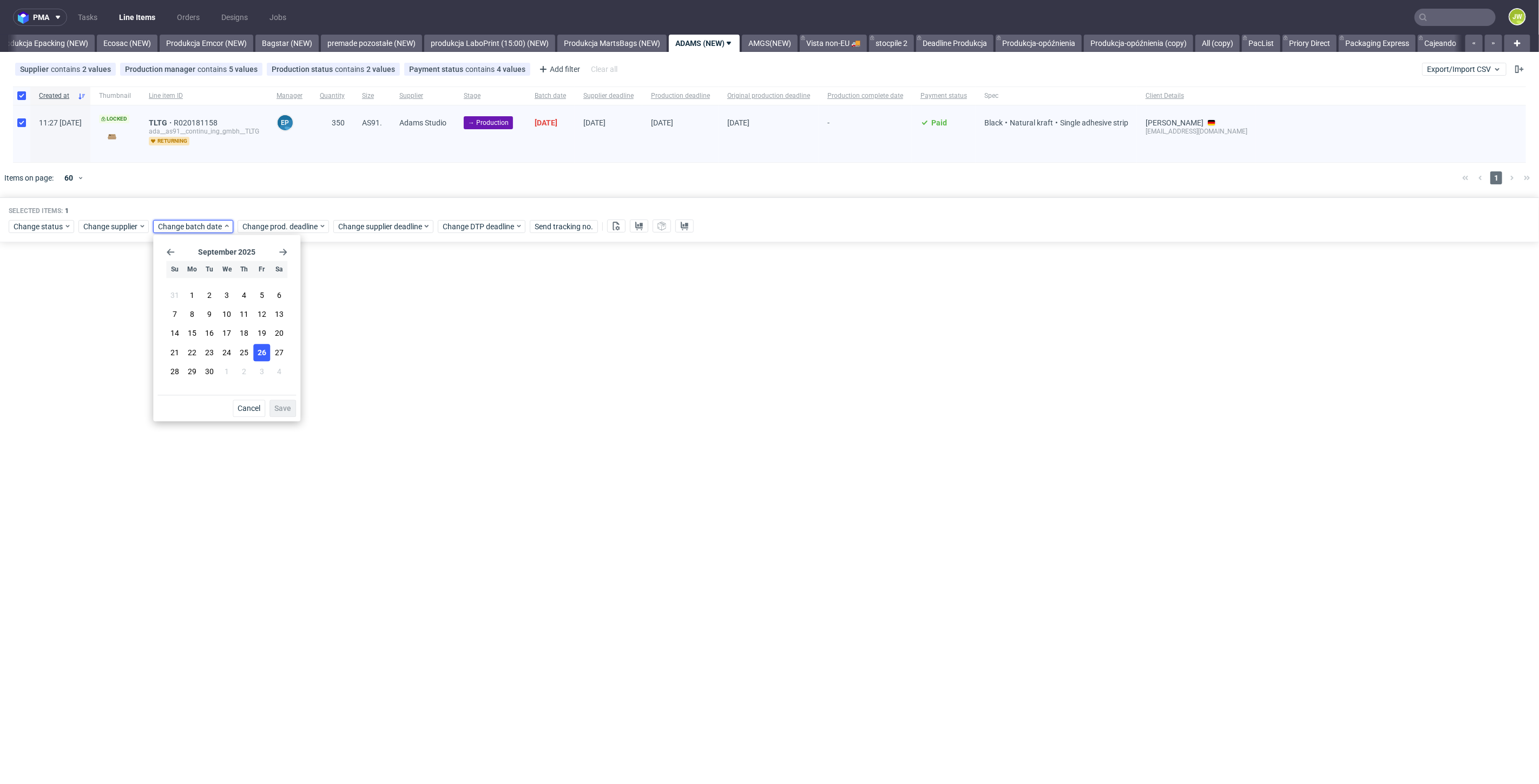
click at [258, 353] on span "26" at bounding box center [262, 353] width 9 height 11
click at [282, 407] on span "Save" at bounding box center [282, 408] width 17 height 7
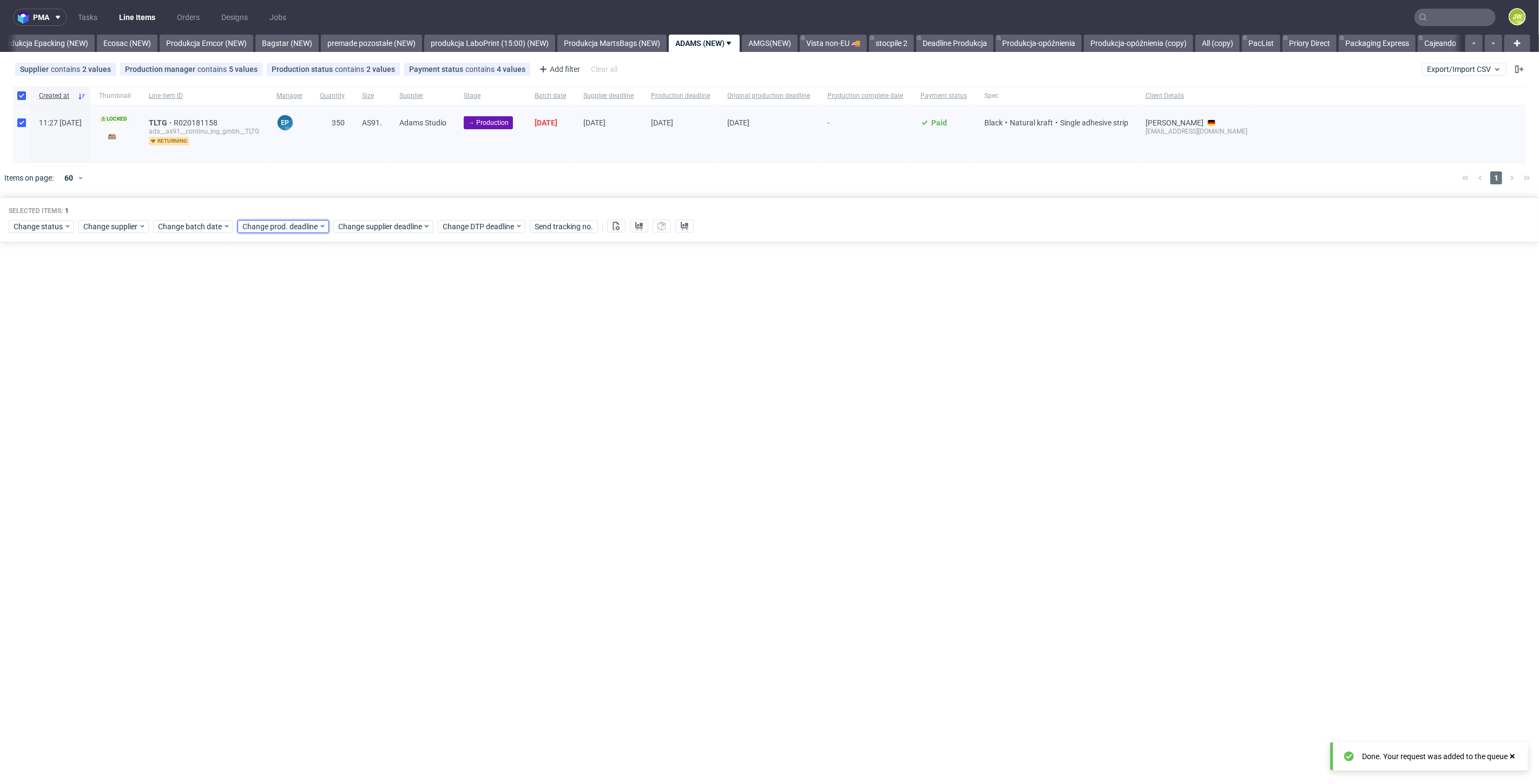
click at [294, 227] on span "Change prod. deadline" at bounding box center [280, 227] width 76 height 11
click at [363, 252] on use "Go forward 1 month" at bounding box center [367, 252] width 7 height 7
click at [293, 312] on span "7" at bounding box center [293, 315] width 4 height 11
drag, startPoint x: 354, startPoint y: 404, endPoint x: 352, endPoint y: 284, distance: 120.0
click at [354, 402] on button "Save" at bounding box center [366, 408] width 26 height 17
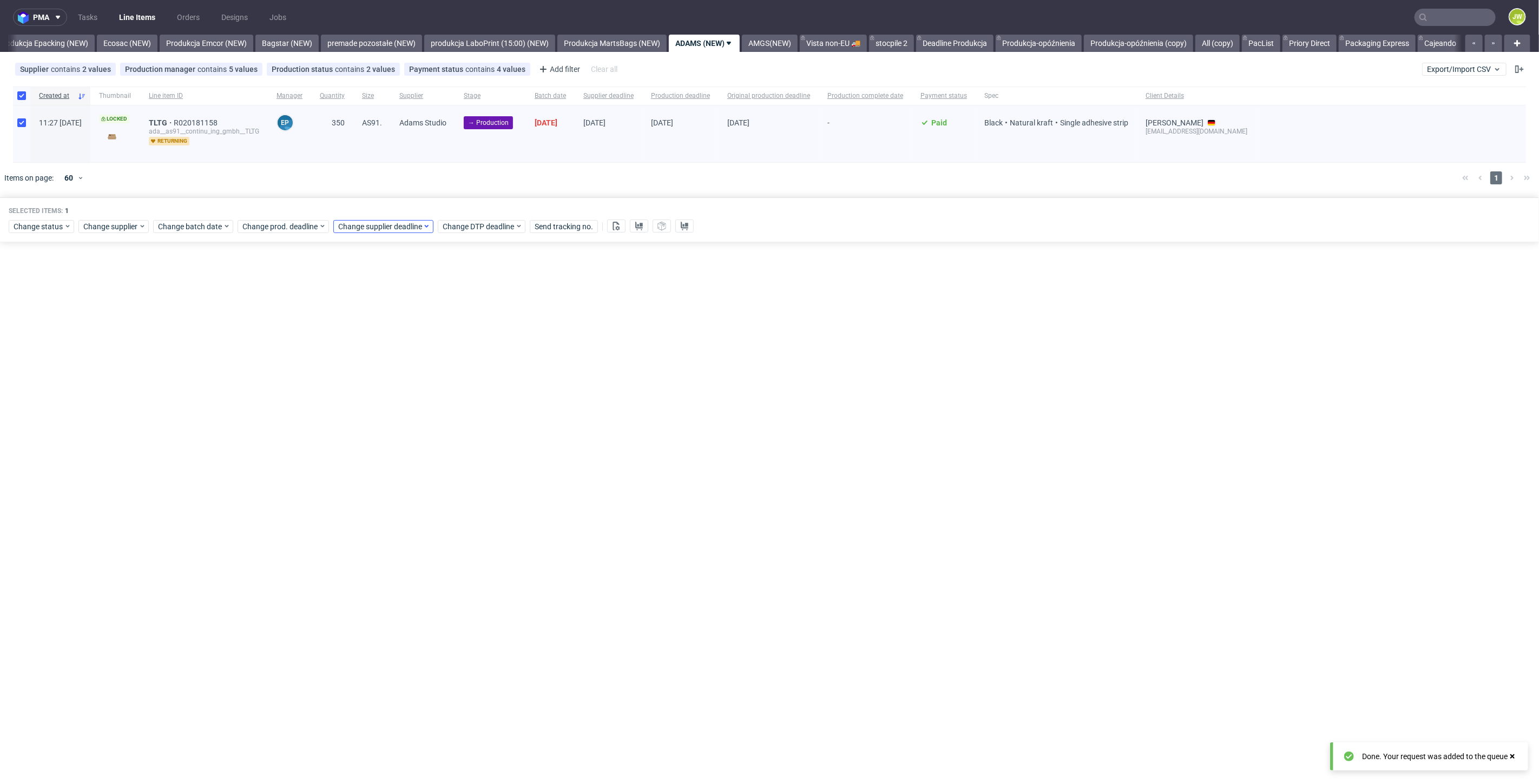
drag, startPoint x: 352, startPoint y: 234, endPoint x: 371, endPoint y: 231, distance: 19.2
click at [356, 232] on div "Selected items: 1 Change status Change supplier Change batch date Change prod. …" at bounding box center [769, 220] width 1539 height 45
click at [371, 229] on span "Change supplier deadline" at bounding box center [381, 227] width 84 height 11
click at [463, 251] on icon "Go forward 1 month" at bounding box center [463, 252] width 9 height 9
click at [393, 315] on button "7" at bounding box center [389, 314] width 17 height 17
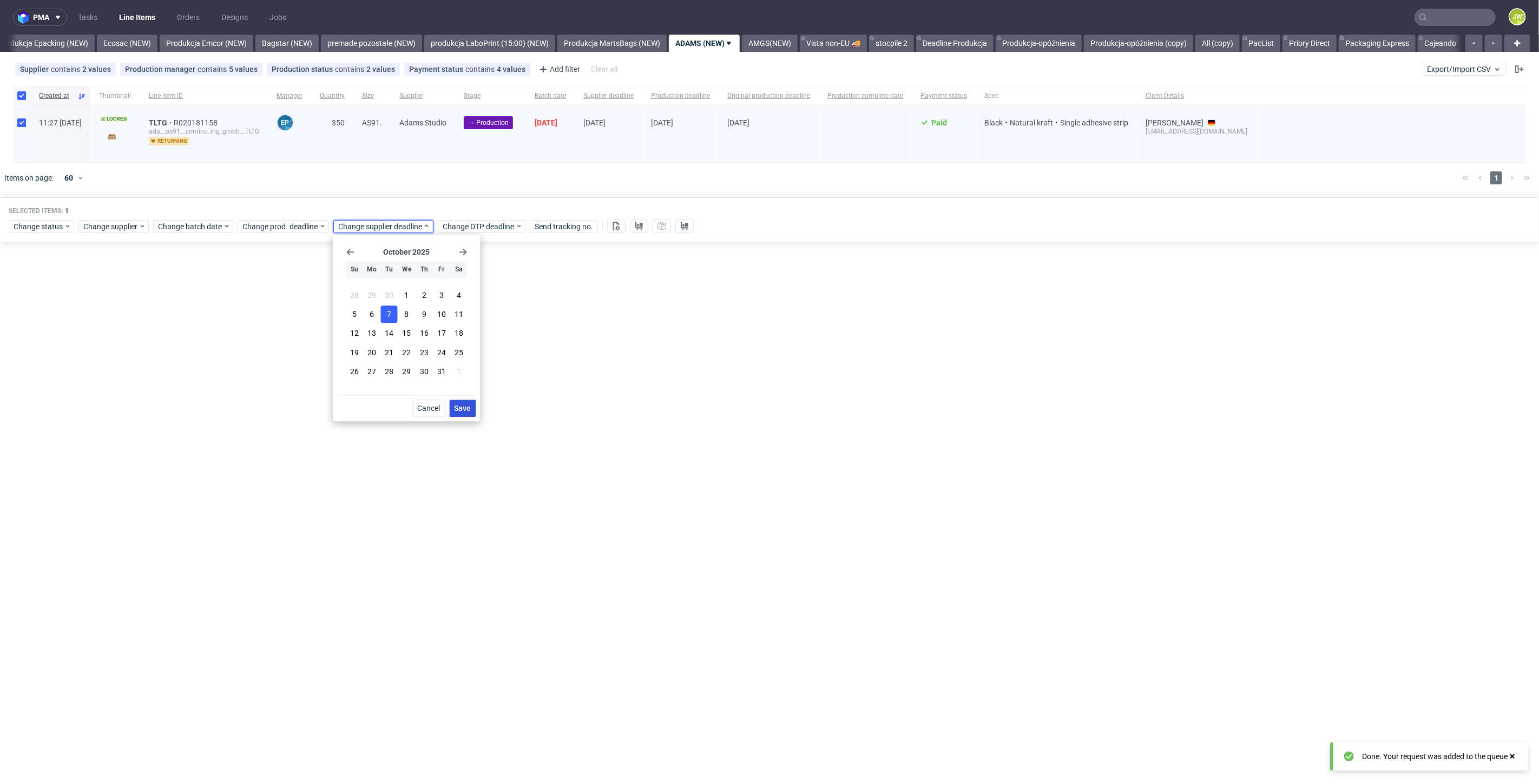
click at [455, 408] on span "Save" at bounding box center [463, 408] width 17 height 7
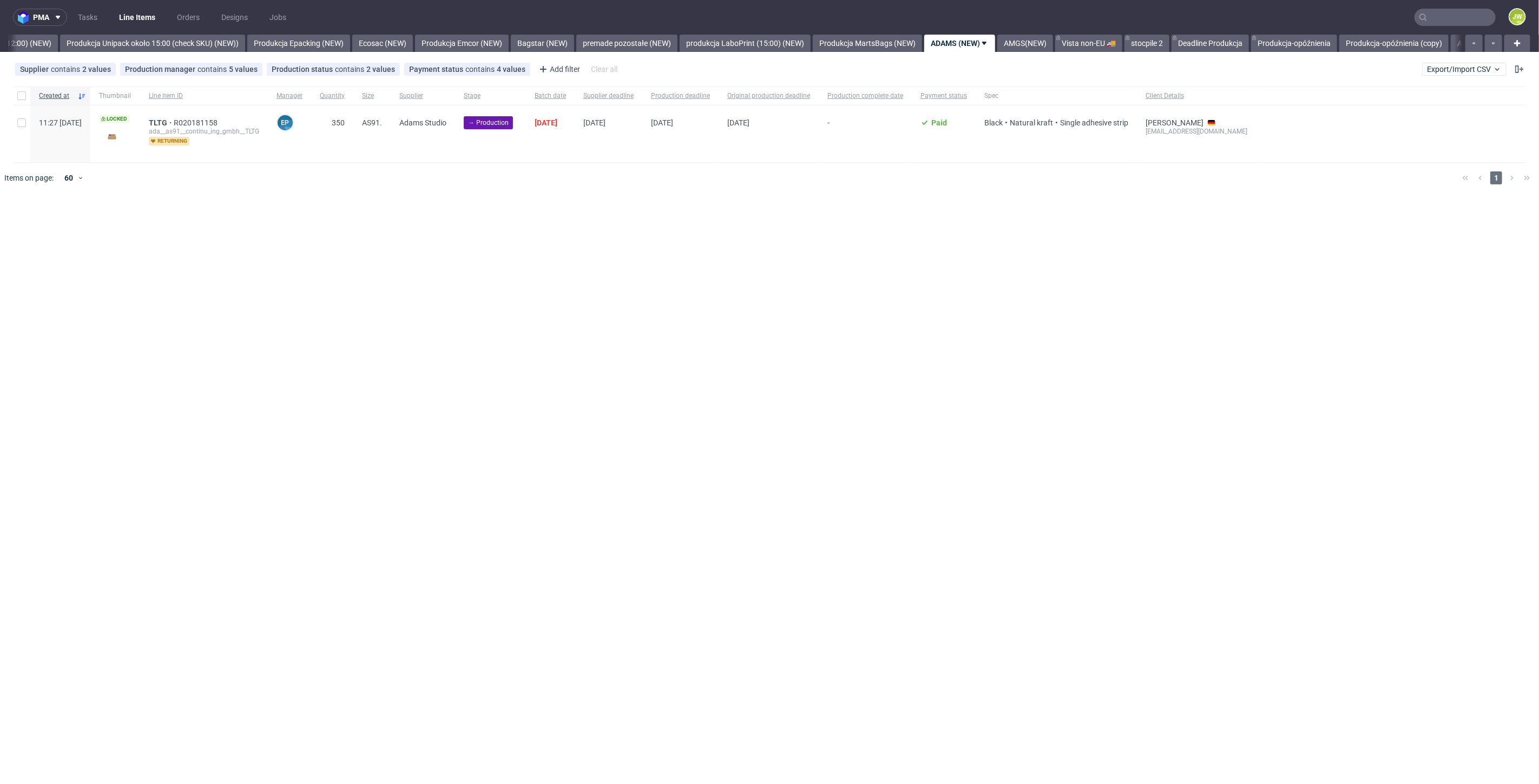
scroll to position [0, 2071]
click at [651, 190] on div at bounding box center [785, 178] width 1336 height 31
click at [24, 96] on input "checkbox" at bounding box center [21, 95] width 9 height 9
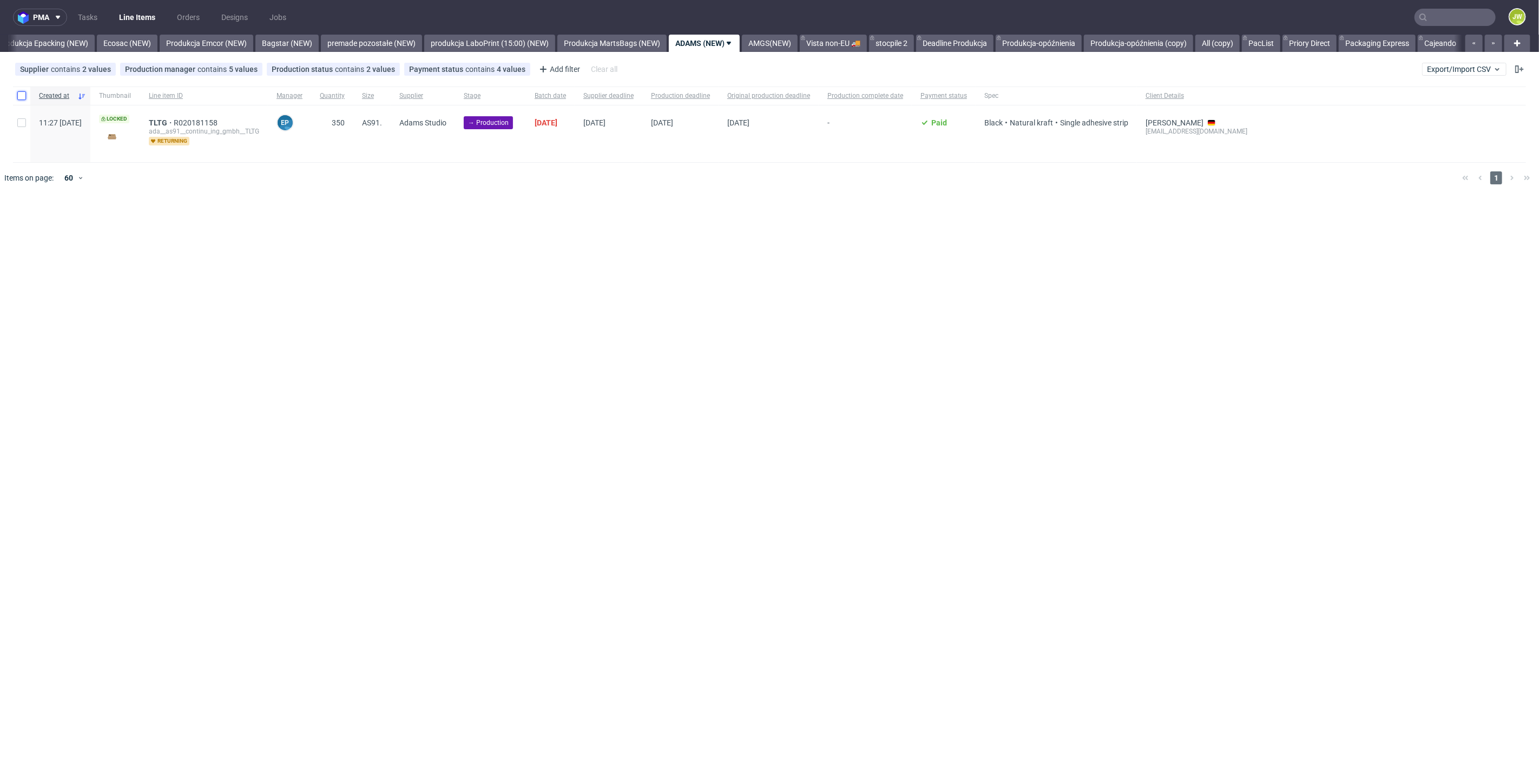
checkbox input "true"
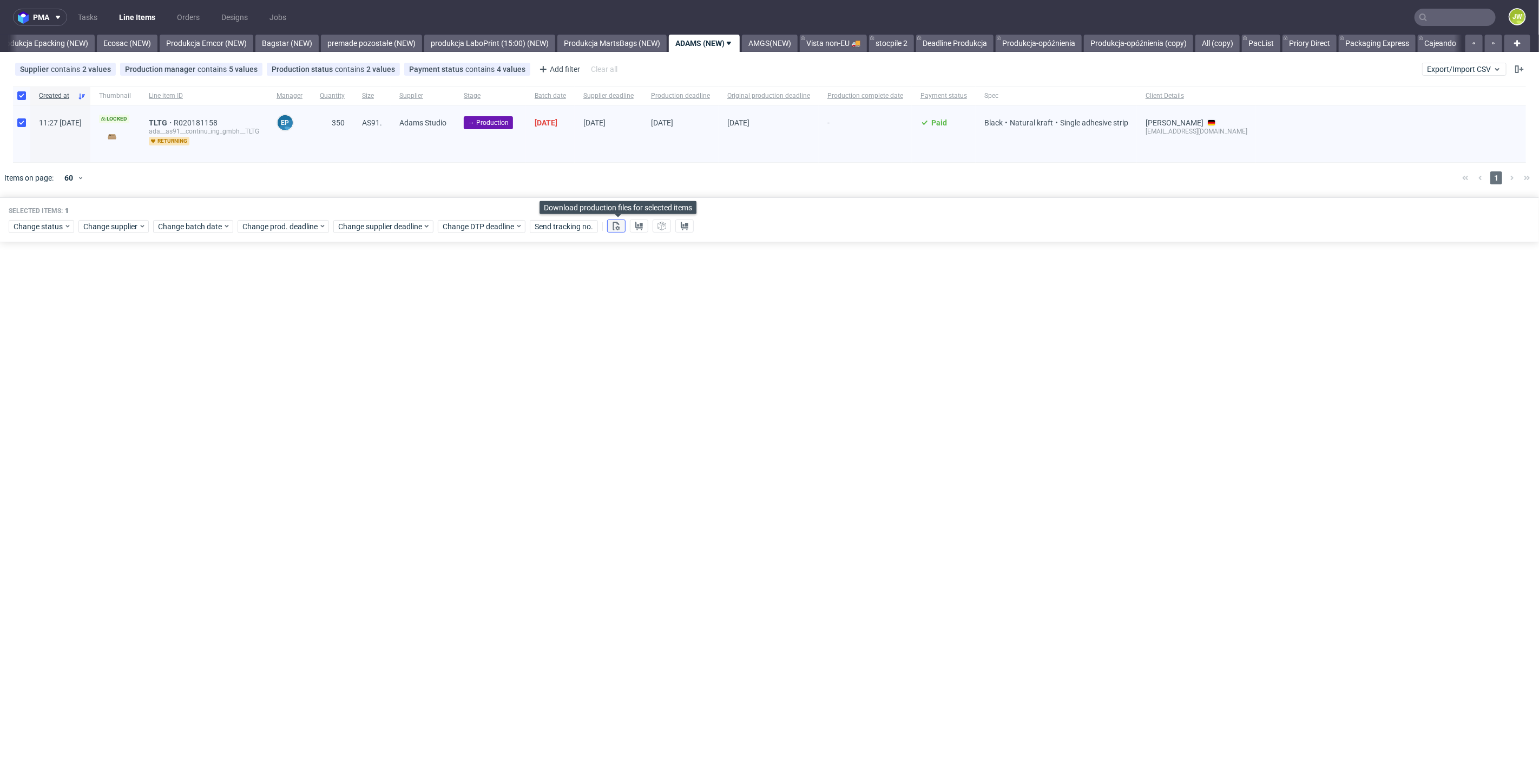
click at [619, 227] on icon at bounding box center [616, 226] width 9 height 9
click at [641, 229] on icon at bounding box center [639, 226] width 9 height 9
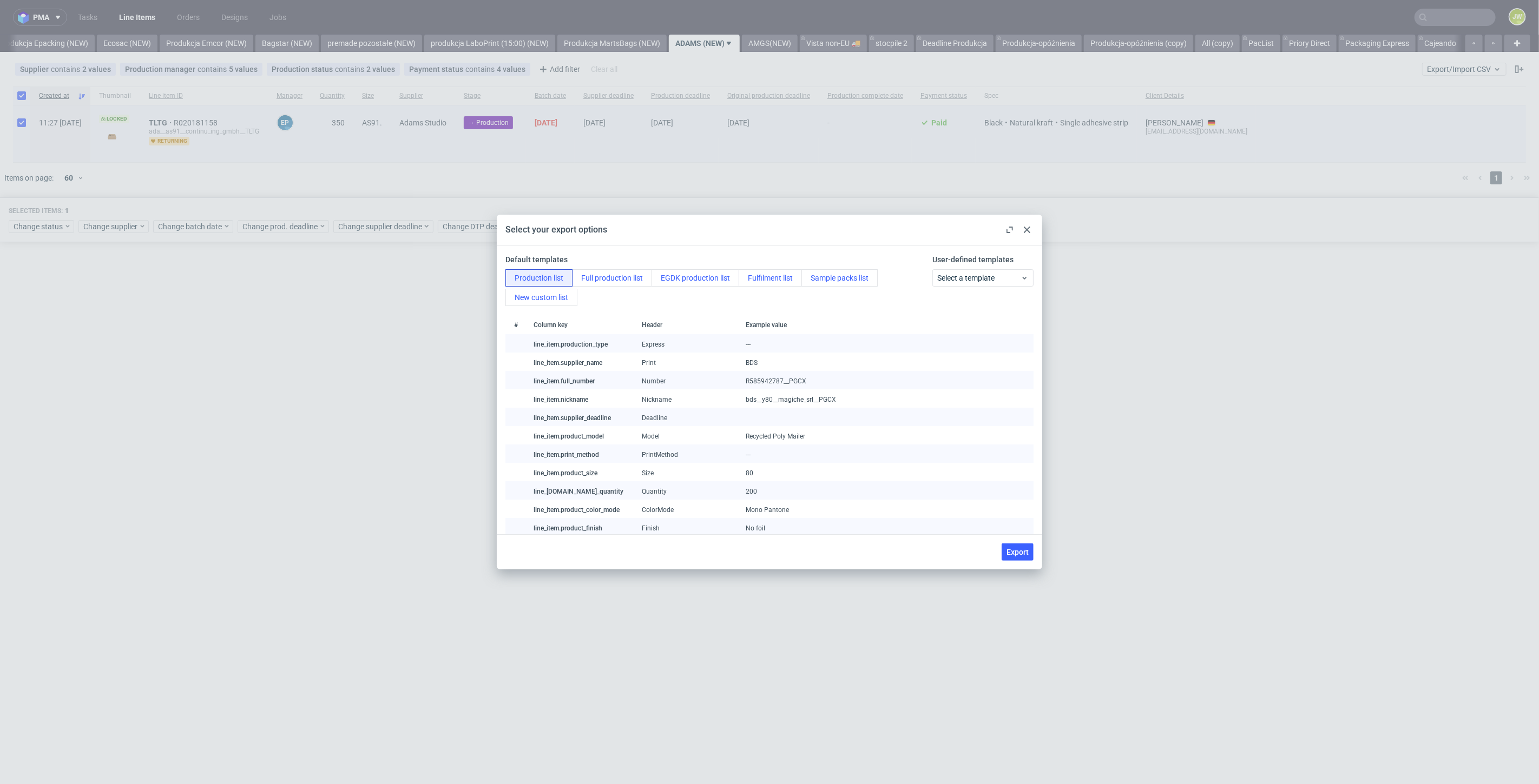
click at [1007, 553] on span "Export" at bounding box center [1018, 552] width 22 height 7
checkbox input "false"
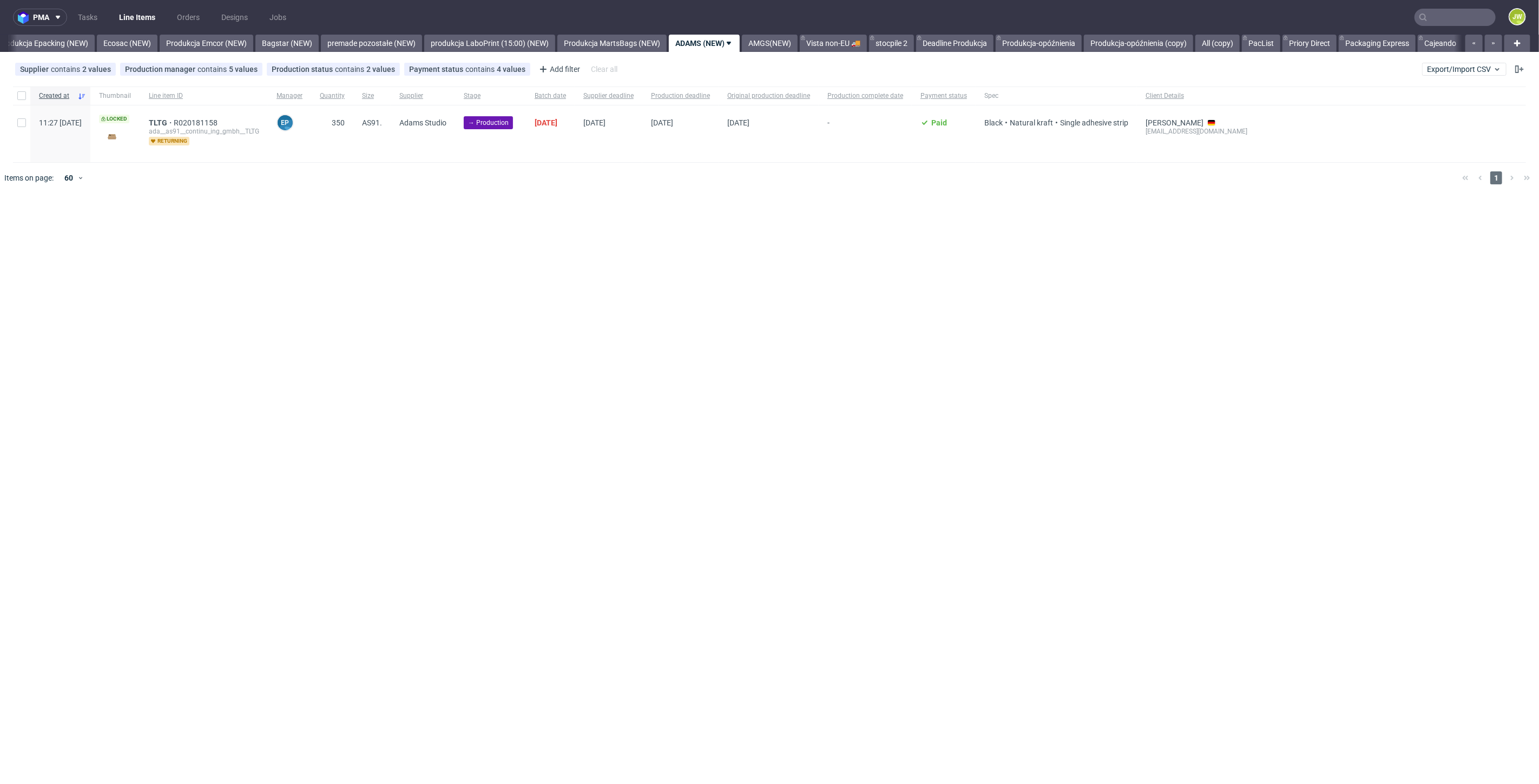
click at [357, 300] on div "pma Tasks Line Items Orders Designs Jobs JW All DTP Late Shipped Shipments DTP …" at bounding box center [769, 392] width 1539 height 784
click at [25, 97] on input "checkbox" at bounding box center [21, 95] width 9 height 9
checkbox input "true"
click at [21, 215] on div "Selected items: 1 Change status Change supplier Change batch date Change prod. …" at bounding box center [769, 220] width 1539 height 45
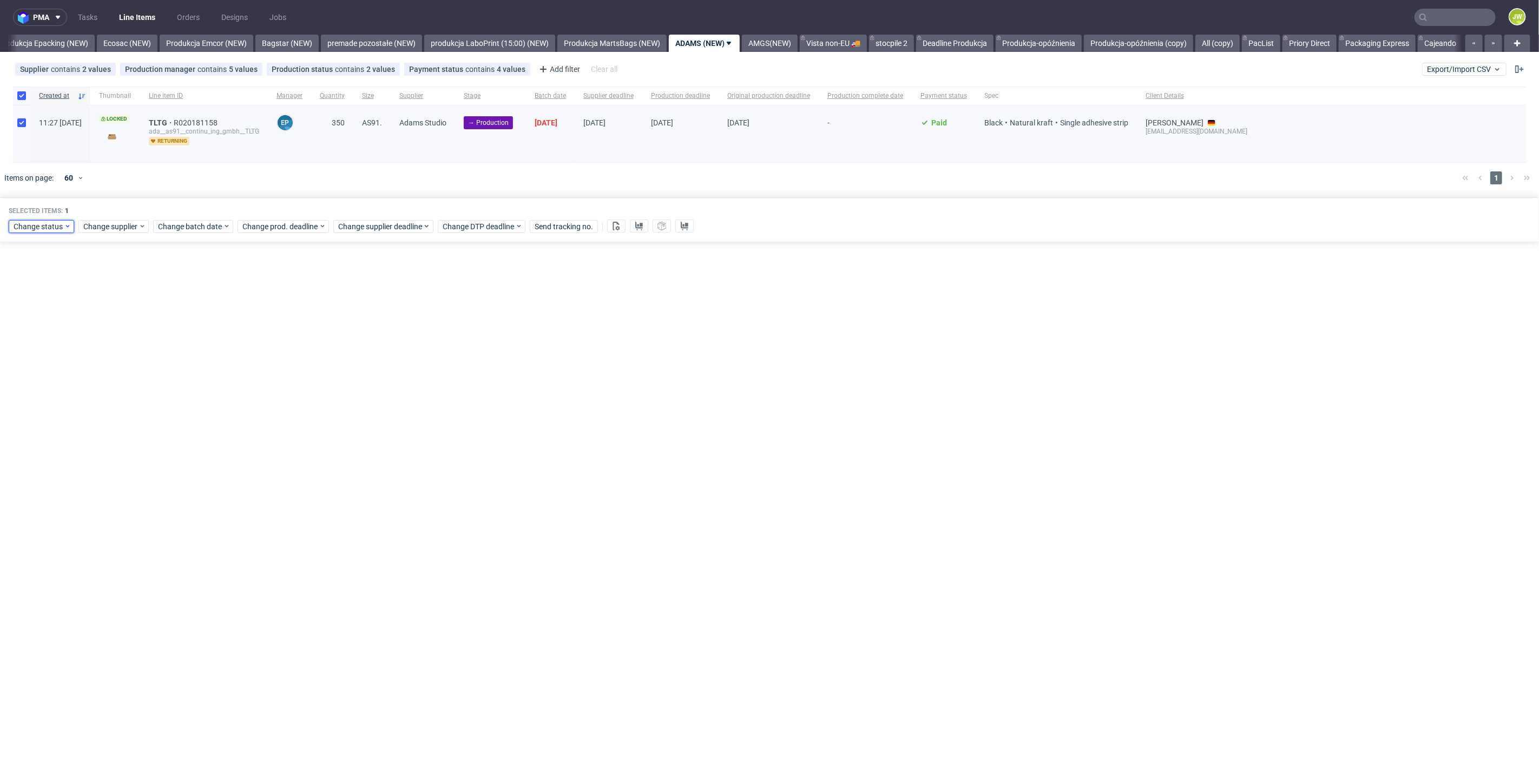
click at [26, 225] on span "Change status" at bounding box center [39, 227] width 50 height 11
drag, startPoint x: 35, startPoint y: 363, endPoint x: 80, endPoint y: 370, distance: 45.5
click at [35, 362] on span "In Production" at bounding box center [40, 366] width 54 height 15
click at [110, 387] on button "Save" at bounding box center [123, 386] width 26 height 17
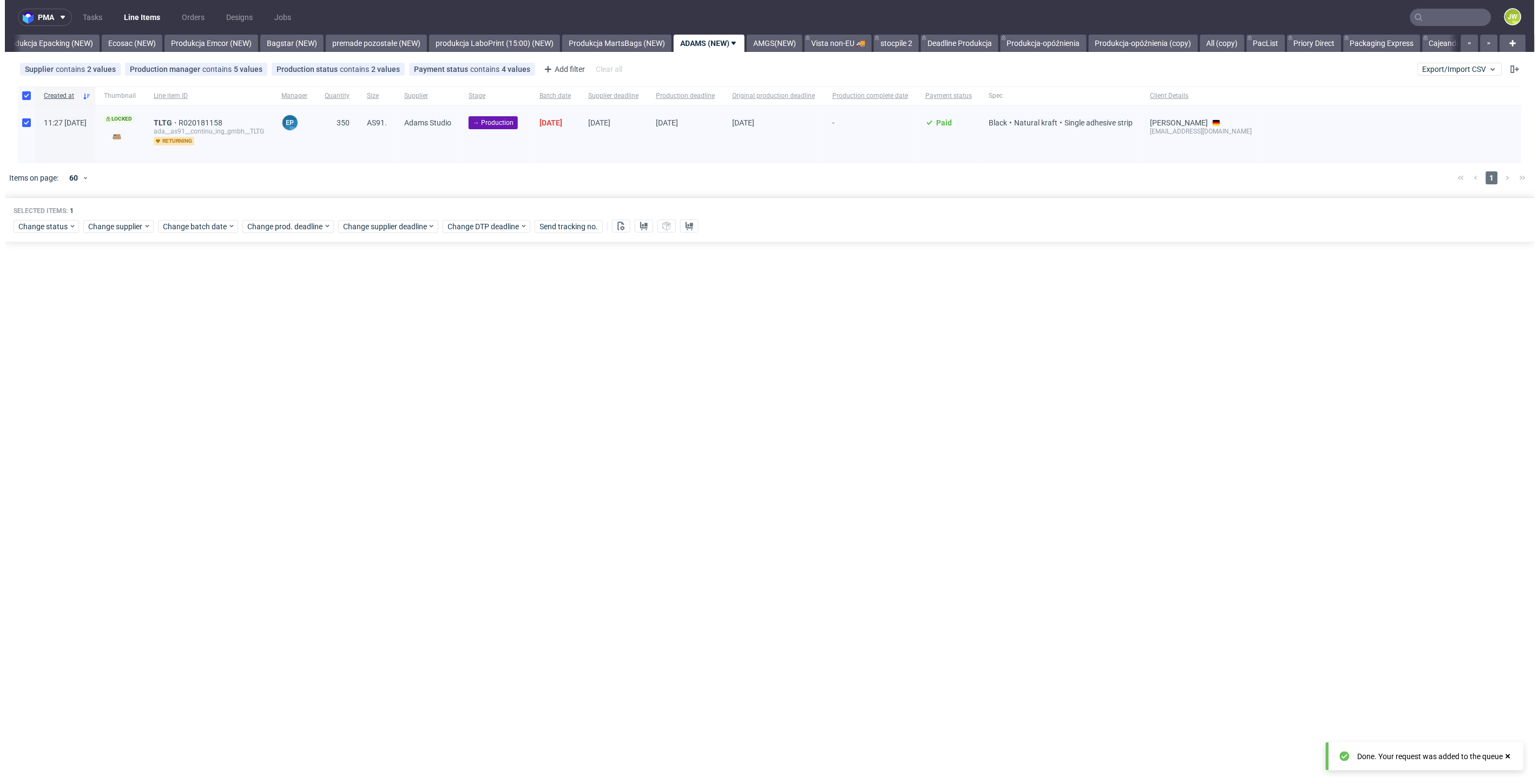
scroll to position [0, 2196]
click at [797, 43] on link "AMGS(NEW)" at bounding box center [769, 43] width 56 height 17
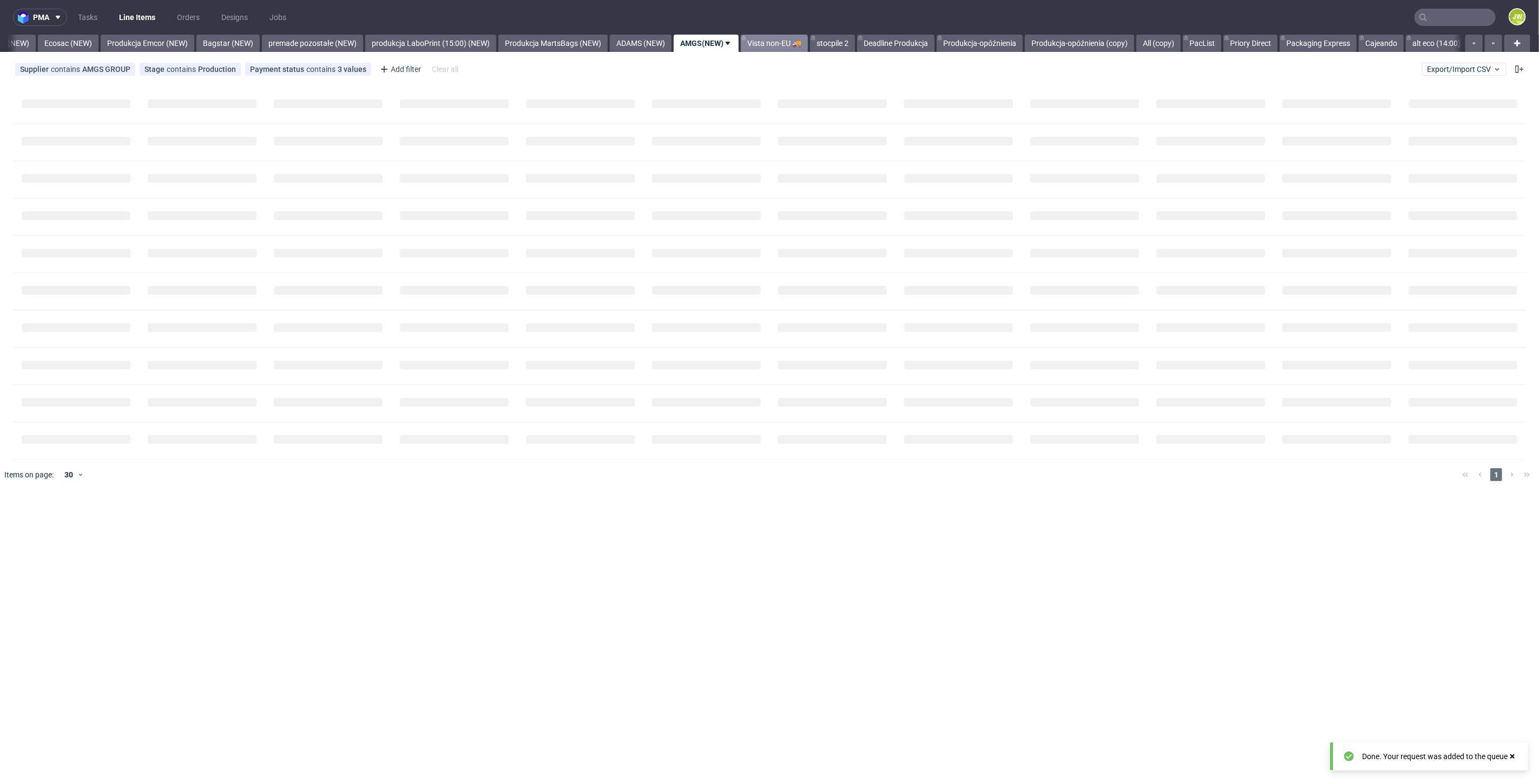
scroll to position [0, 2257]
click at [24, 96] on input "checkbox" at bounding box center [21, 95] width 9 height 9
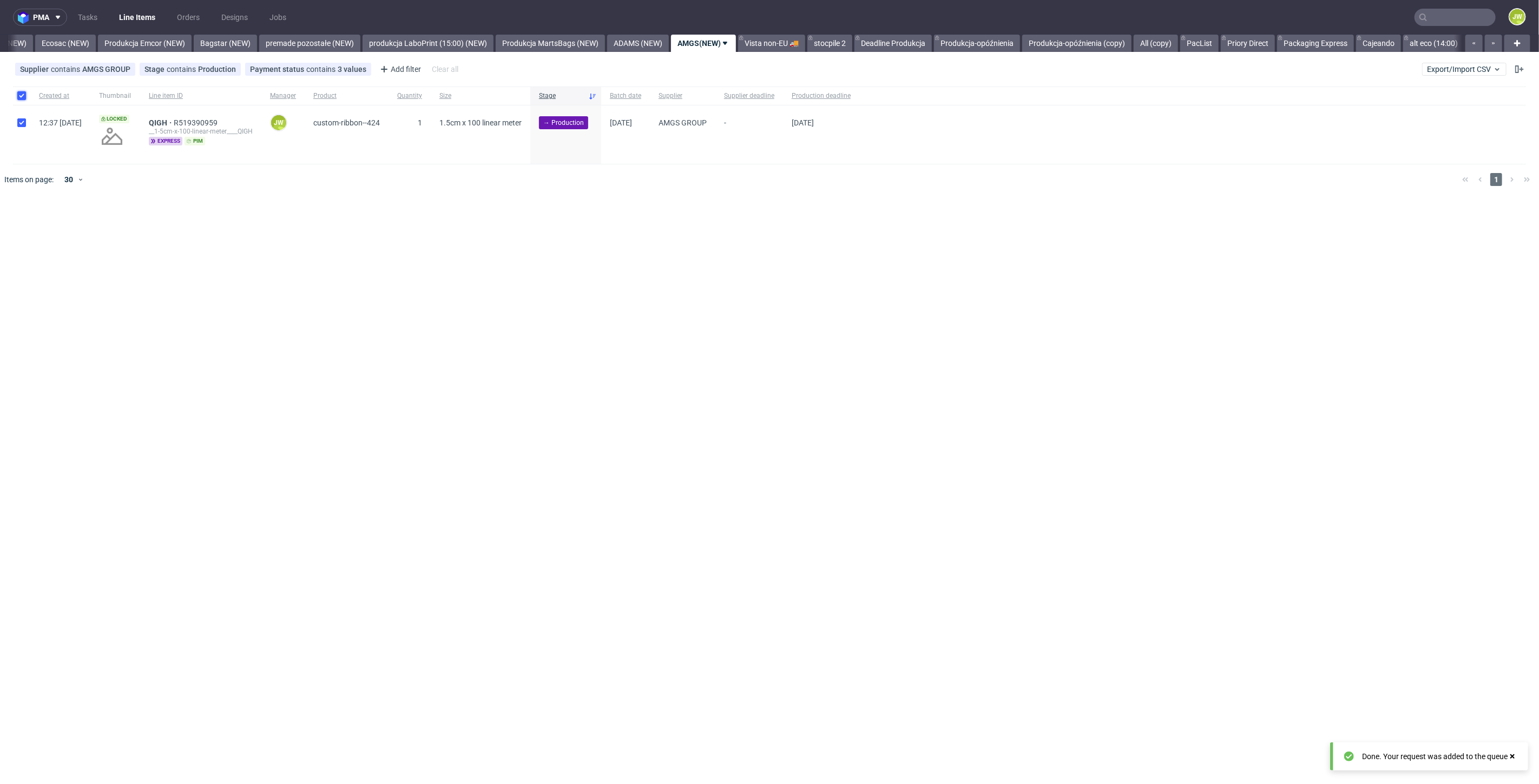
checkbox input "true"
click at [175, 229] on span "Change batch date" at bounding box center [190, 228] width 65 height 11
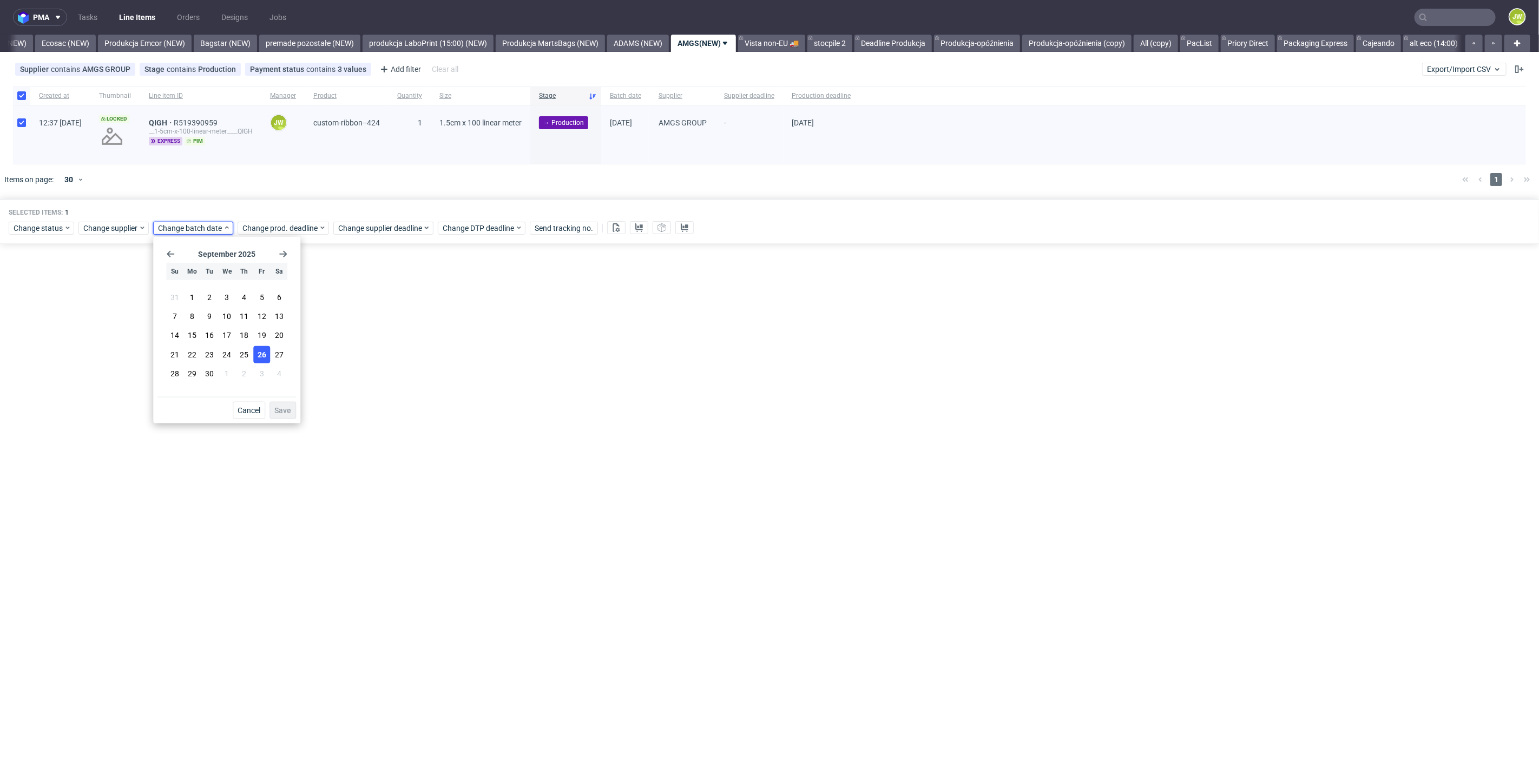
click at [264, 359] on span "26" at bounding box center [262, 354] width 9 height 11
click at [290, 405] on button "Save" at bounding box center [282, 410] width 26 height 17
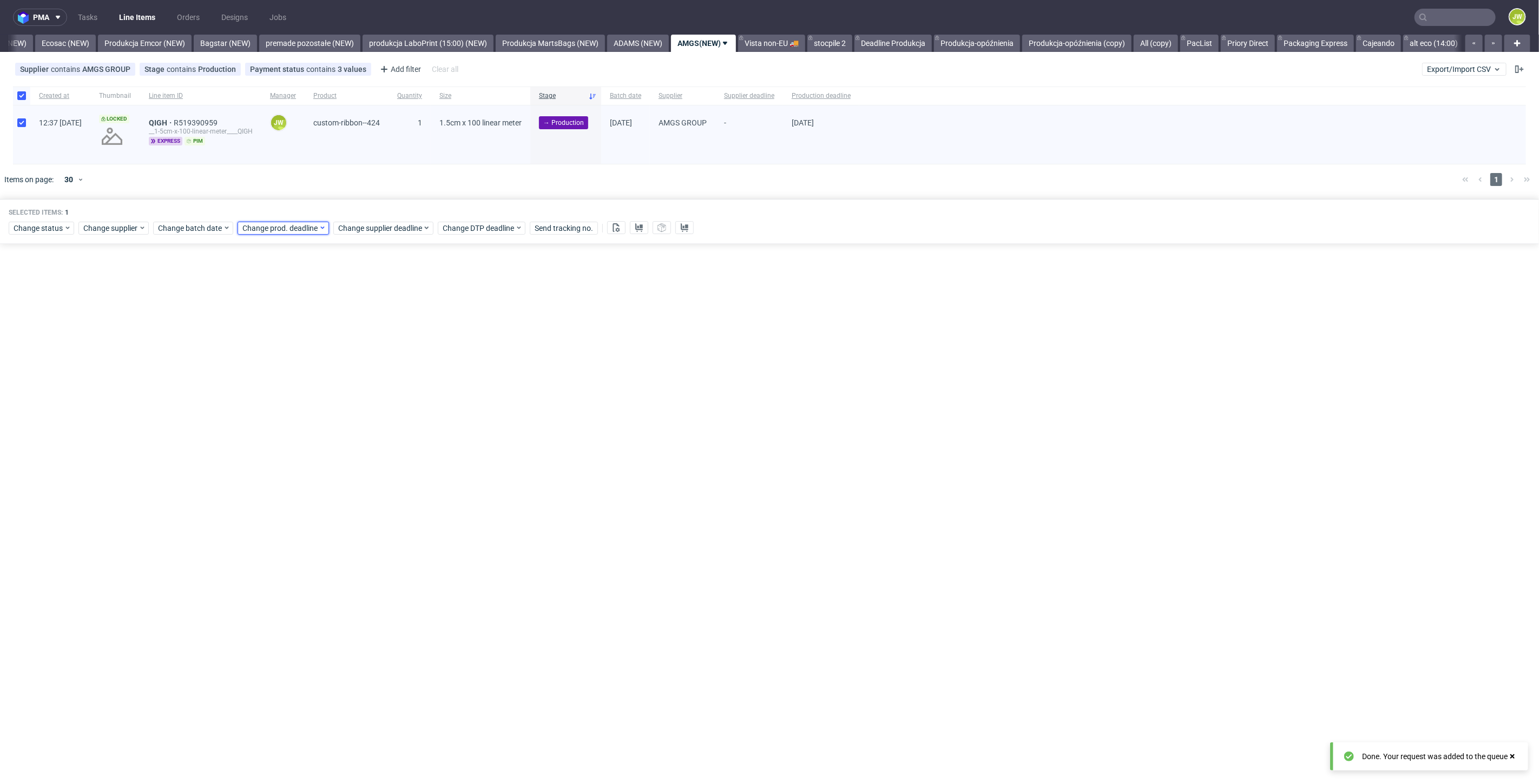
click at [285, 230] on span "Change prod. deadline" at bounding box center [280, 228] width 76 height 11
click at [340, 373] on button "3" at bounding box center [345, 374] width 17 height 17
drag, startPoint x: 363, startPoint y: 416, endPoint x: 371, endPoint y: 339, distance: 77.4
click at [363, 413] on button "Save" at bounding box center [366, 410] width 26 height 17
click at [361, 229] on span "Change supplier deadline" at bounding box center [381, 228] width 84 height 11
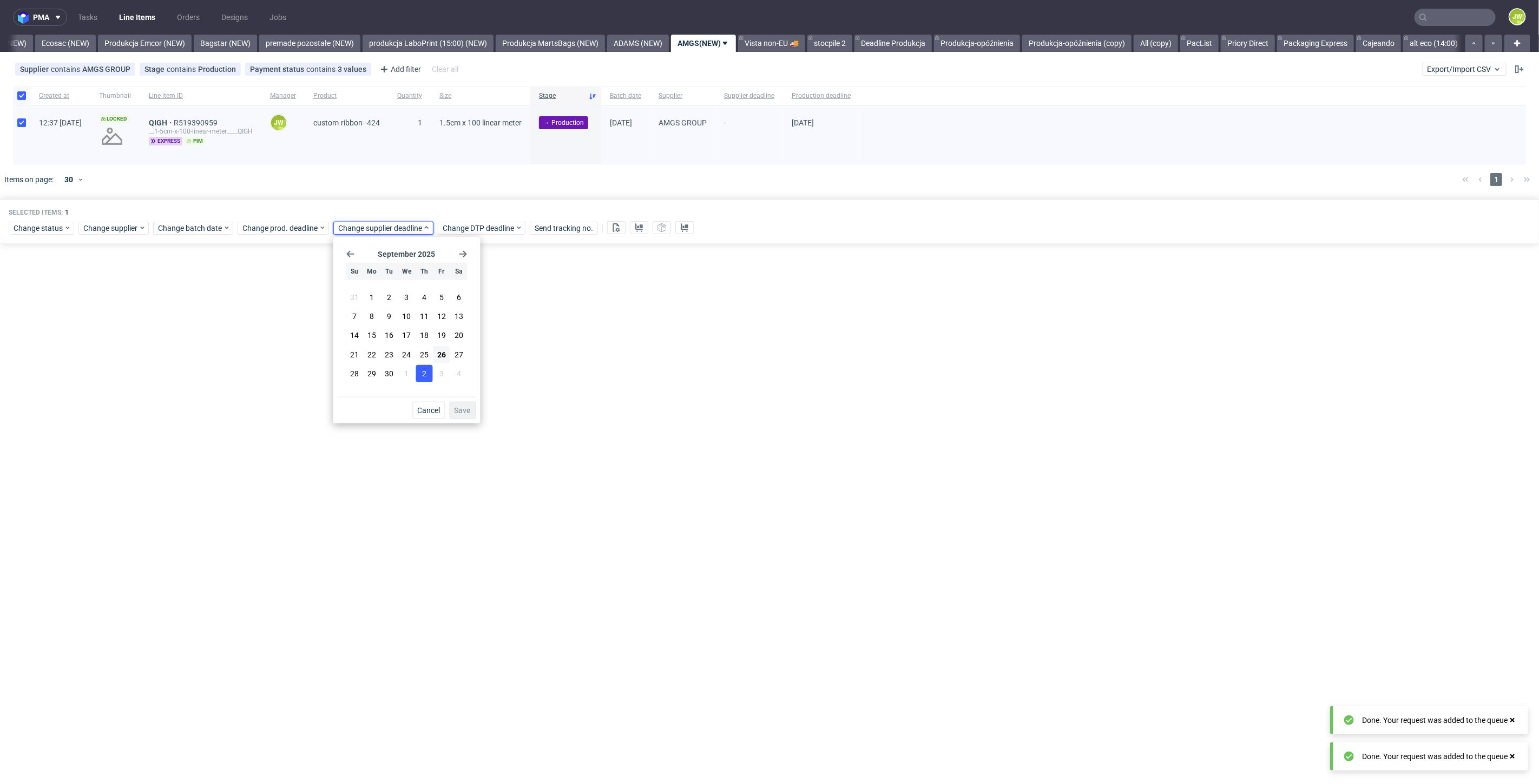
click at [431, 369] on button "2" at bounding box center [423, 374] width 17 height 17
click at [434, 369] on button "3" at bounding box center [441, 374] width 17 height 17
click at [456, 413] on span "Save" at bounding box center [463, 410] width 17 height 7
click at [654, 39] on link "ADAMS (NEW)" at bounding box center [638, 43] width 62 height 17
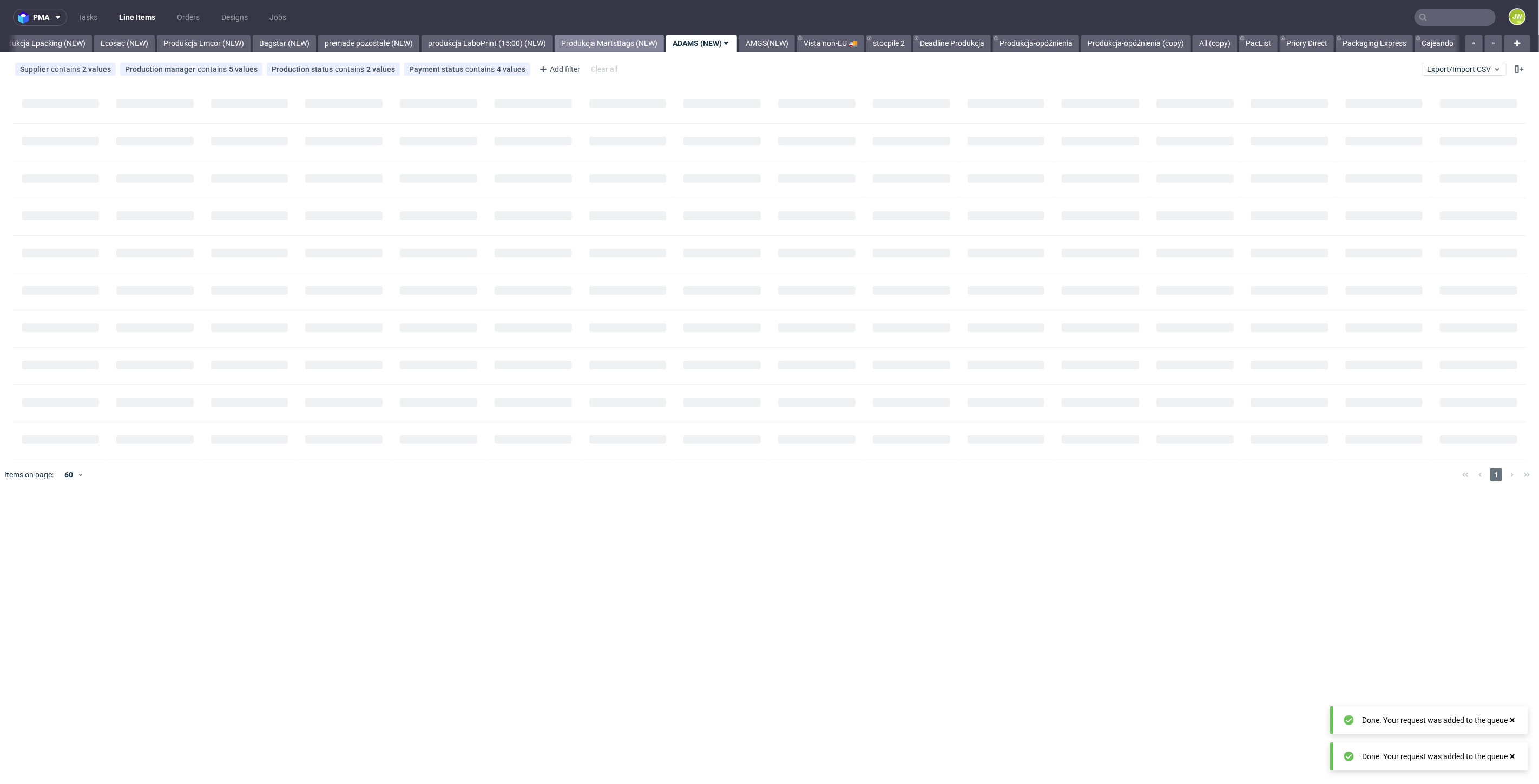
scroll to position [0, 2196]
click at [740, 45] on link "ADAMS (NEW)" at bounding box center [704, 43] width 71 height 17
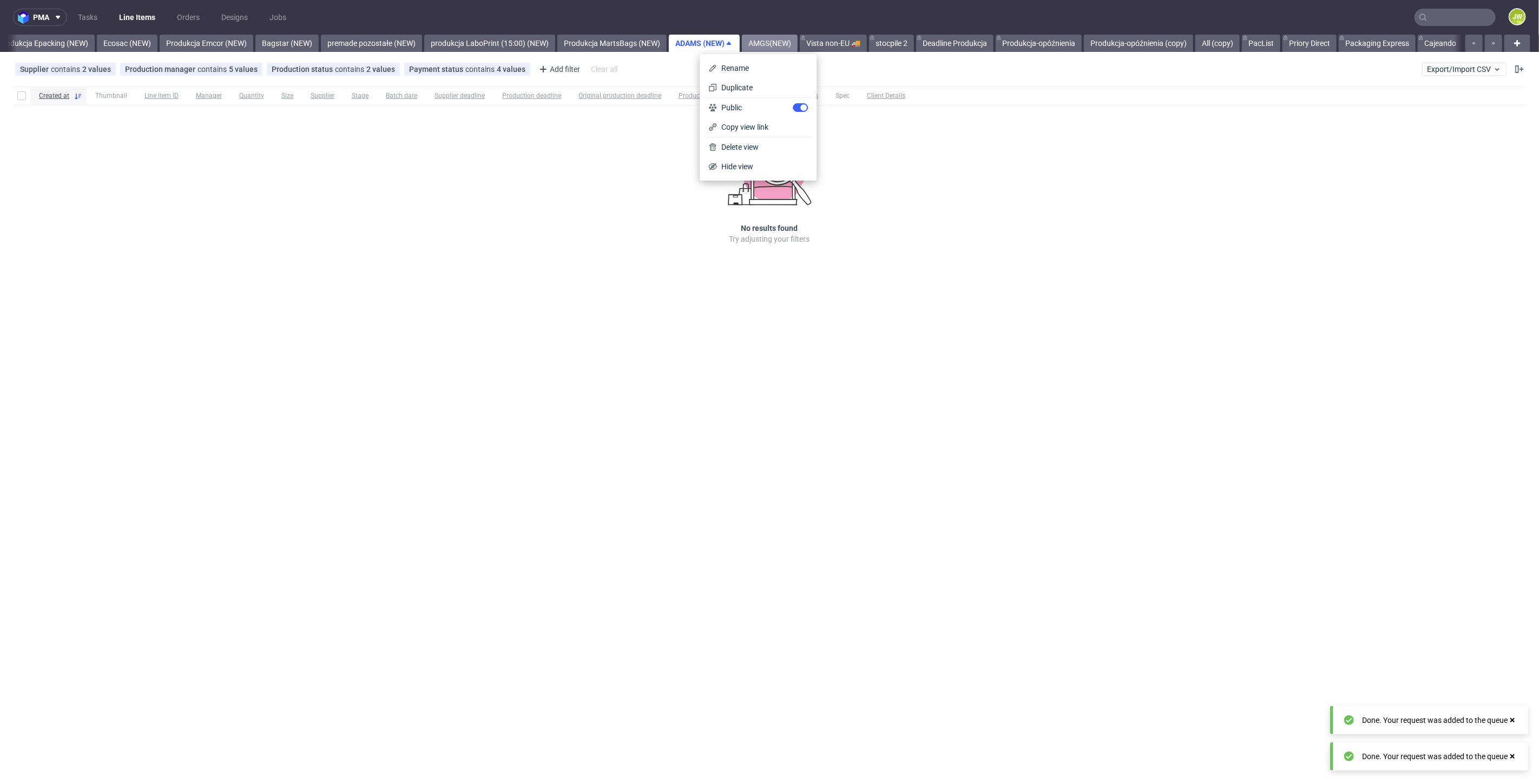
click at [781, 44] on link "AMGS(NEW)" at bounding box center [769, 43] width 56 height 17
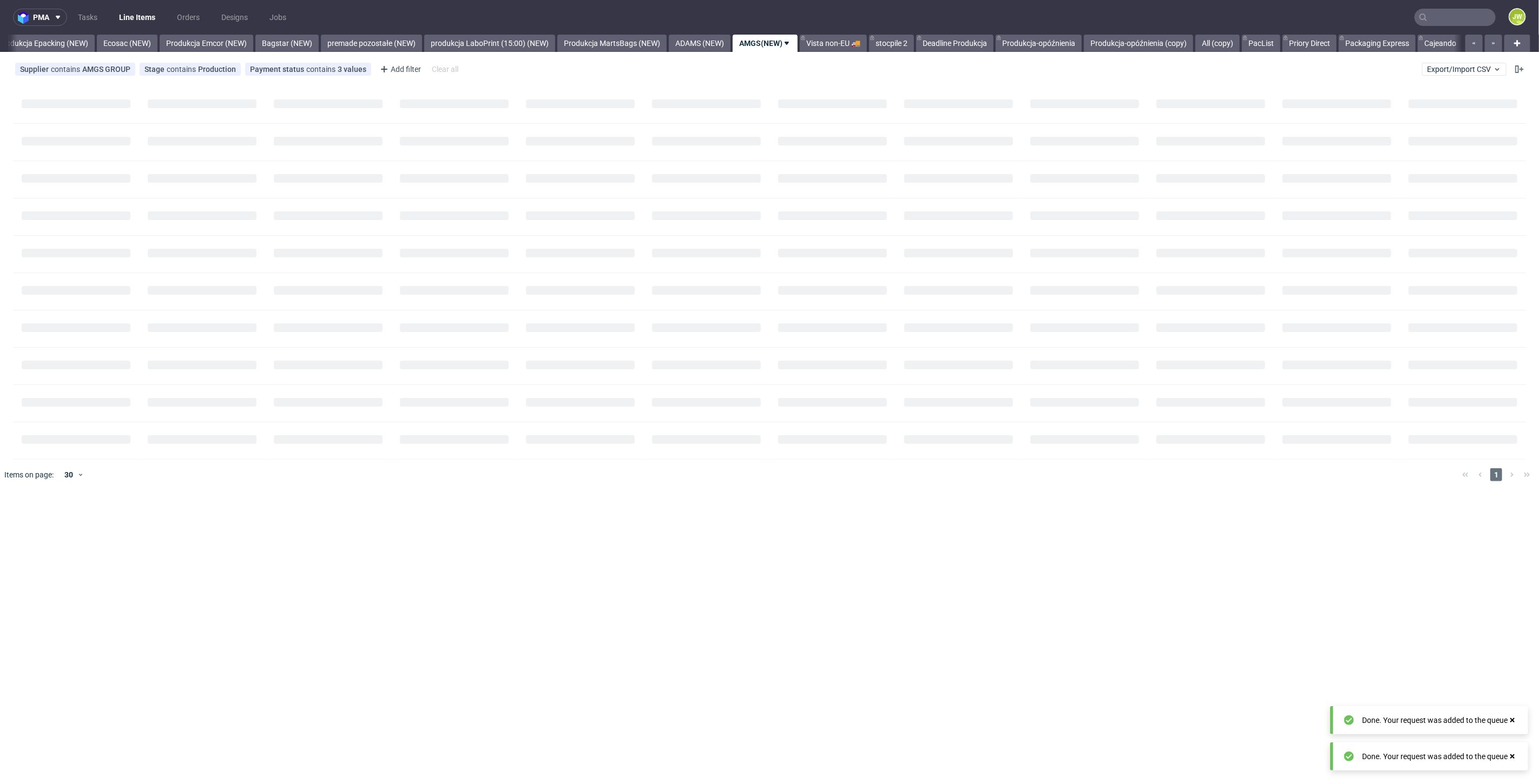
scroll to position [0, 2257]
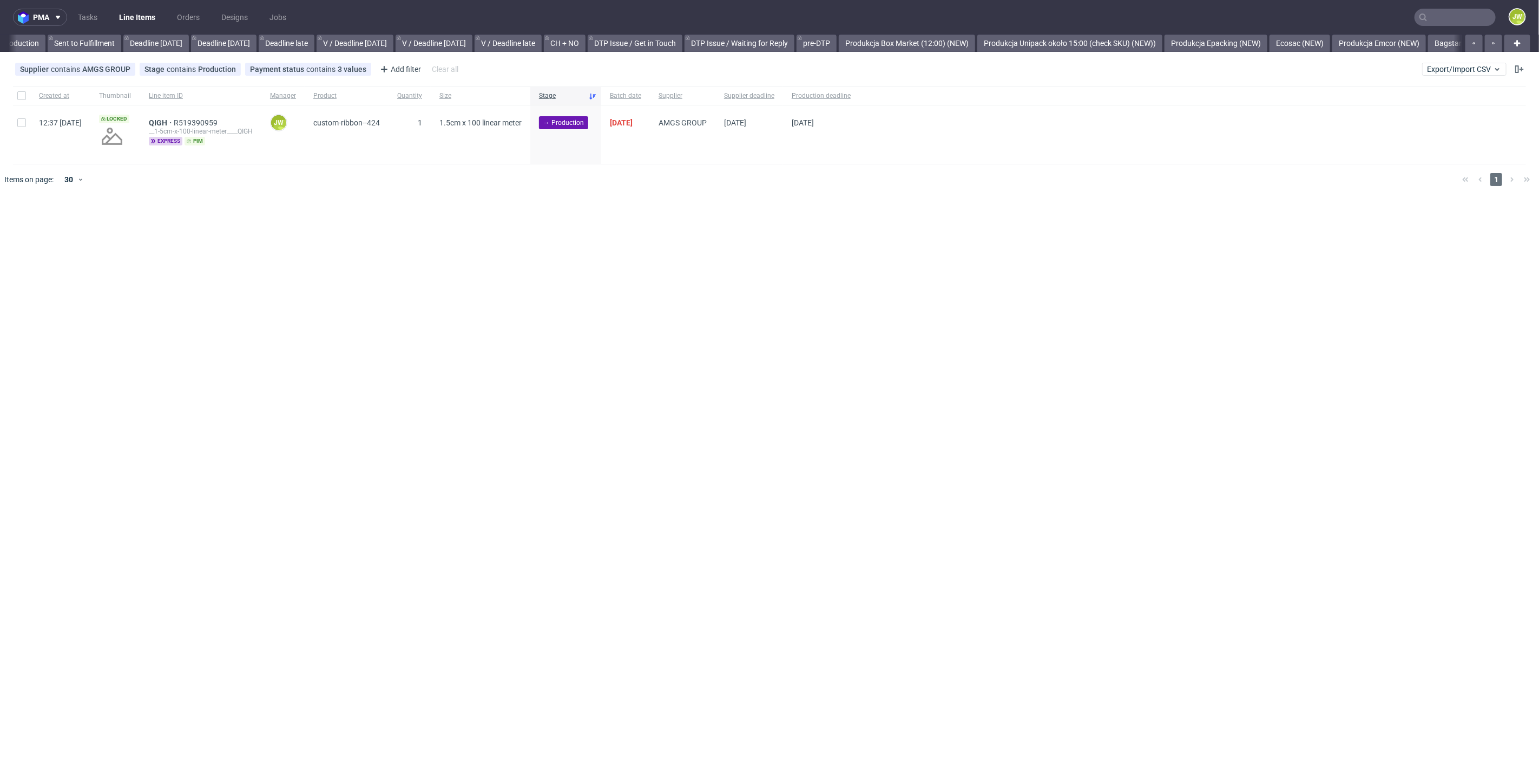
scroll to position [0, 1643]
drag, startPoint x: 595, startPoint y: 252, endPoint x: 397, endPoint y: 215, distance: 201.4
click at [594, 252] on div "pma Tasks Line Items Orders Designs Jobs JW All DTP Late Shipped Shipments DTP …" at bounding box center [769, 392] width 1539 height 784
drag, startPoint x: 25, startPoint y: 98, endPoint x: 38, endPoint y: 114, distance: 20.6
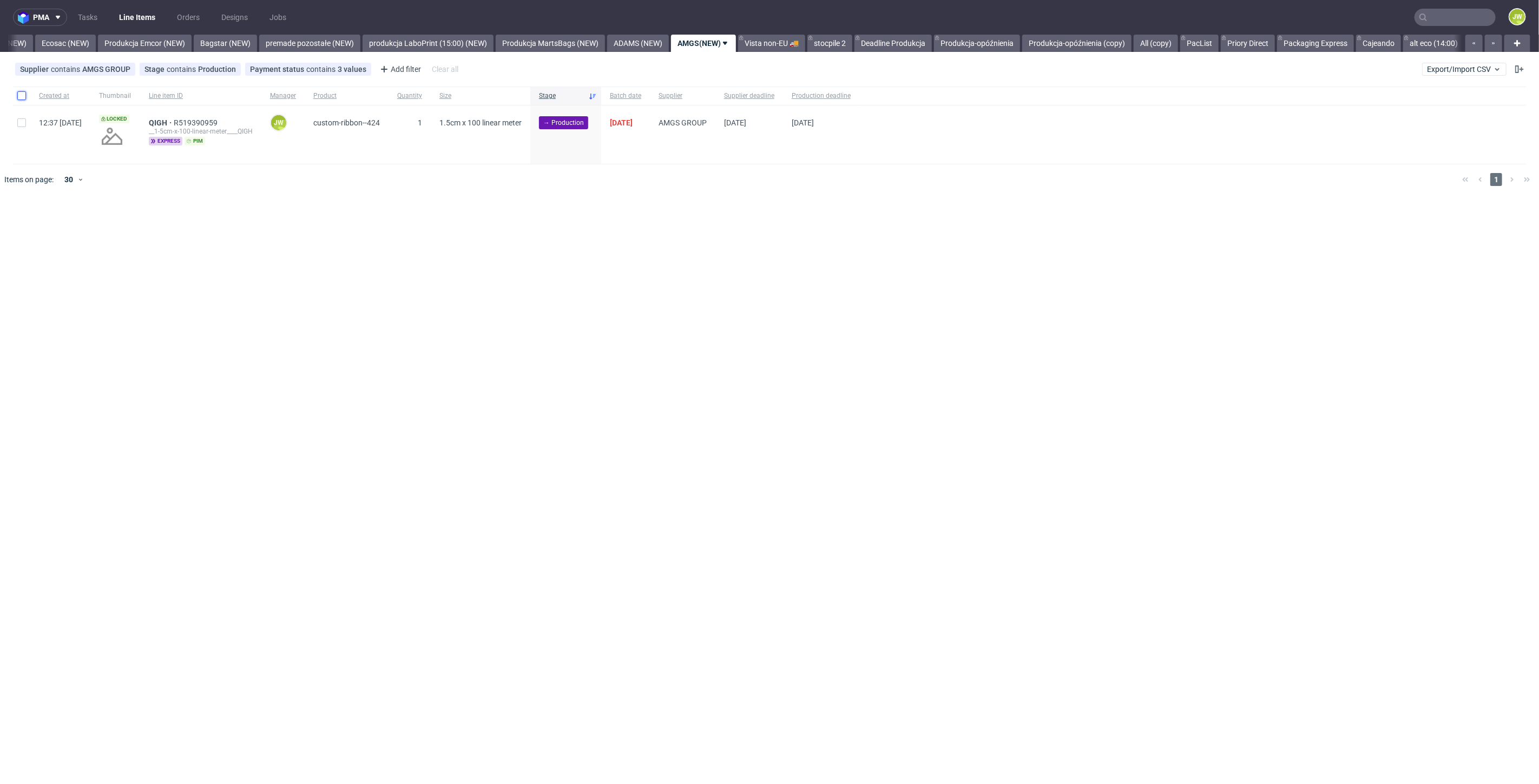
click at [24, 96] on input "checkbox" at bounding box center [21, 95] width 9 height 9
checkbox input "true"
click at [618, 232] on button at bounding box center [616, 227] width 18 height 13
click at [643, 231] on use at bounding box center [639, 227] width 7 height 9
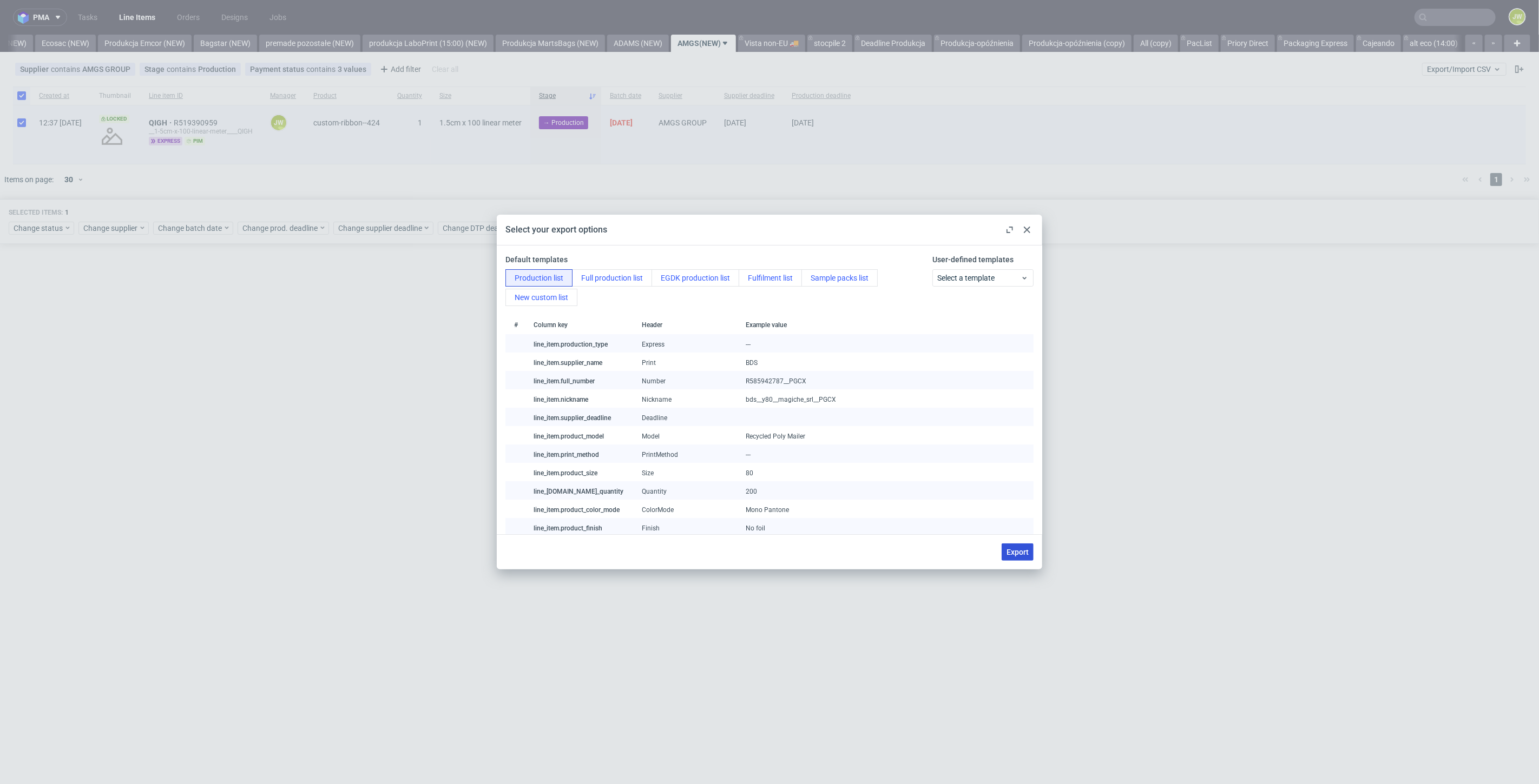
click at [1020, 554] on span "Export" at bounding box center [1018, 552] width 22 height 7
checkbox input "false"
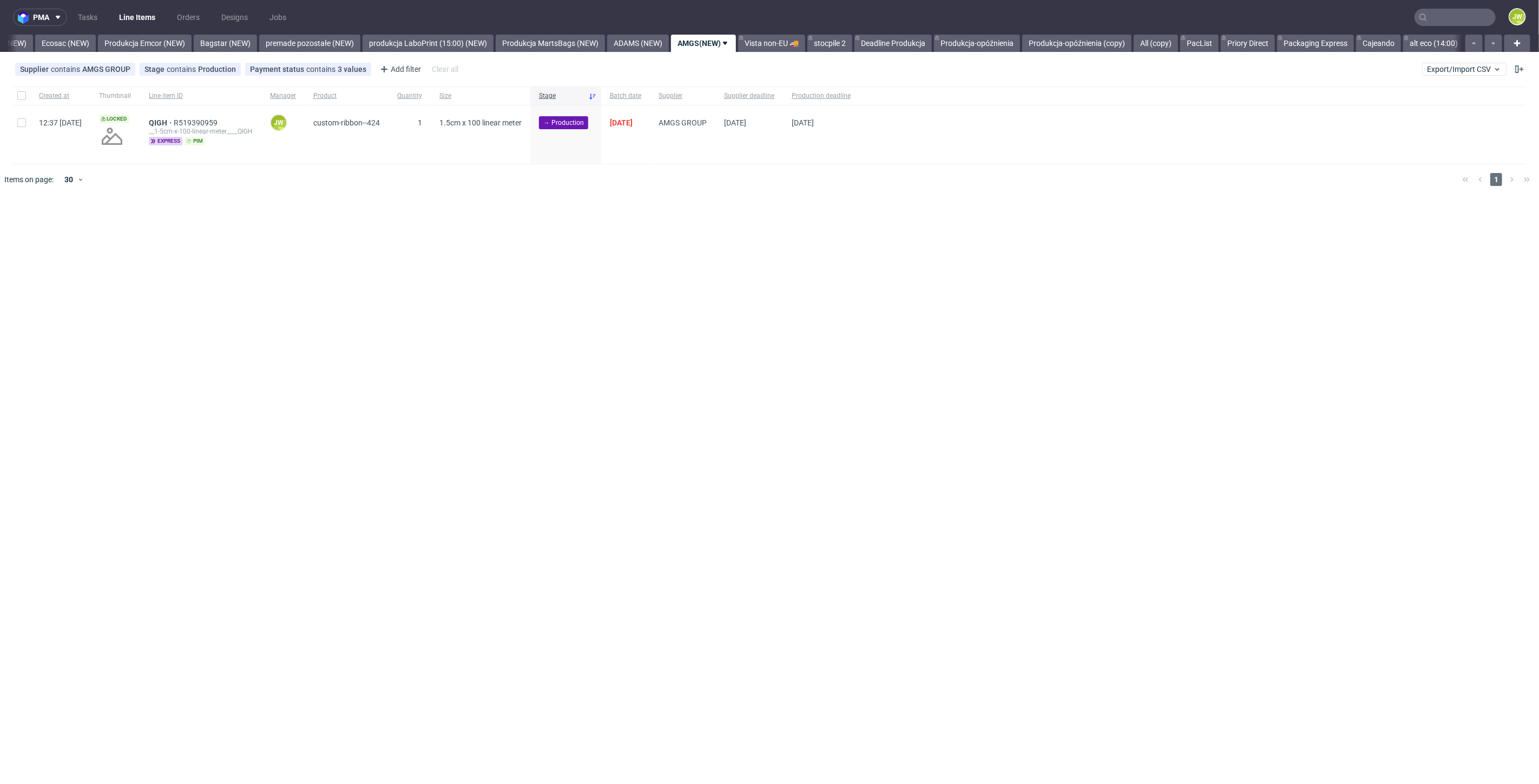
click at [742, 265] on div "pma Tasks Line Items Orders Designs Jobs JW All DTP Late Shipped Shipments DTP …" at bounding box center [769, 392] width 1539 height 784
click at [25, 99] on input "checkbox" at bounding box center [21, 95] width 9 height 9
checkbox input "true"
click at [24, 228] on span "Change status" at bounding box center [39, 228] width 50 height 11
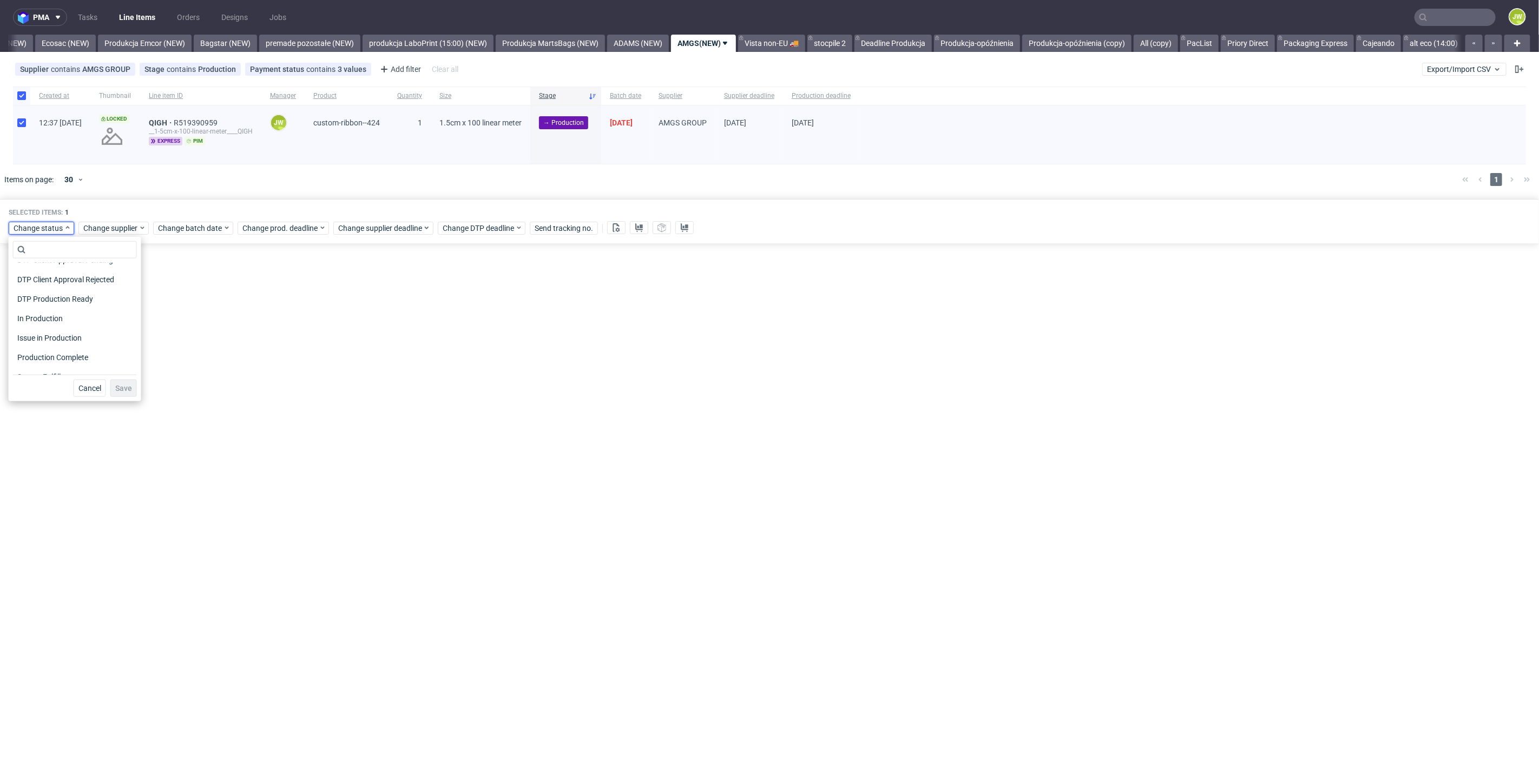
scroll to position [120, 0]
click at [26, 306] on span "In Production" at bounding box center [40, 308] width 54 height 15
click at [119, 391] on span "Save" at bounding box center [123, 388] width 17 height 7
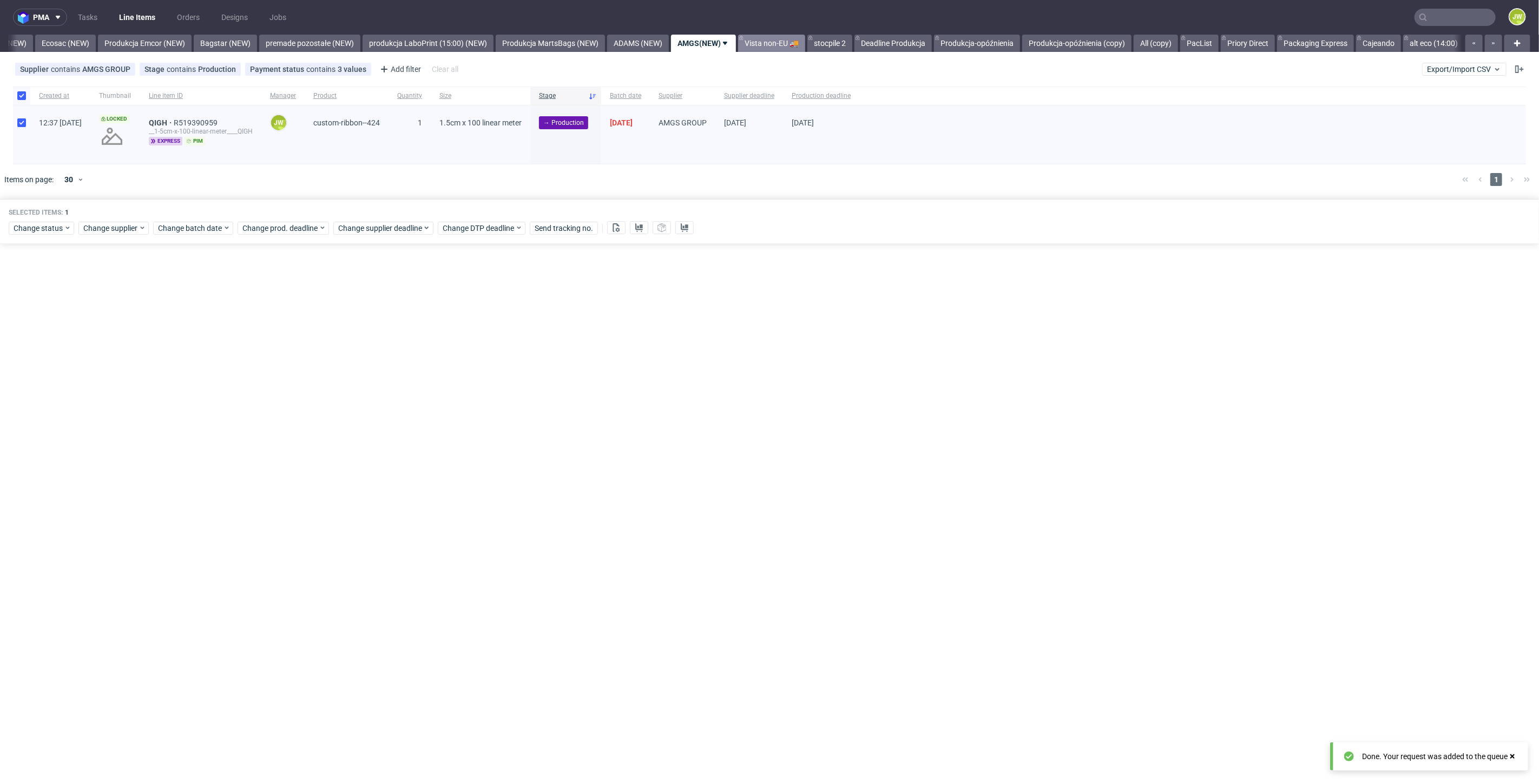
drag, startPoint x: 810, startPoint y: 50, endPoint x: 830, endPoint y: 50, distance: 20.0
click at [805, 50] on link "Vista non-EU 🚚" at bounding box center [772, 43] width 67 height 17
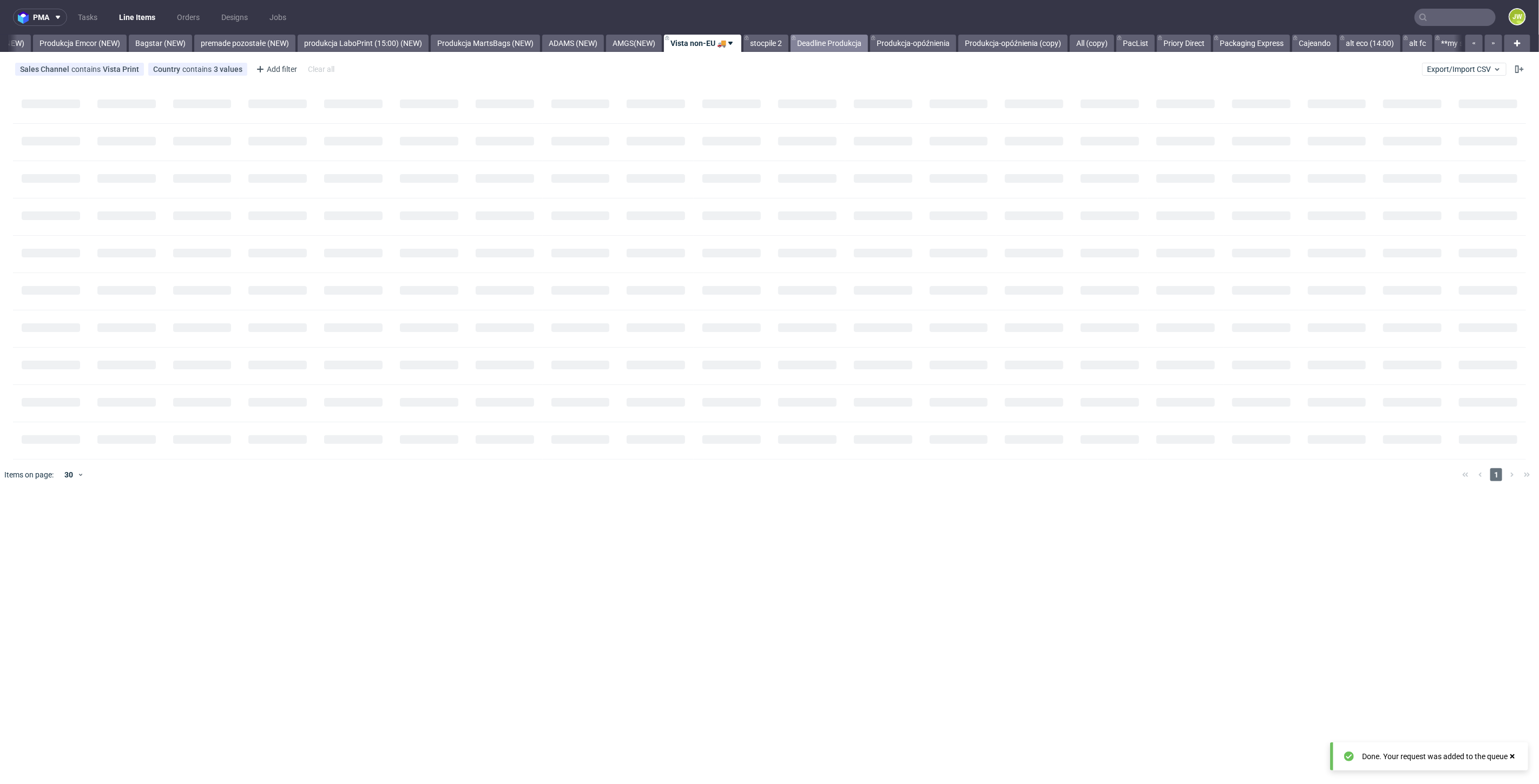
click at [862, 46] on link "Deadline Produkcja" at bounding box center [829, 43] width 77 height 17
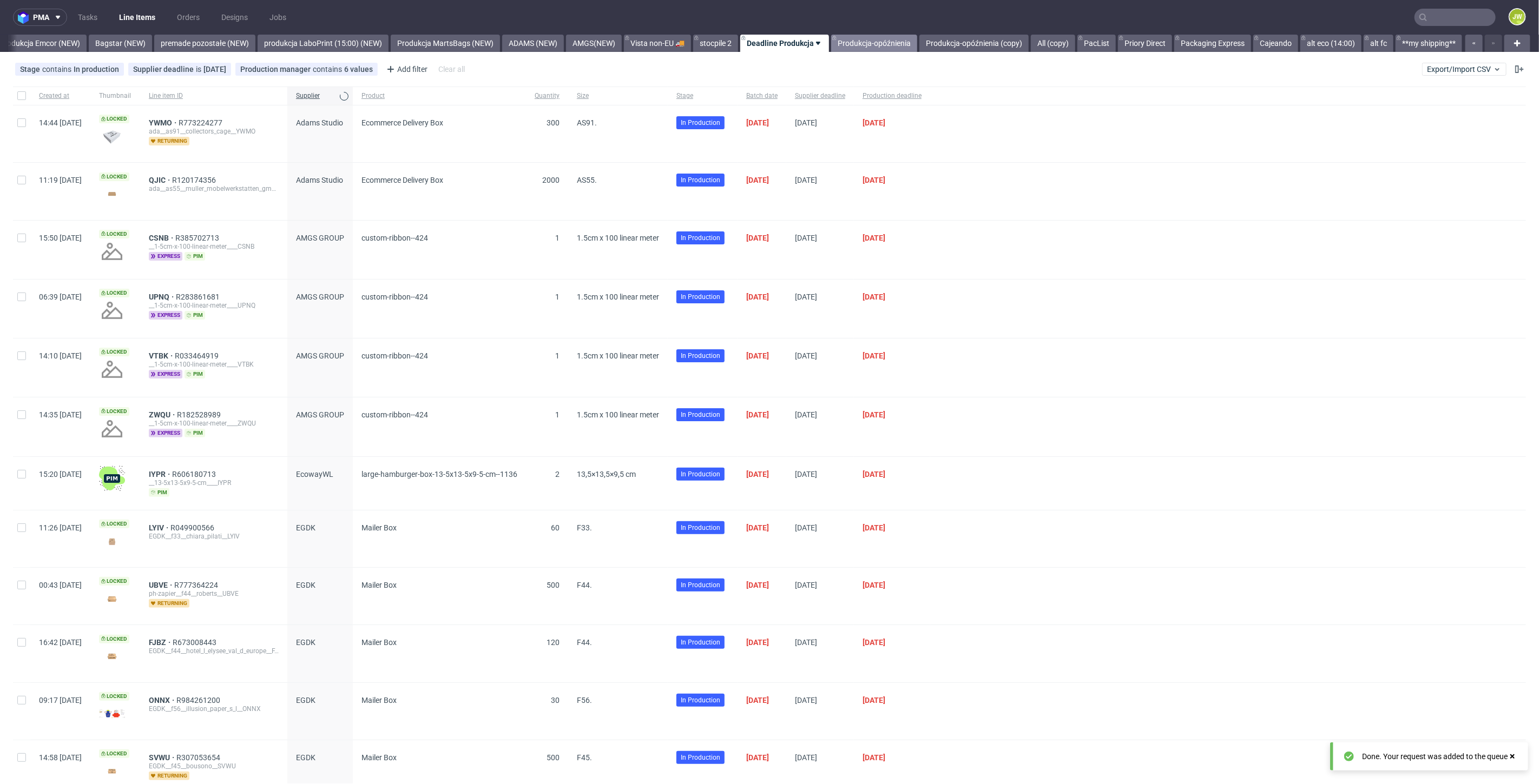
click at [878, 39] on link "Produkcja-opóźnienia" at bounding box center [874, 43] width 86 height 17
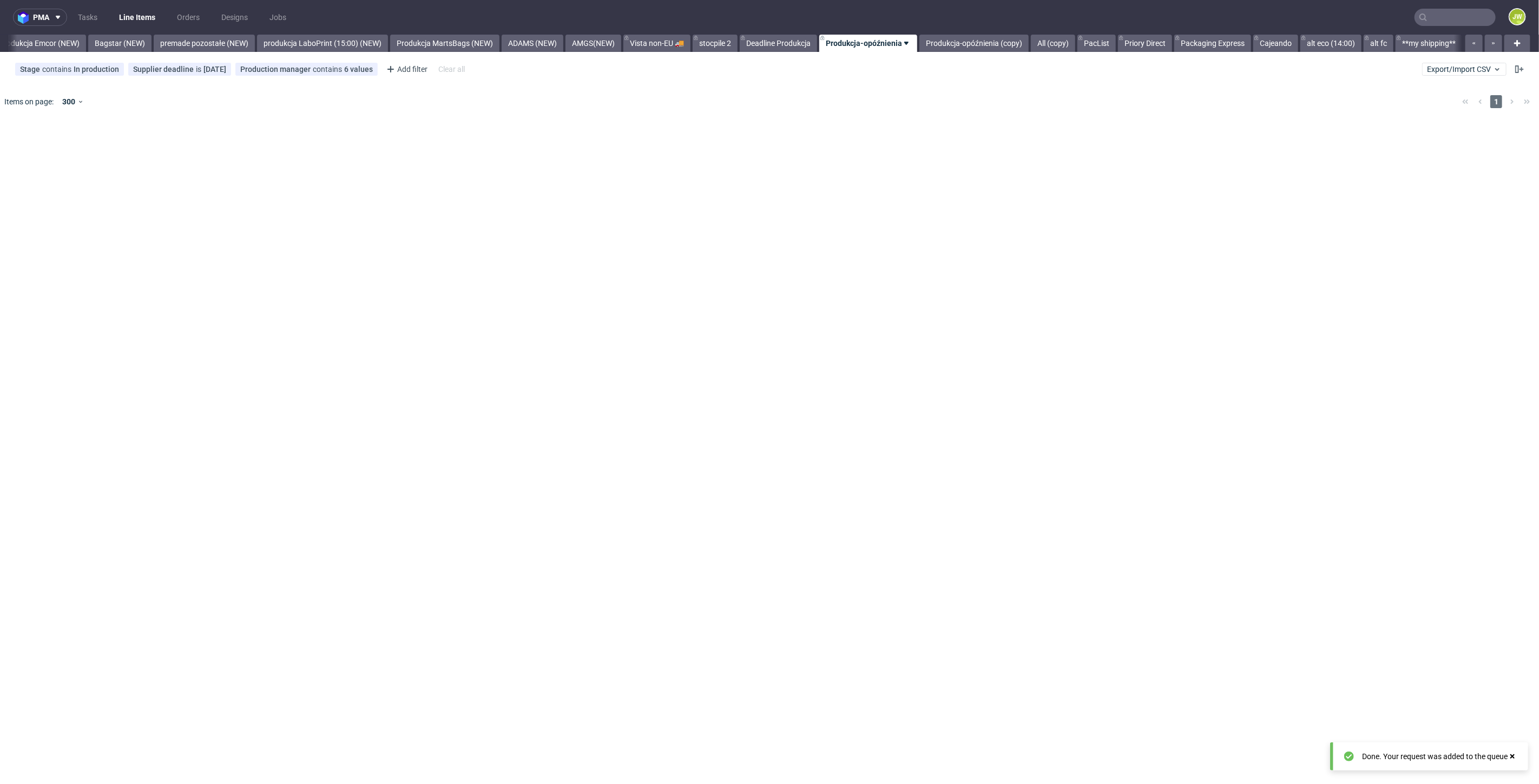
scroll to position [0, 2396]
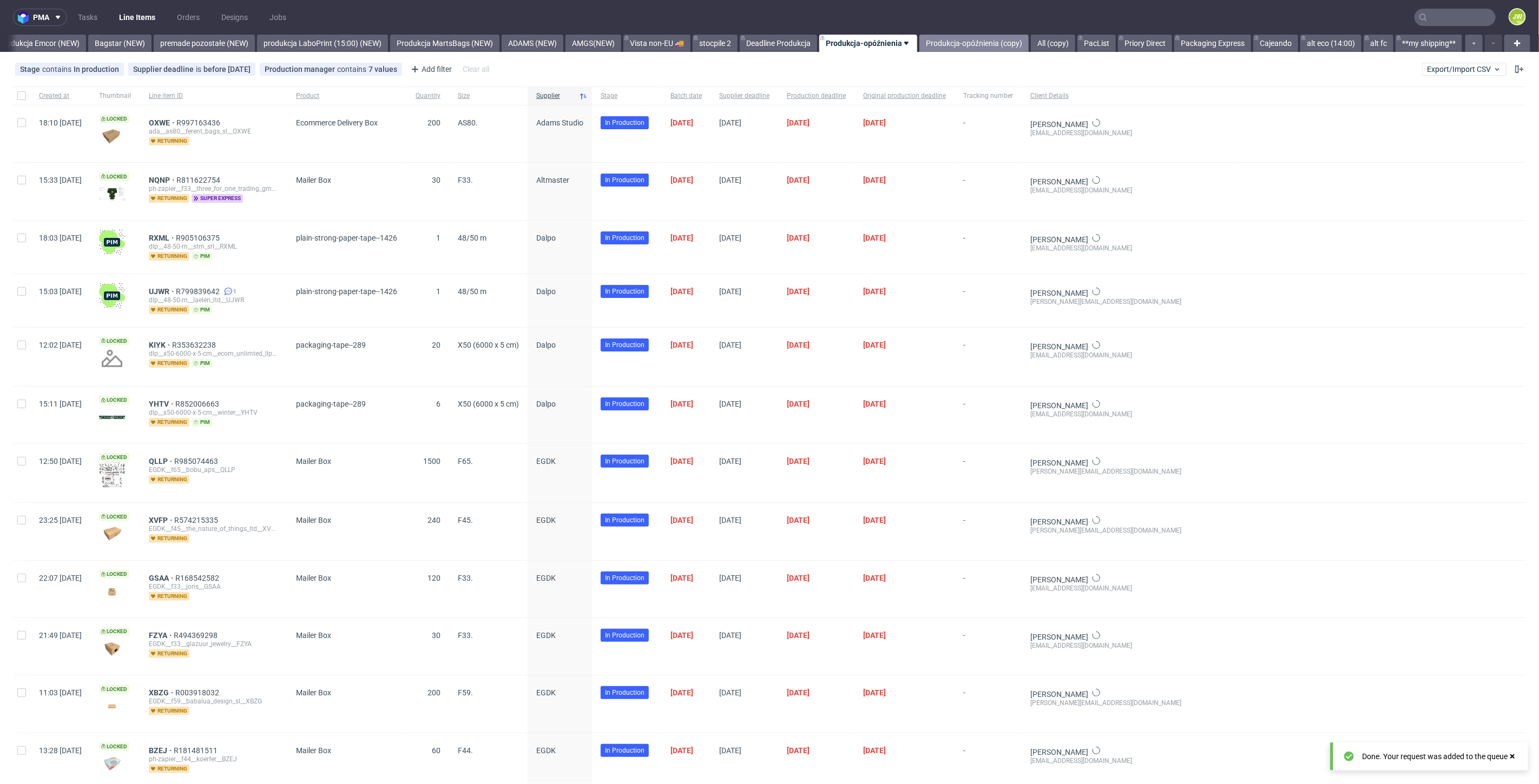
click at [937, 40] on link "Produkcja-opóźnienia (copy)" at bounding box center [974, 43] width 110 height 17
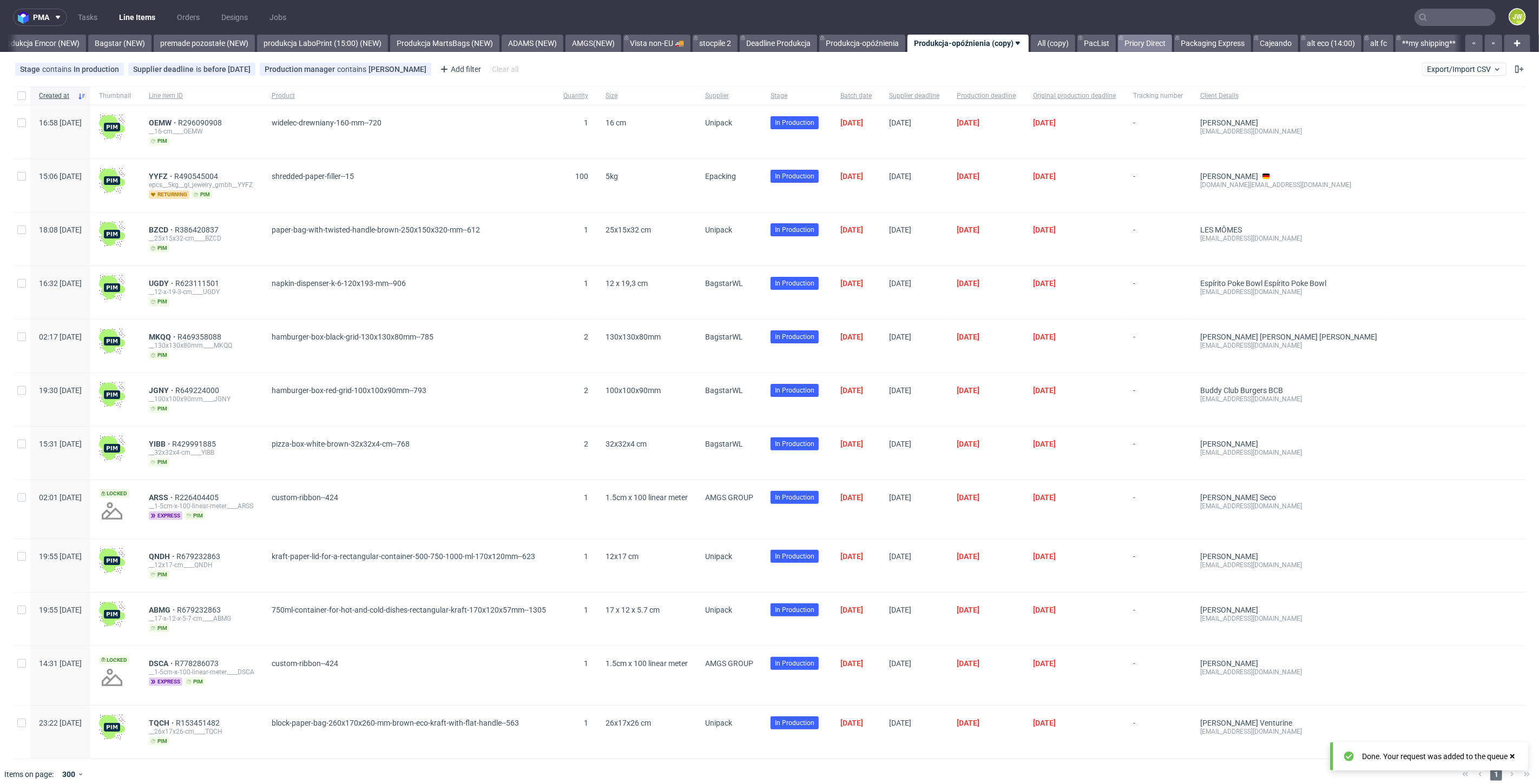
click at [1153, 42] on link "Priory Direct" at bounding box center [1145, 43] width 54 height 17
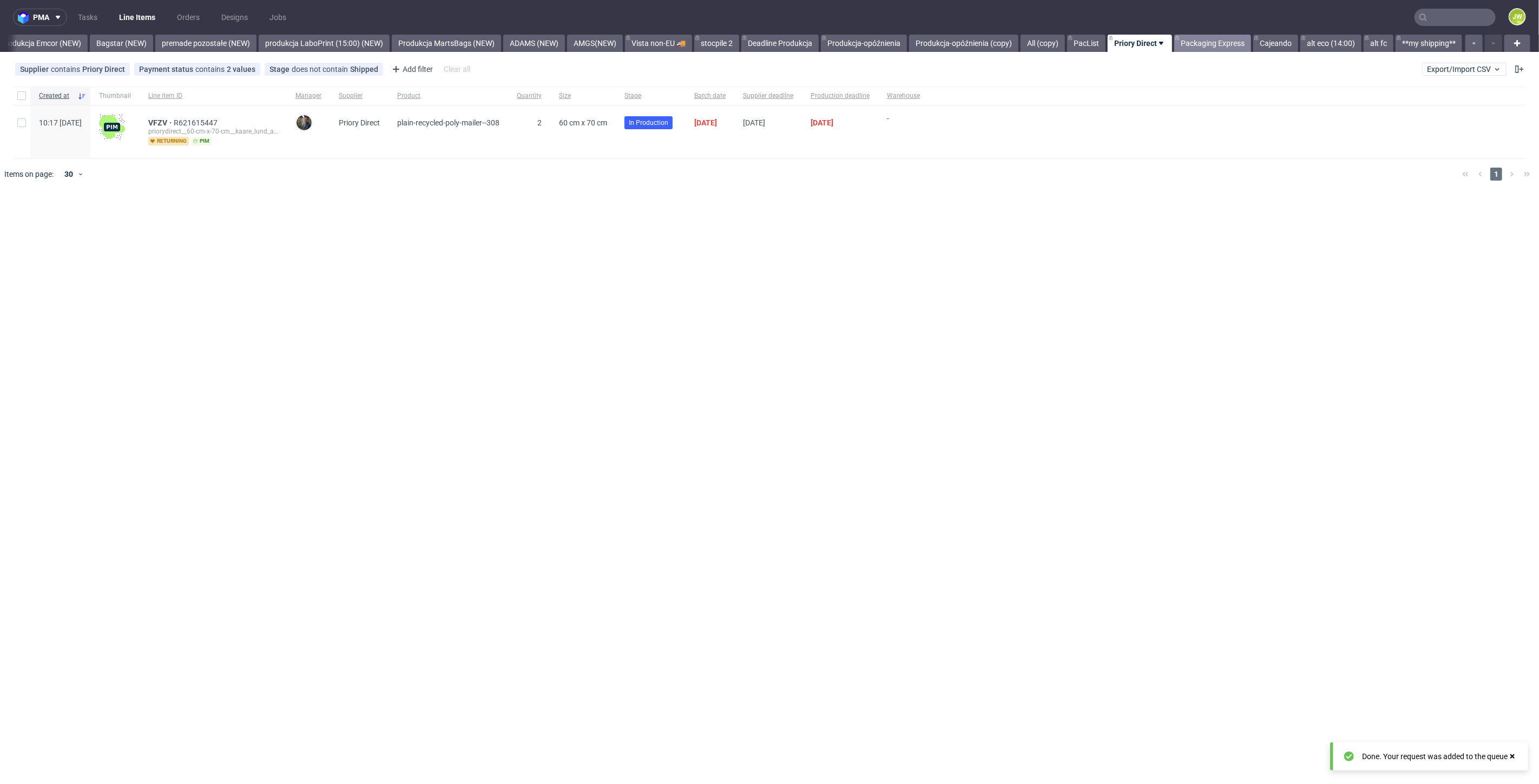
click at [1209, 45] on link "Packaging Express" at bounding box center [1213, 43] width 77 height 17
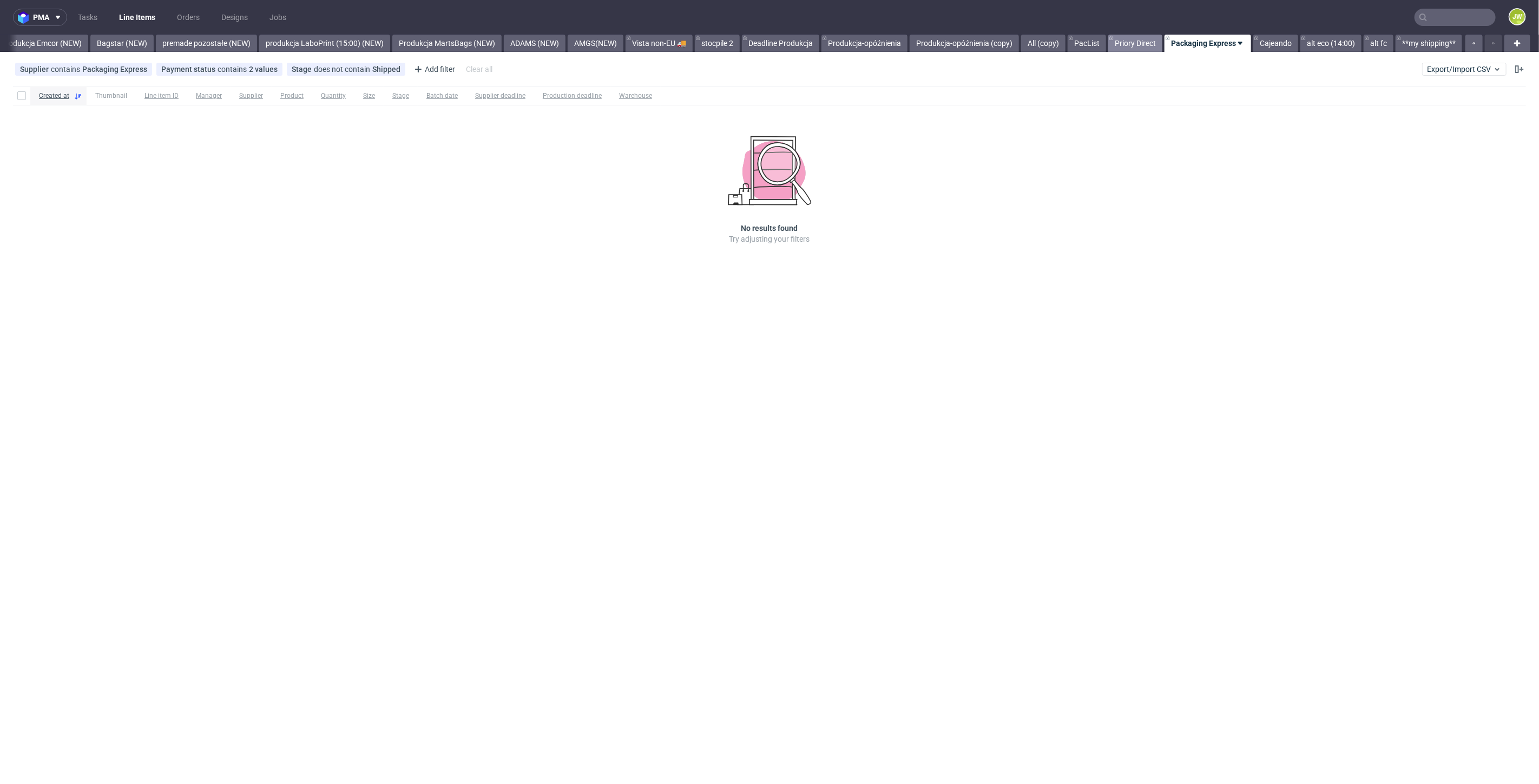
click at [1149, 45] on link "Priory Direct" at bounding box center [1135, 43] width 54 height 17
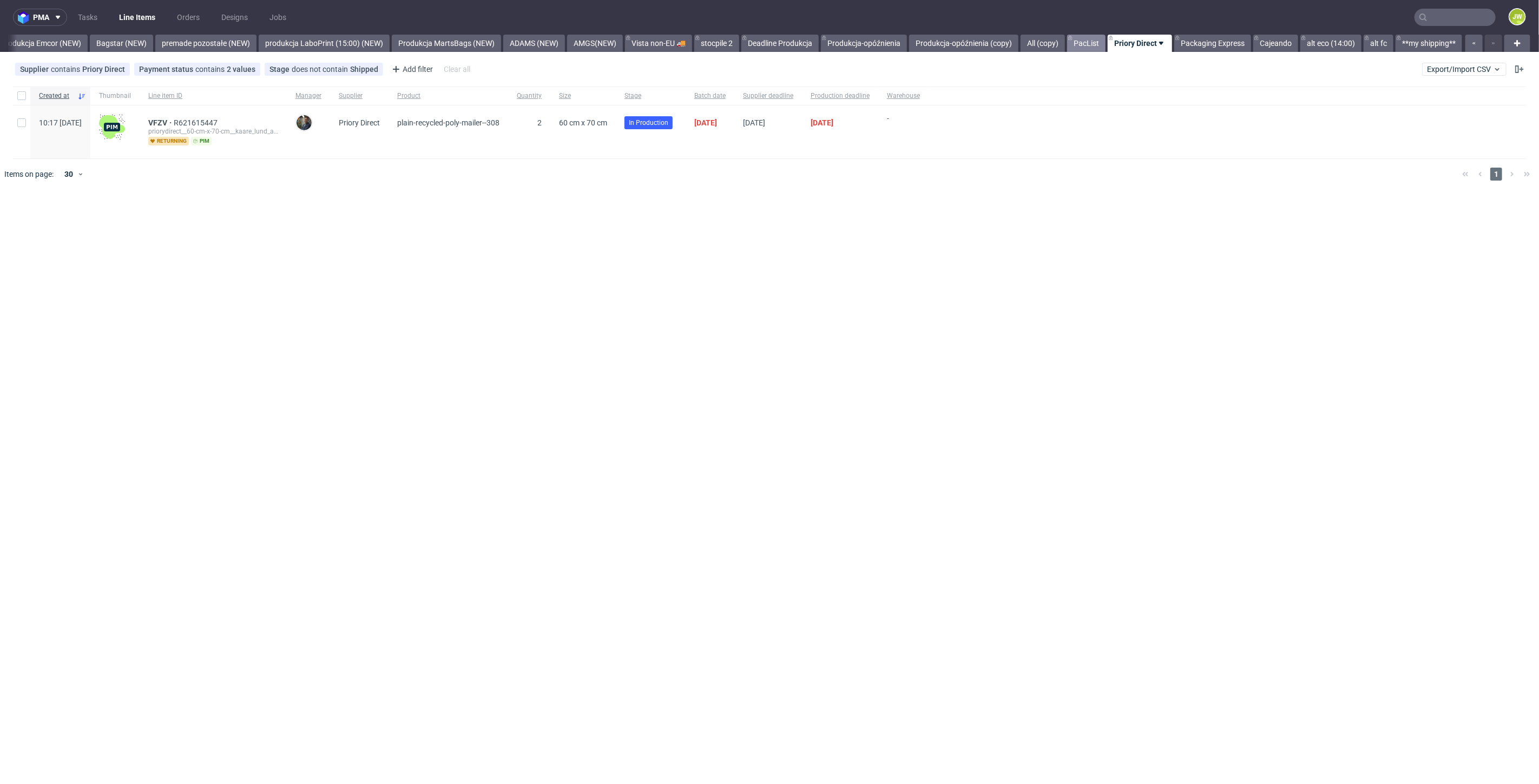
click at [1092, 46] on link "PacList" at bounding box center [1086, 43] width 39 height 17
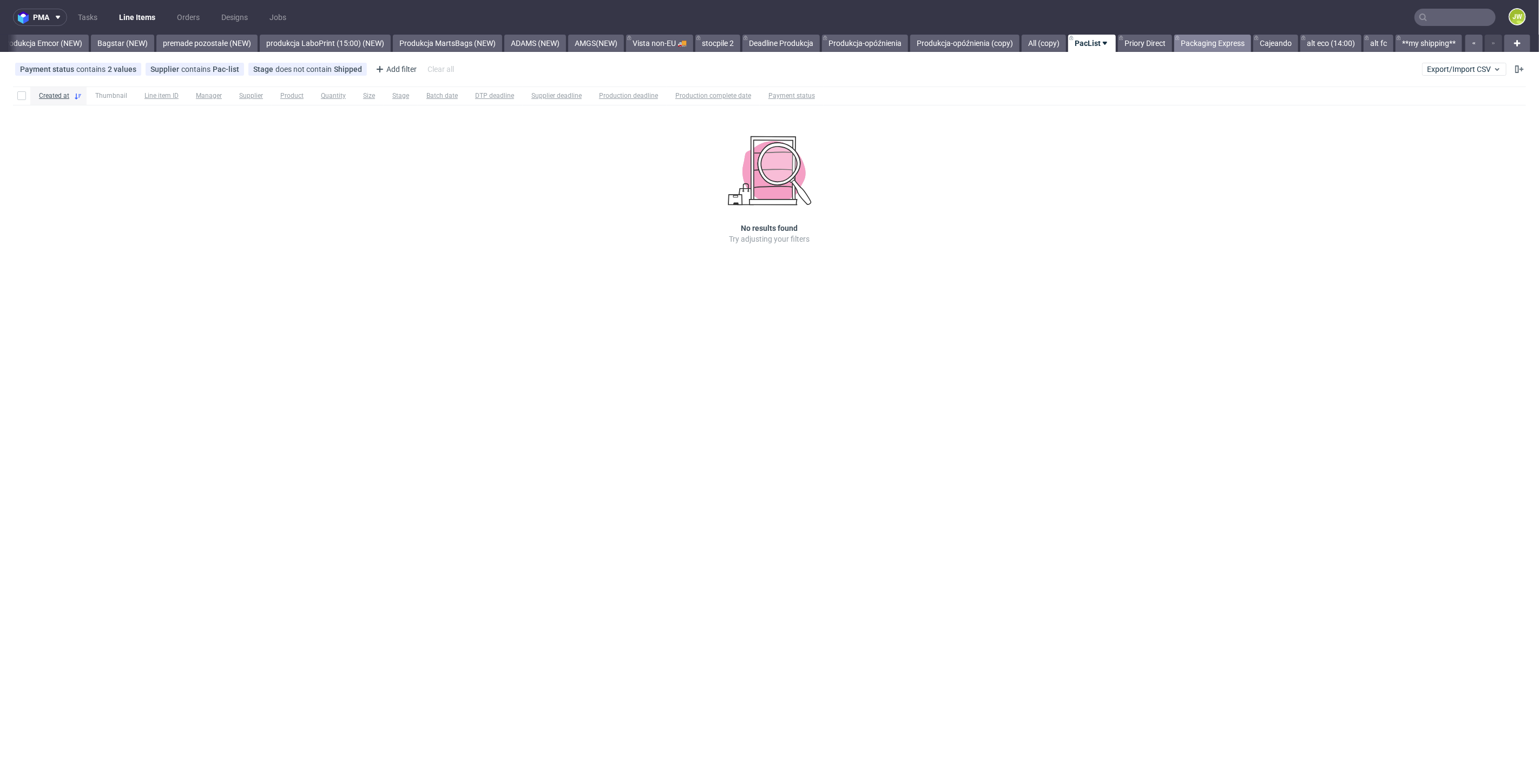
click at [1214, 43] on link "Packaging Express" at bounding box center [1213, 43] width 77 height 17
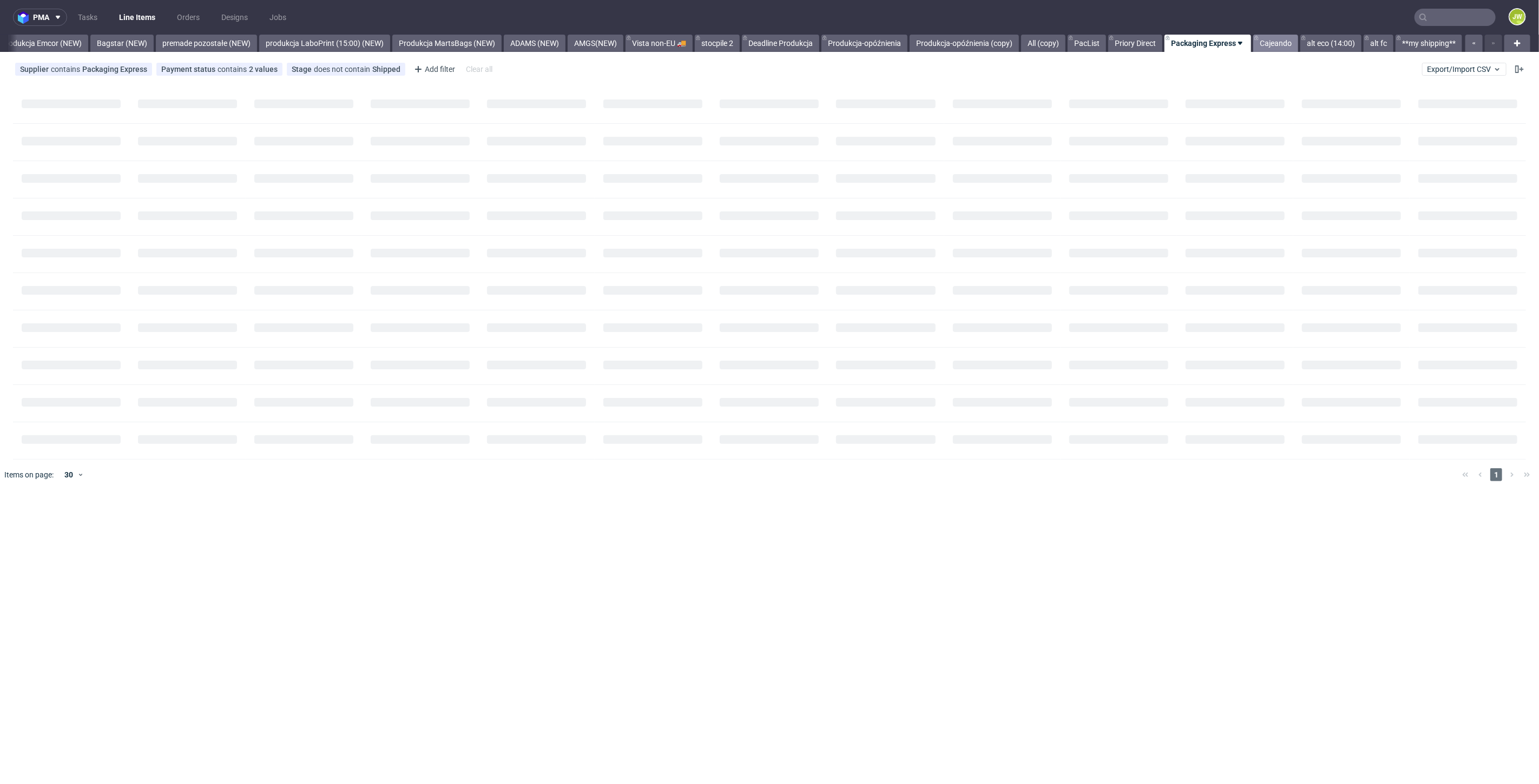
click at [1279, 49] on link "Cajeando" at bounding box center [1275, 43] width 45 height 17
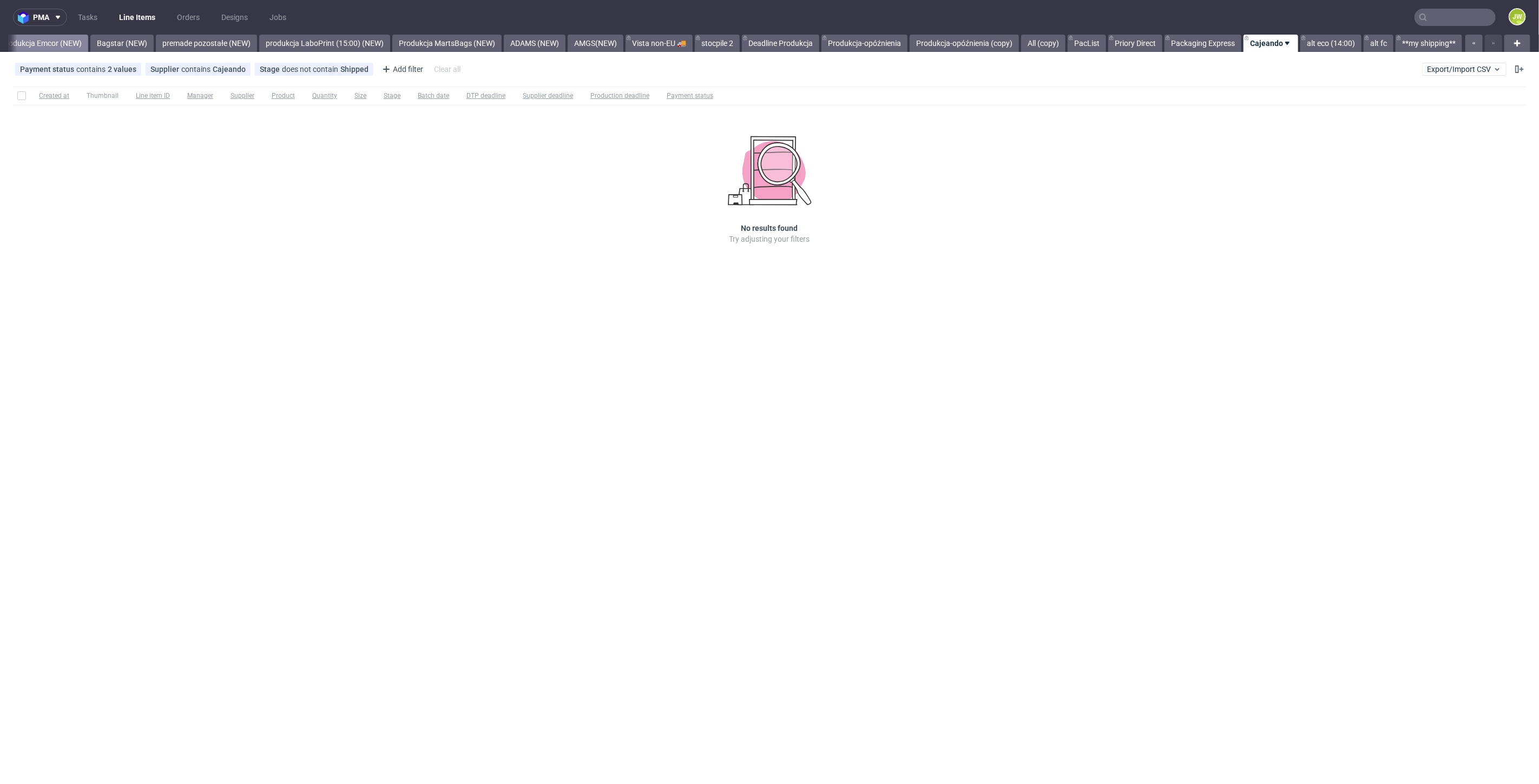
click at [21, 44] on link "Produkcja Emcor (NEW)" at bounding box center [41, 43] width 94 height 17
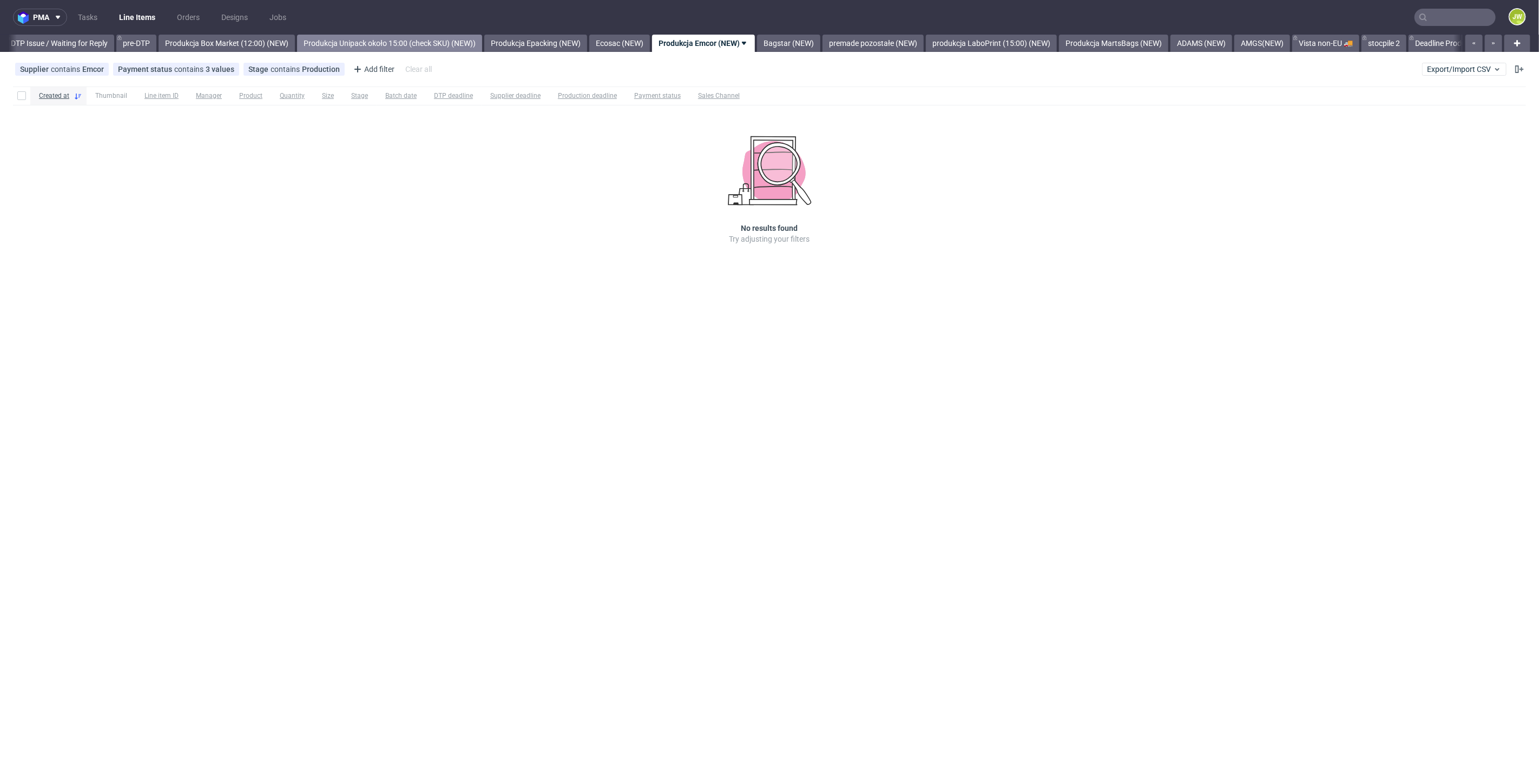
click at [390, 45] on link "Produkcja Unipack około 15:00 (check SKU) (NEW))" at bounding box center [389, 43] width 185 height 17
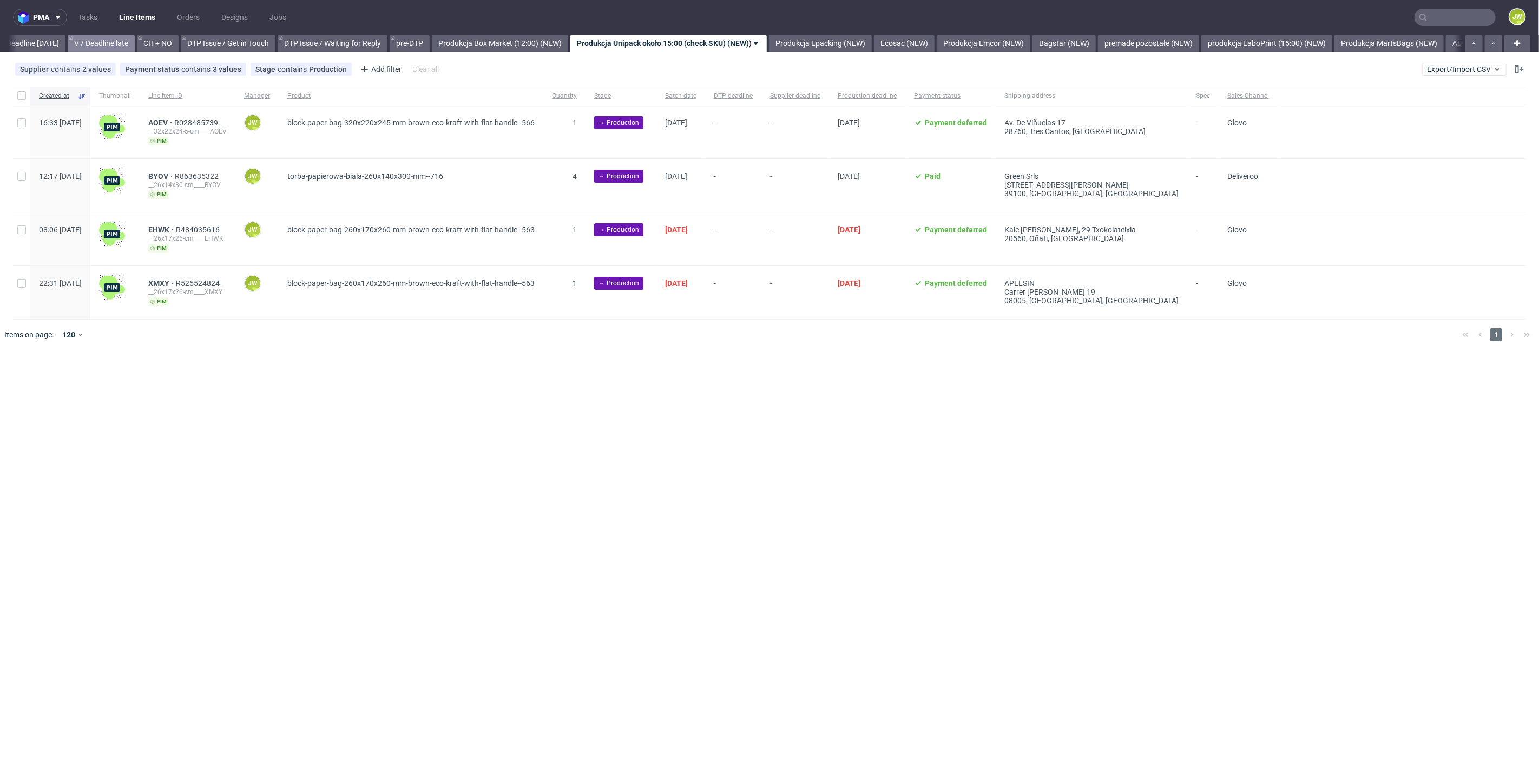
scroll to position [0, 1394]
